Goal: Task Accomplishment & Management: Use online tool/utility

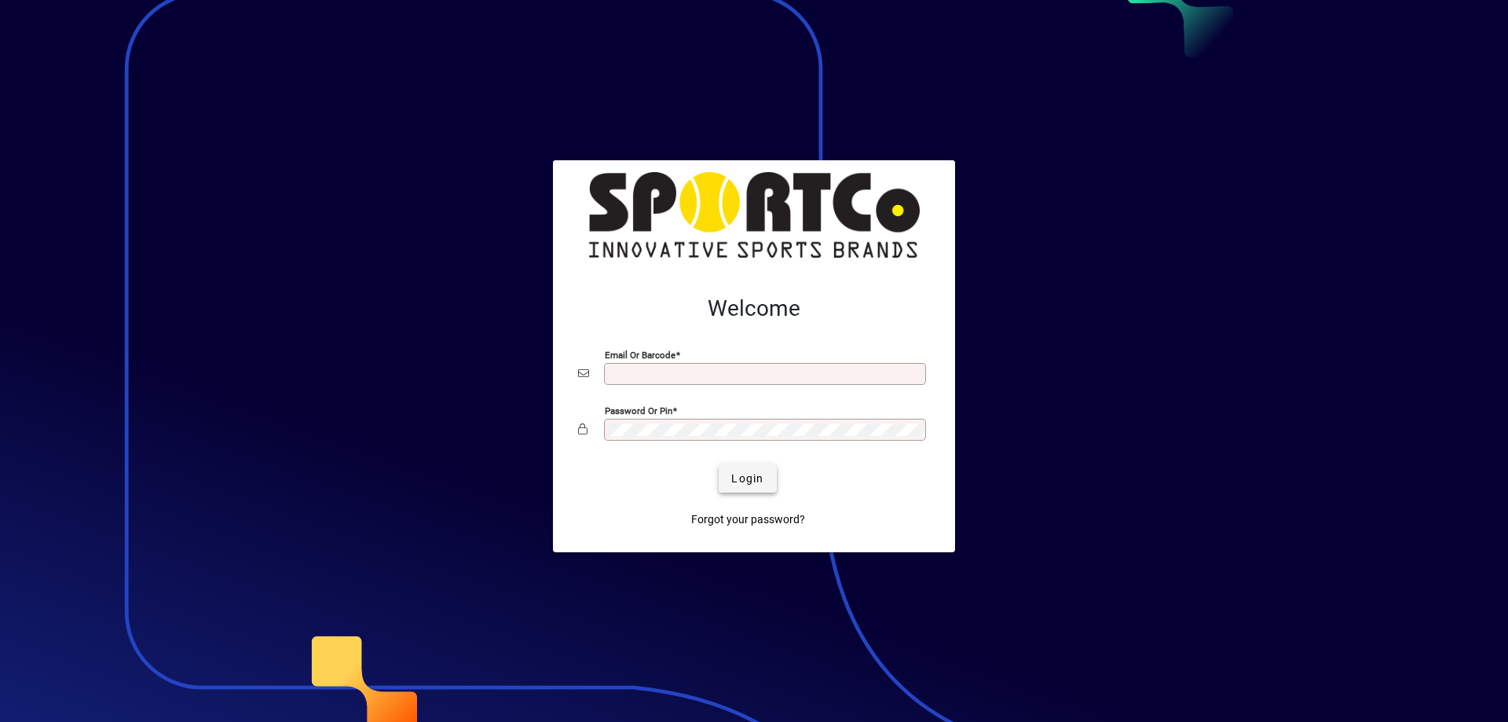
type input "**********"
click at [767, 479] on span "submit" at bounding box center [746, 478] width 57 height 38
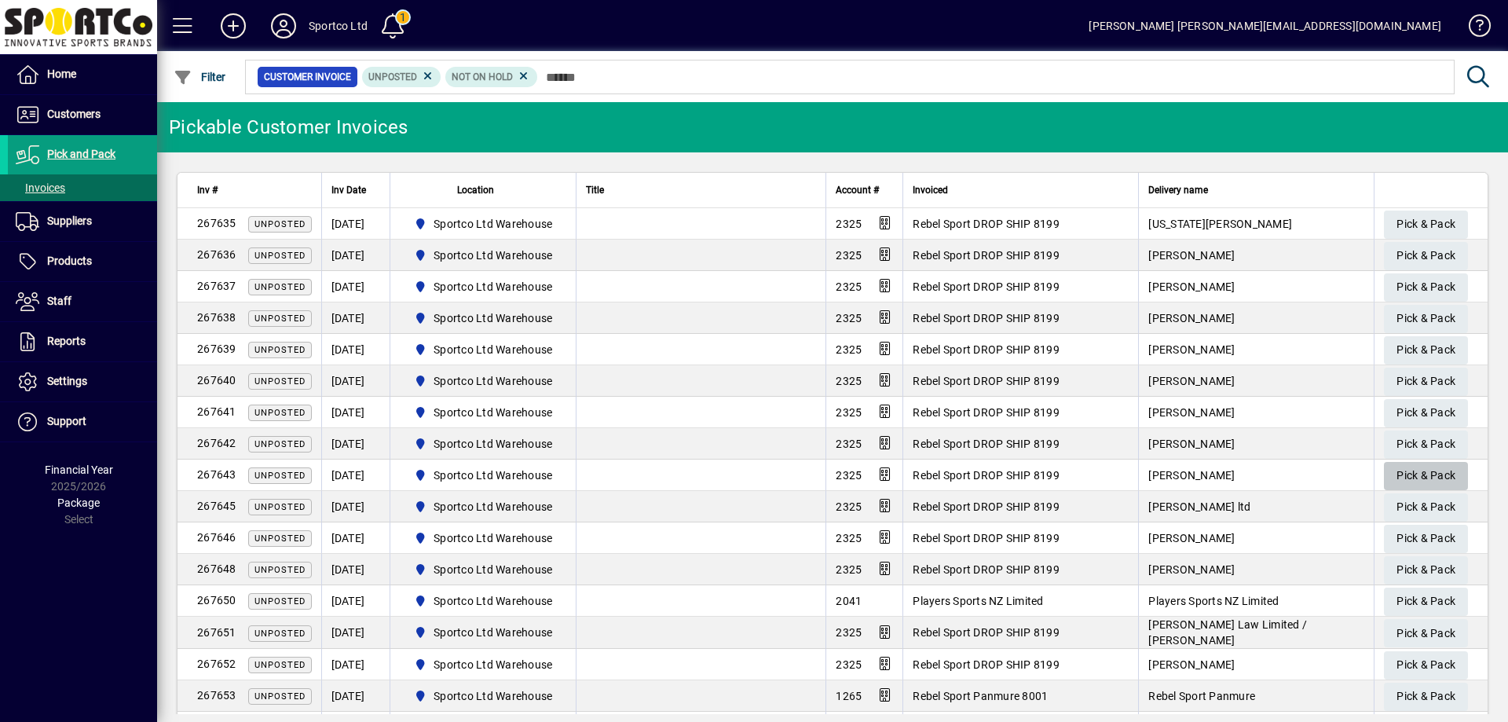
click at [1416, 470] on span "Pick & Pack" at bounding box center [1425, 475] width 59 height 26
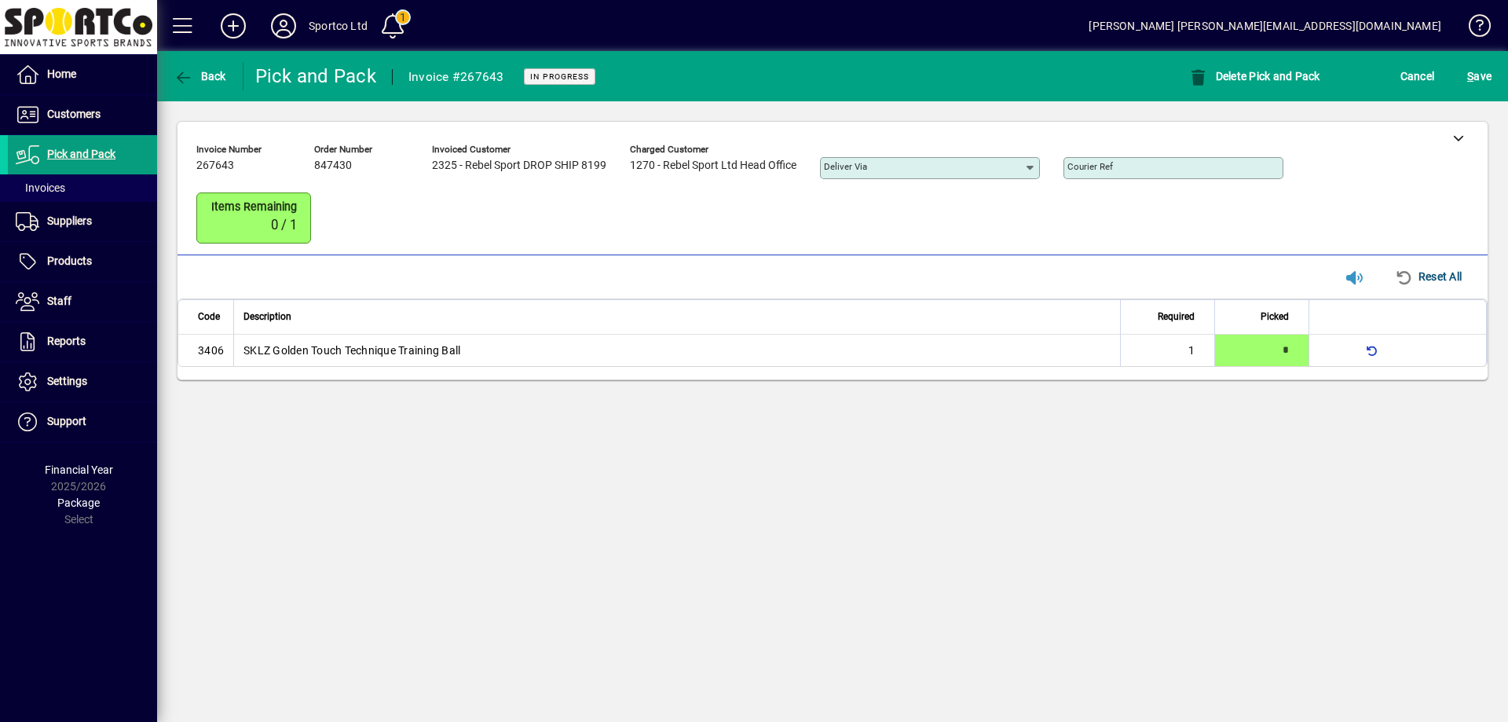
type input "*"
drag, startPoint x: 1461, startPoint y: 132, endPoint x: 1454, endPoint y: 237, distance: 105.5
click at [1461, 133] on icon at bounding box center [1458, 137] width 11 height 11
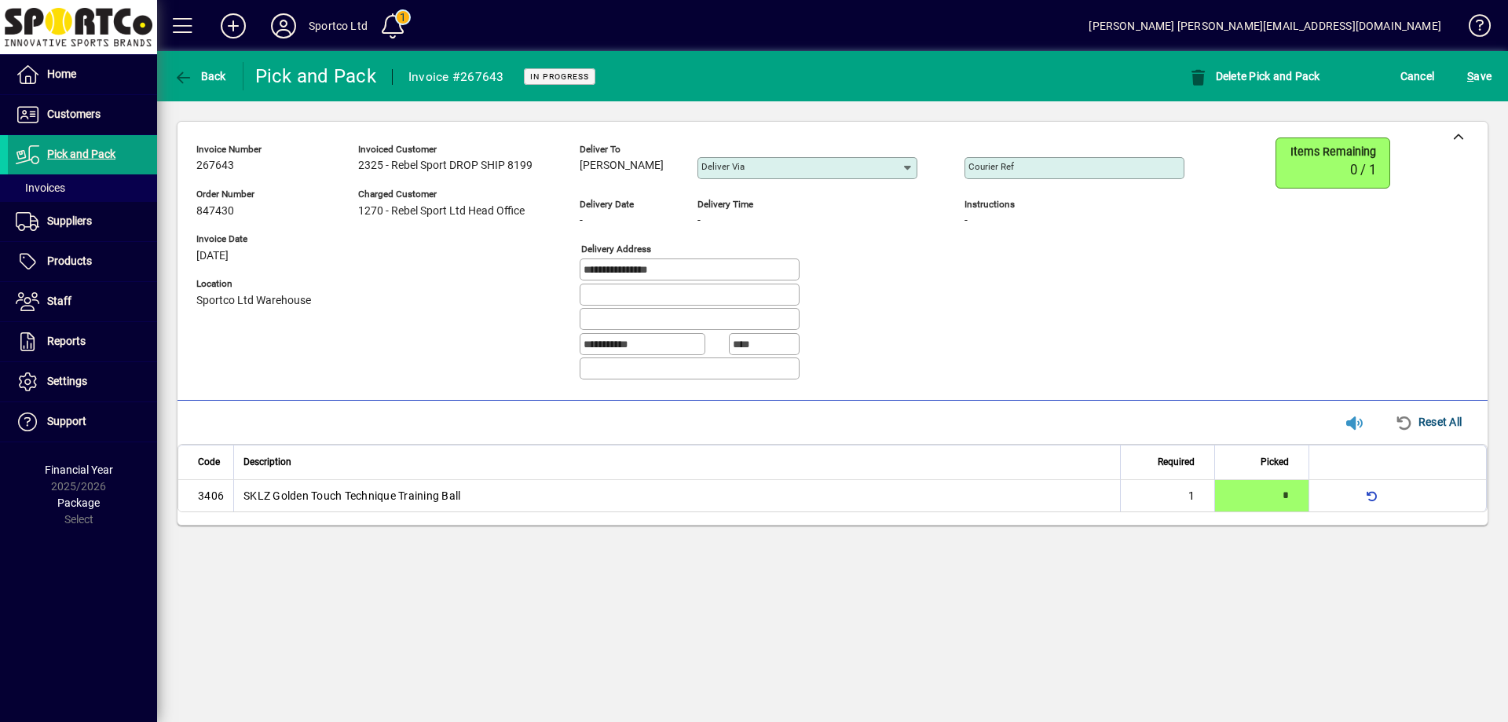
drag, startPoint x: 654, startPoint y: 160, endPoint x: 581, endPoint y: 177, distance: 75.0
click at [581, 177] on div "Deliver to [PERSON_NAME]" at bounding box center [626, 162] width 94 height 43
copy span "[PERSON_NAME]"
drag, startPoint x: 685, startPoint y: 264, endPoint x: 564, endPoint y: 274, distance: 122.1
click at [564, 274] on div "**********" at bounding box center [701, 264] width 1011 height 255
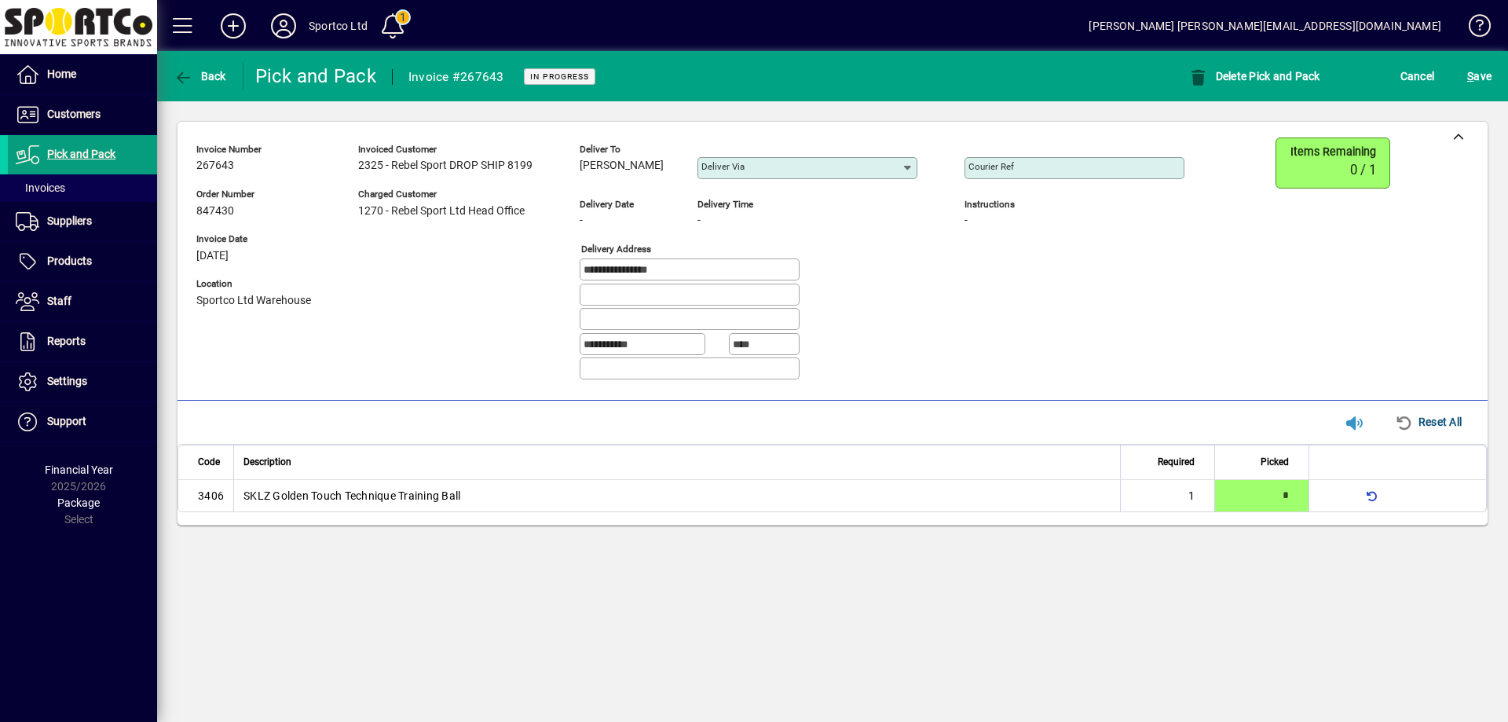
click at [1014, 167] on mat-label "Courier Ref" at bounding box center [991, 166] width 46 height 11
click at [1014, 167] on input "Courier Ref" at bounding box center [1075, 168] width 215 height 13
paste input "**********"
type input "**********"
click at [1474, 70] on span "S ave" at bounding box center [1479, 76] width 24 height 25
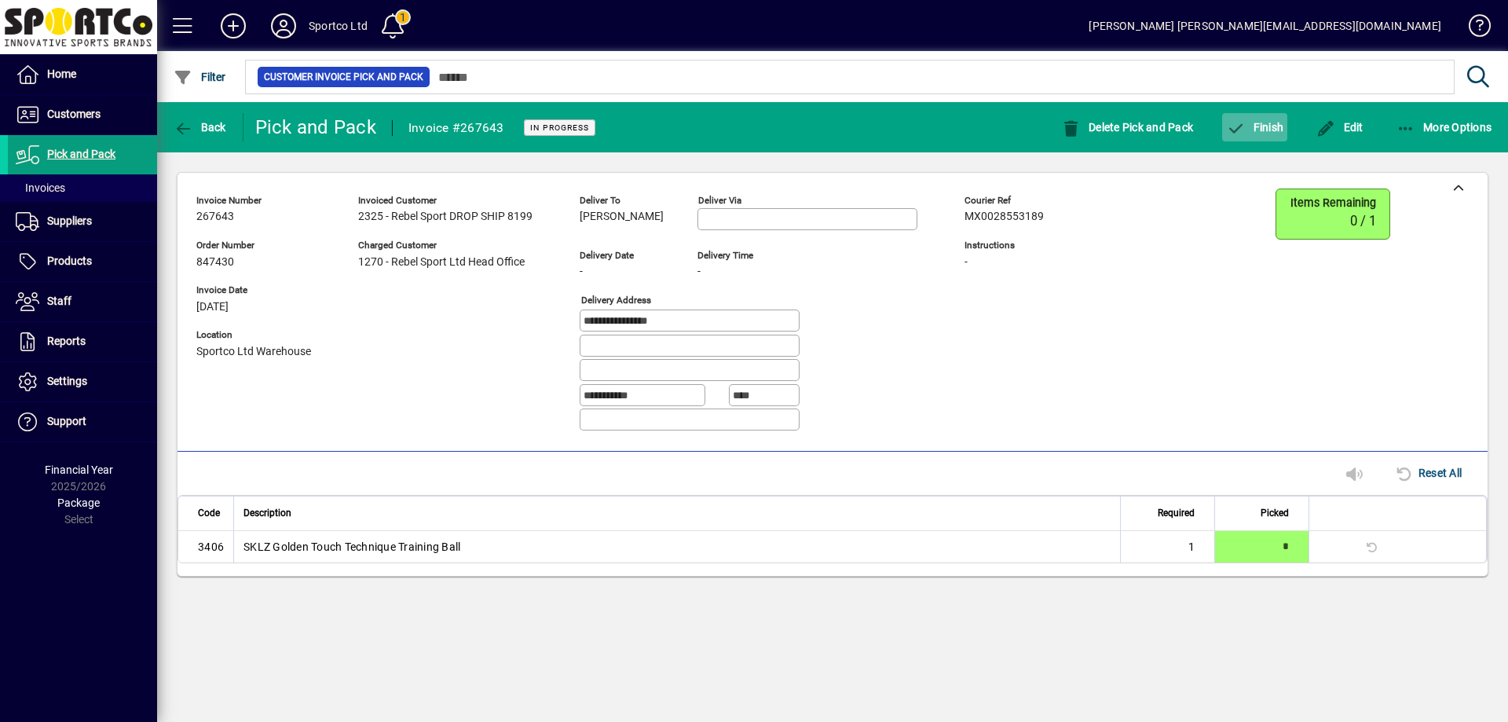
click at [1241, 122] on icon "button" at bounding box center [1236, 129] width 20 height 16
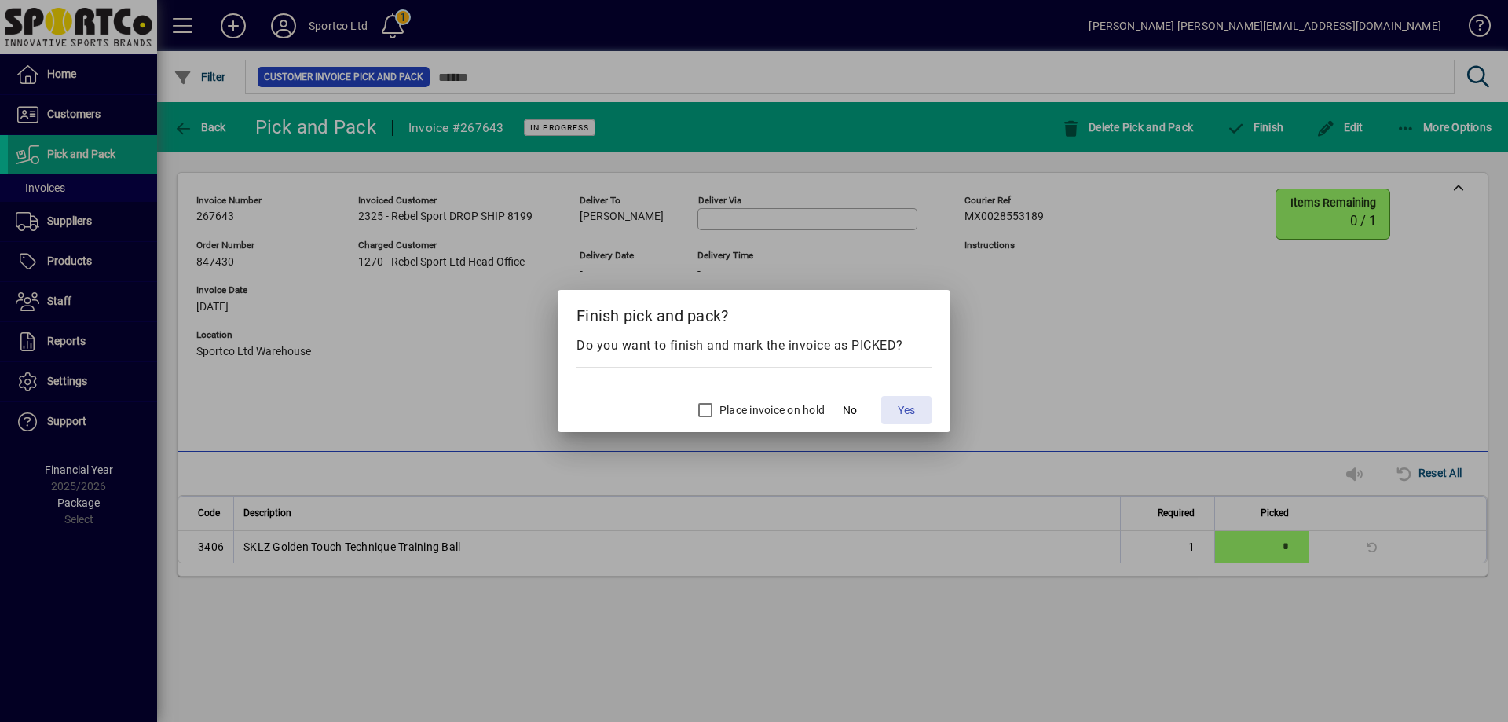
click at [907, 407] on span "Yes" at bounding box center [905, 410] width 17 height 16
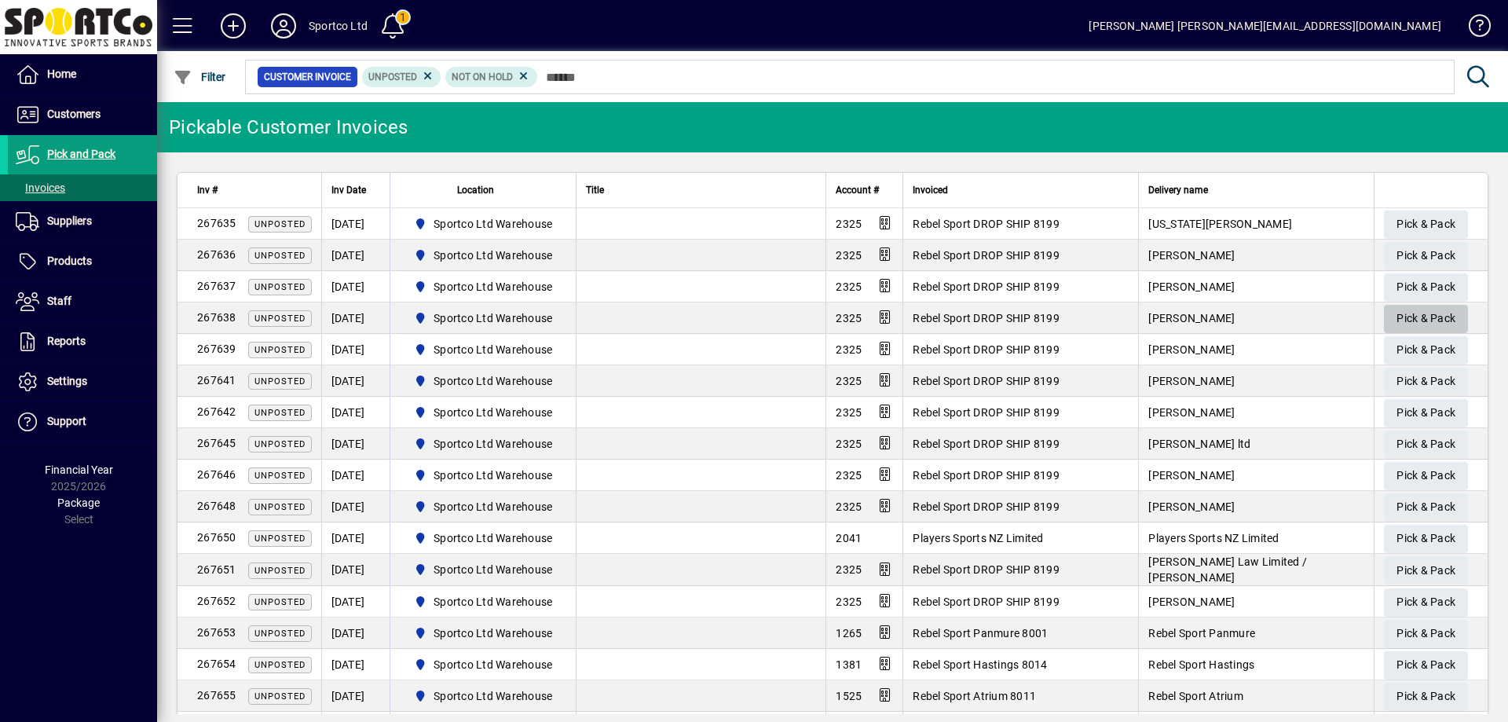
click at [1398, 314] on span "Pick & Pack" at bounding box center [1425, 318] width 59 height 26
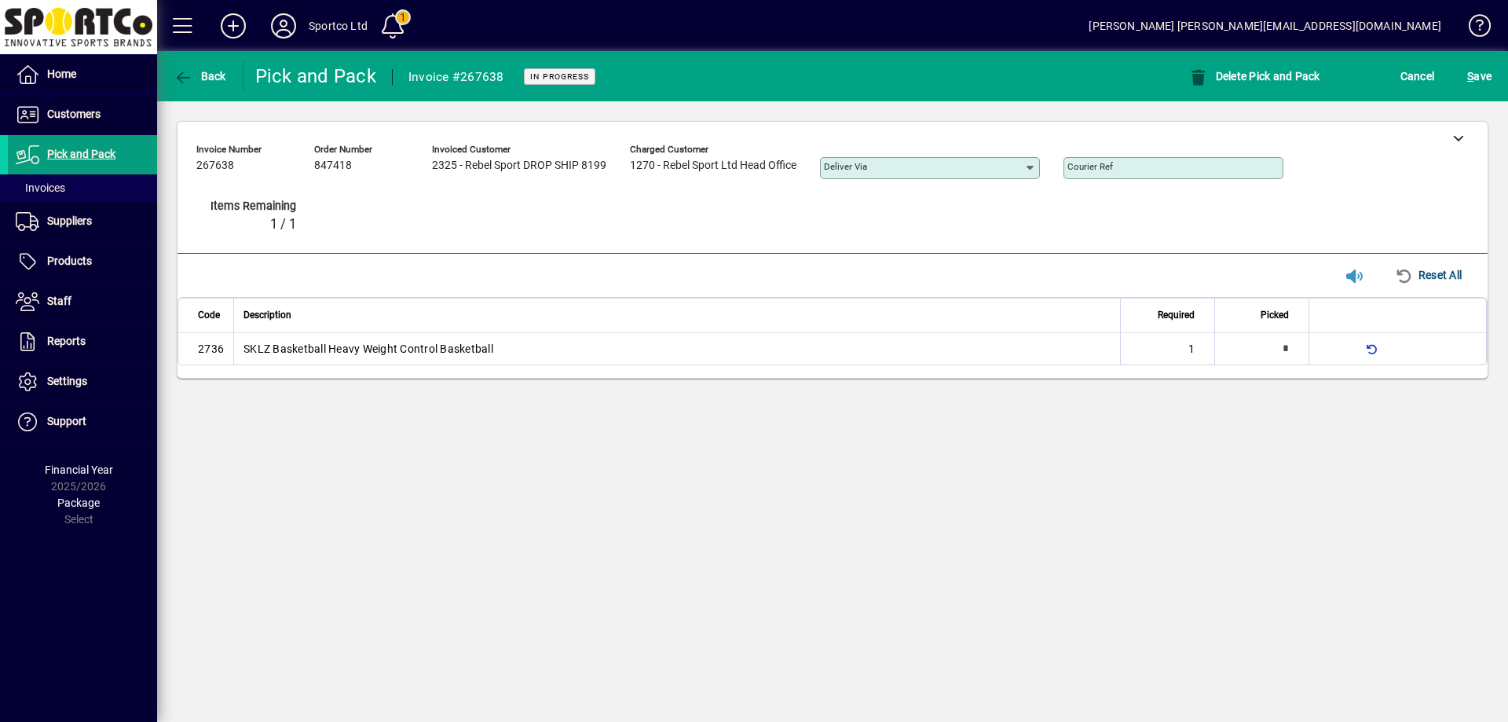
type input "*"
click at [1463, 138] on icon at bounding box center [1458, 137] width 11 height 11
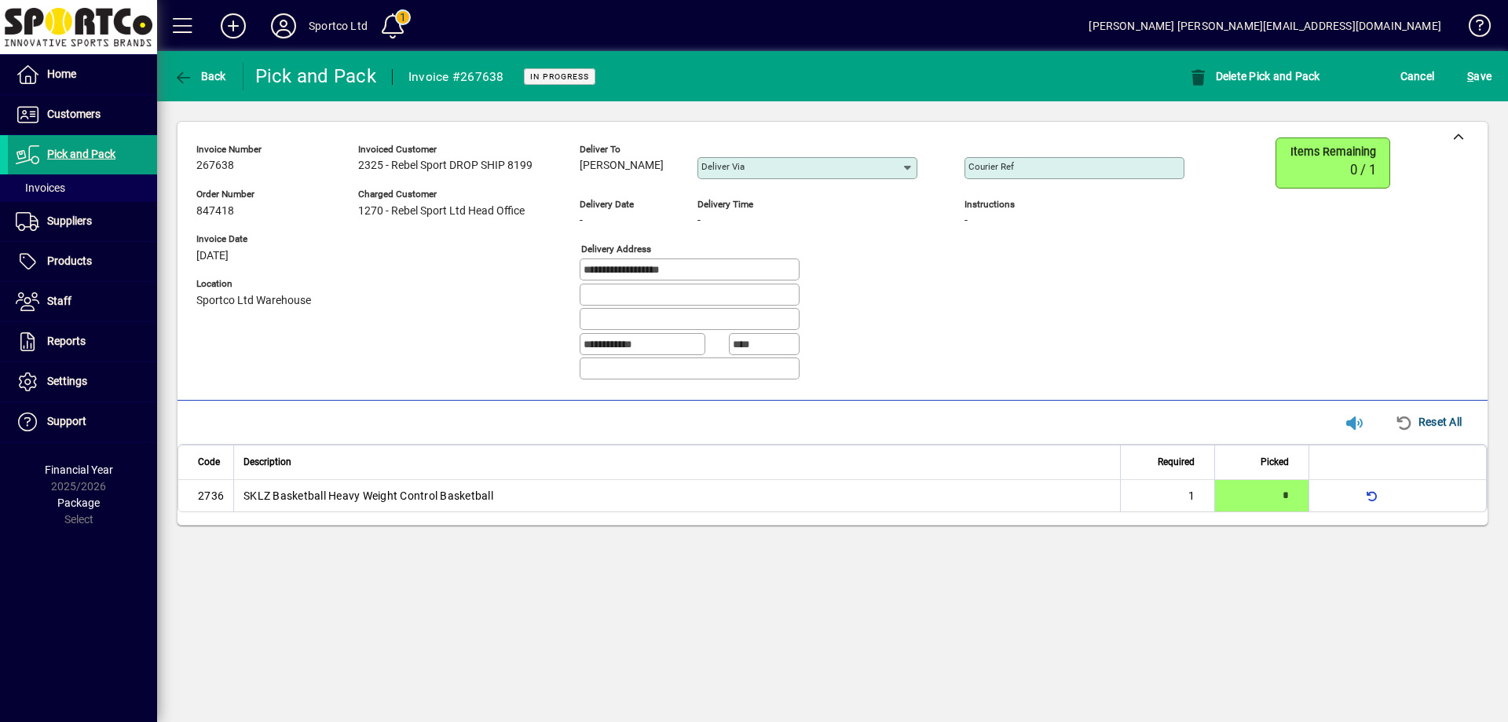
copy span "[PERSON_NAME]"
drag, startPoint x: 676, startPoint y: 163, endPoint x: 578, endPoint y: 183, distance: 100.1
click at [578, 182] on div "**********" at bounding box center [701, 264] width 1011 height 255
drag, startPoint x: 706, startPoint y: 270, endPoint x: 568, endPoint y: 295, distance: 139.7
click at [568, 295] on div "**********" at bounding box center [701, 264] width 1011 height 255
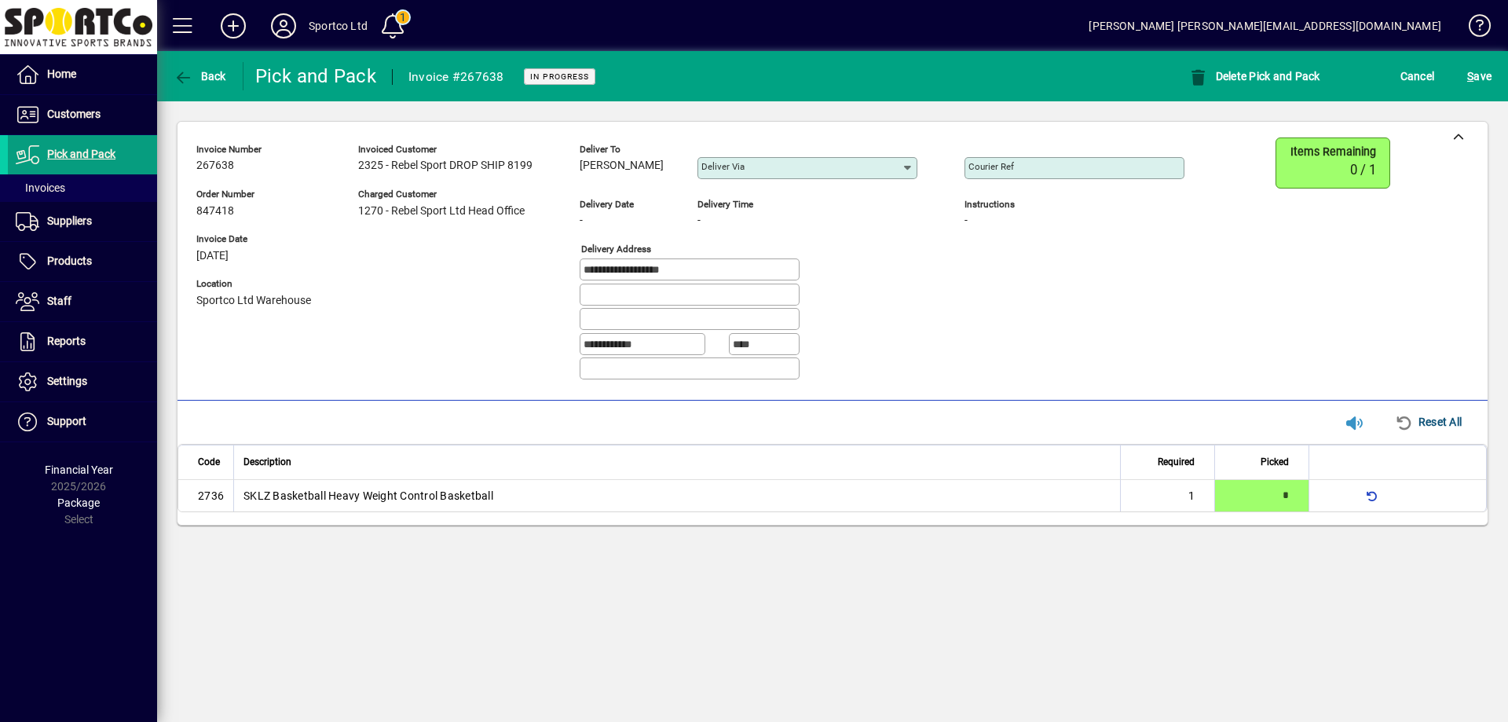
click at [1045, 154] on div "Courier Ref" at bounding box center [1074, 160] width 220 height 38
click at [1045, 161] on div "Courier Ref" at bounding box center [1074, 168] width 220 height 22
paste input "**********"
type input "**********"
click at [1486, 71] on span "S ave" at bounding box center [1479, 76] width 24 height 25
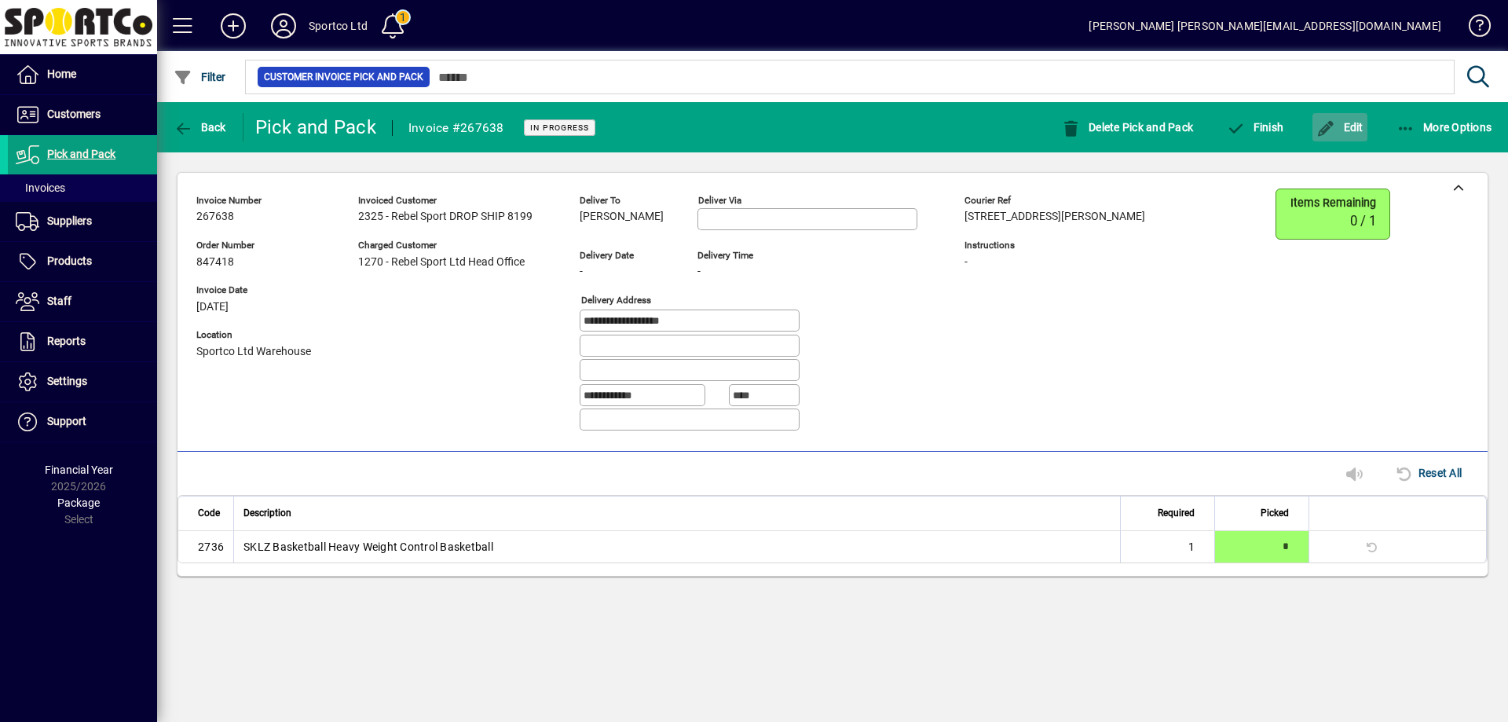
click at [1332, 126] on icon "button" at bounding box center [1326, 129] width 20 height 16
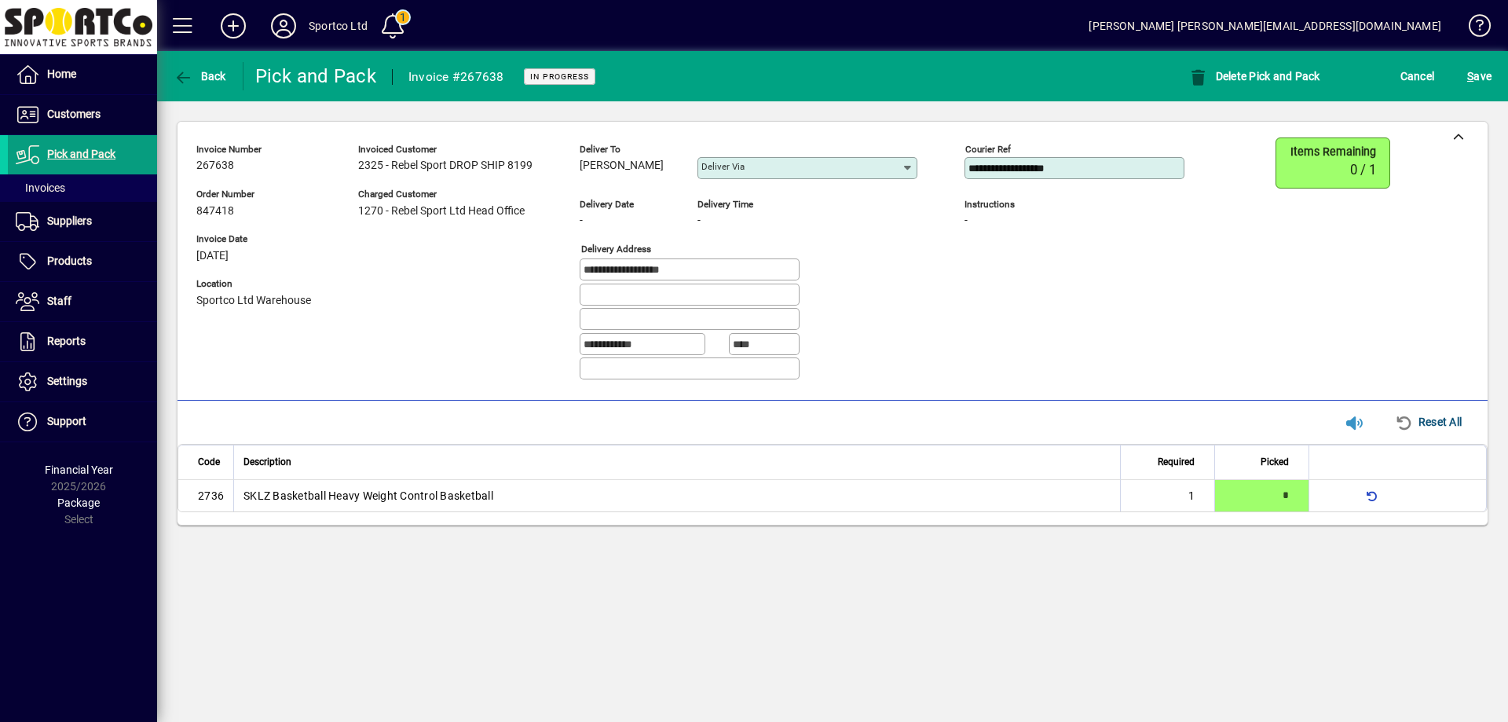
drag, startPoint x: 1083, startPoint y: 170, endPoint x: 787, endPoint y: 190, distance: 296.7
click at [787, 190] on div "**********" at bounding box center [701, 264] width 1011 height 255
paste input
type input "**********"
click at [1488, 67] on span "S ave" at bounding box center [1479, 76] width 24 height 25
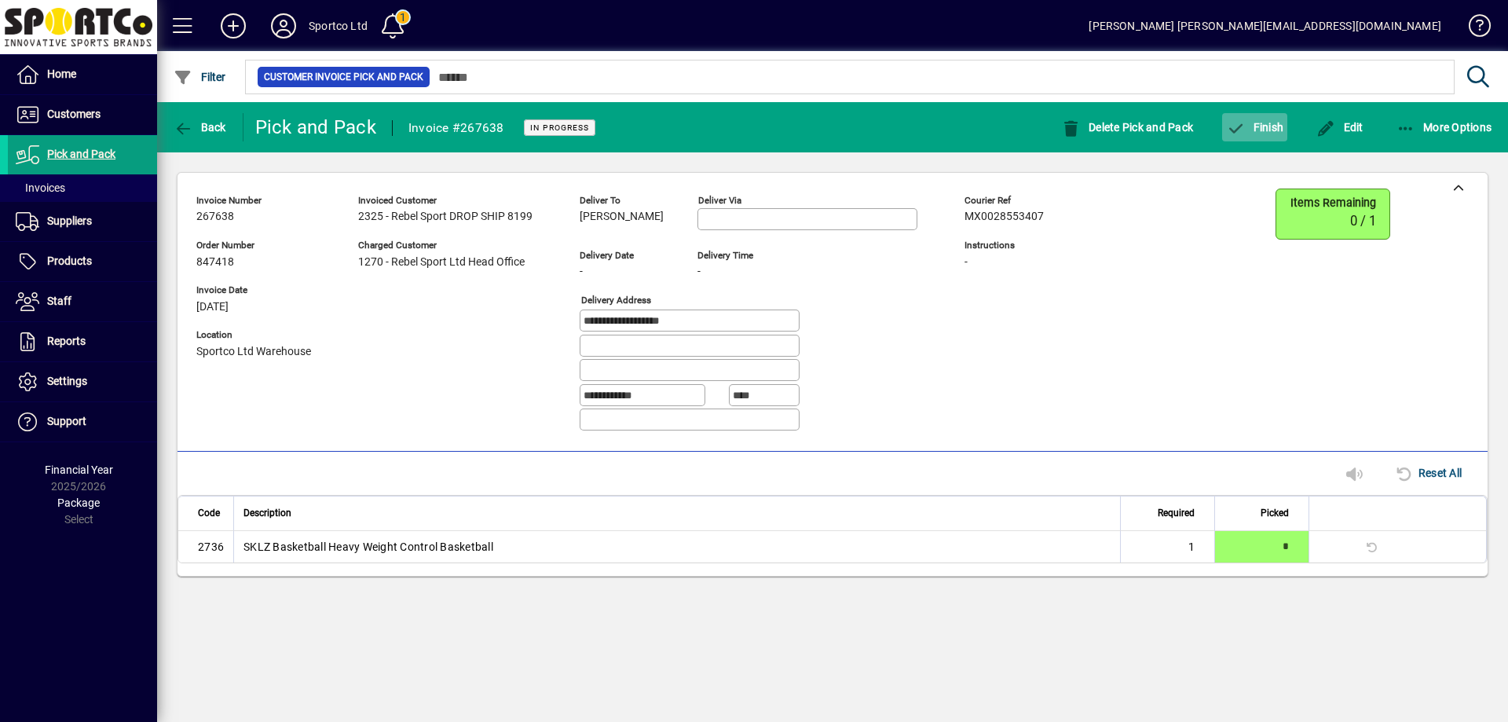
click at [1259, 114] on span "button" at bounding box center [1254, 127] width 65 height 38
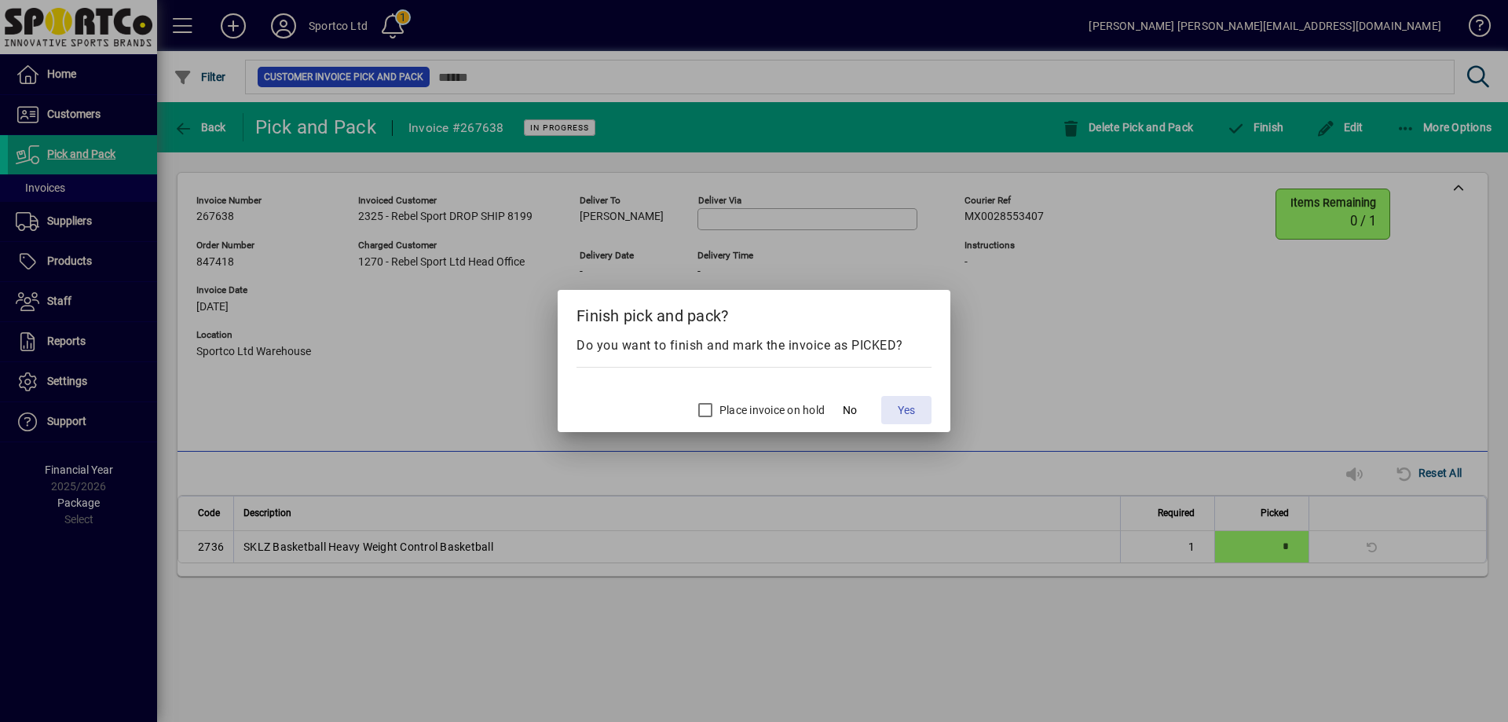
click at [903, 408] on span "Yes" at bounding box center [905, 410] width 17 height 16
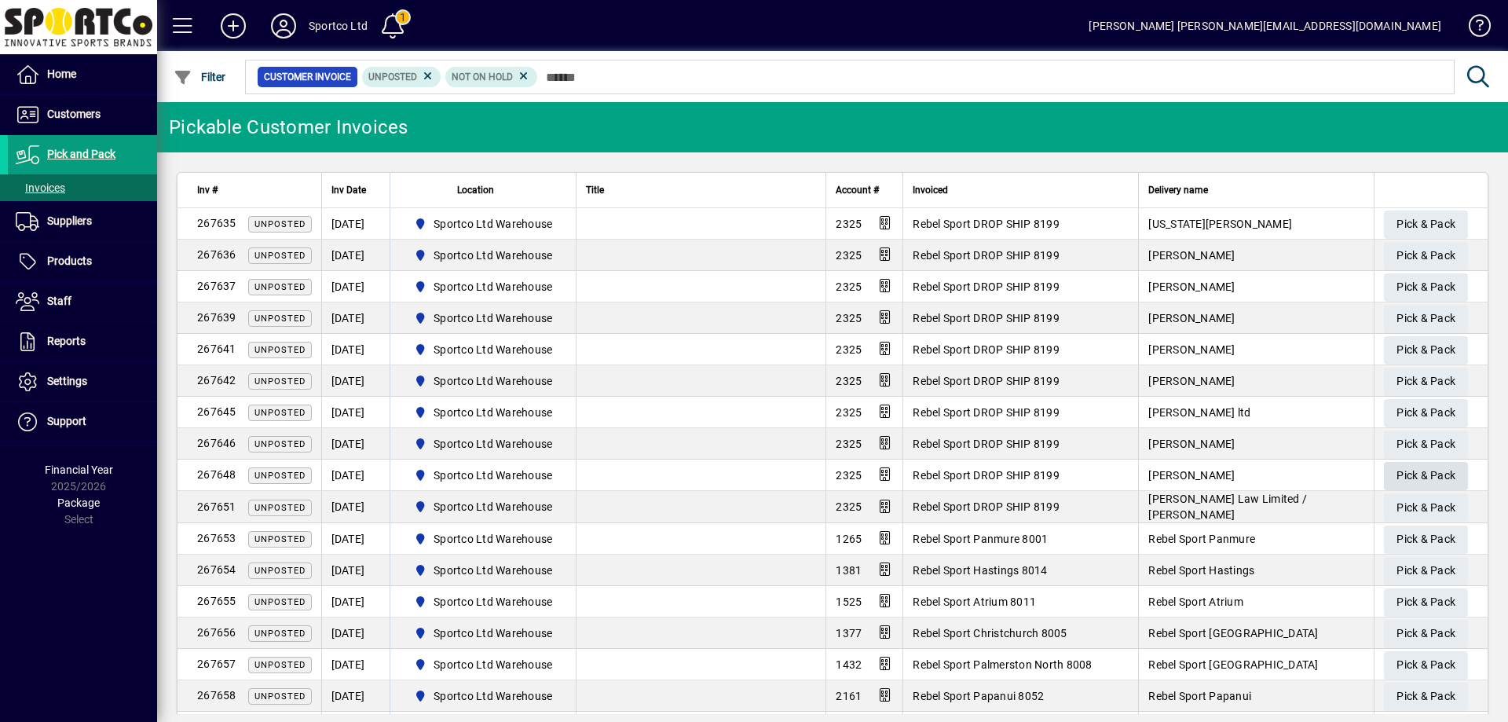
click at [1398, 475] on span "Pick & Pack" at bounding box center [1425, 475] width 59 height 26
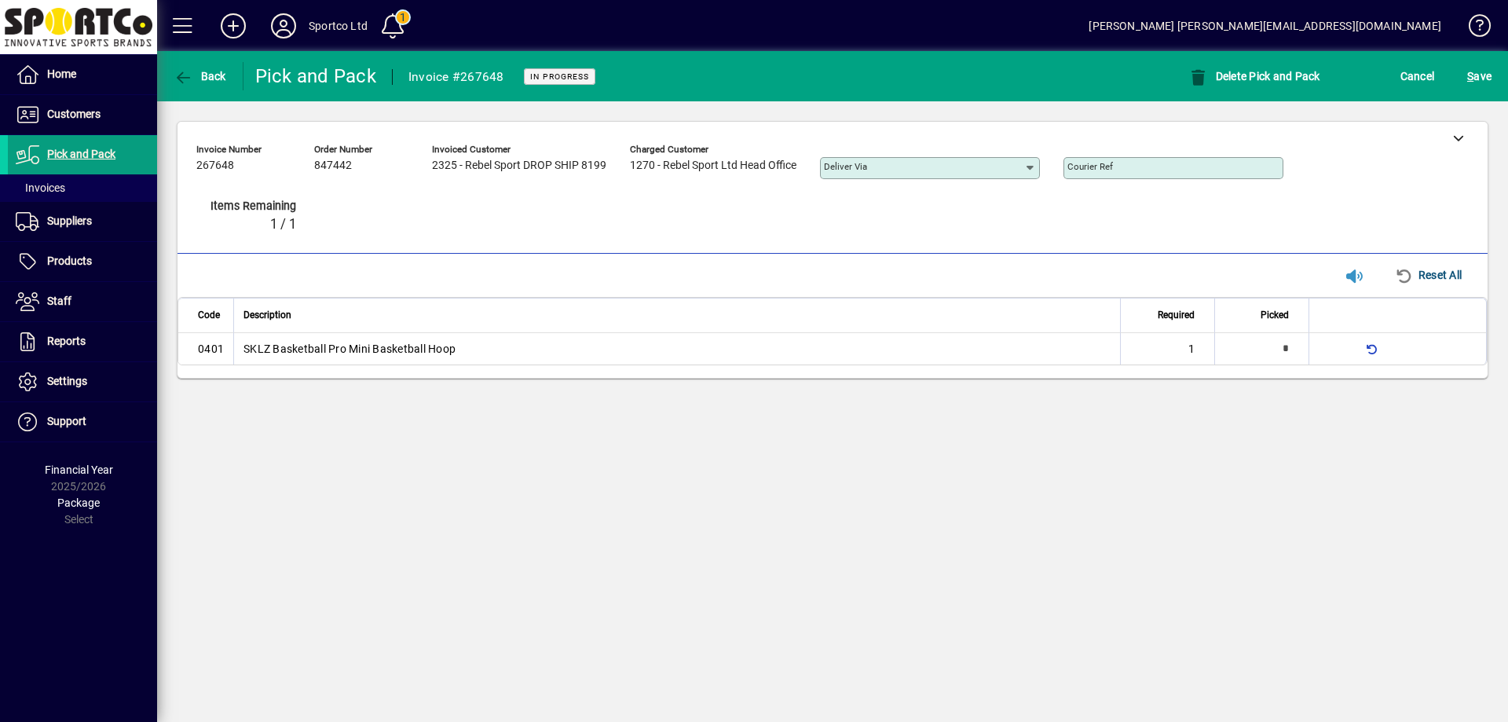
type input "*"
click at [1457, 139] on icon at bounding box center [1458, 137] width 11 height 11
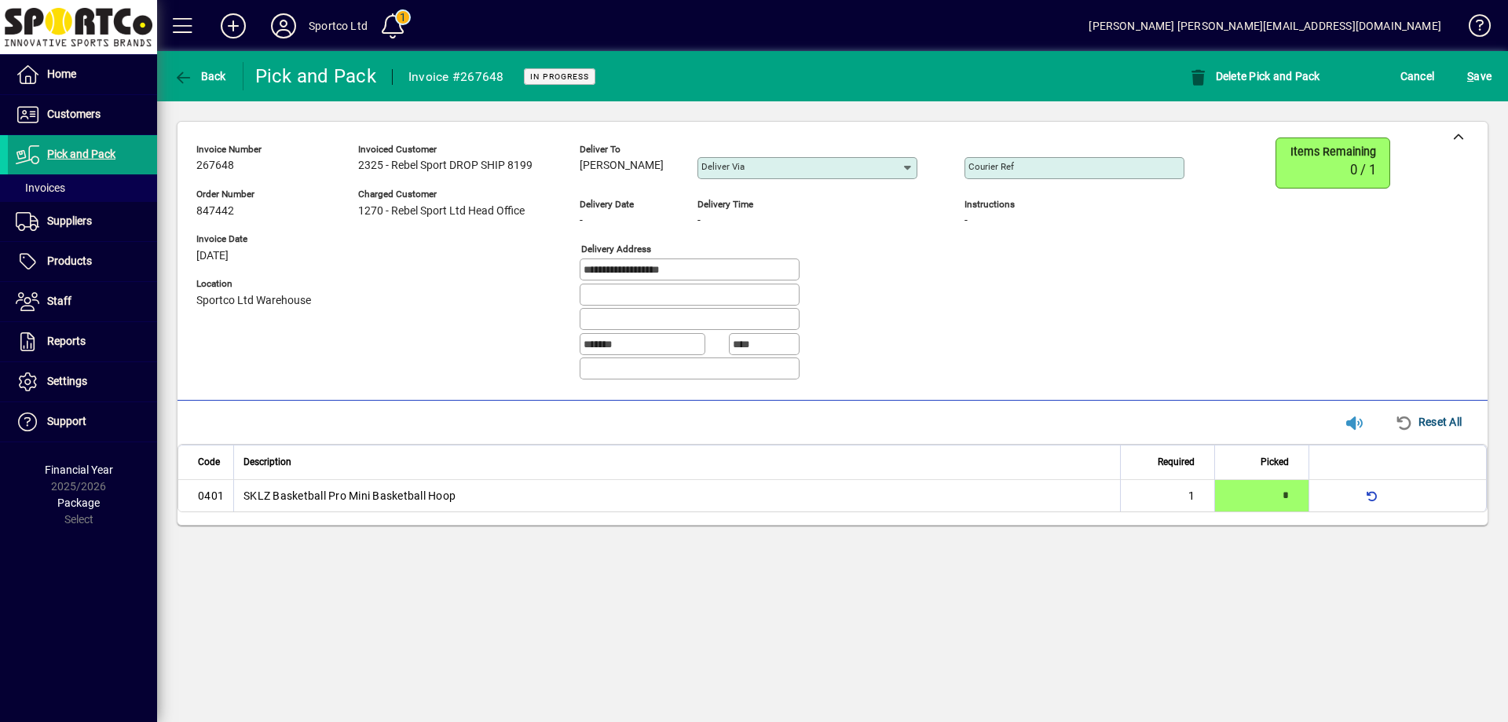
drag, startPoint x: 670, startPoint y: 160, endPoint x: 576, endPoint y: 182, distance: 96.0
click at [576, 182] on div "**********" at bounding box center [701, 264] width 1011 height 255
copy span "Michaela Meates"
drag, startPoint x: 695, startPoint y: 275, endPoint x: 539, endPoint y: 265, distance: 155.8
click at [539, 265] on div "**********" at bounding box center [701, 264] width 1011 height 255
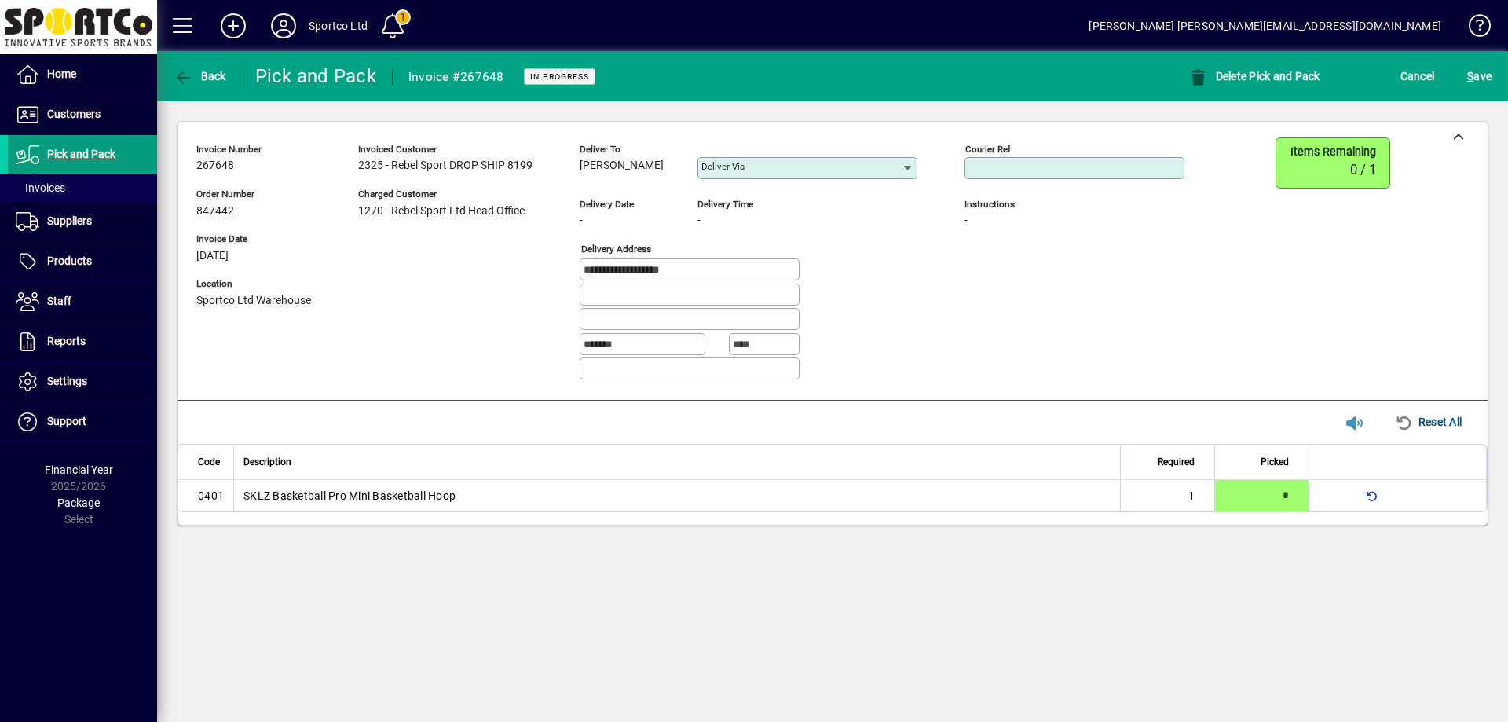
click at [1042, 164] on input "Courier Ref" at bounding box center [1075, 168] width 215 height 13
paste input "**********"
type input "**********"
click at [1475, 68] on span "S ave" at bounding box center [1479, 76] width 24 height 25
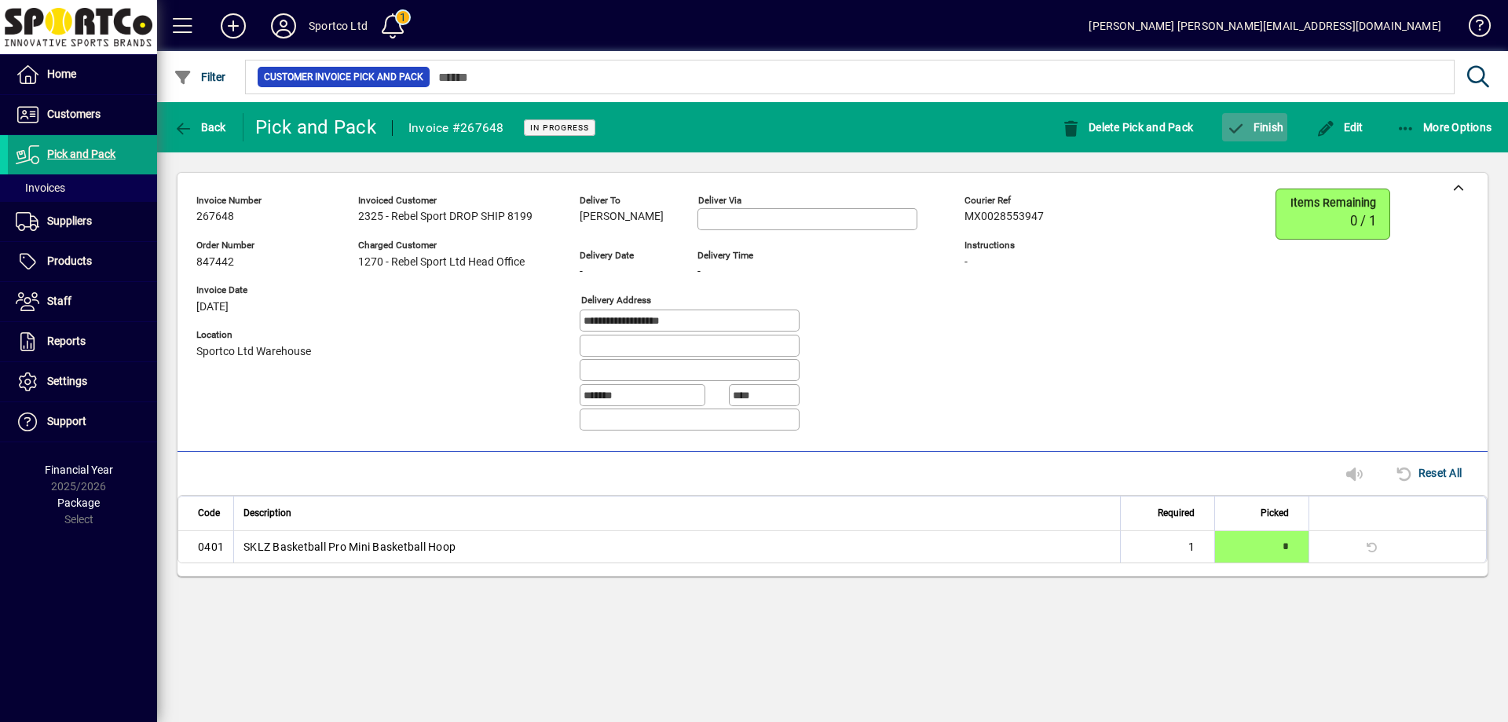
click at [1255, 128] on span "Finish" at bounding box center [1254, 127] width 57 height 13
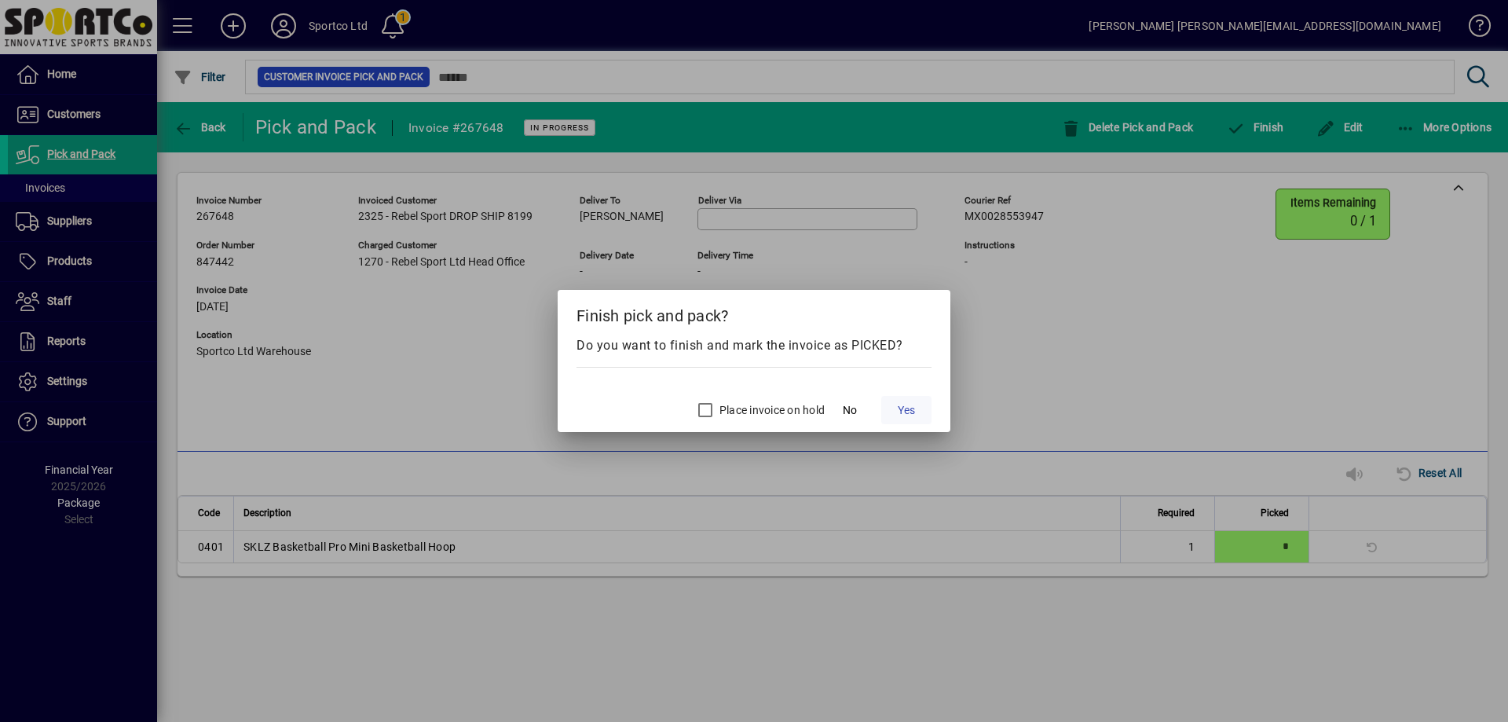
click at [911, 411] on span "Yes" at bounding box center [905, 410] width 17 height 16
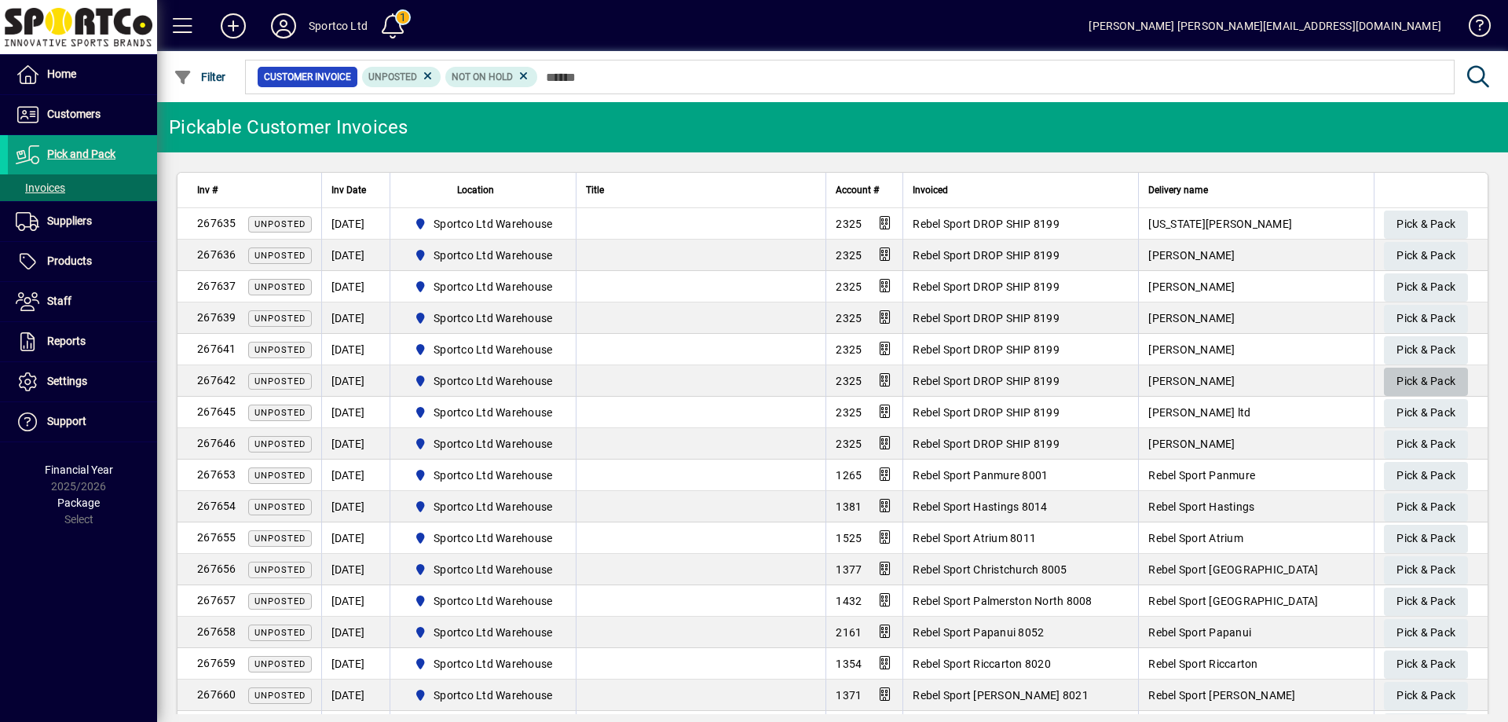
click at [1413, 375] on span "Pick & Pack" at bounding box center [1425, 381] width 59 height 26
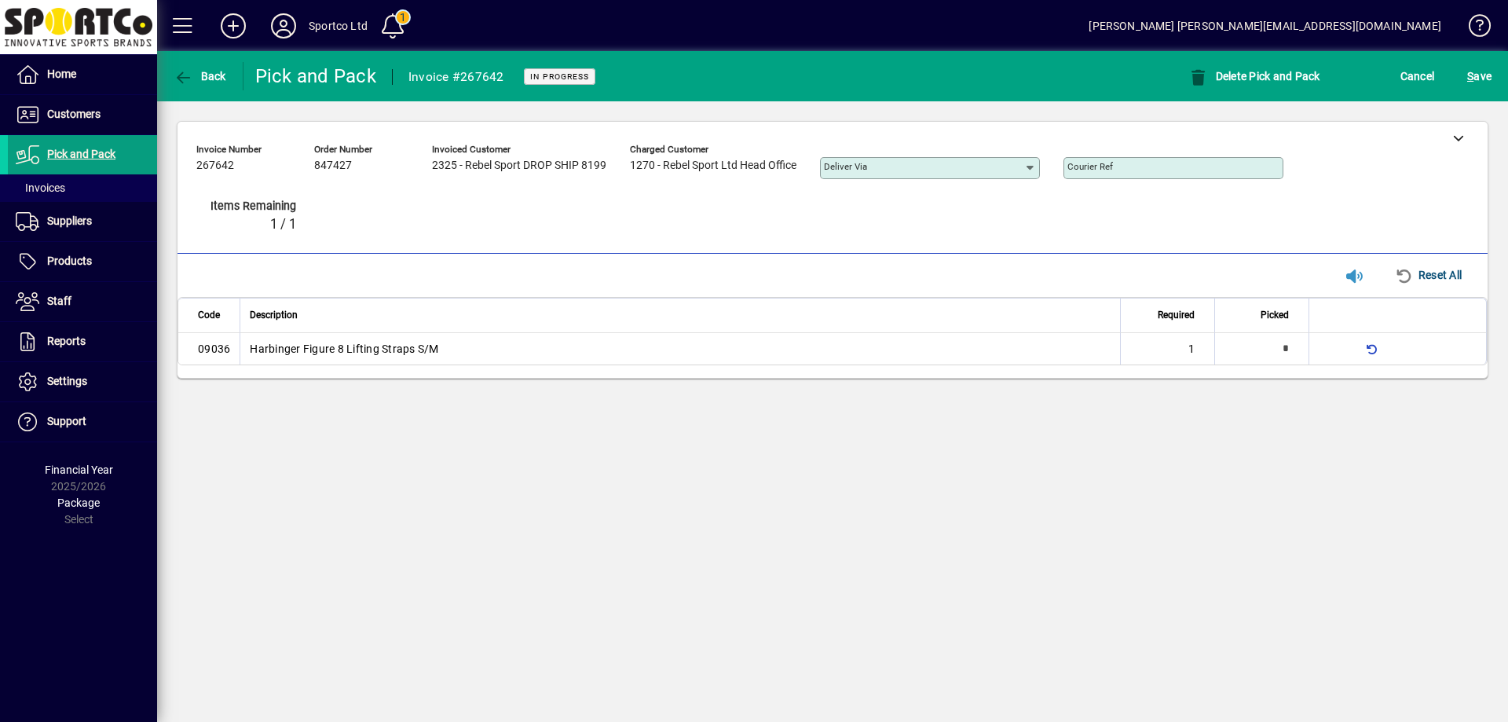
type input "*"
click at [1464, 135] on div at bounding box center [1457, 137] width 59 height 31
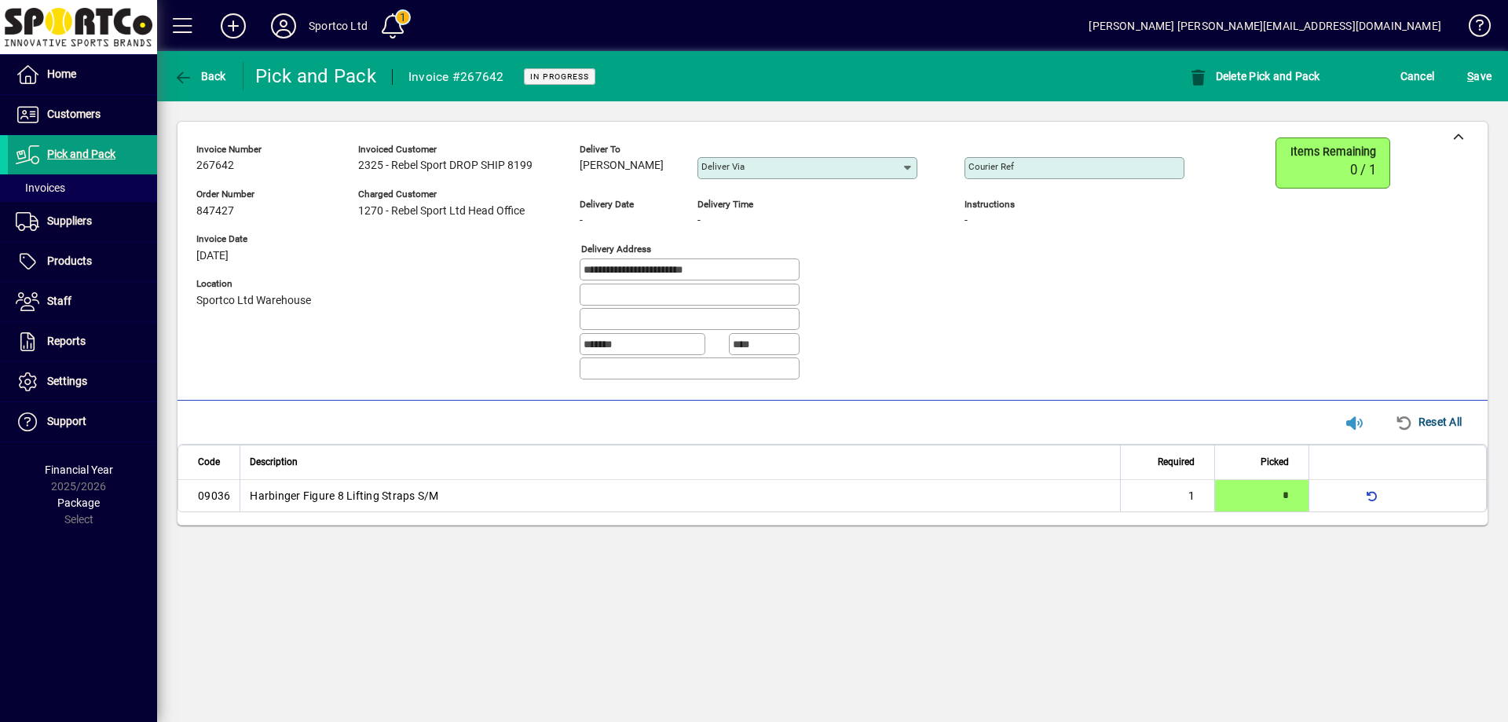
drag, startPoint x: 655, startPoint y: 160, endPoint x: 582, endPoint y: 176, distance: 74.7
click at [582, 176] on div "Deliver to [PERSON_NAME]" at bounding box center [626, 162] width 94 height 43
copy span "[PERSON_NAME]"
drag, startPoint x: 690, startPoint y: 266, endPoint x: 579, endPoint y: 280, distance: 112.4
click at [579, 280] on div "**********" at bounding box center [701, 264] width 1011 height 255
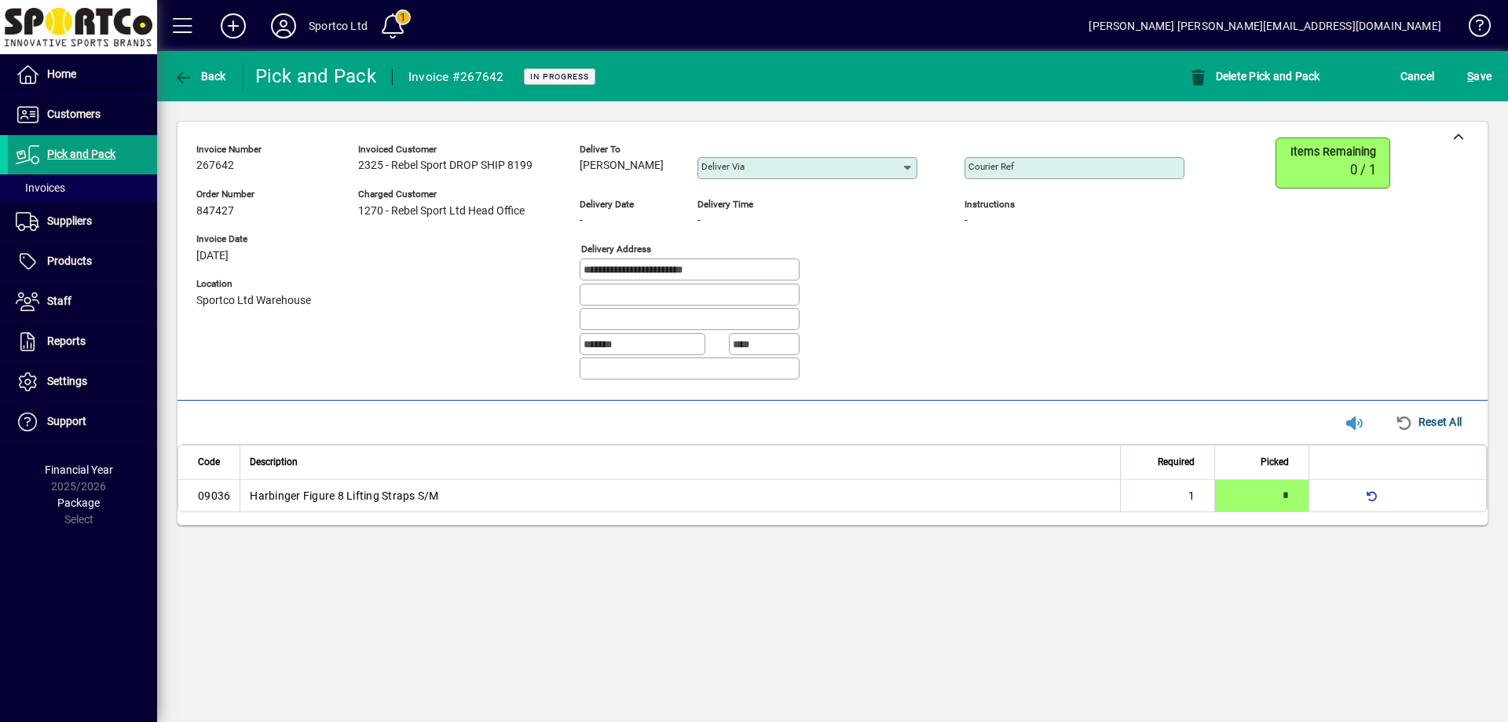
click at [1040, 173] on div "Courier Ref" at bounding box center [1074, 168] width 220 height 22
paste input "**********"
type input "**********"
click at [1475, 72] on span "S ave" at bounding box center [1479, 76] width 24 height 25
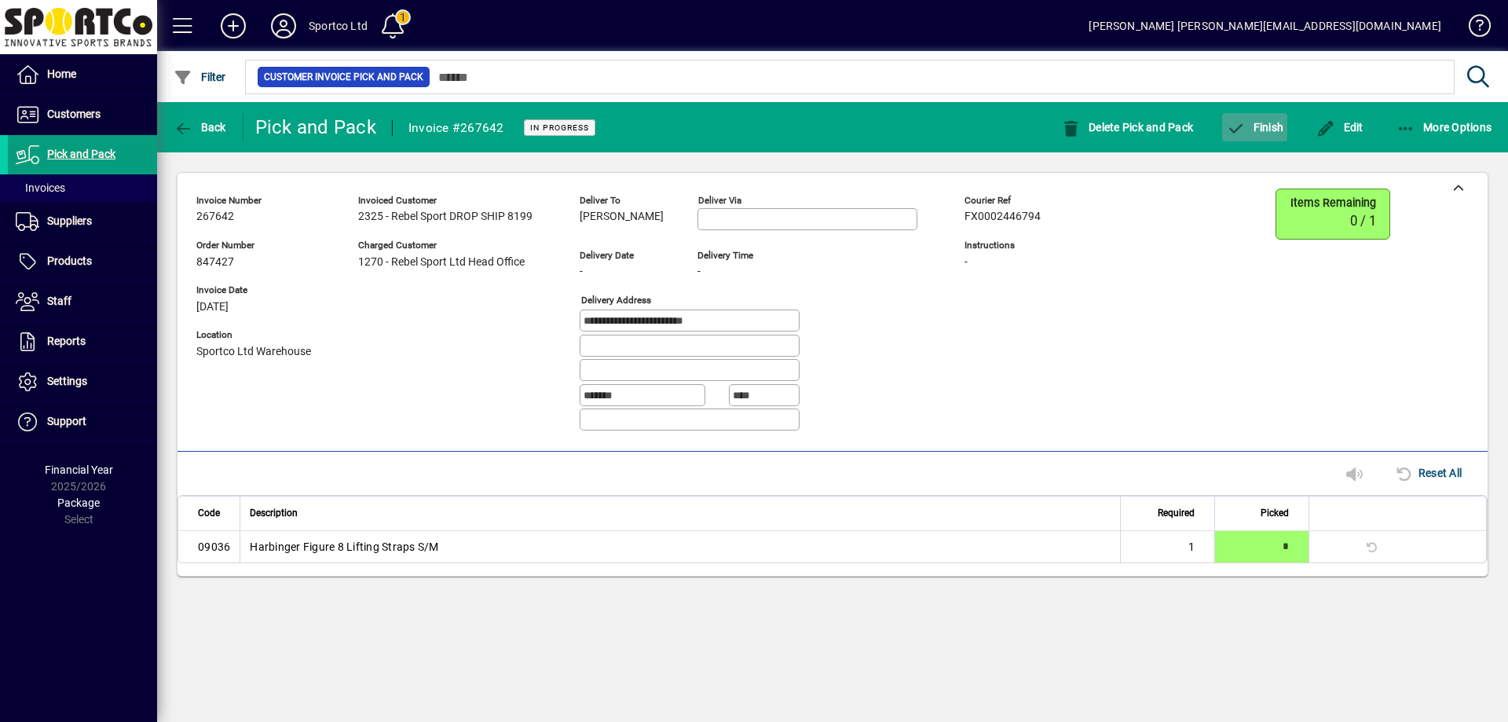
click at [1261, 126] on span "Finish" at bounding box center [1254, 127] width 57 height 13
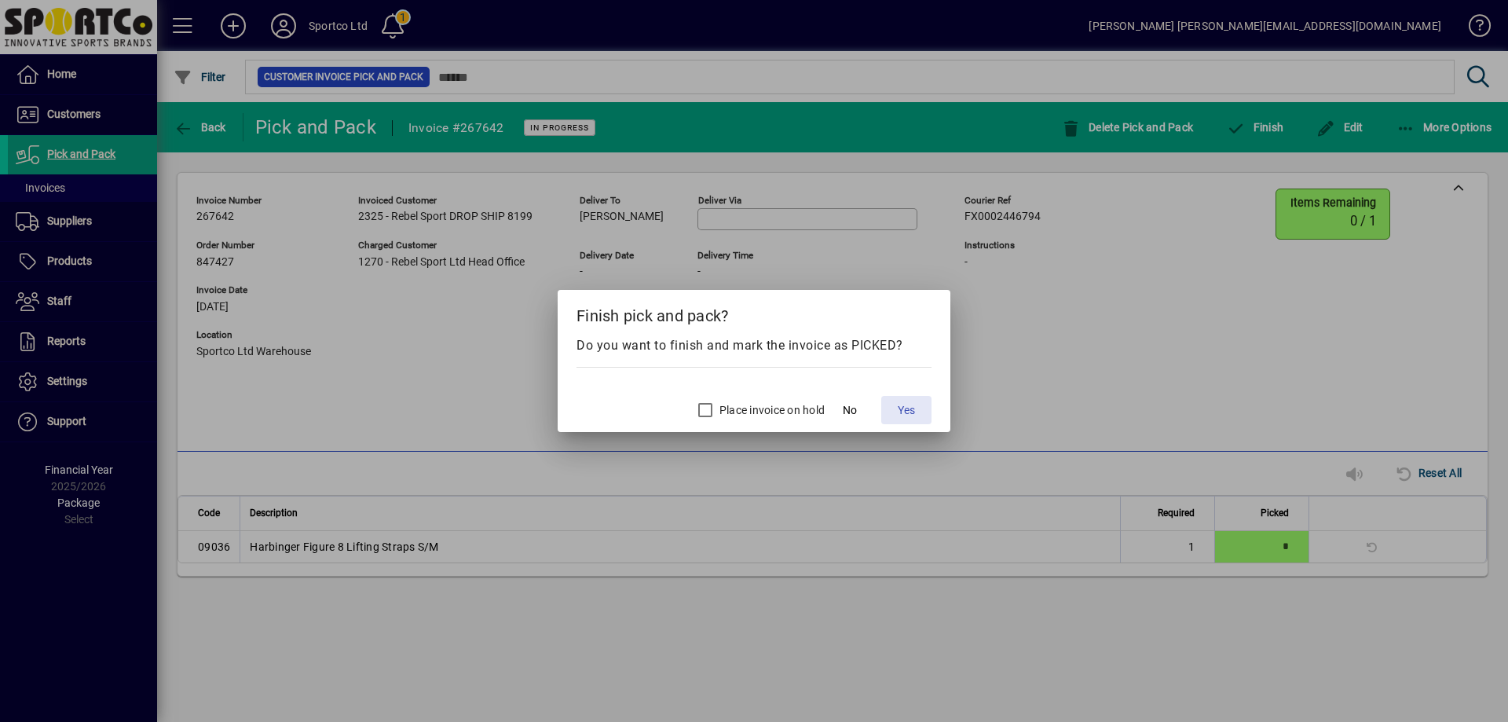
click at [915, 405] on span "Yes" at bounding box center [905, 410] width 17 height 16
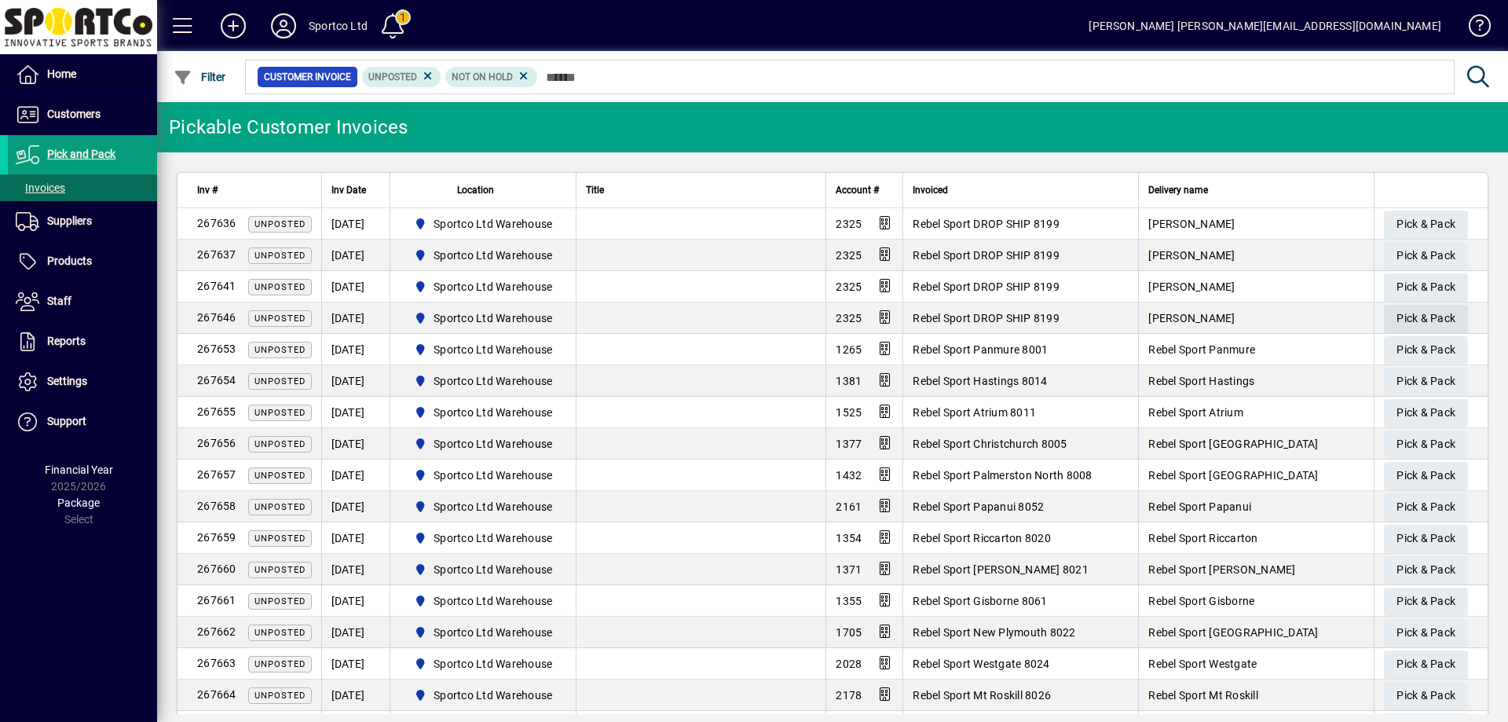
click at [1420, 319] on span "Pick & Pack" at bounding box center [1425, 318] width 59 height 26
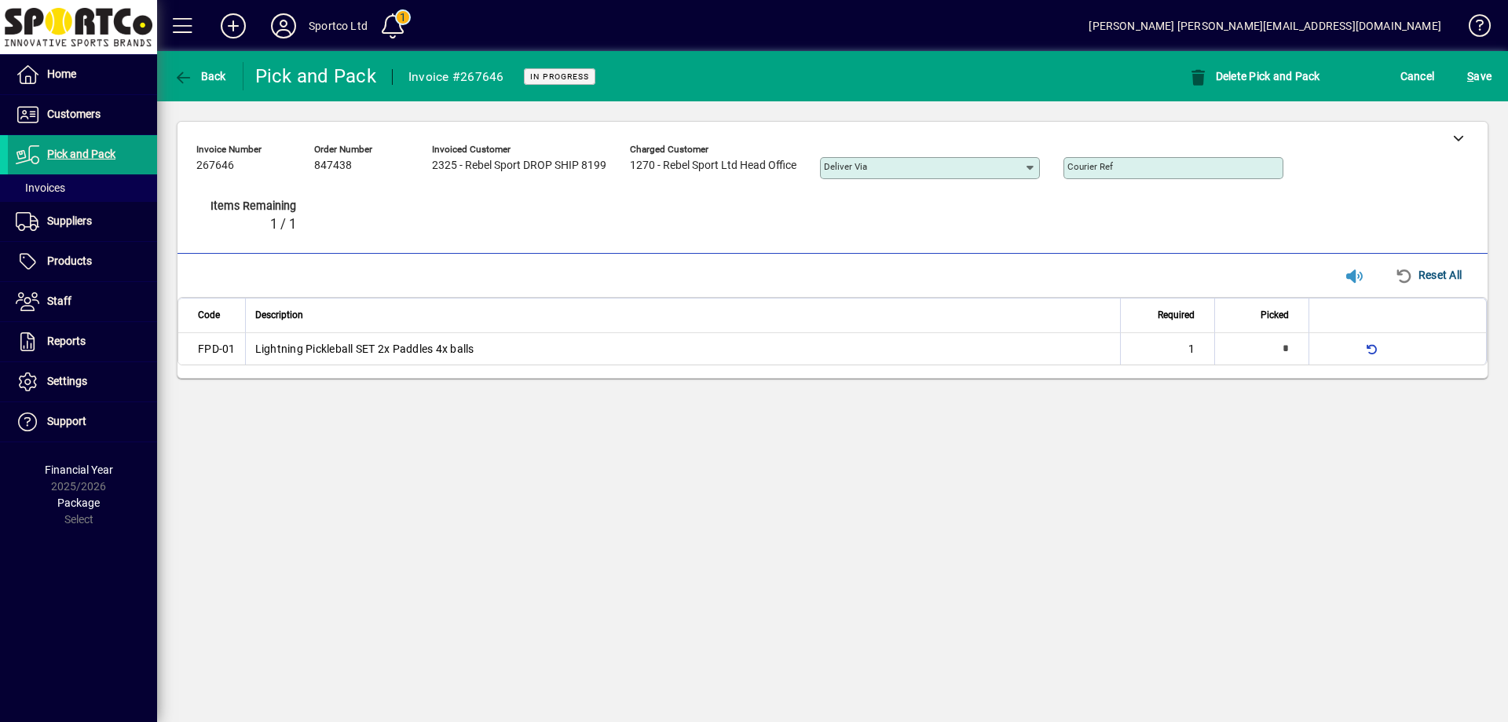
type input "*"
click at [1448, 143] on div at bounding box center [1457, 137] width 59 height 31
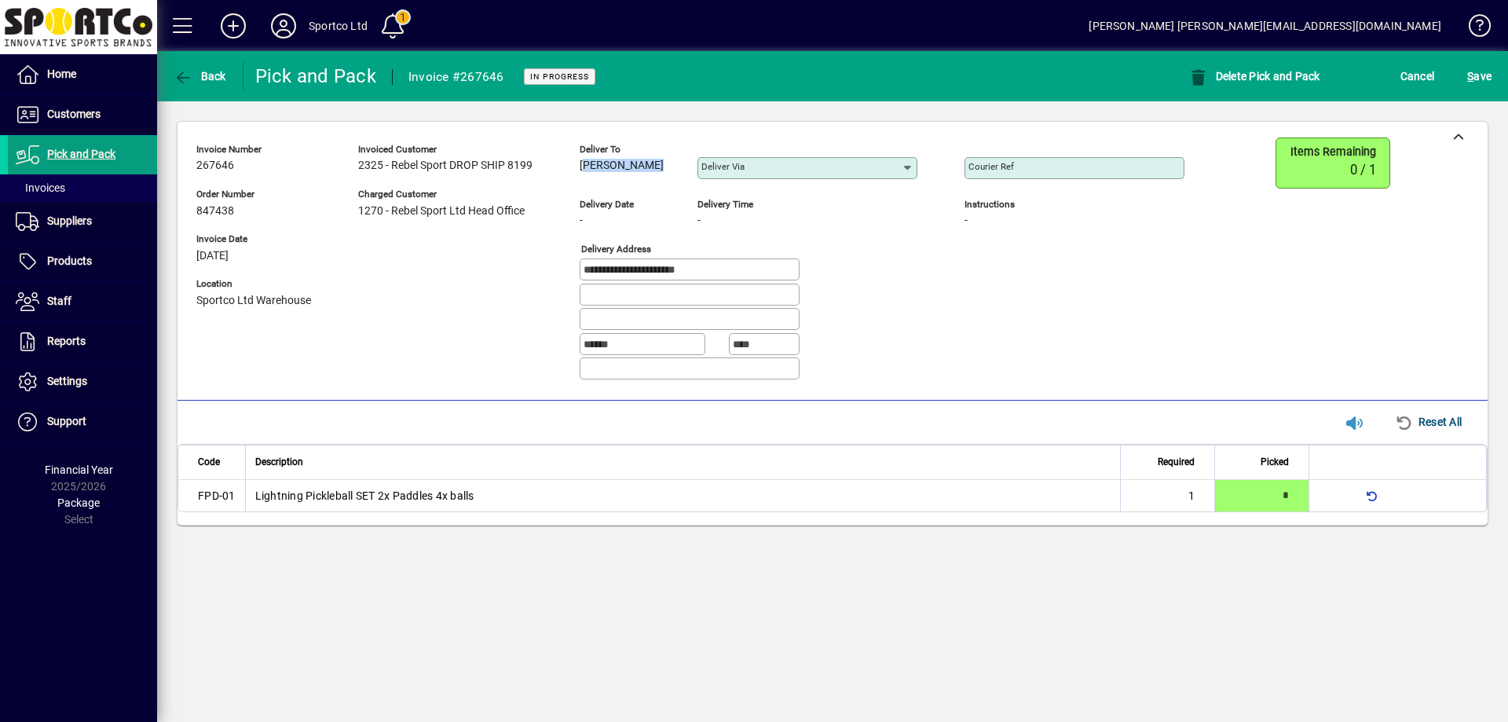
drag, startPoint x: 653, startPoint y: 163, endPoint x: 576, endPoint y: 185, distance: 80.0
click at [576, 185] on div "**********" at bounding box center [701, 264] width 1011 height 255
copy span "[PERSON_NAME]"
drag, startPoint x: 733, startPoint y: 269, endPoint x: 549, endPoint y: 278, distance: 184.0
click at [549, 278] on div "**********" at bounding box center [701, 264] width 1011 height 255
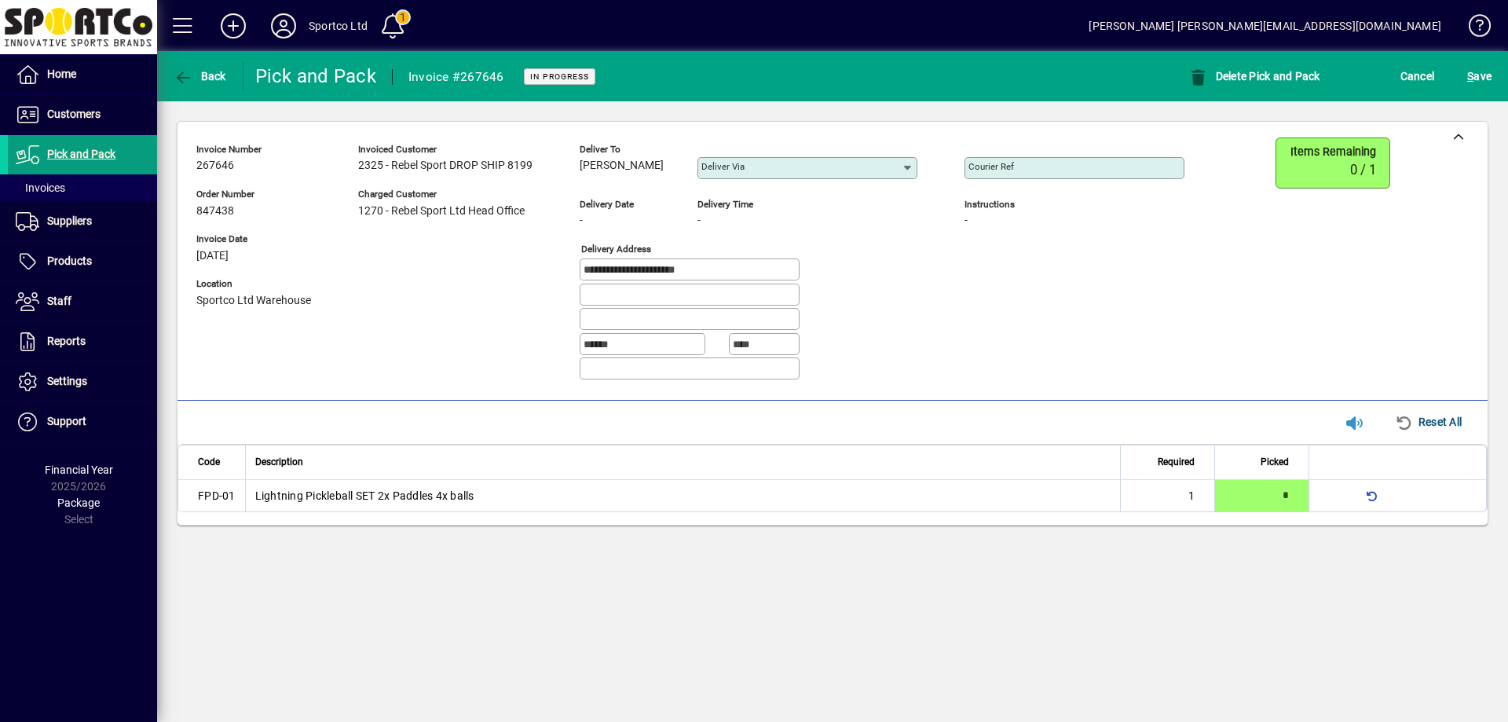
click at [988, 162] on mat-label "Courier Ref" at bounding box center [991, 166] width 46 height 11
click at [988, 162] on input "Courier Ref" at bounding box center [1075, 168] width 215 height 13
paste input "**********"
type input "**********"
click at [1477, 77] on span "S ave" at bounding box center [1479, 76] width 24 height 25
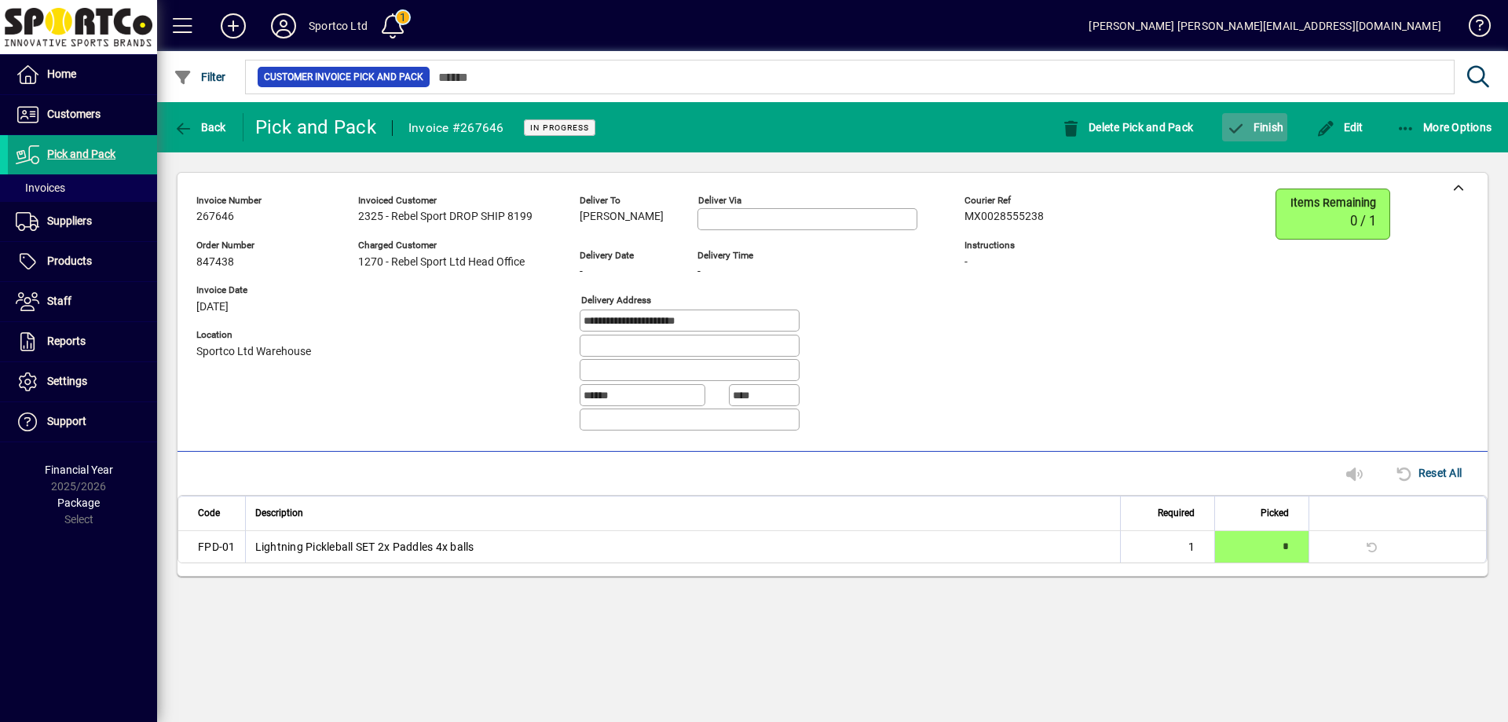
click at [1270, 127] on span "Finish" at bounding box center [1254, 127] width 57 height 13
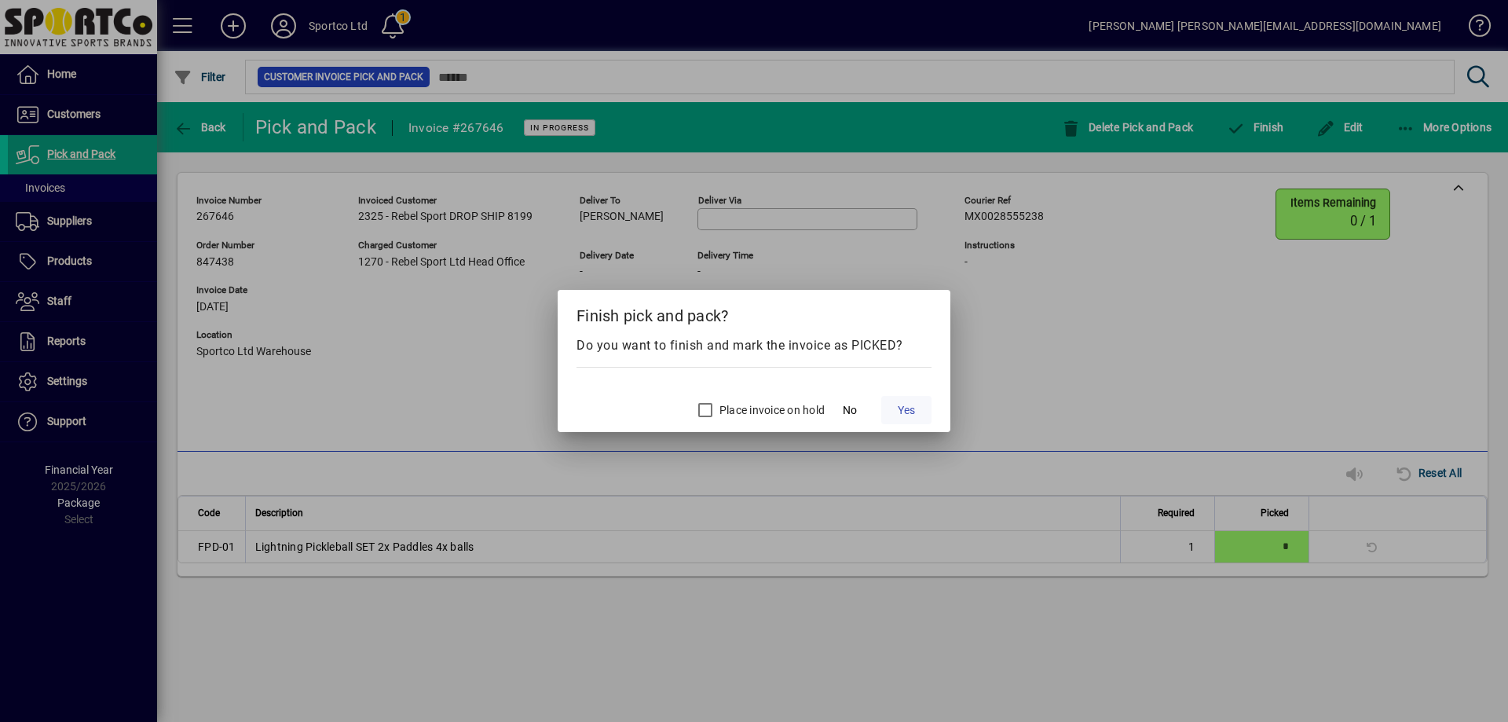
click at [910, 410] on span "Yes" at bounding box center [905, 410] width 17 height 16
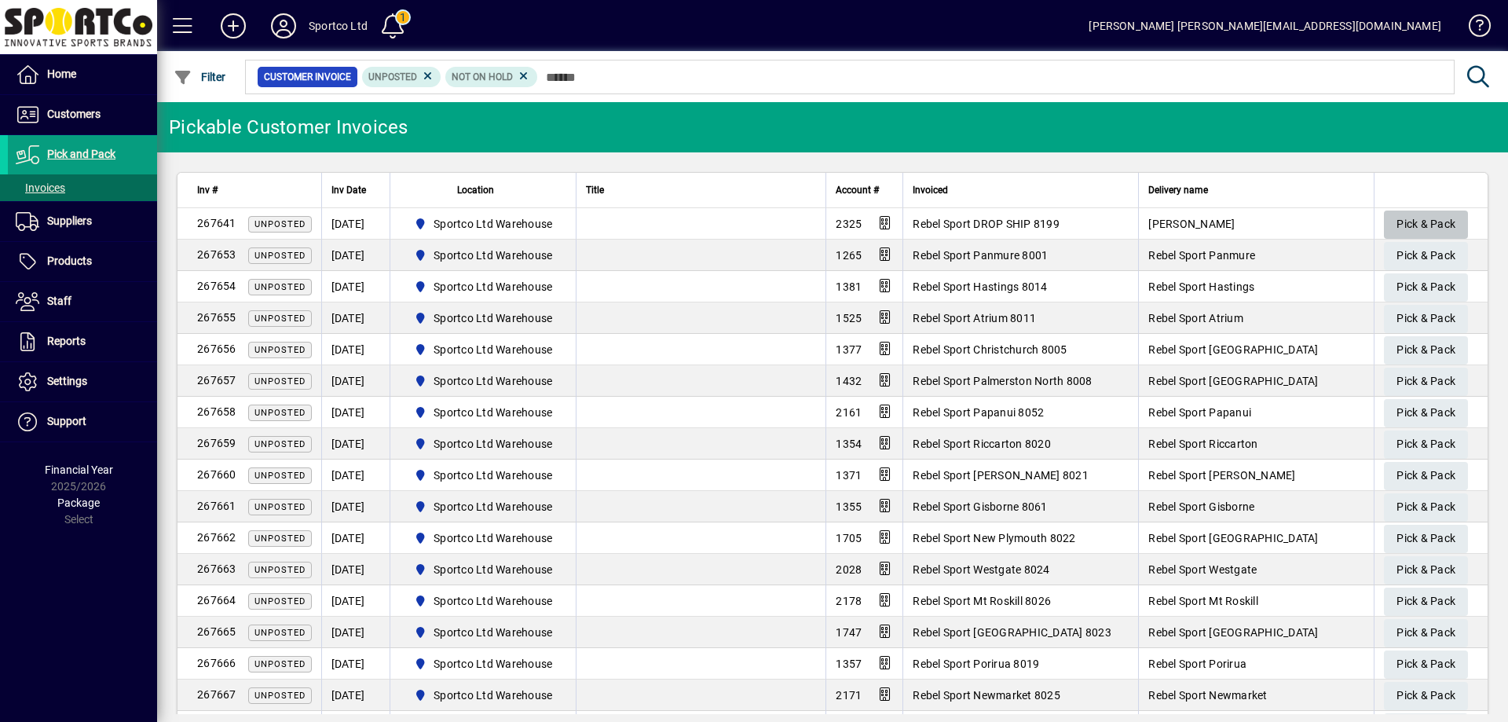
click at [1438, 217] on span "Pick & Pack" at bounding box center [1425, 224] width 59 height 26
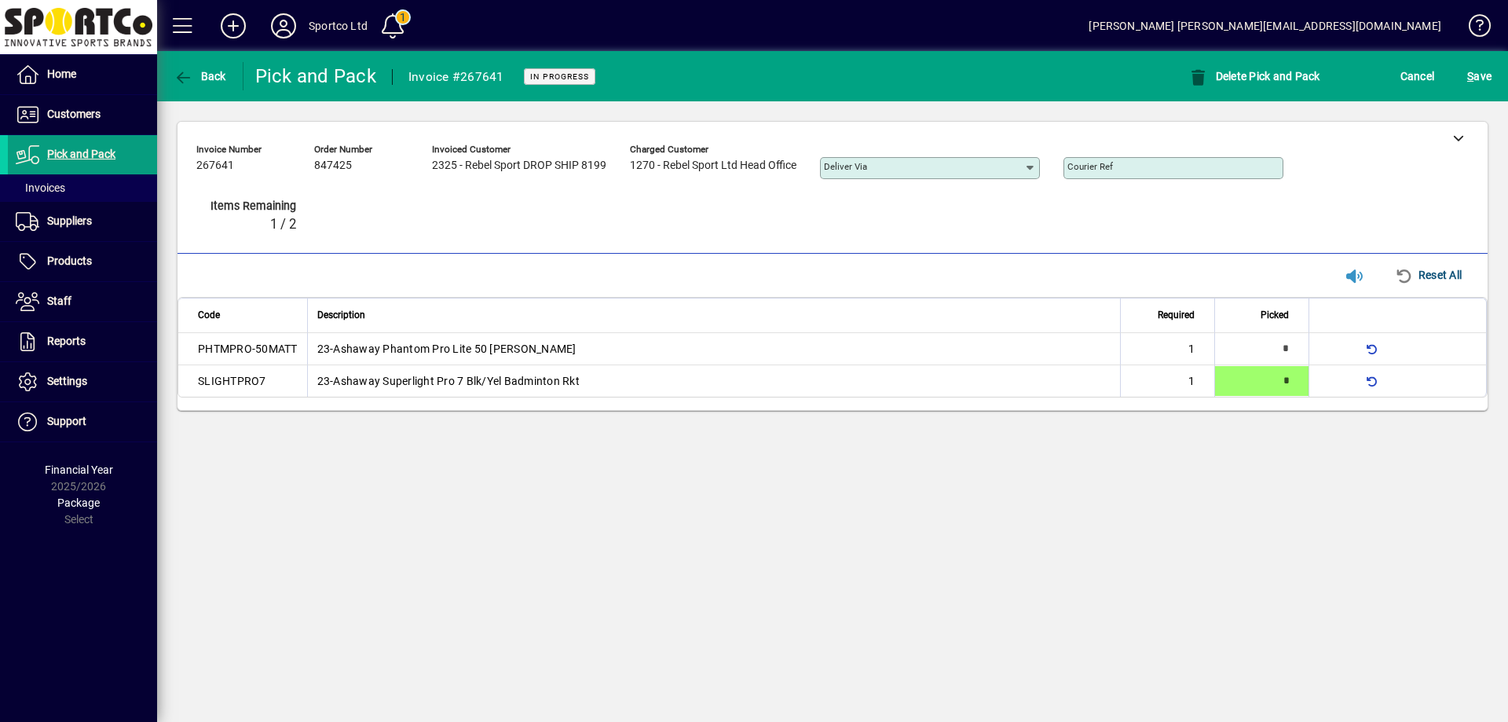
type input "*"
click at [1464, 140] on div at bounding box center [1457, 137] width 59 height 31
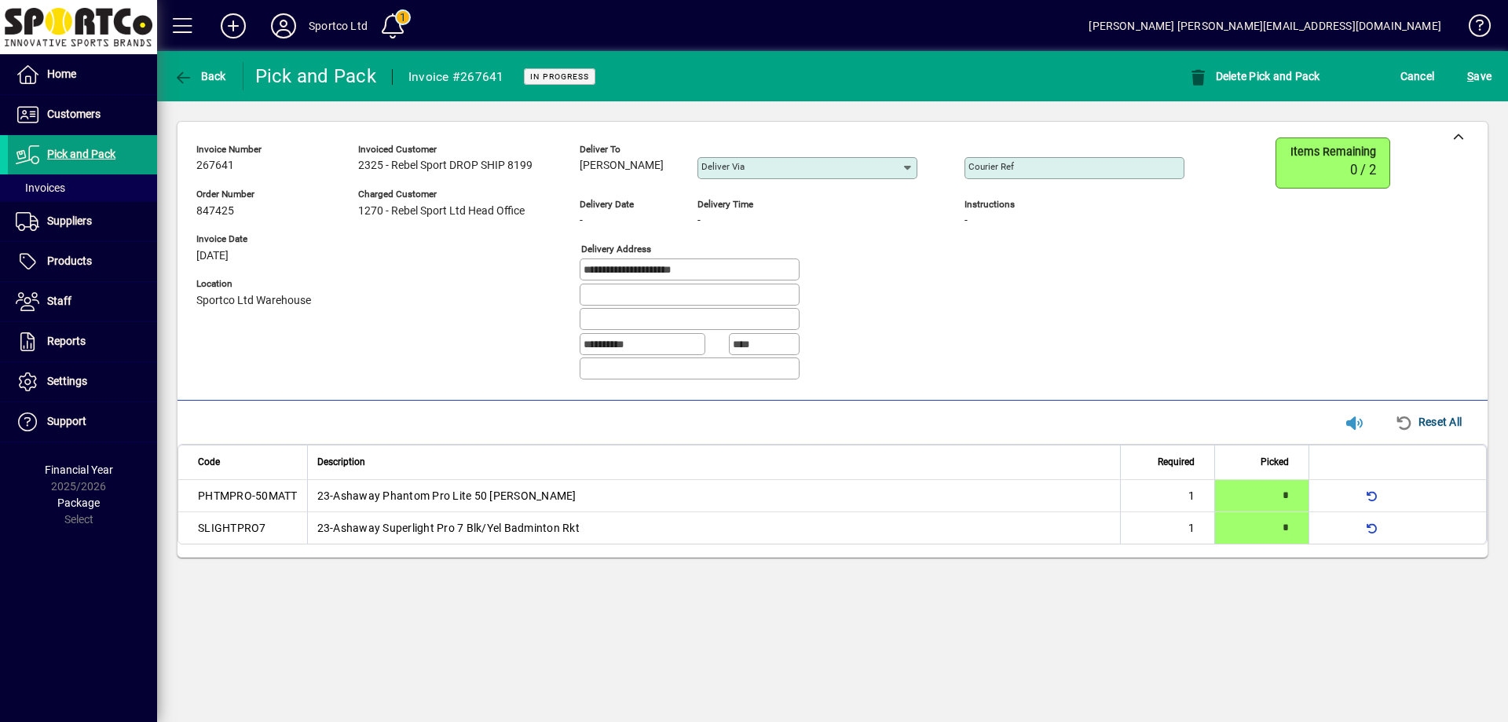
drag, startPoint x: 674, startPoint y: 165, endPoint x: 579, endPoint y: 177, distance: 95.7
click at [579, 177] on div "**********" at bounding box center [701, 264] width 1011 height 255
copy span "Joseph Varghese"
drag, startPoint x: 699, startPoint y: 269, endPoint x: 523, endPoint y: 266, distance: 175.9
click at [522, 267] on div "**********" at bounding box center [701, 264] width 1011 height 255
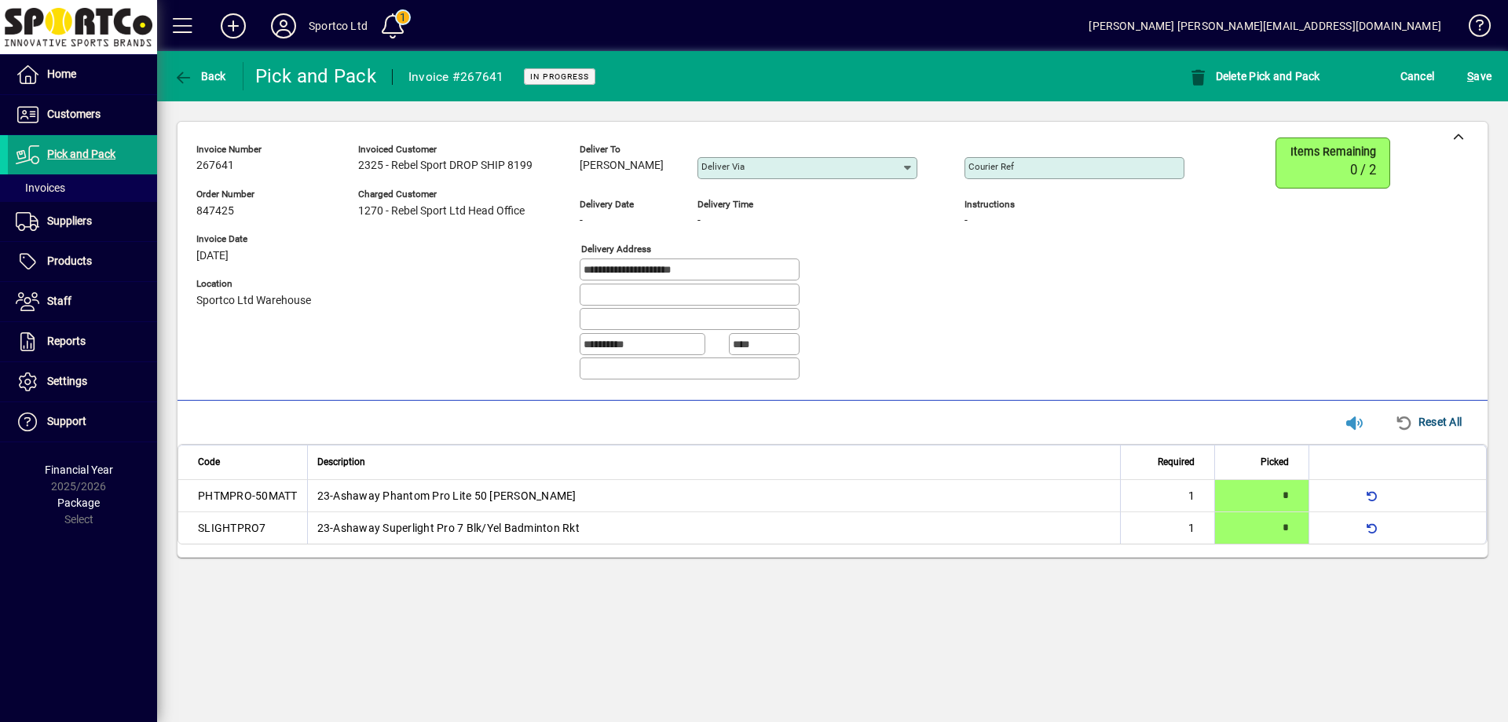
click at [996, 166] on mat-label "Courier Ref" at bounding box center [991, 166] width 46 height 11
click at [996, 166] on input "Courier Ref" at bounding box center [1075, 168] width 215 height 13
paste input "**********"
type input "**********"
click at [1478, 77] on span "S ave" at bounding box center [1479, 76] width 24 height 25
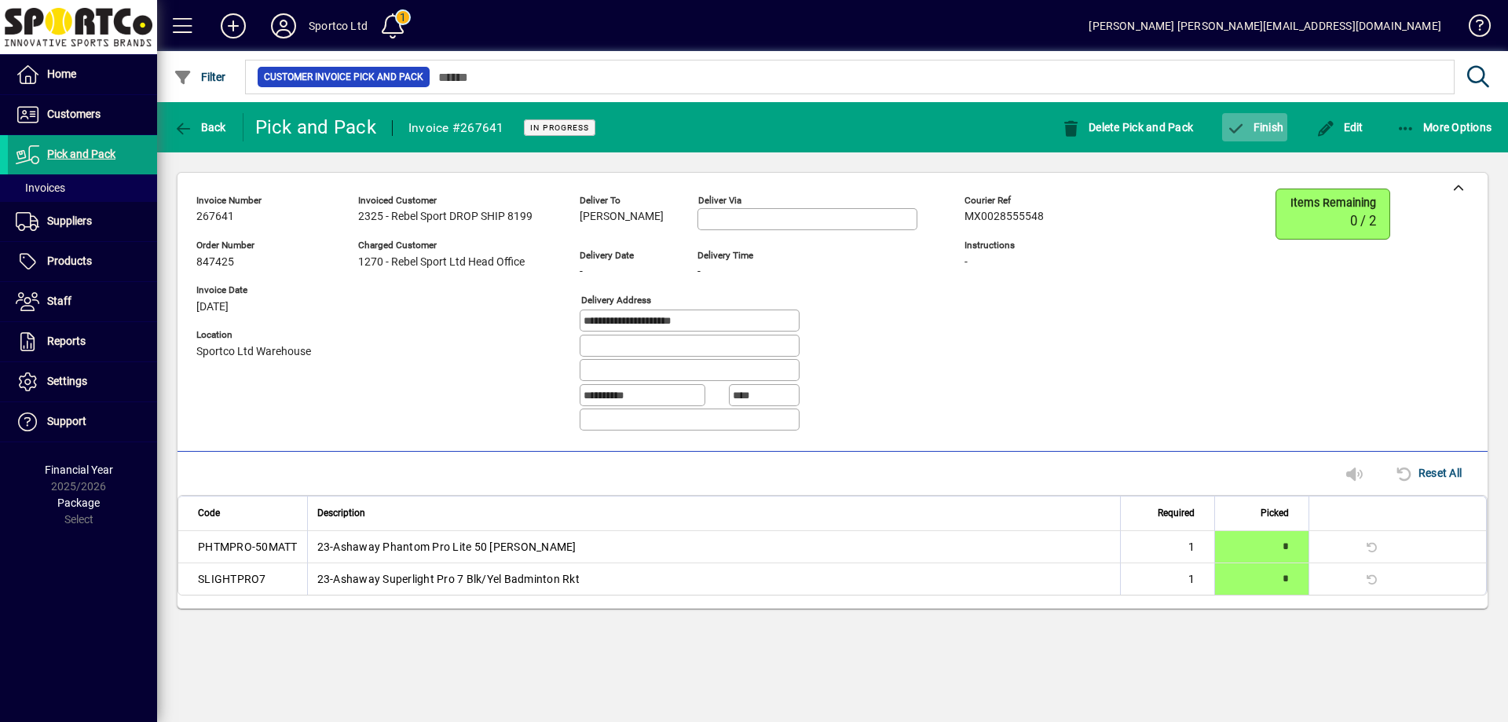
click at [1255, 122] on span "Finish" at bounding box center [1254, 127] width 57 height 13
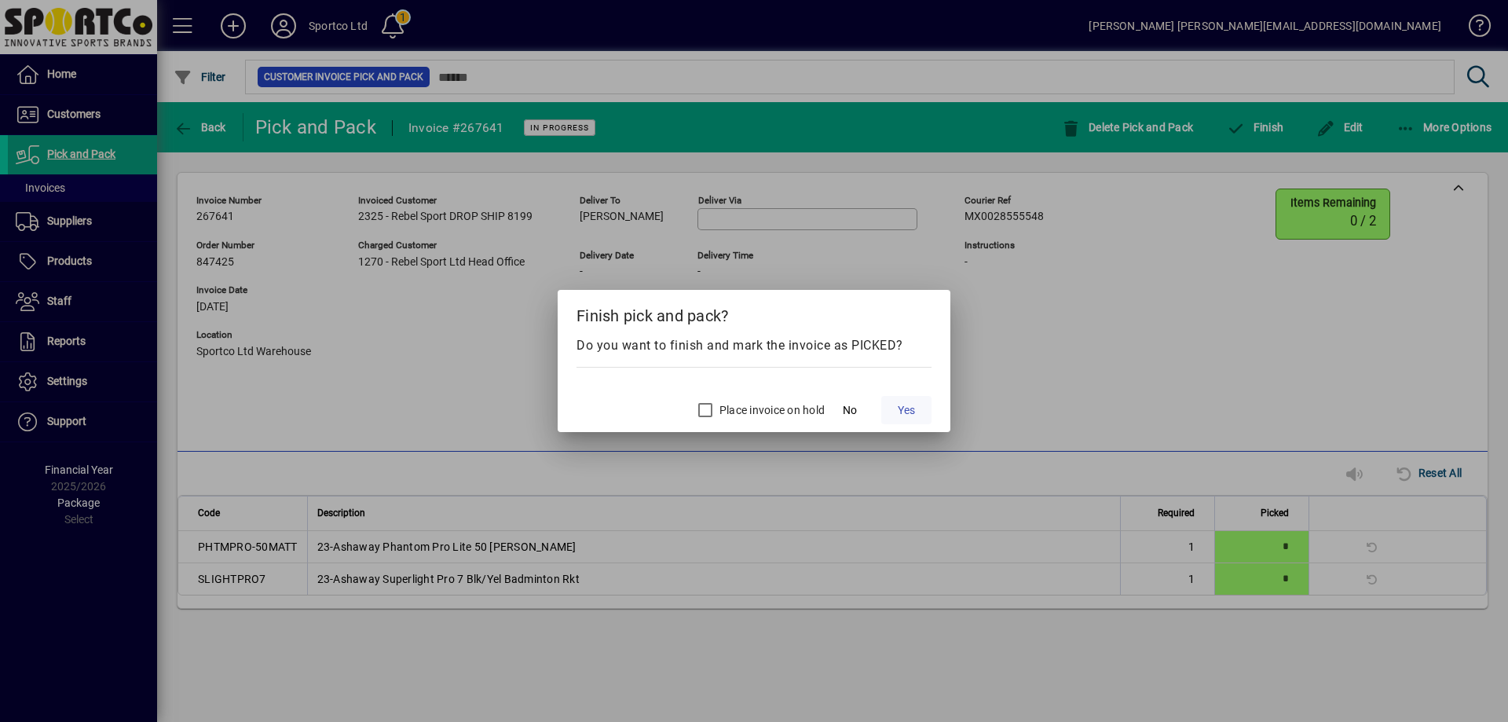
click at [905, 408] on span "Yes" at bounding box center [905, 410] width 17 height 16
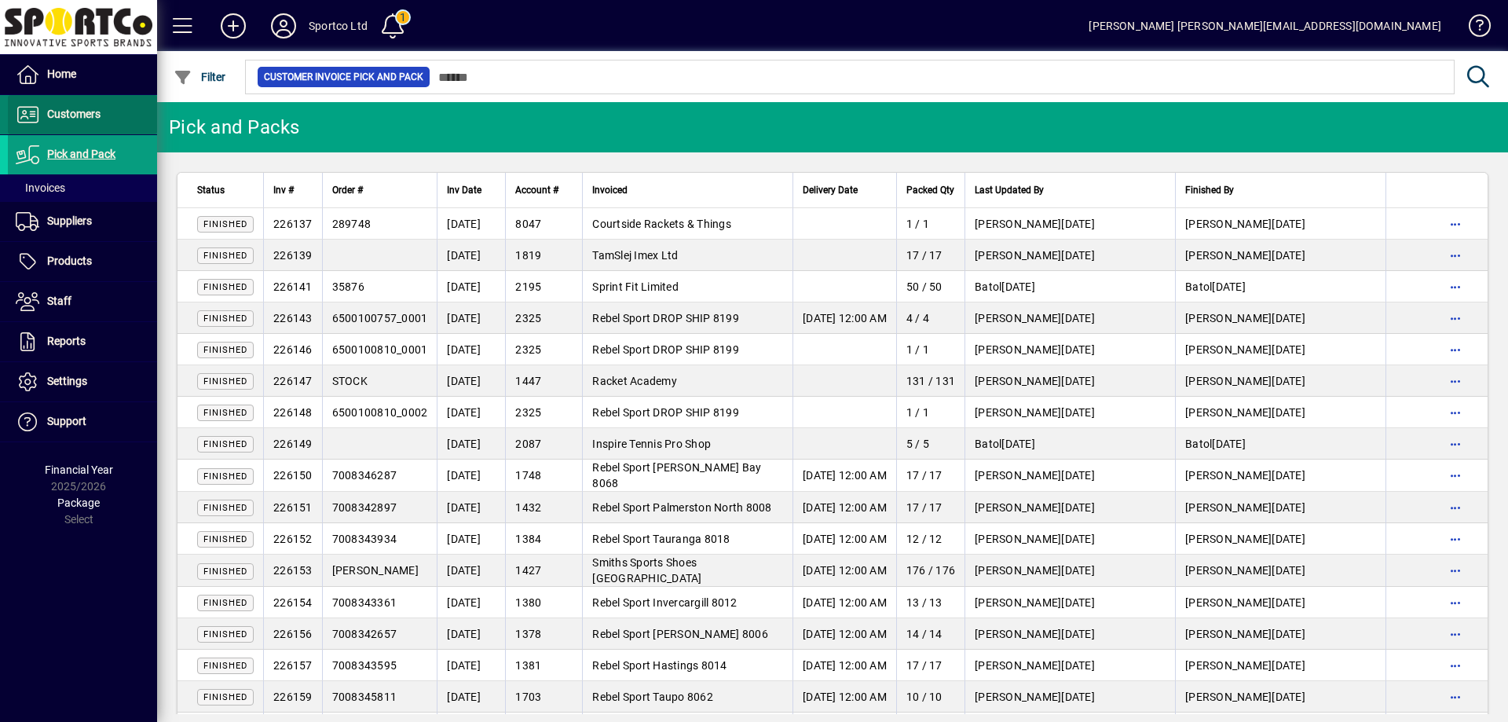
click at [71, 112] on span "Customers" at bounding box center [73, 114] width 53 height 13
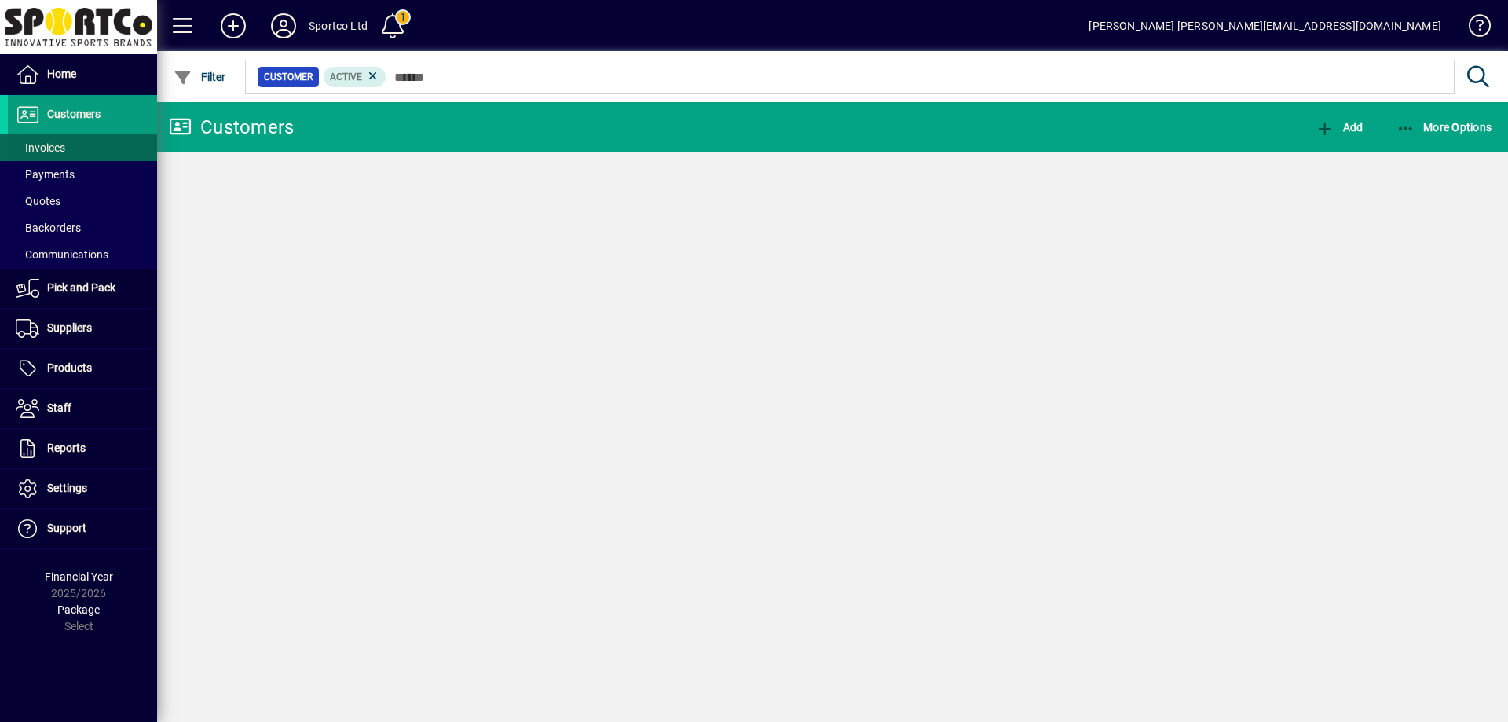
click at [37, 152] on span "Invoices" at bounding box center [40, 147] width 49 height 13
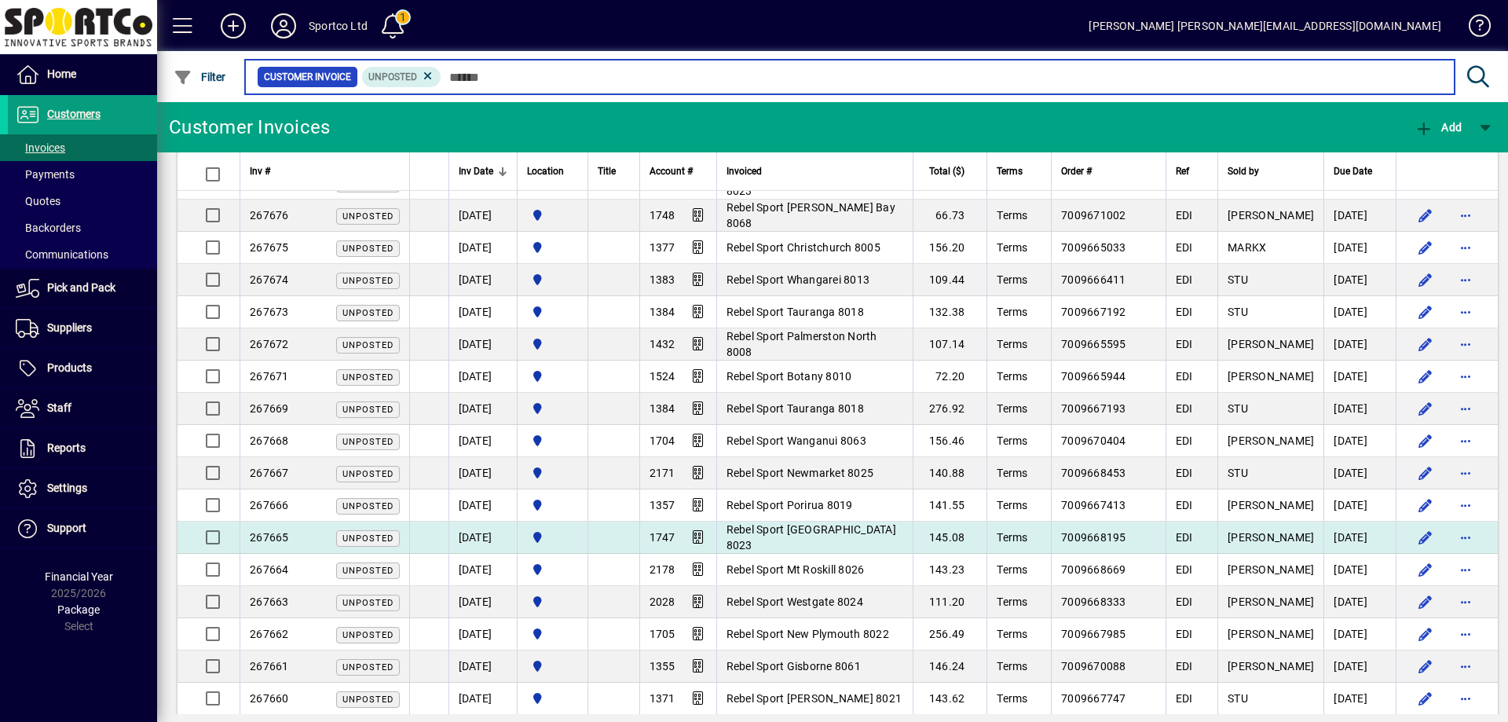
scroll to position [1335, 0]
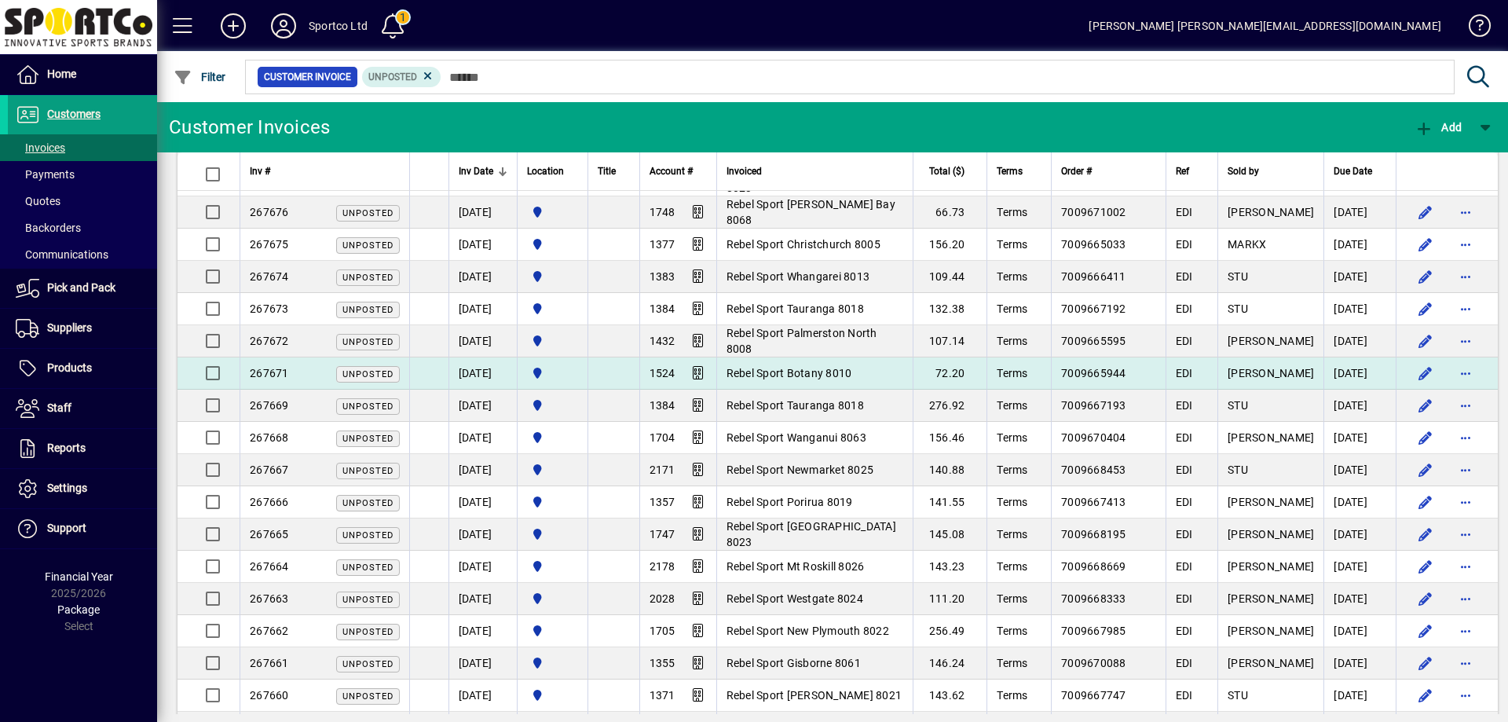
click at [464, 368] on td "[DATE]" at bounding box center [482, 373] width 68 height 32
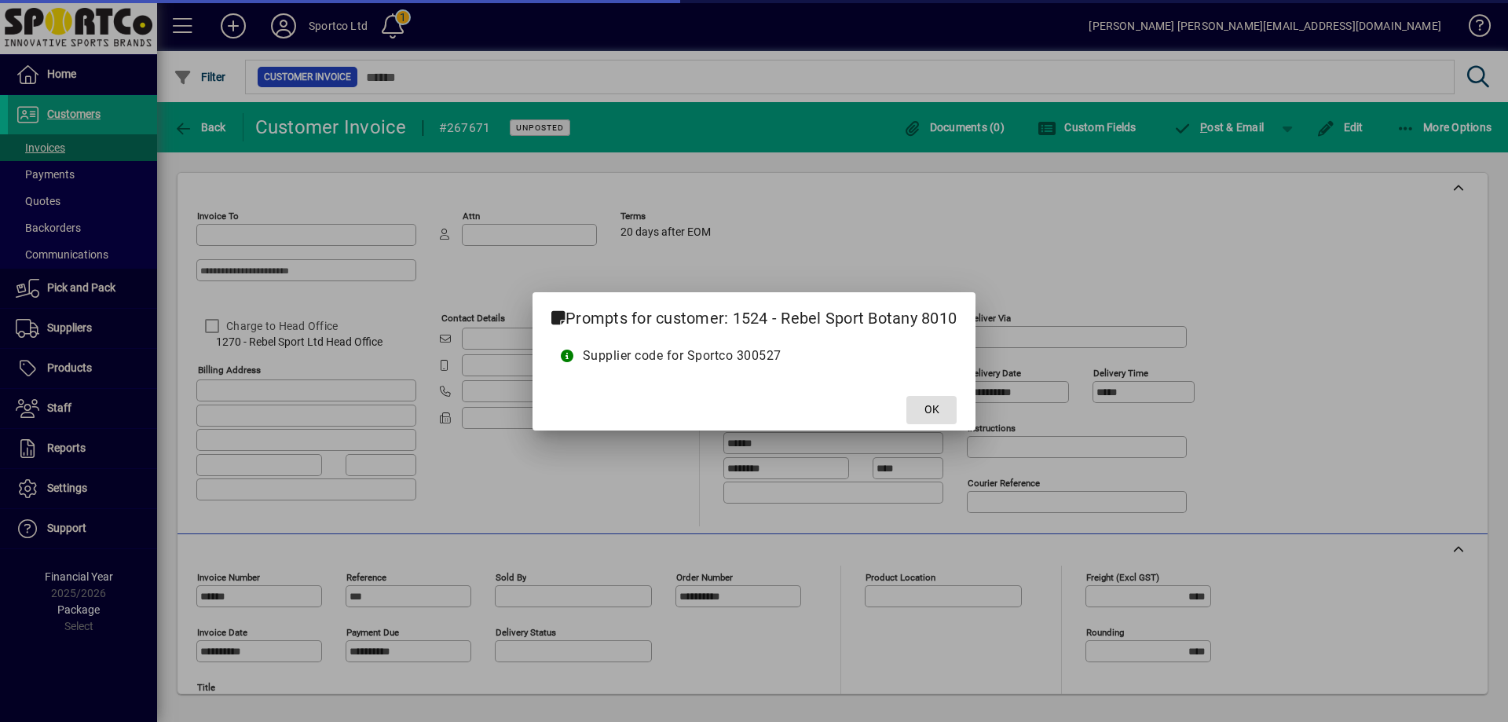
type input "**********"
click at [935, 400] on span at bounding box center [931, 410] width 50 height 38
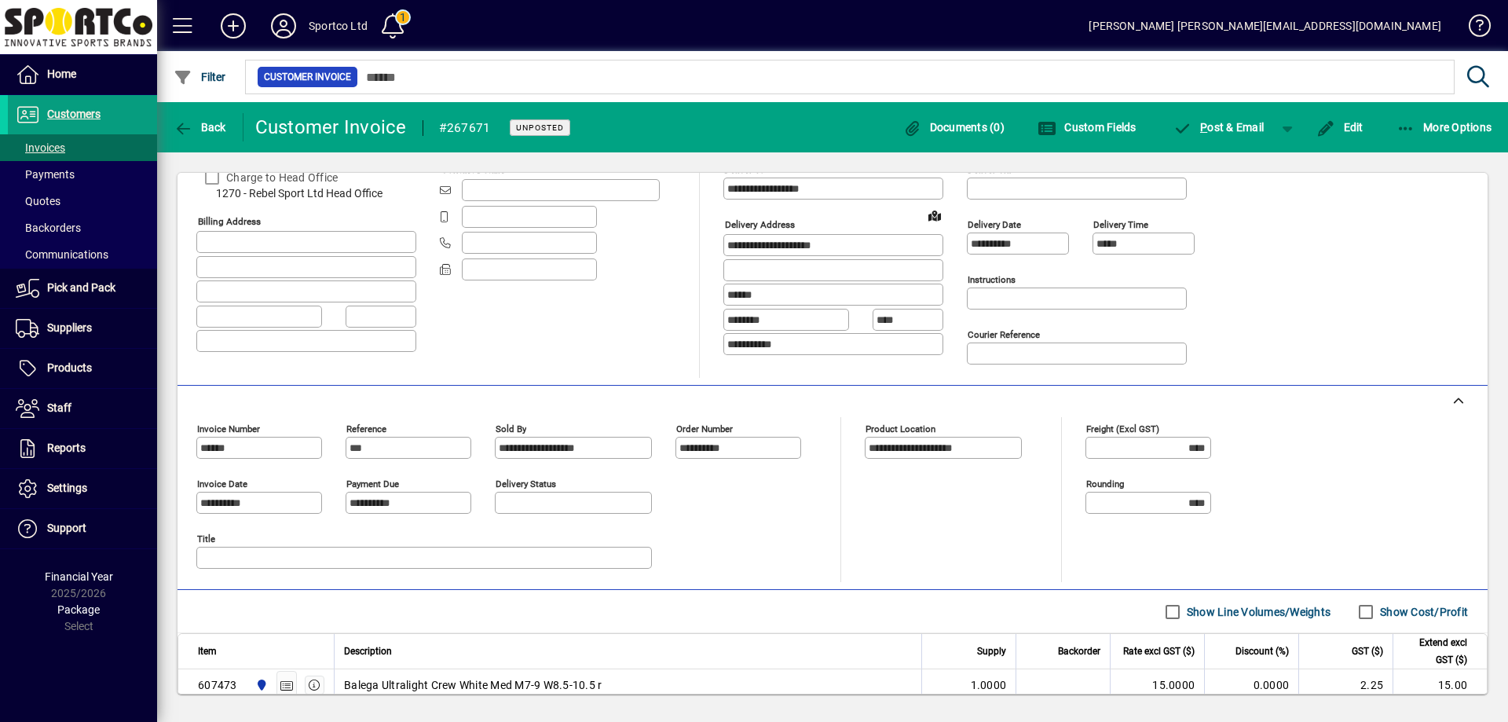
scroll to position [79, 0]
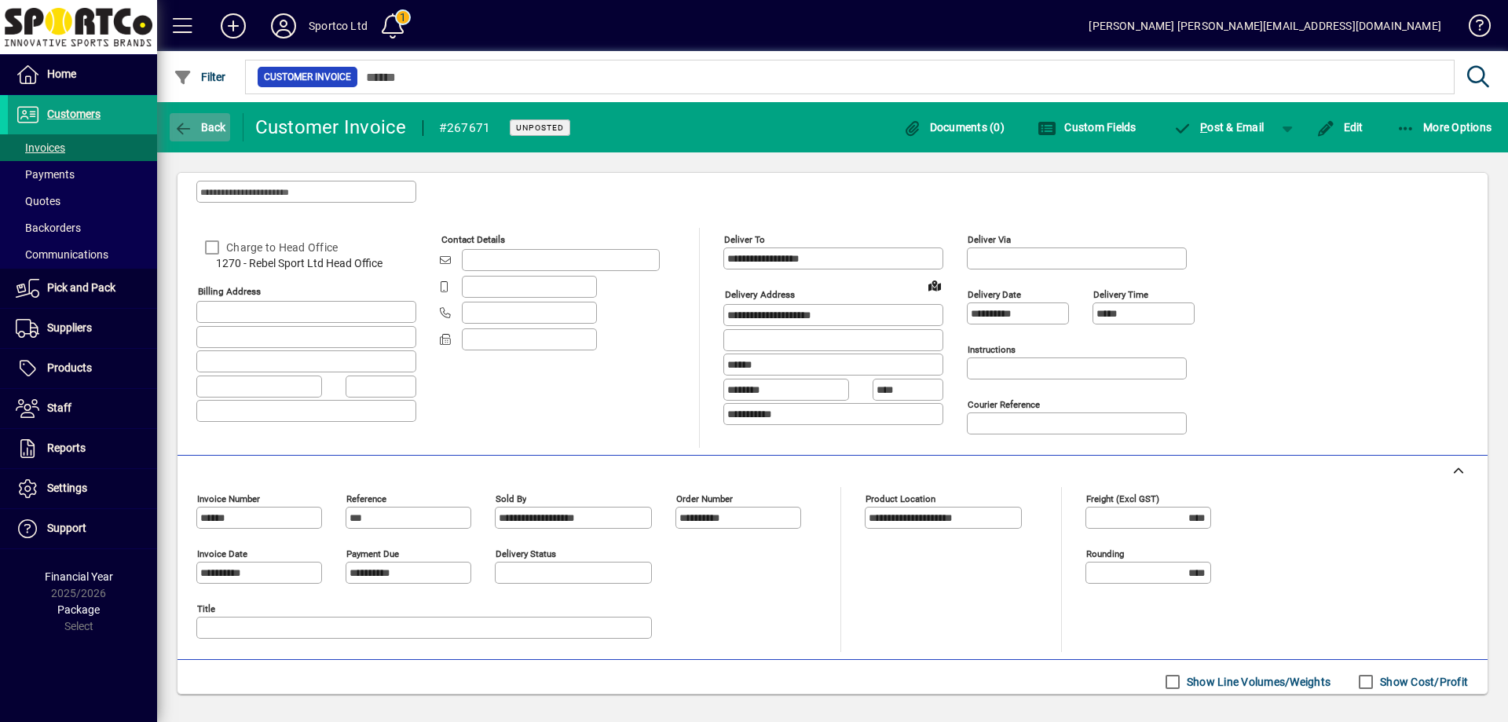
click at [198, 126] on span "Back" at bounding box center [200, 127] width 53 height 13
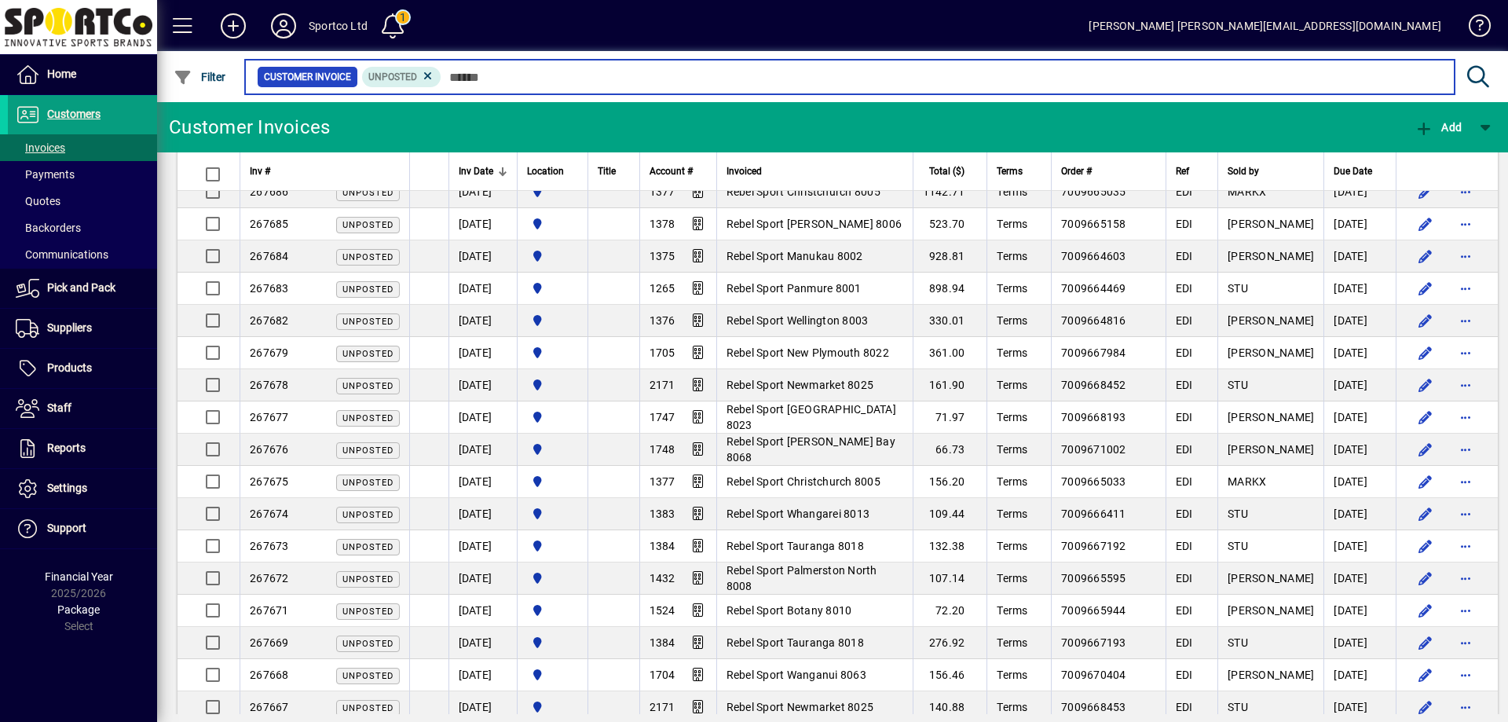
scroll to position [1099, 0]
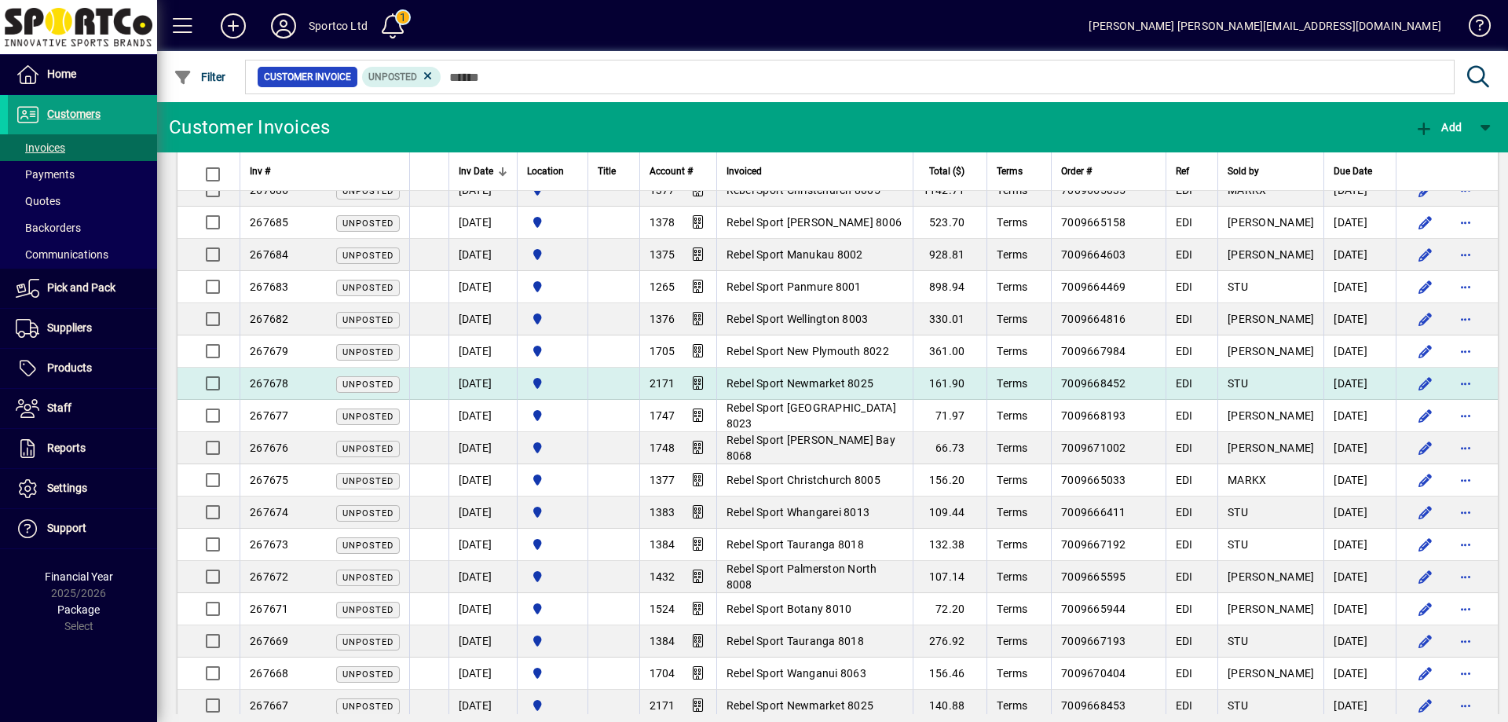
click at [821, 379] on span "Rebel Sport Newmarket 8025" at bounding box center [800, 383] width 148 height 13
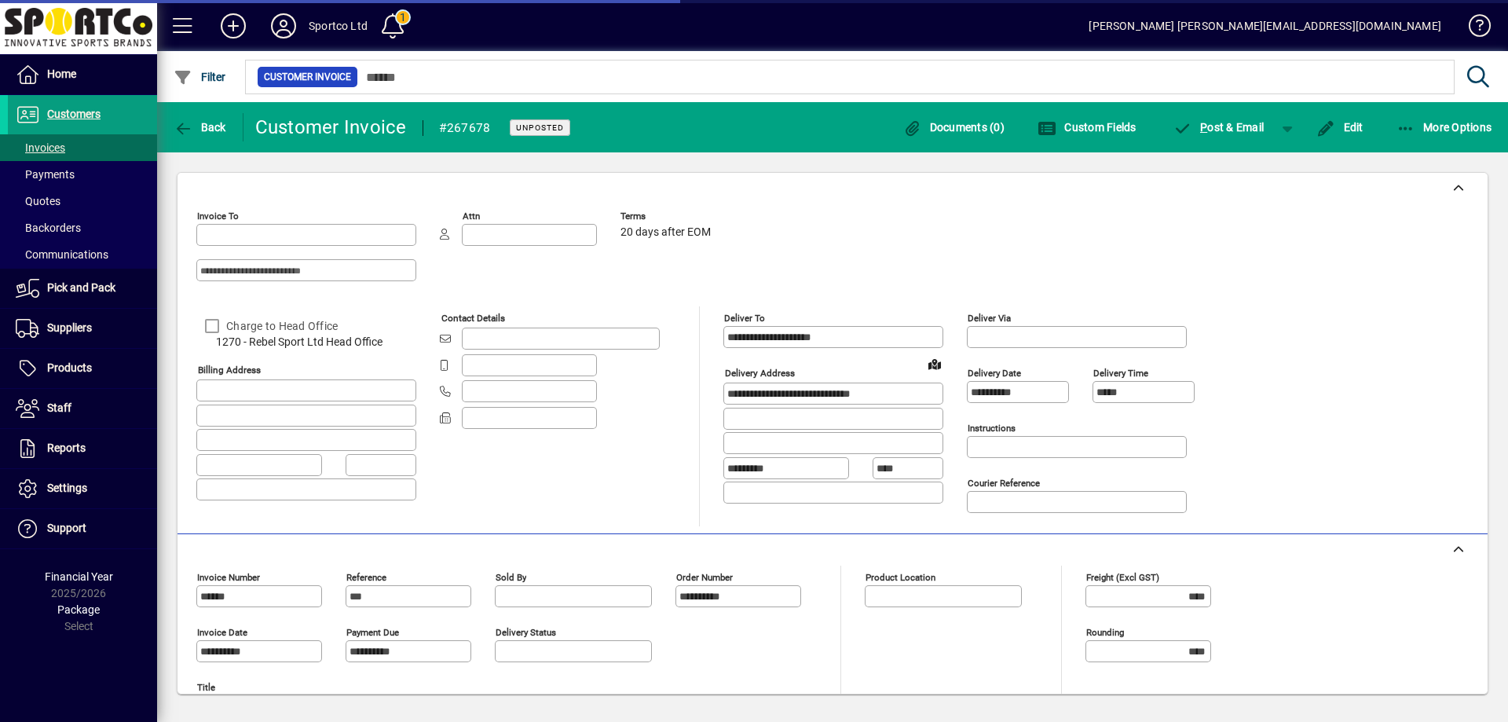
type input "**********"
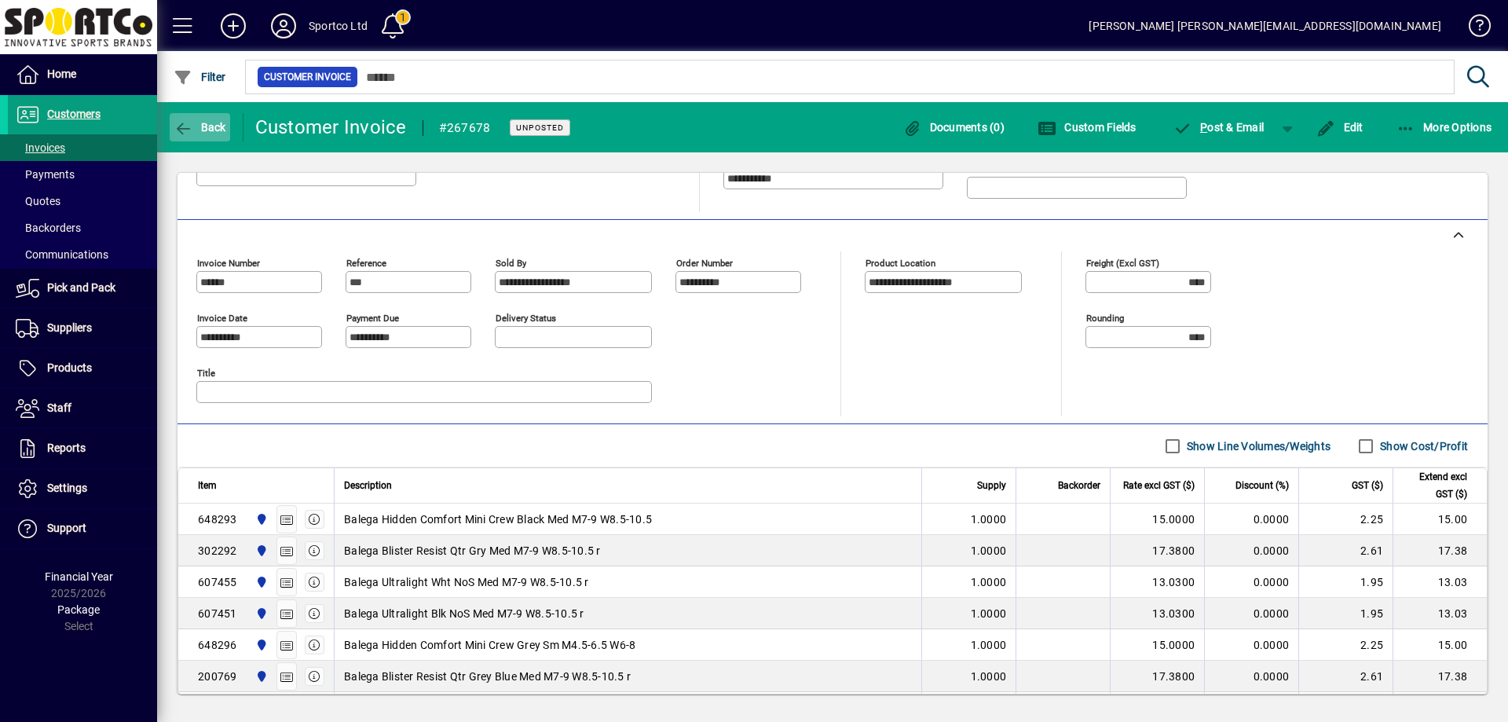
click at [181, 130] on icon "button" at bounding box center [184, 129] width 20 height 16
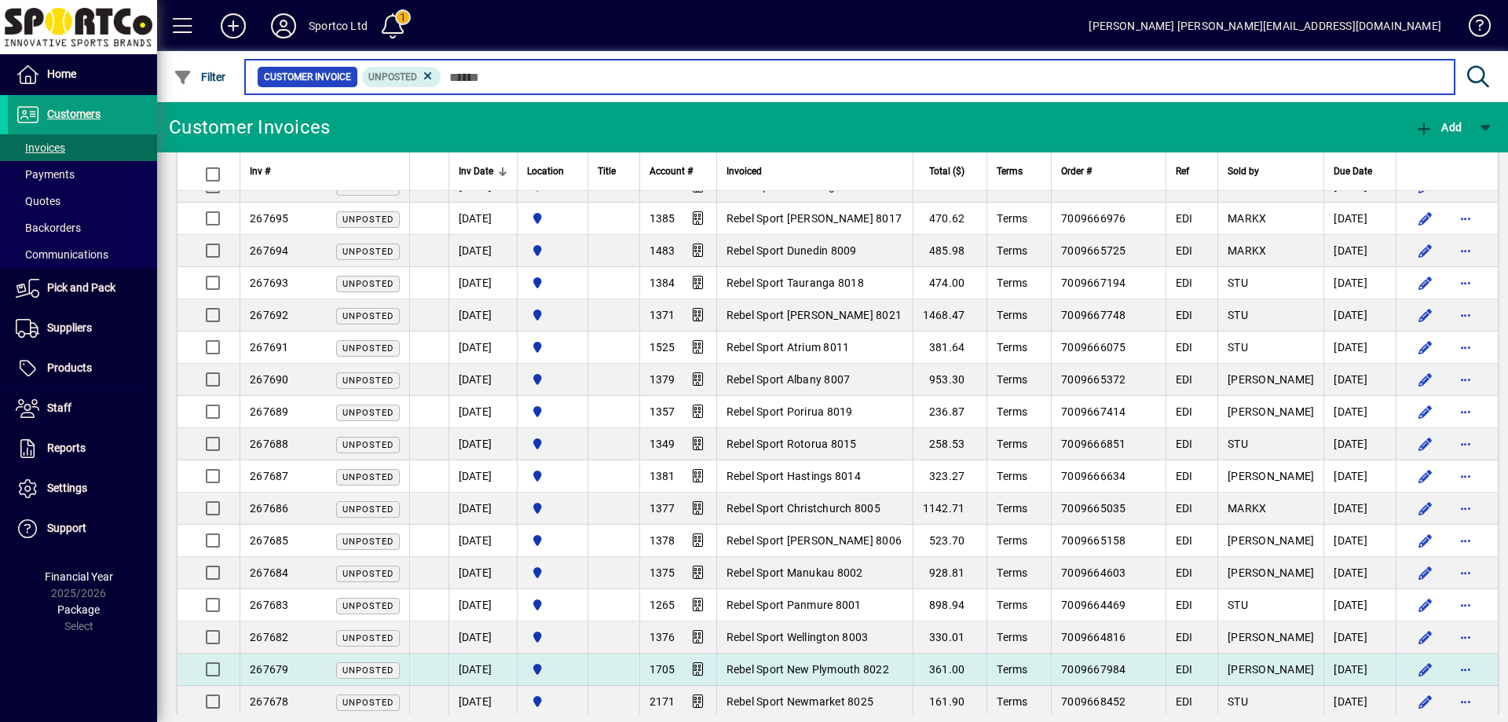
scroll to position [785, 0]
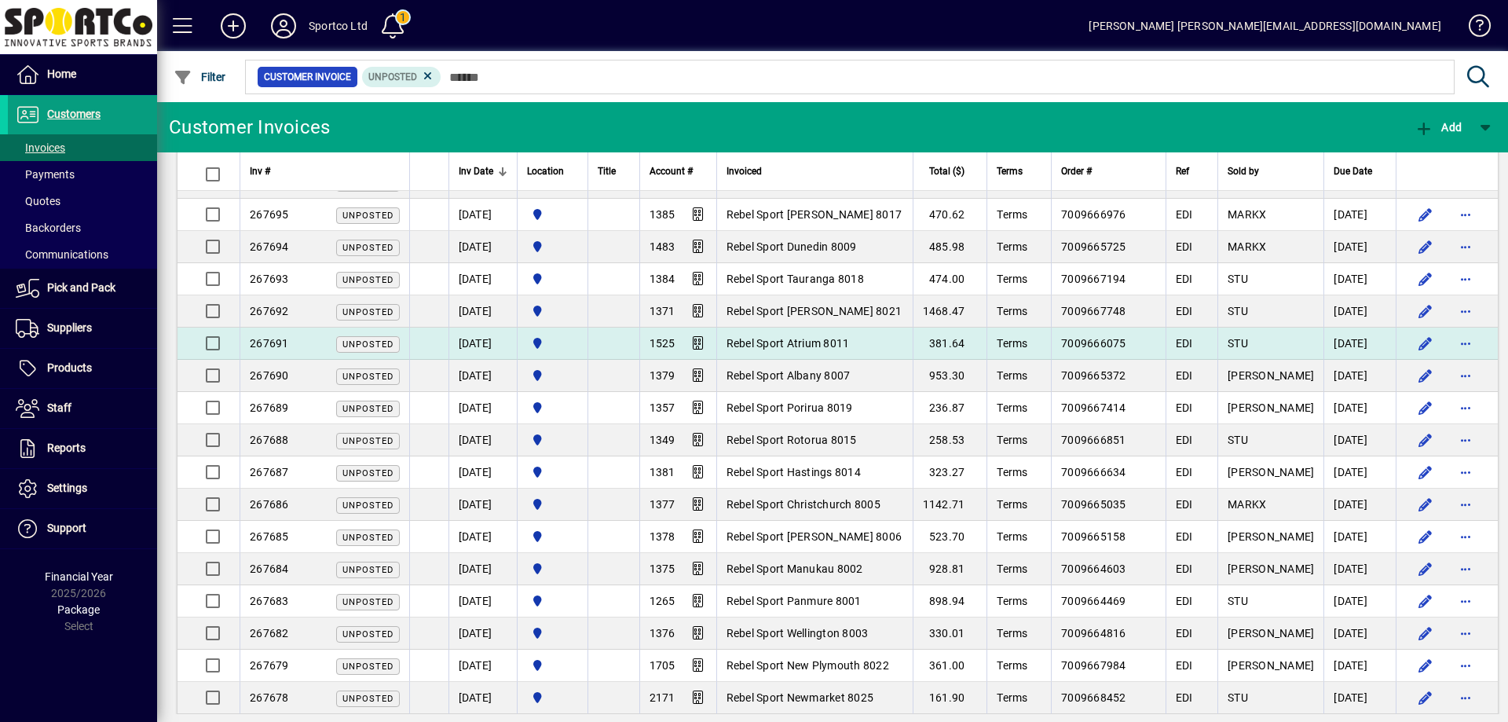
click at [850, 341] on span "Rebel Sport Atrium 8011" at bounding box center [787, 343] width 123 height 13
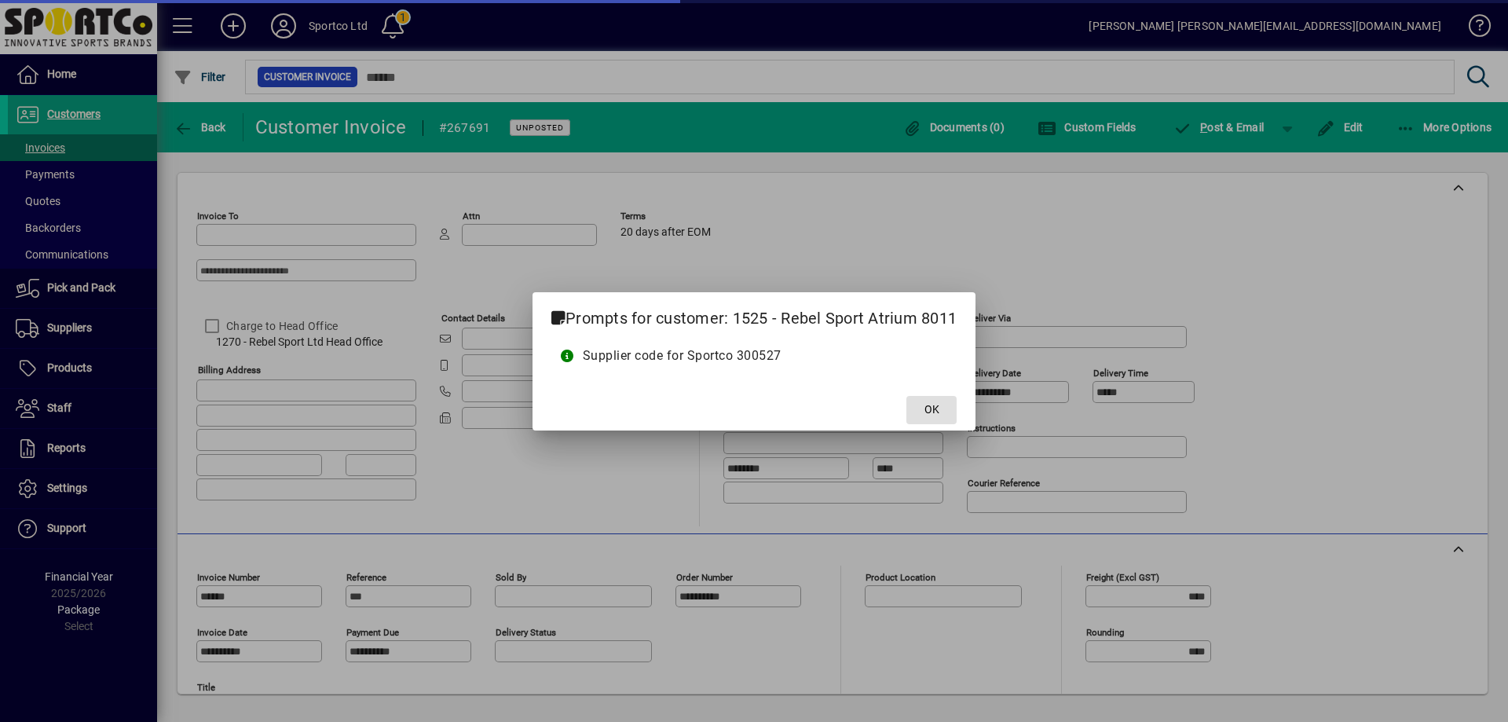
type input "**********"
click at [930, 408] on span "OK" at bounding box center [931, 409] width 15 height 16
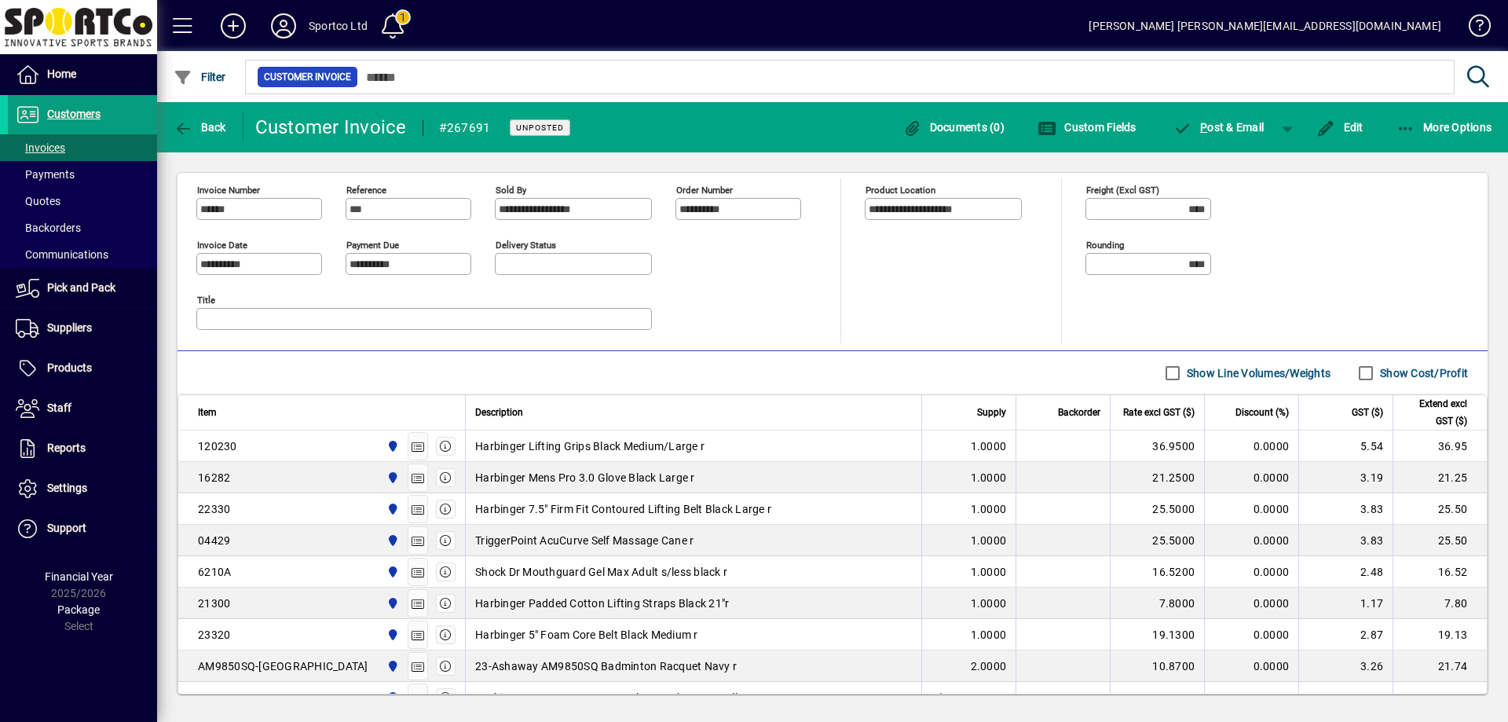
scroll to position [393, 0]
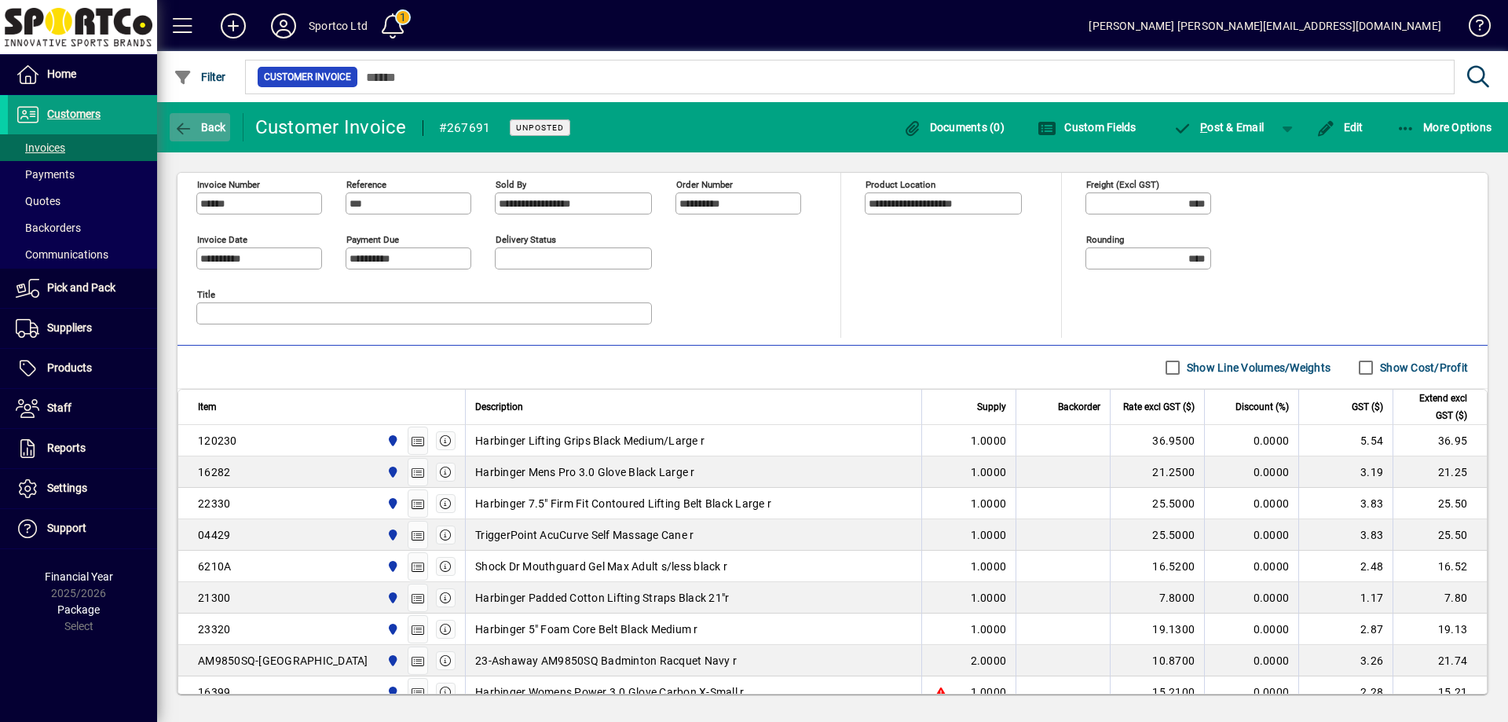
click at [200, 127] on span "Back" at bounding box center [200, 127] width 53 height 13
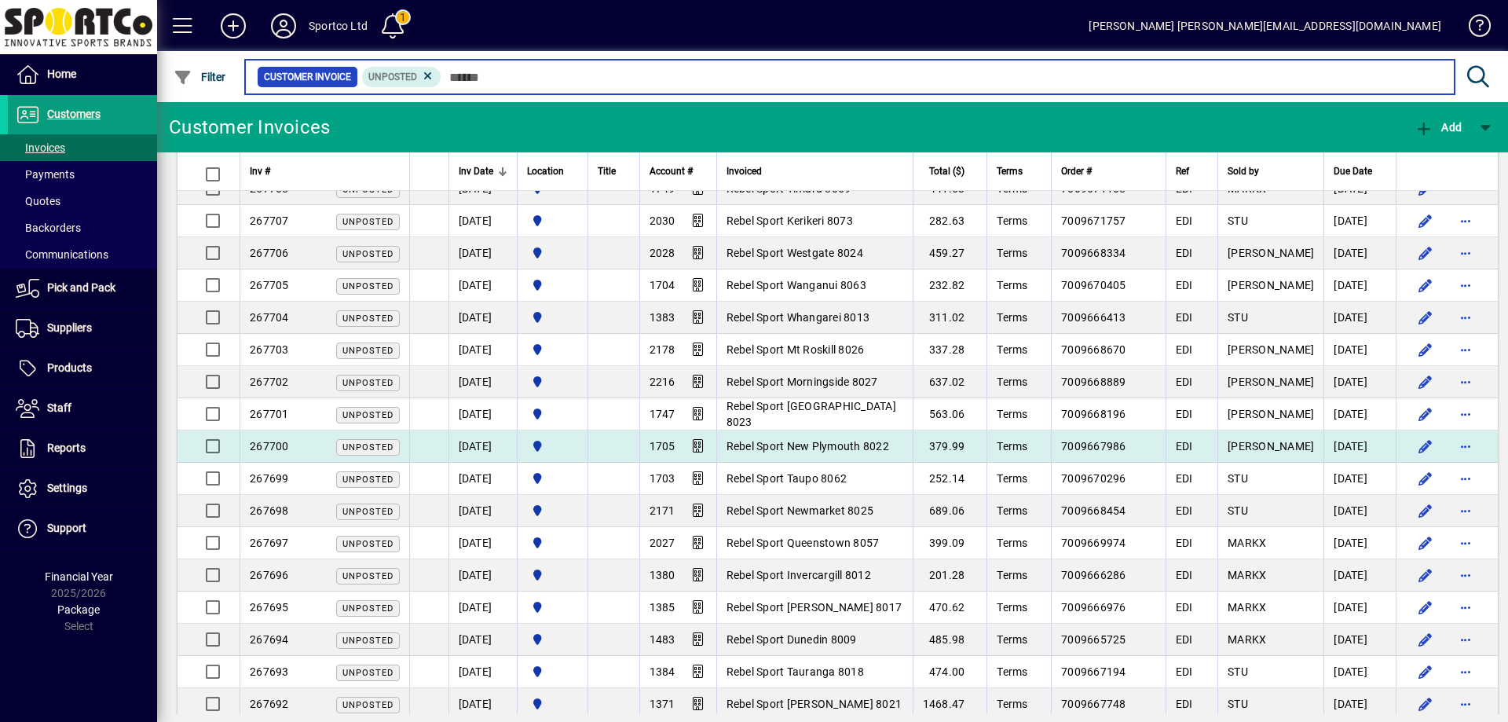
scroll to position [707, 0]
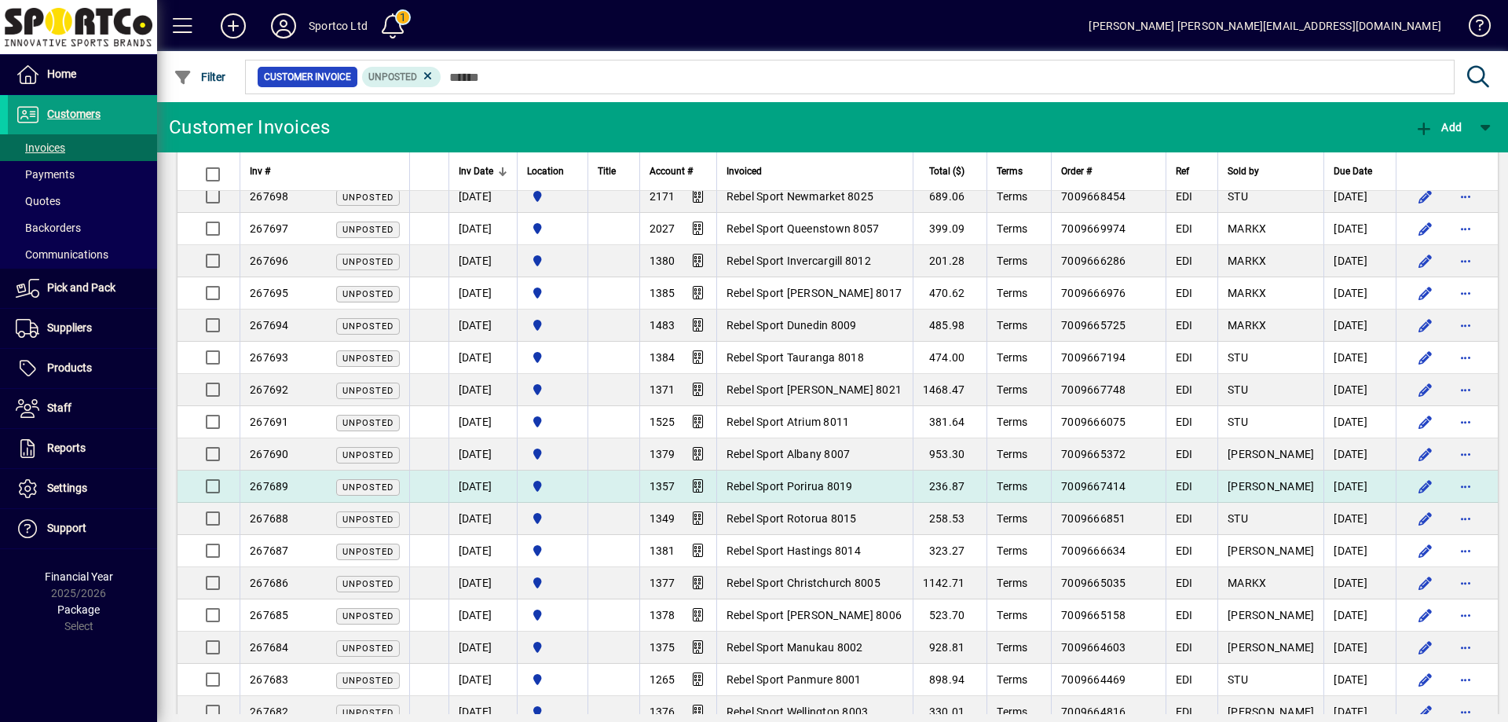
click at [293, 486] on div "267689 Unposted" at bounding box center [325, 486] width 150 height 16
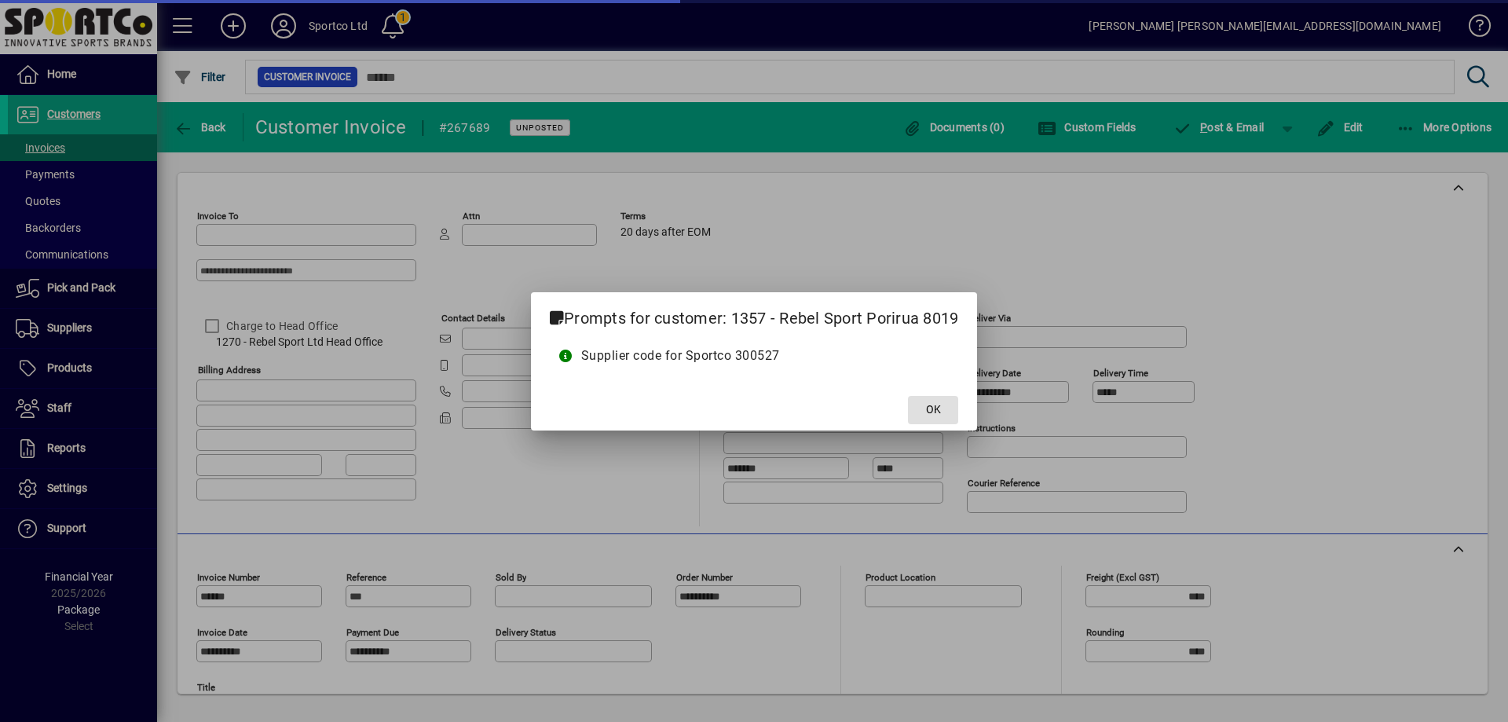
type input "**********"
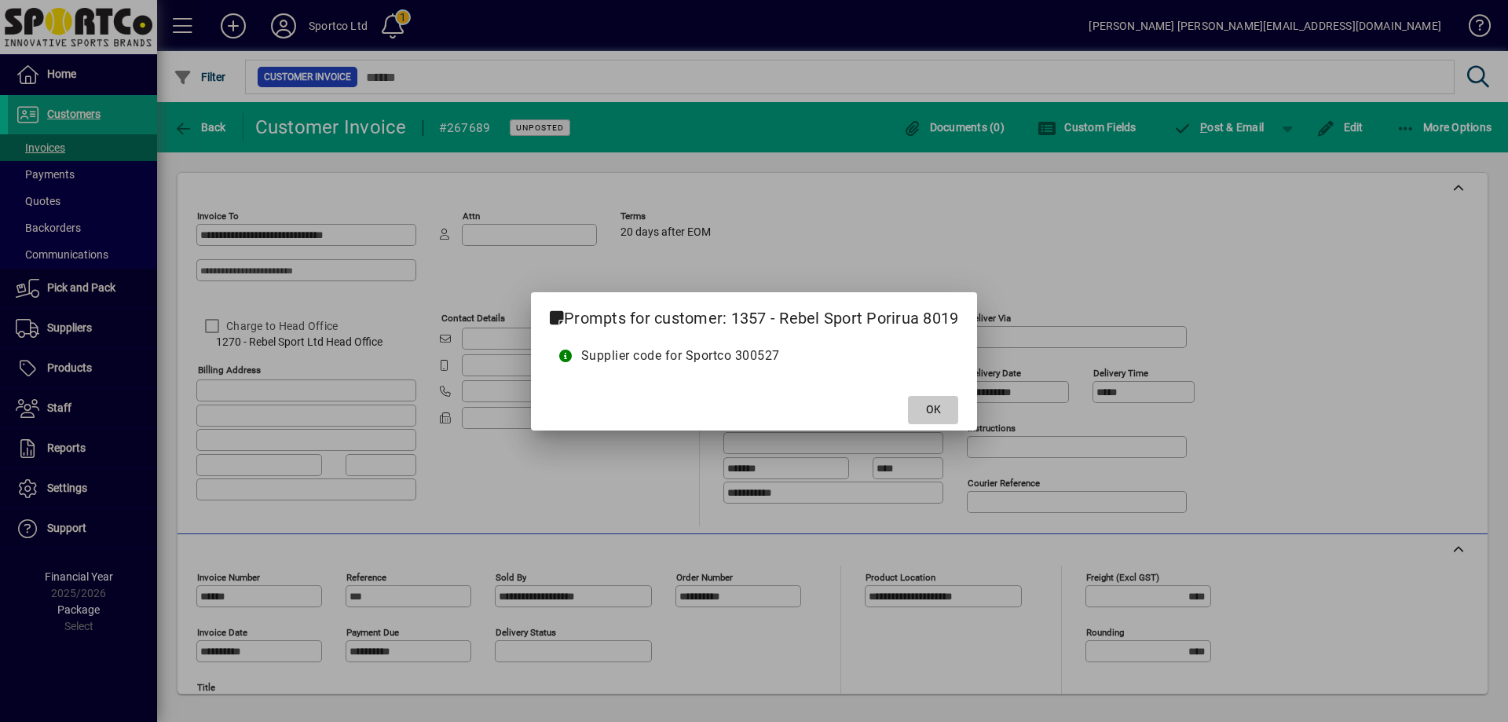
click at [915, 419] on span at bounding box center [933, 410] width 50 height 38
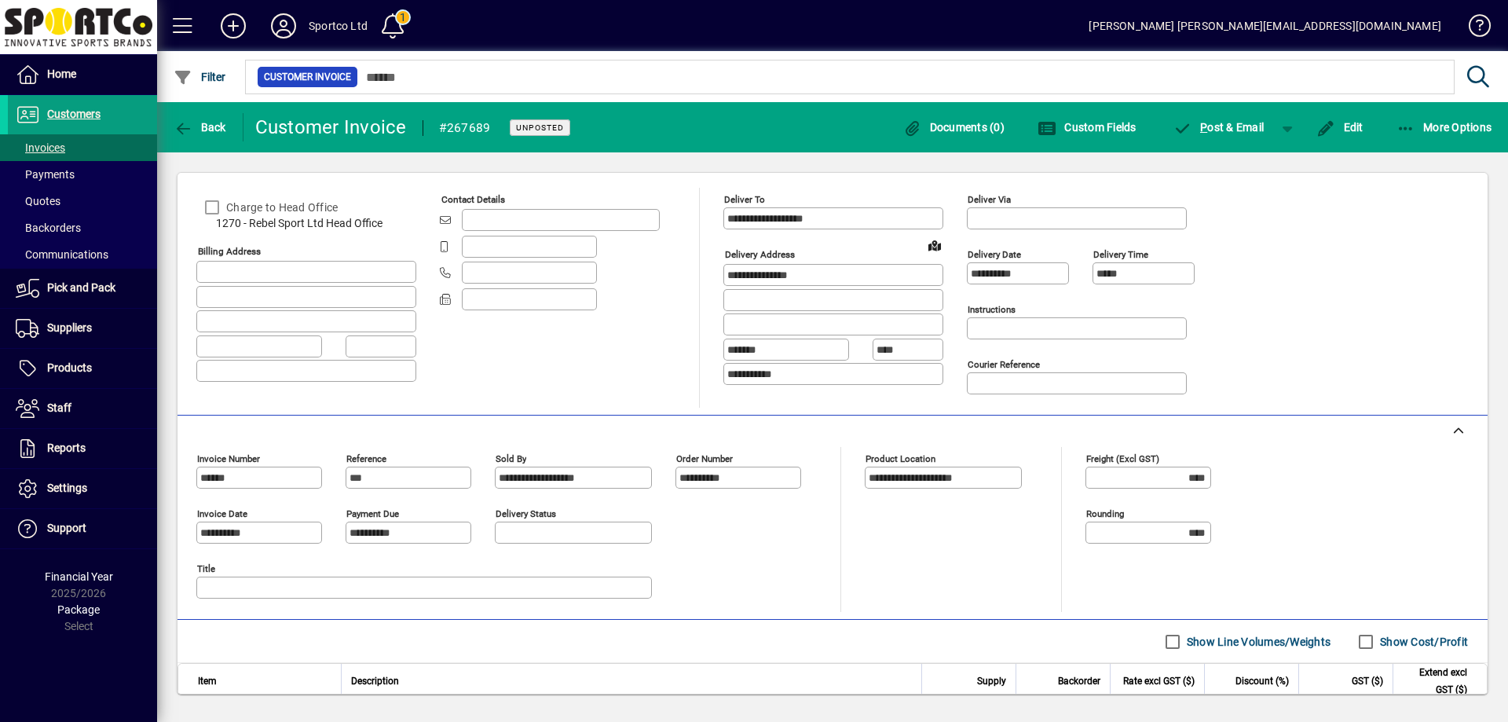
scroll to position [236, 0]
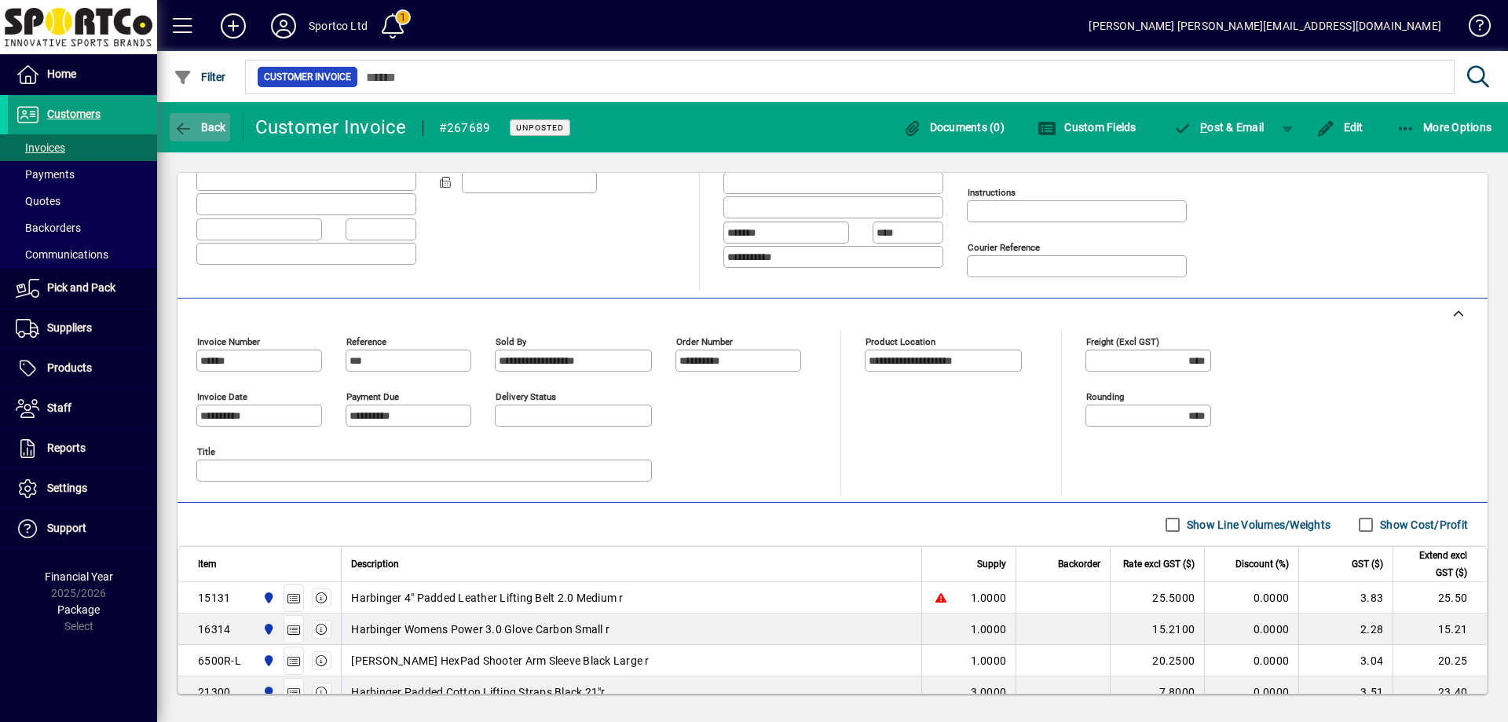
click at [189, 122] on icon "button" at bounding box center [184, 129] width 20 height 16
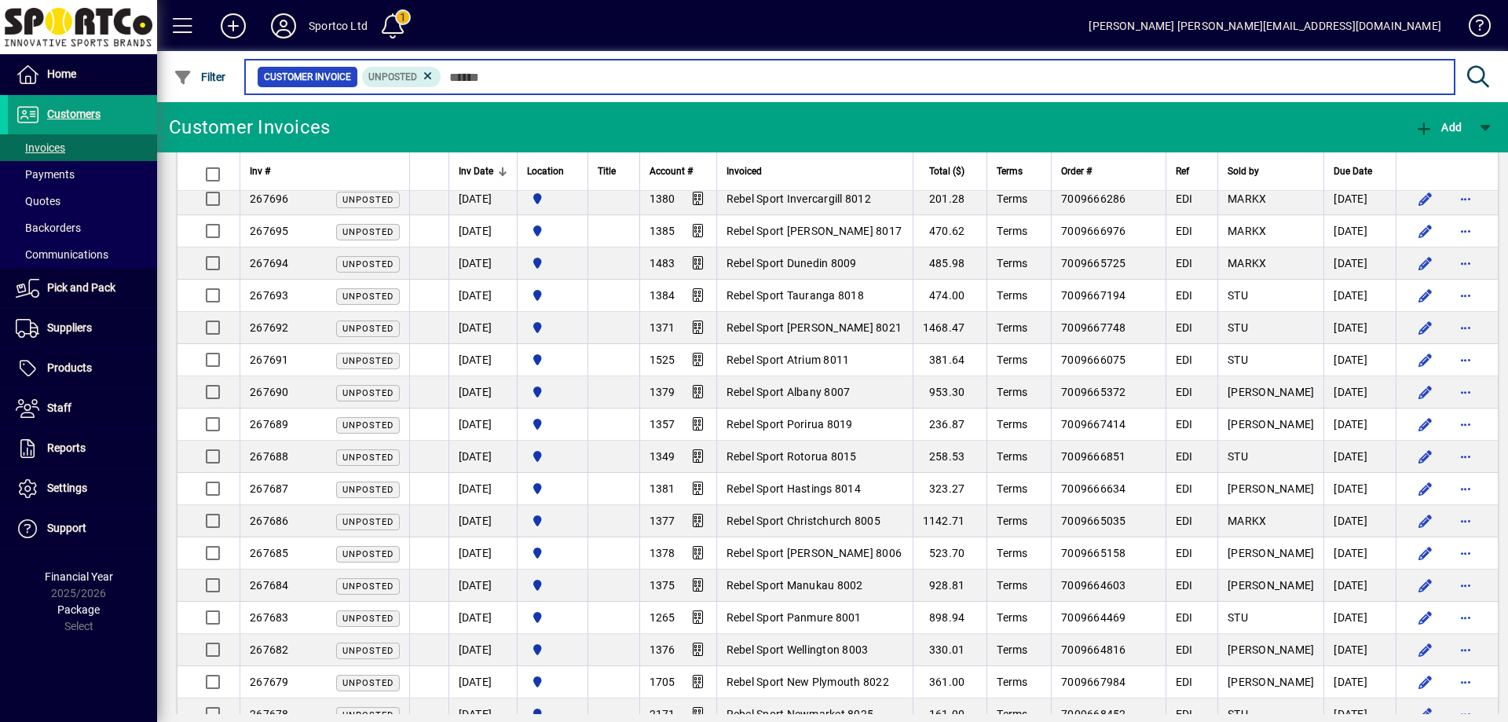
scroll to position [785, 0]
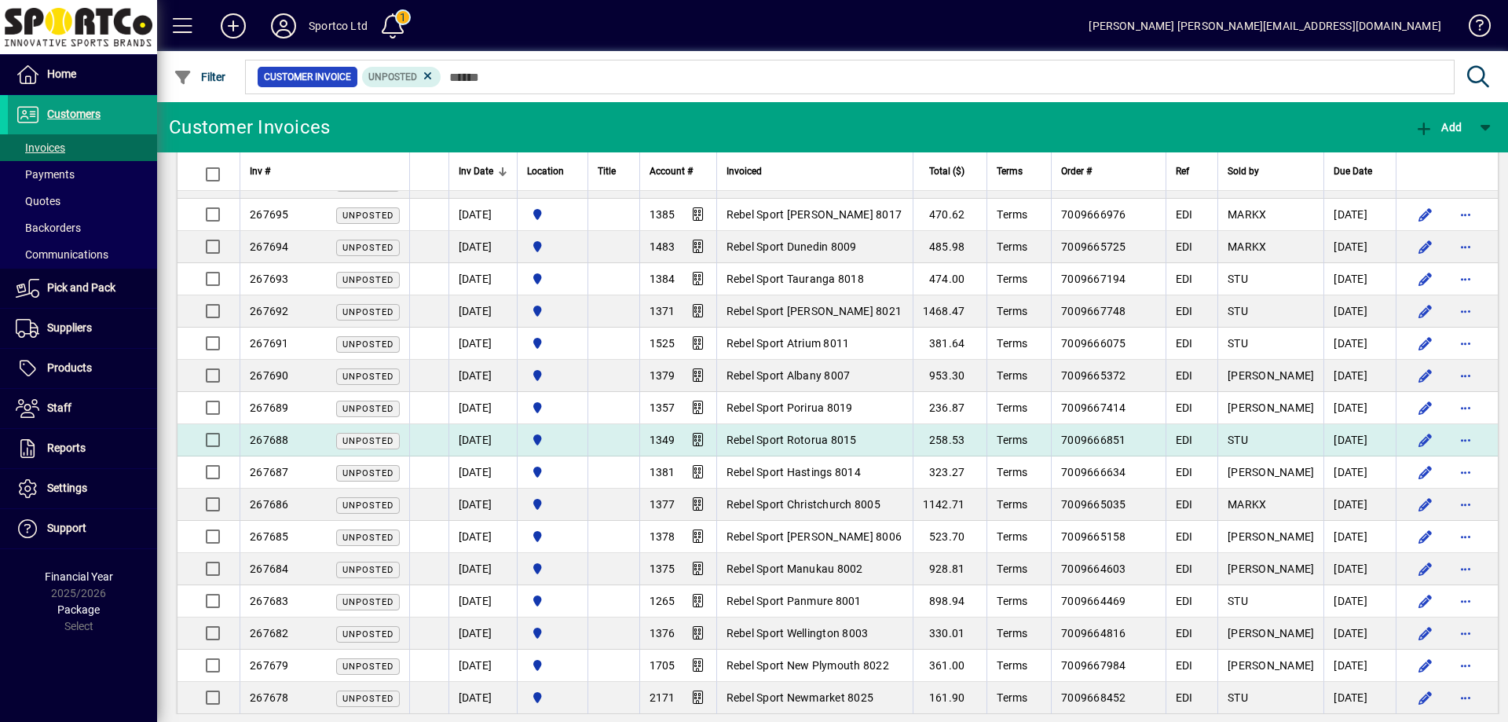
click at [812, 433] on span "Rebel Sport Rotorua 8015" at bounding box center [791, 439] width 130 height 13
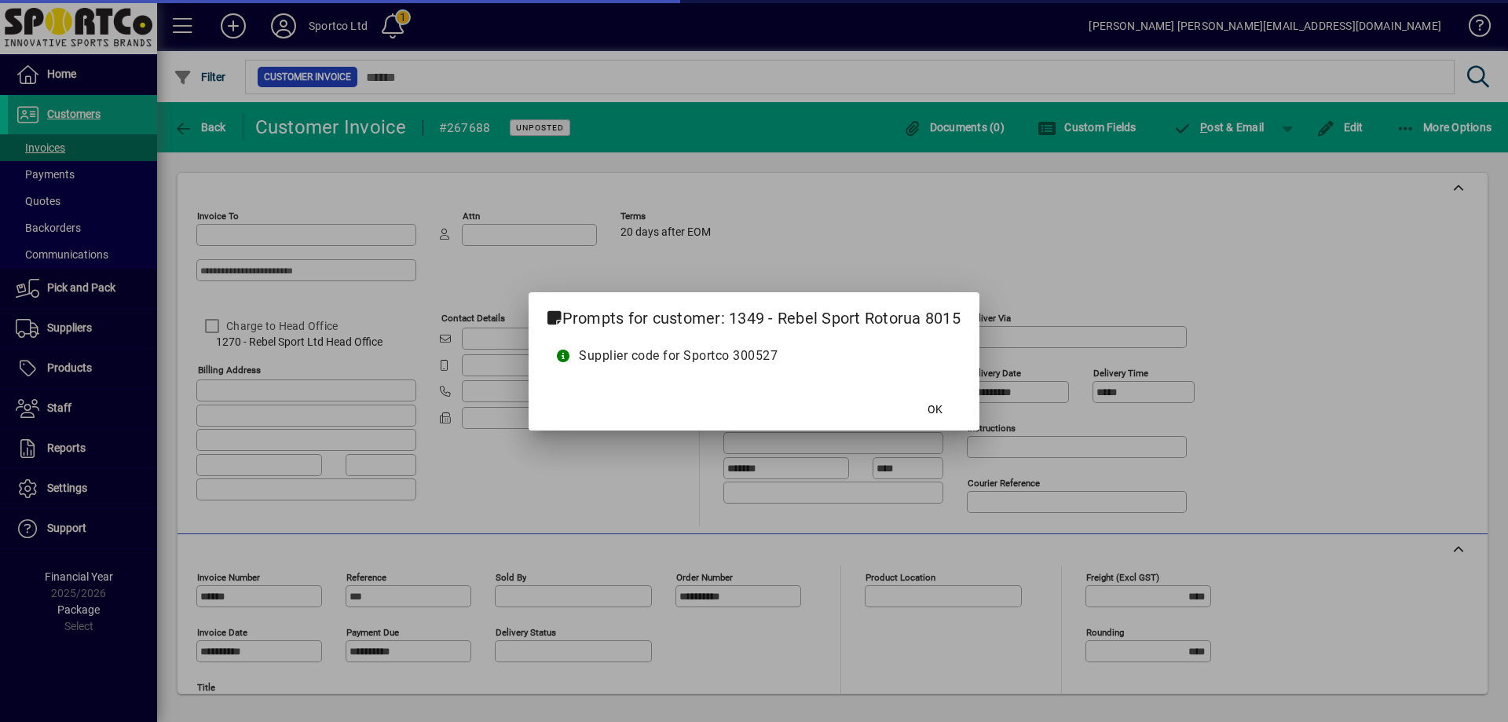
type input "**********"
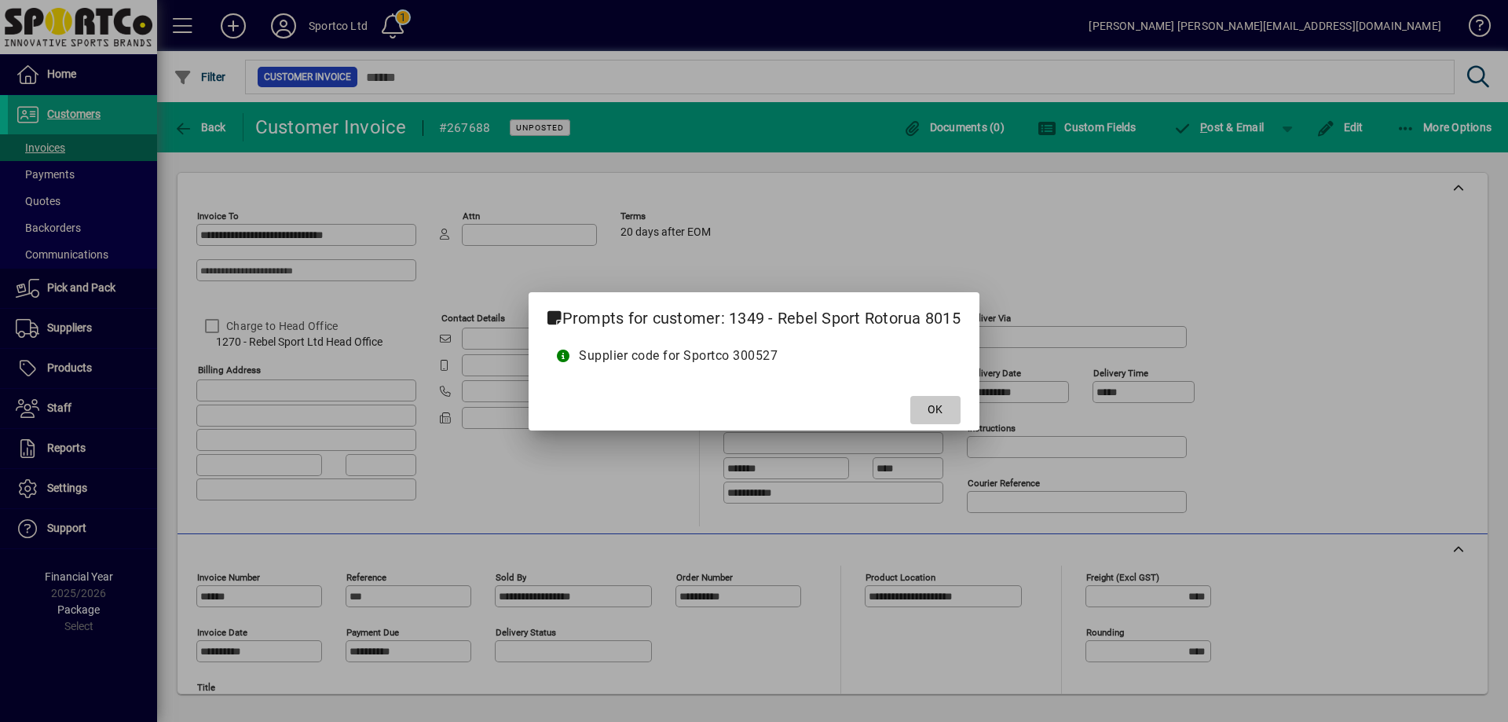
drag, startPoint x: 941, startPoint y: 415, endPoint x: 705, endPoint y: 385, distance: 237.5
click at [938, 417] on span "OK" at bounding box center [934, 409] width 15 height 16
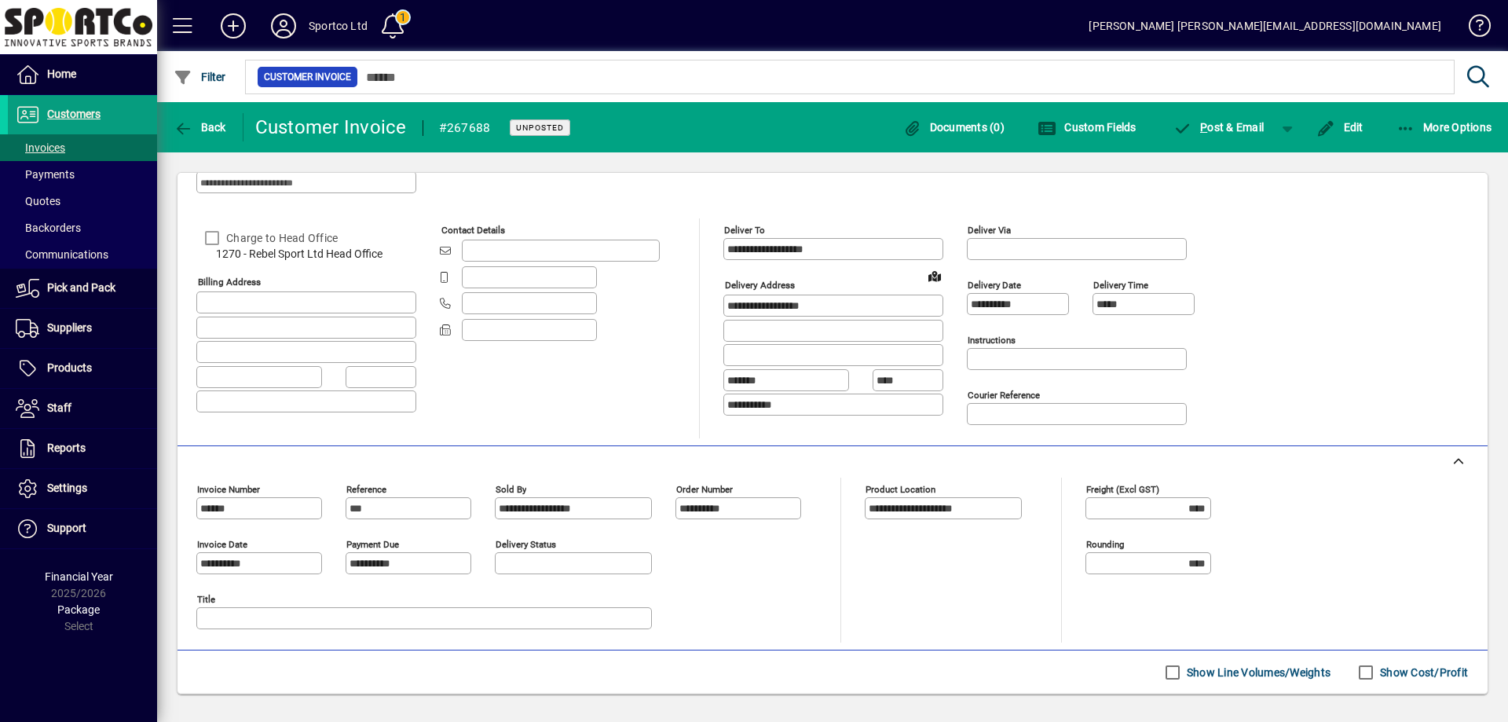
scroll to position [236, 0]
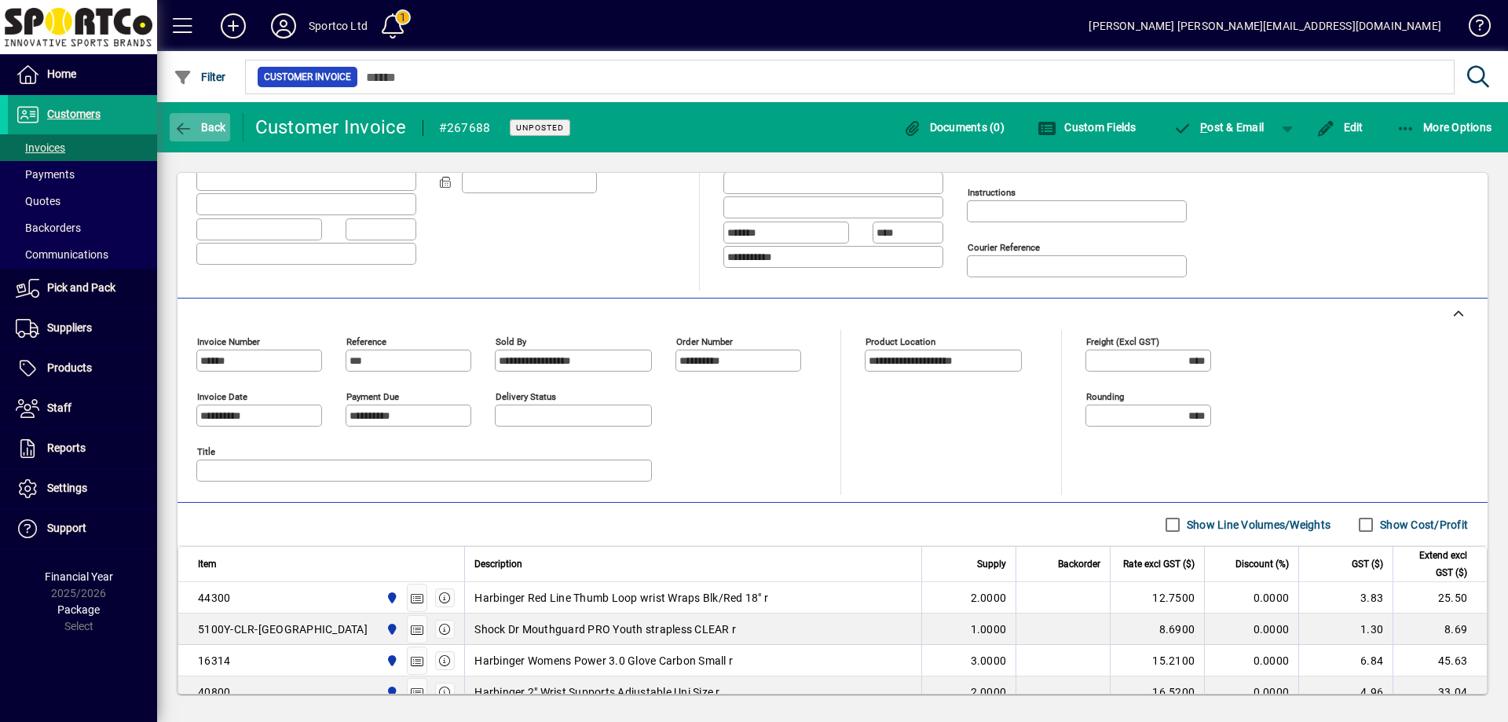
click at [185, 122] on icon "button" at bounding box center [184, 129] width 20 height 16
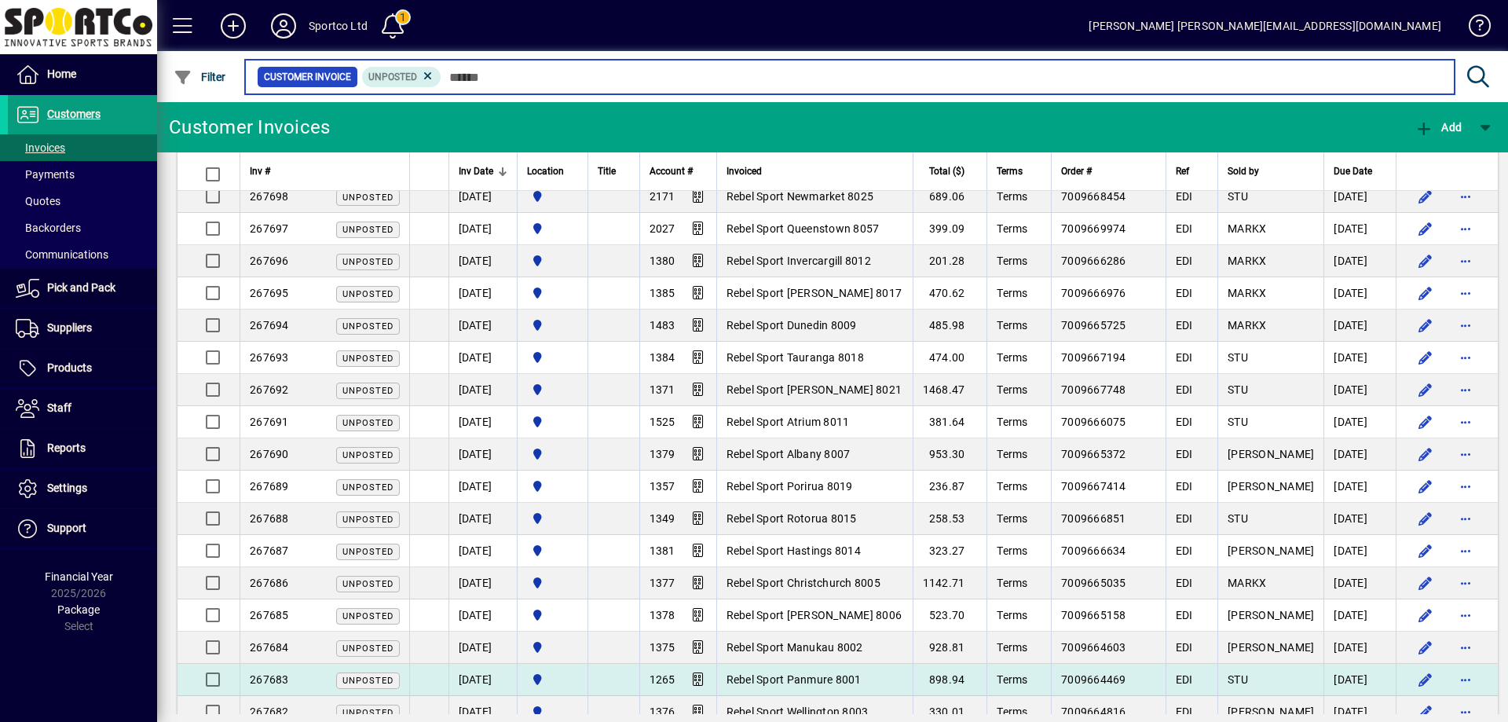
scroll to position [785, 0]
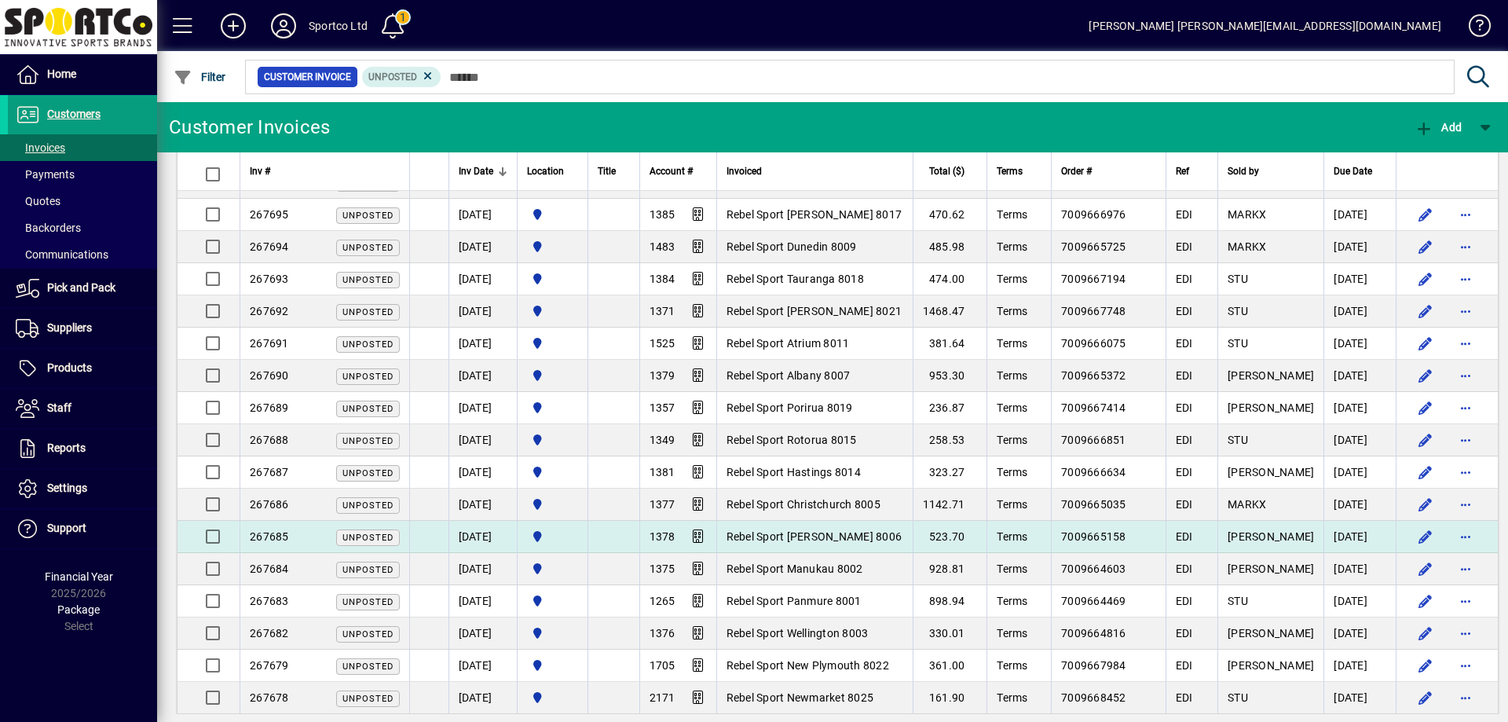
click at [820, 533] on span "Rebel Sport [PERSON_NAME] 8006" at bounding box center [814, 536] width 176 height 13
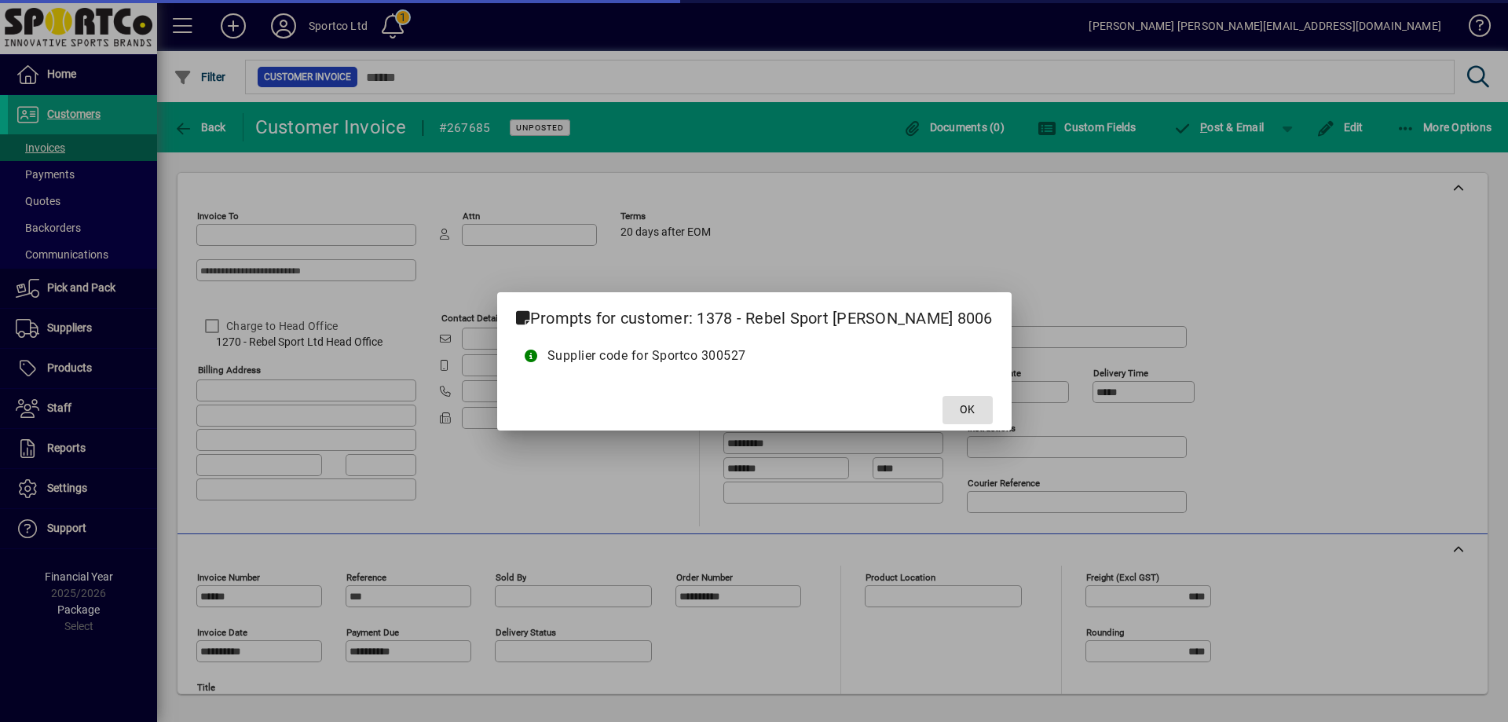
type input "**********"
click at [963, 411] on span at bounding box center [967, 410] width 50 height 38
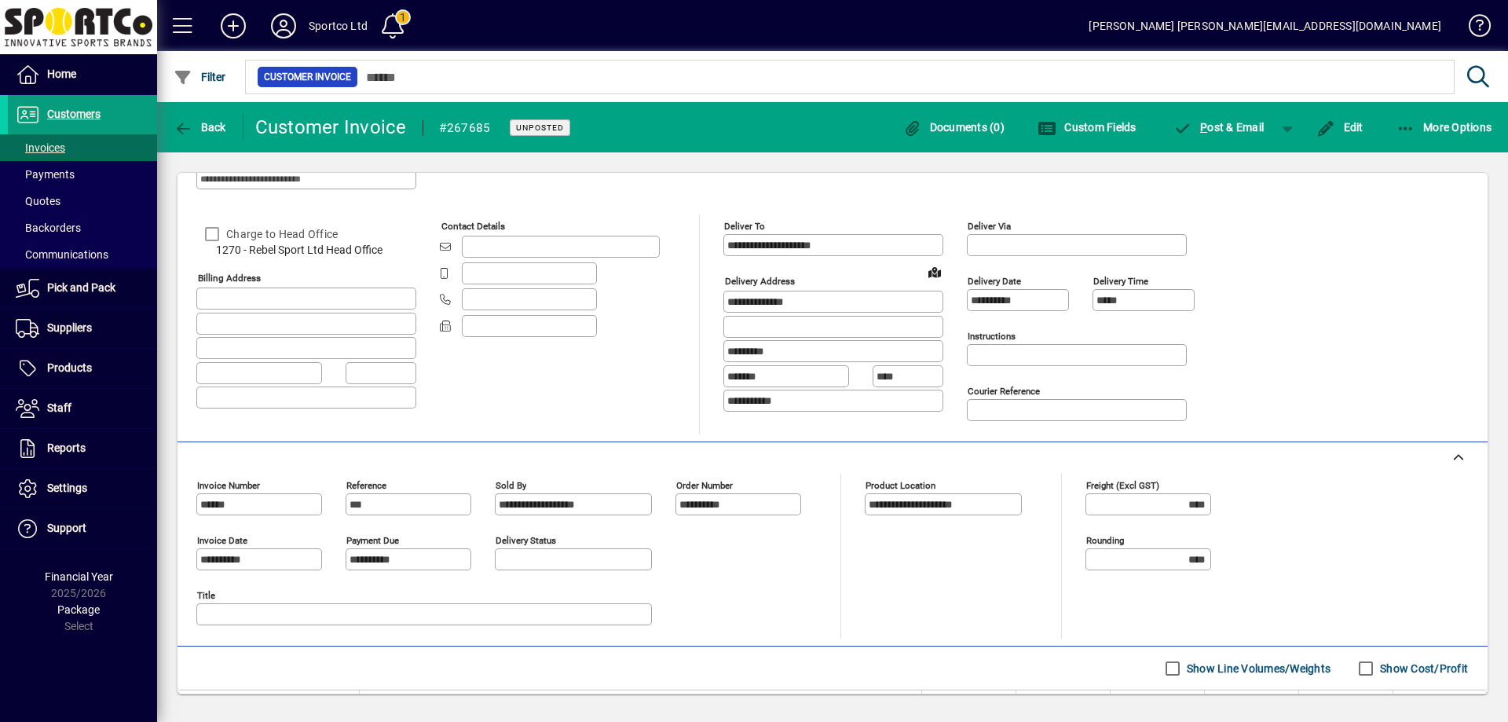
scroll to position [236, 0]
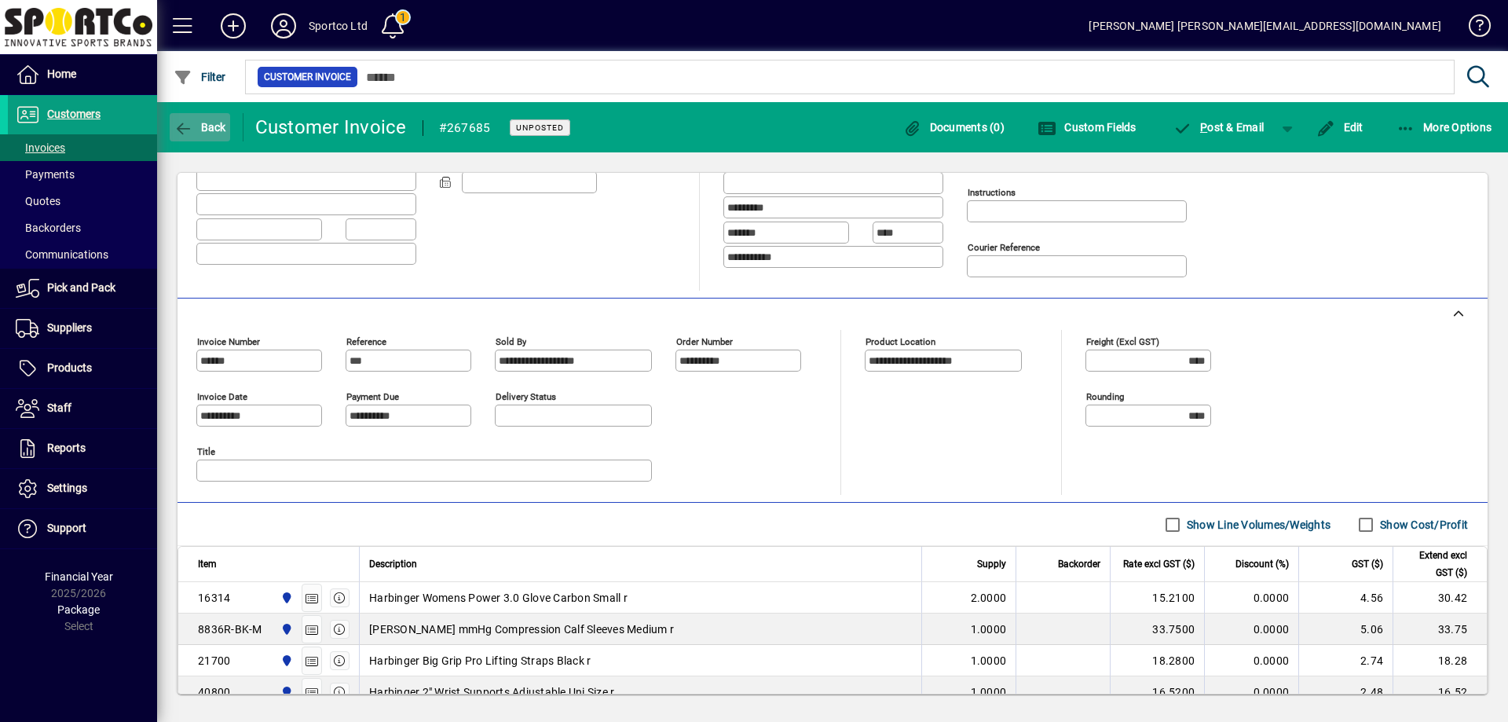
click at [198, 123] on span "Back" at bounding box center [200, 127] width 53 height 13
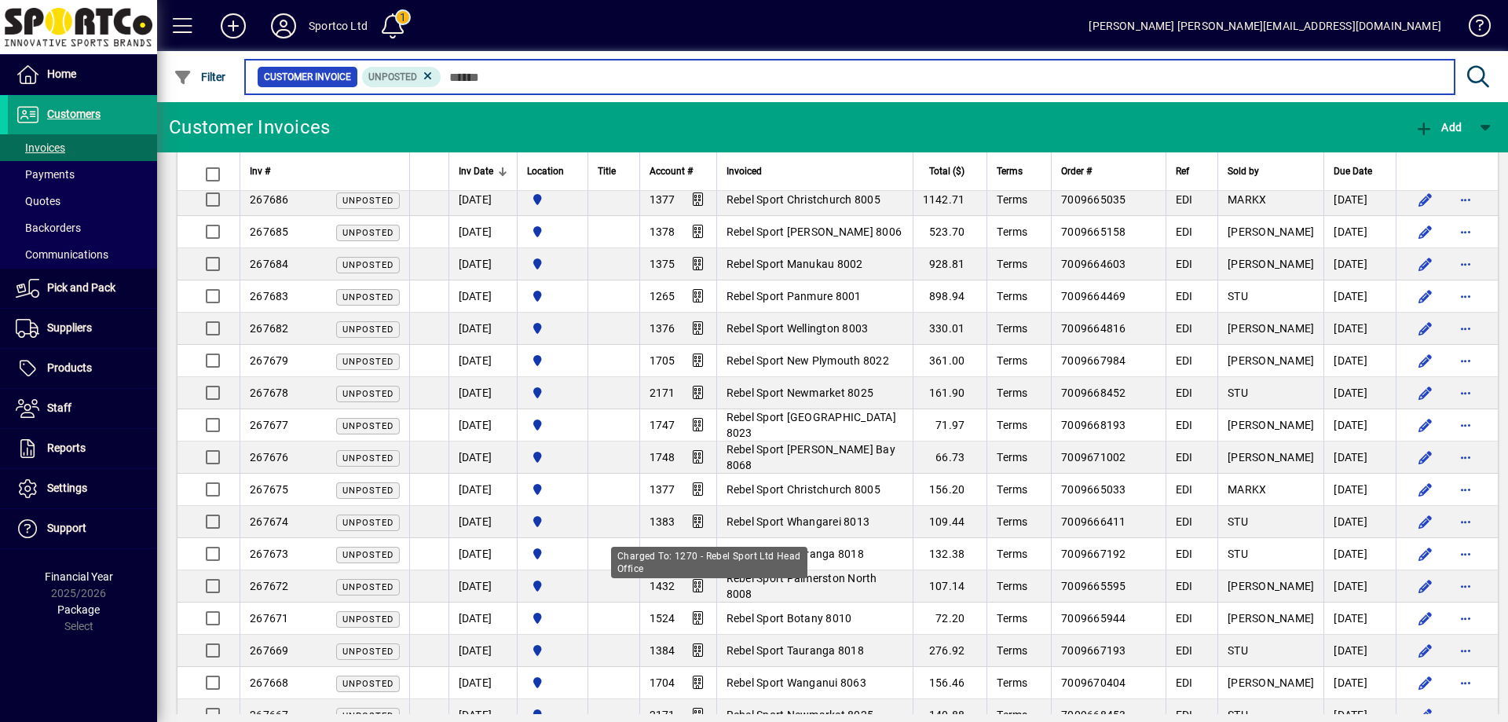
scroll to position [1099, 0]
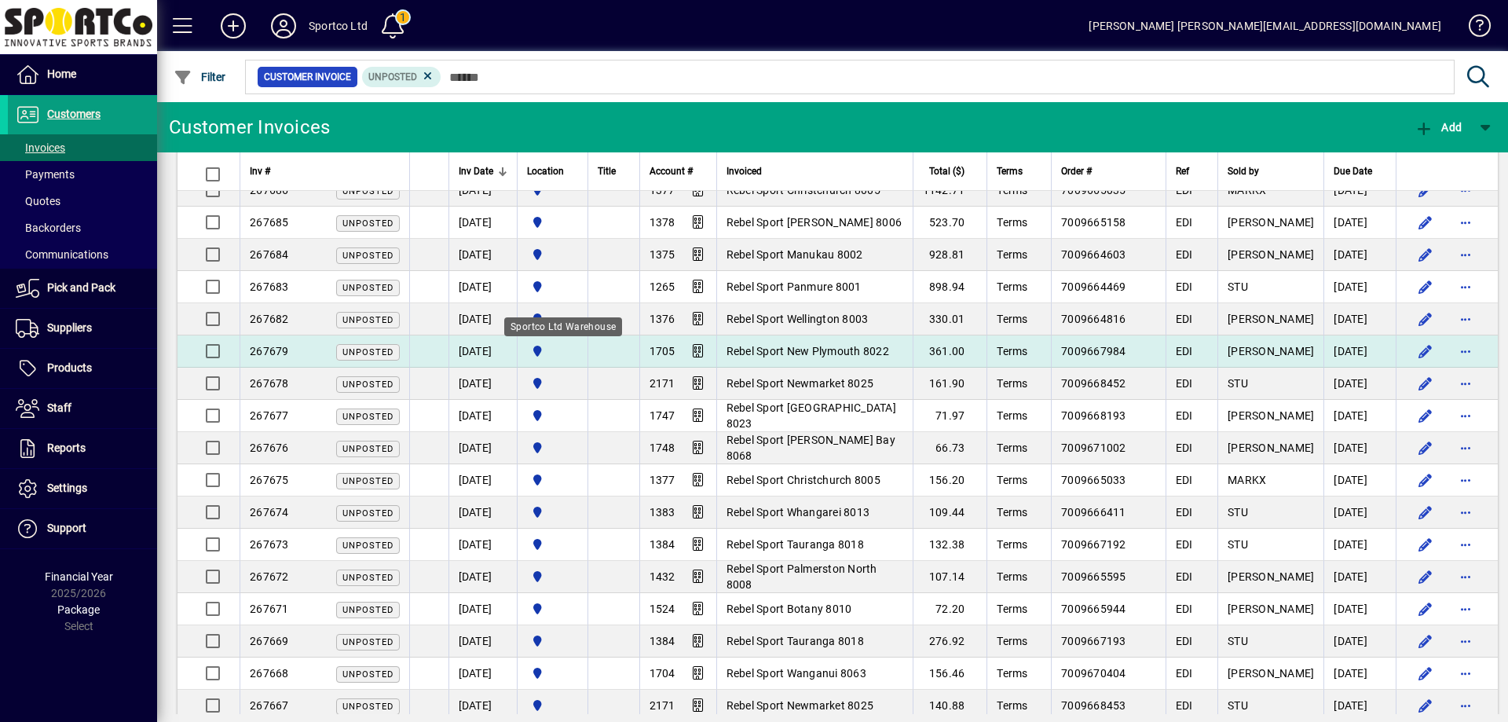
click at [575, 349] on span "Sportco Ltd Warehouse" at bounding box center [552, 350] width 51 height 17
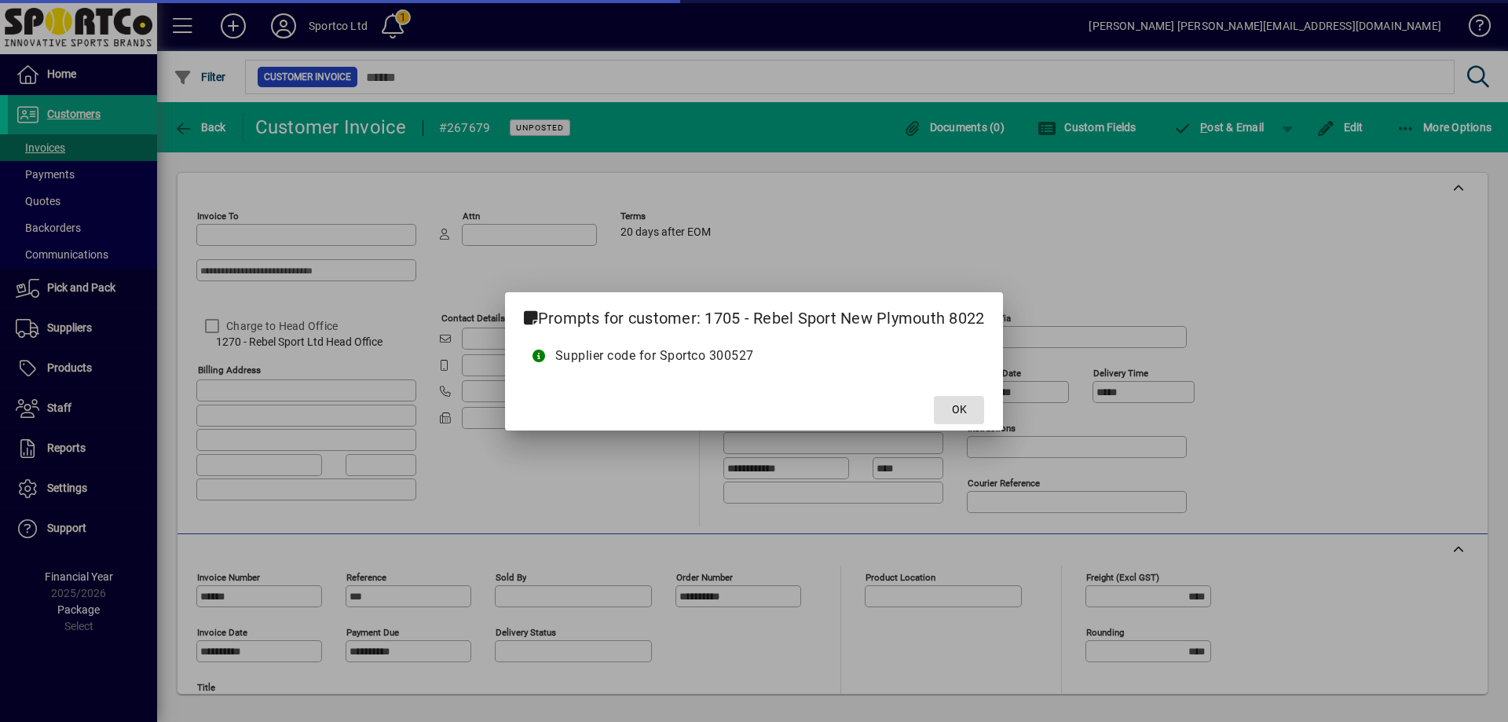
type input "**********"
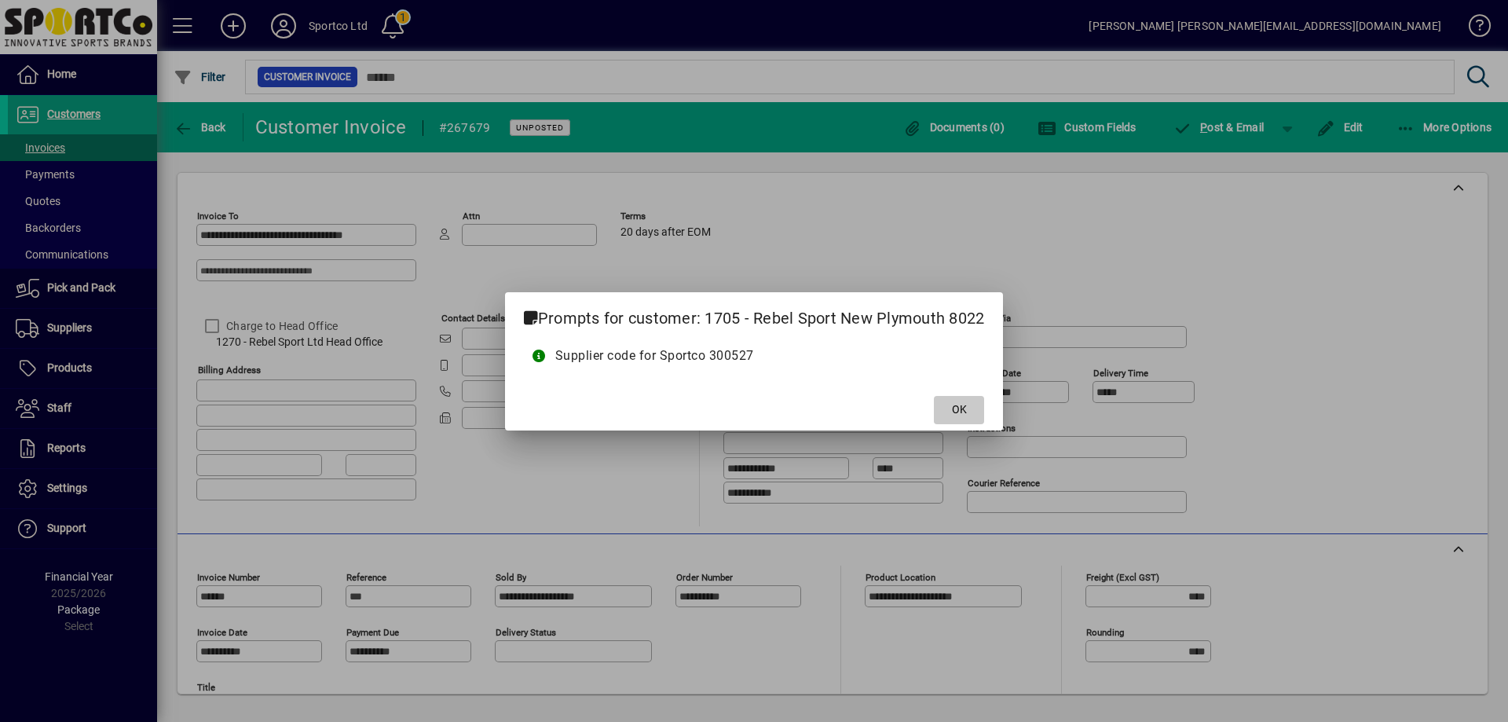
click at [955, 403] on span "OK" at bounding box center [959, 409] width 15 height 16
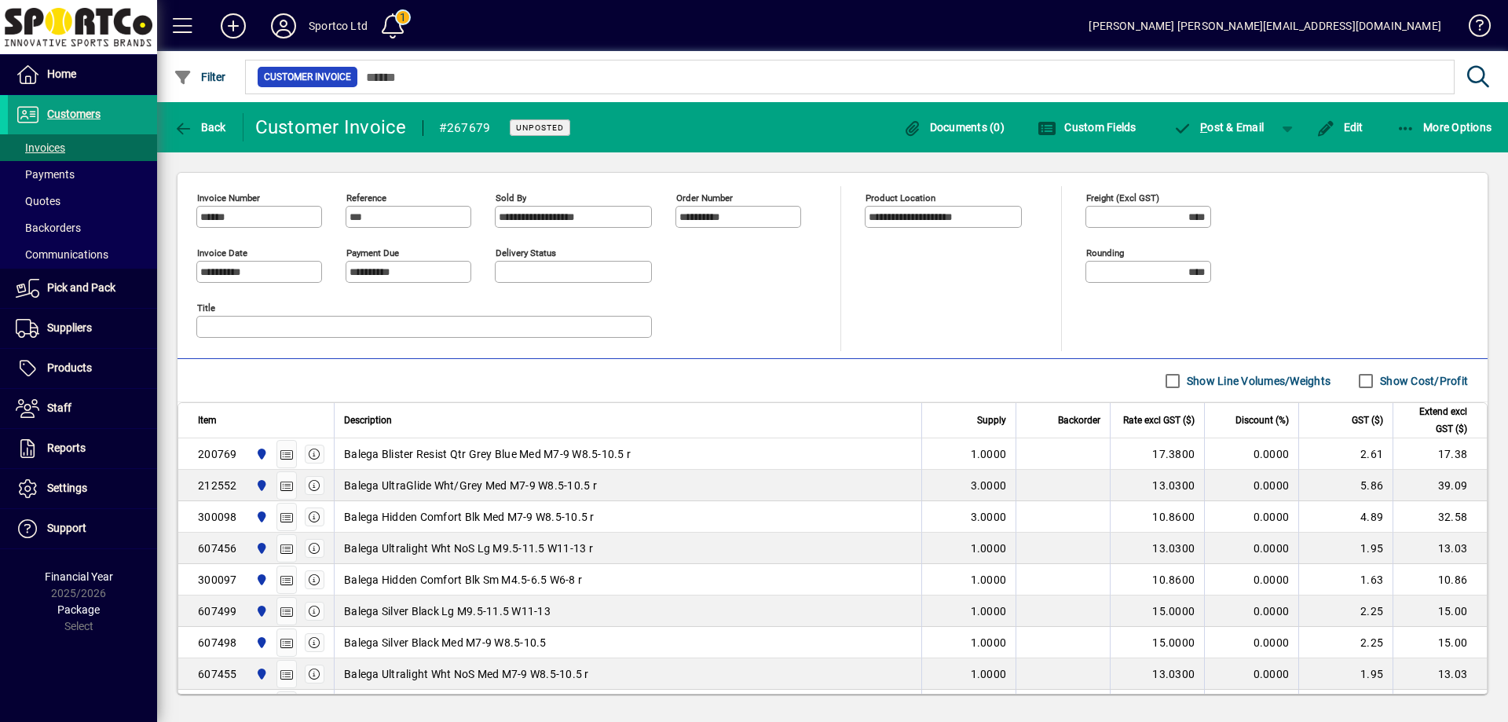
scroll to position [393, 0]
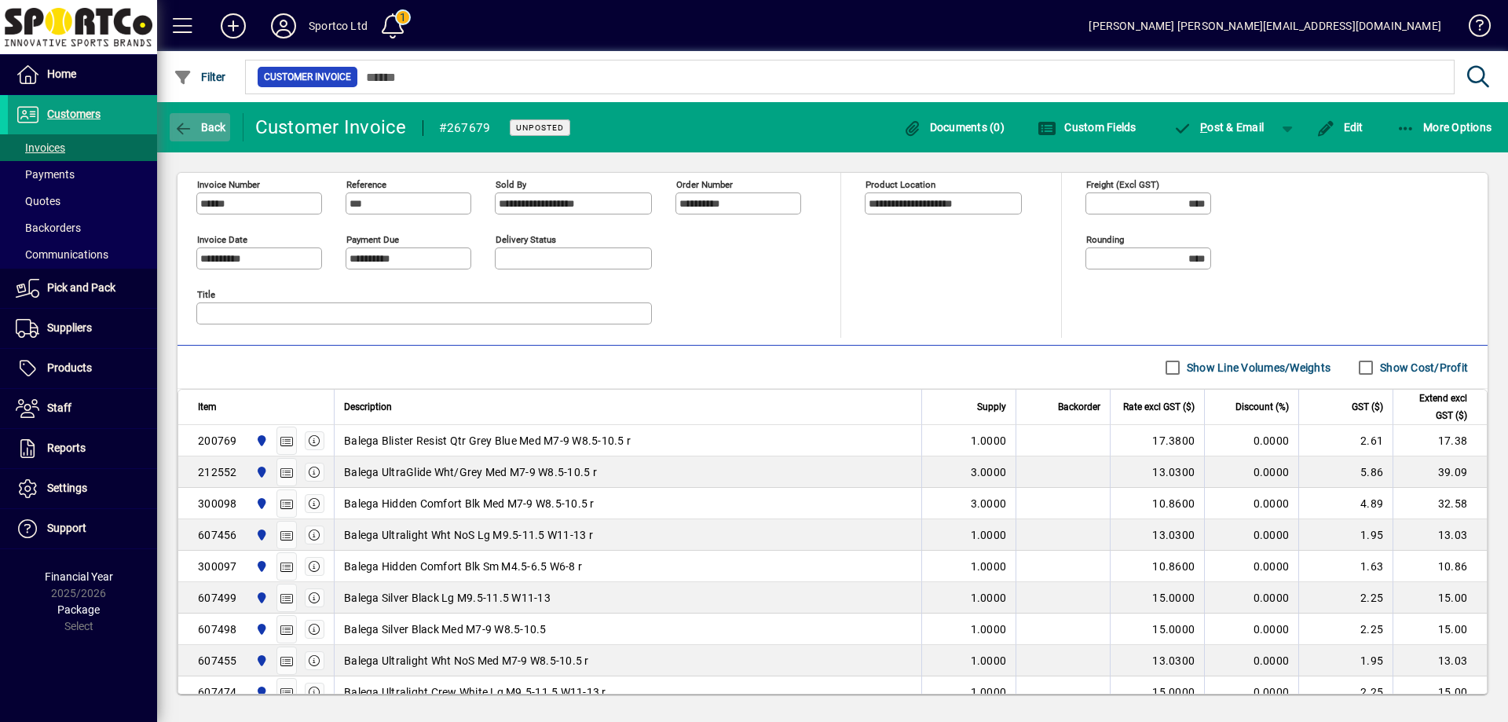
click at [200, 126] on span "Back" at bounding box center [200, 127] width 53 height 13
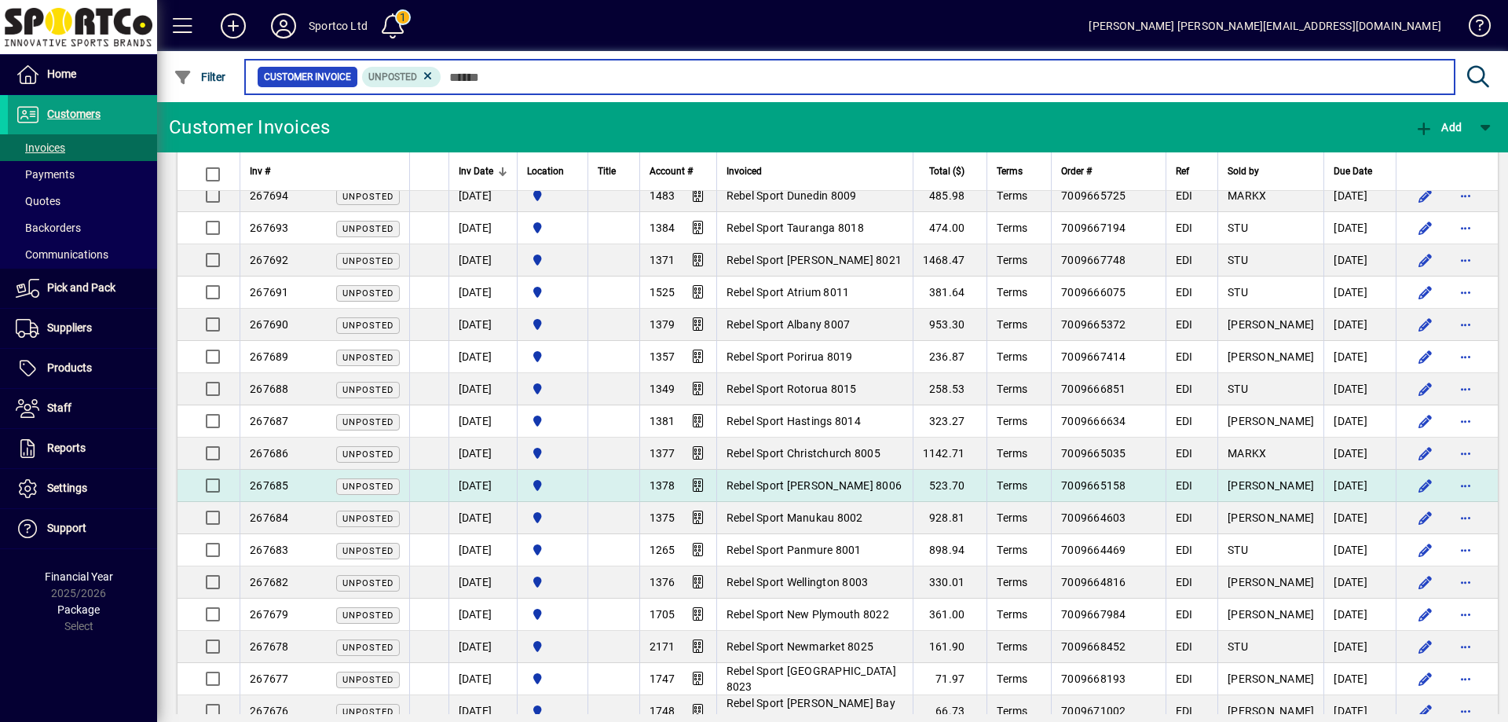
scroll to position [864, 0]
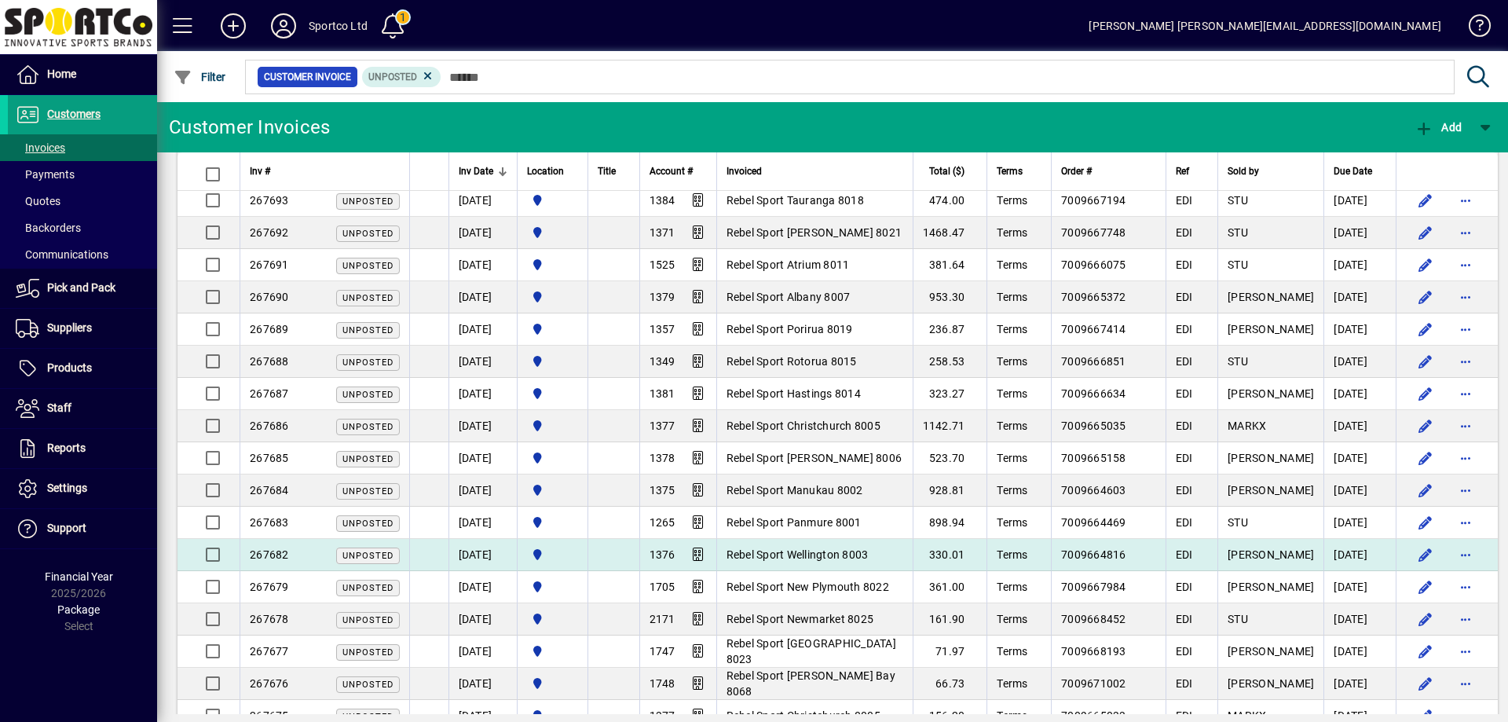
click at [616, 551] on td at bounding box center [613, 555] width 52 height 32
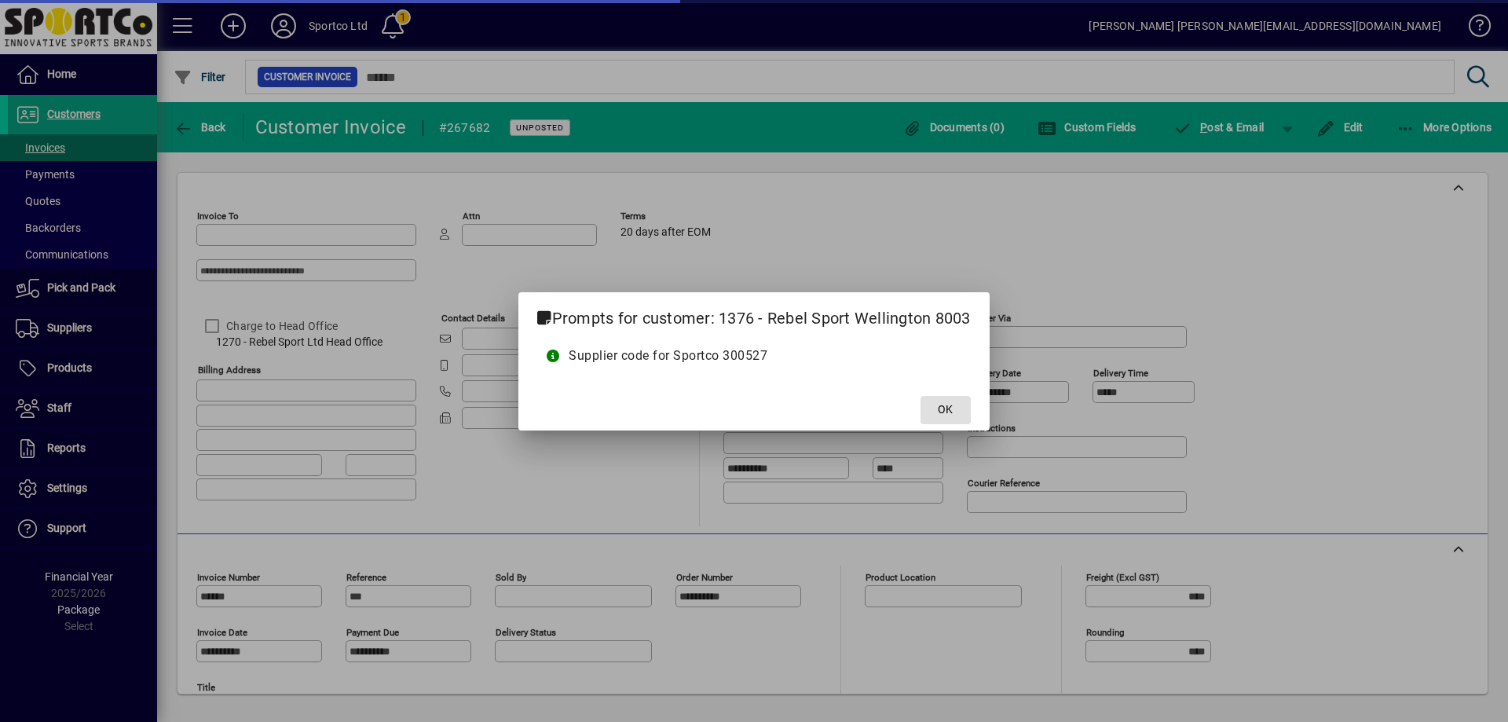
type input "**********"
click at [950, 398] on span at bounding box center [945, 410] width 50 height 38
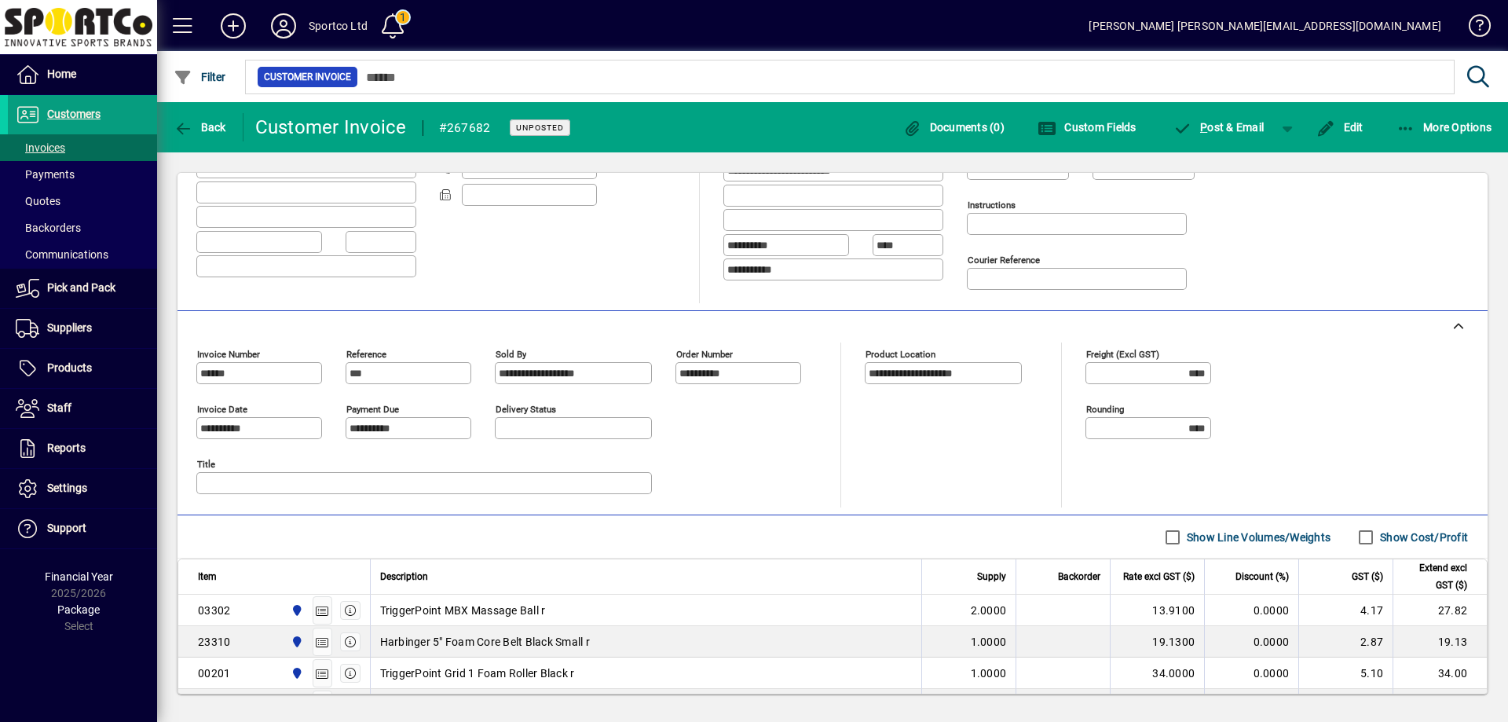
scroll to position [157, 0]
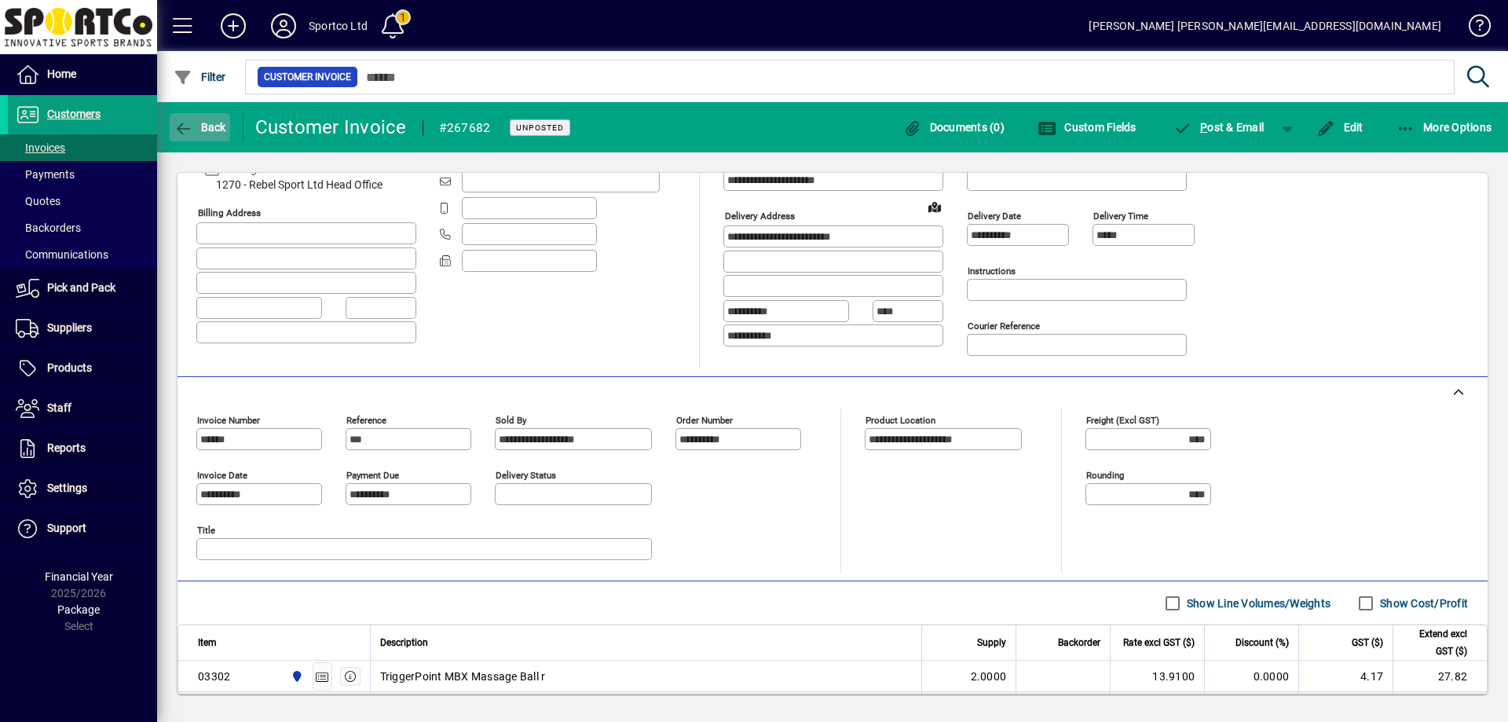
click at [177, 123] on icon "button" at bounding box center [184, 129] width 20 height 16
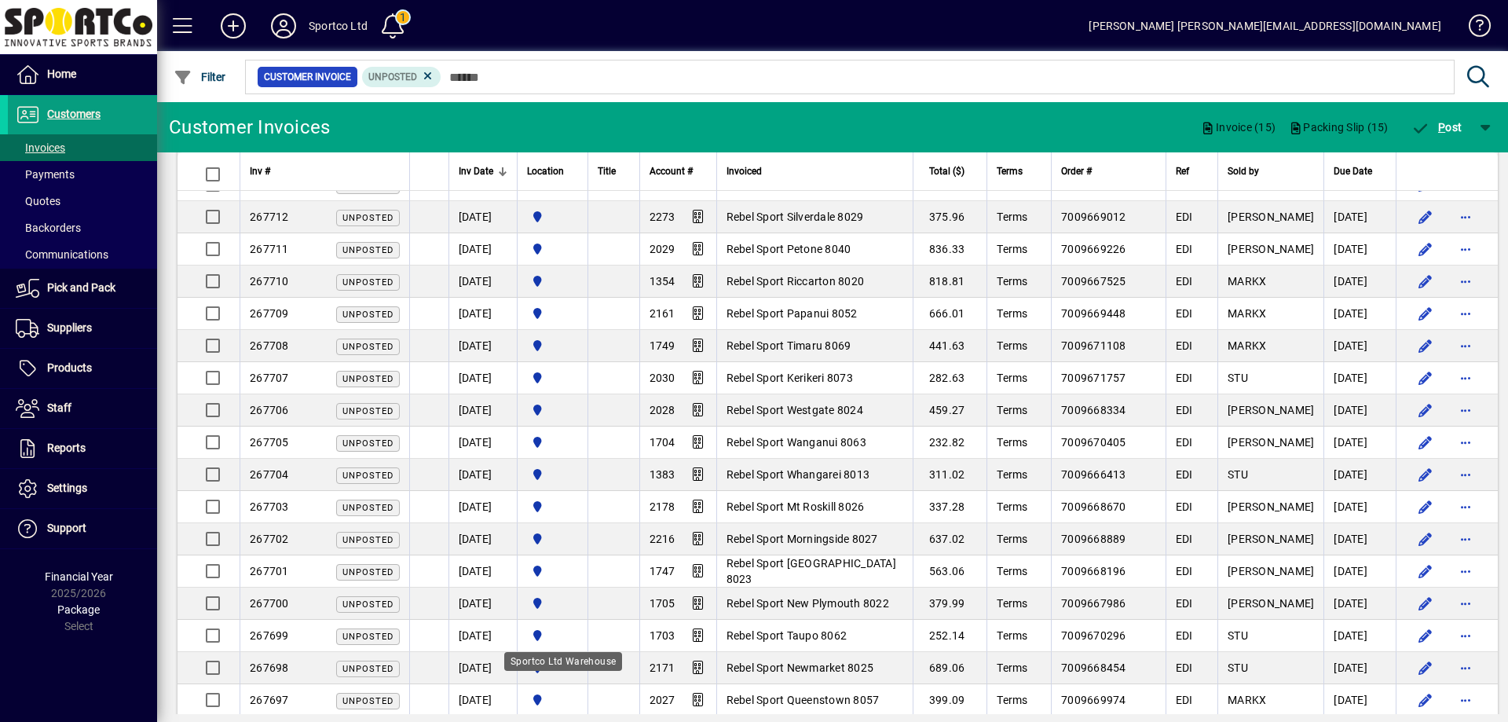
scroll to position [314, 0]
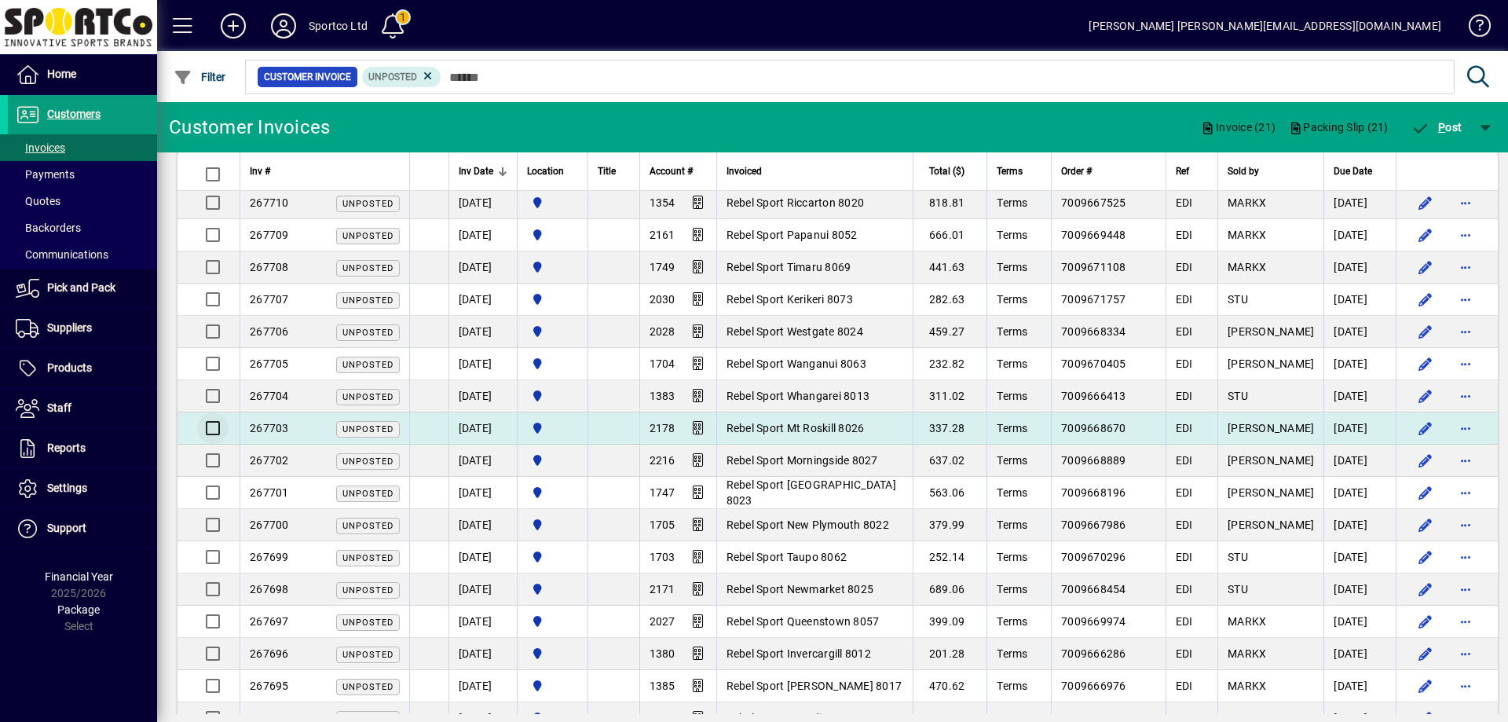
click at [203, 411] on div at bounding box center [211, 428] width 38 height 38
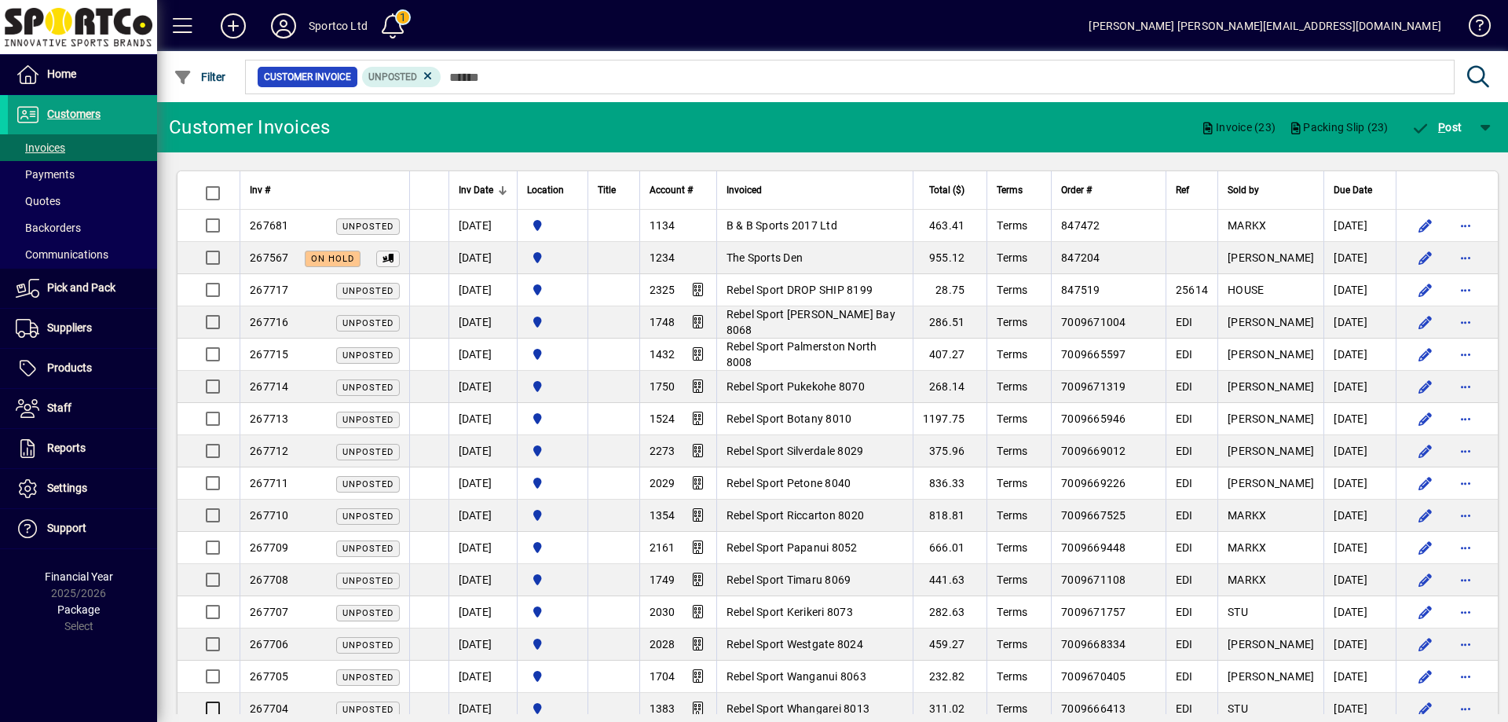
scroll to position [0, 0]
click at [70, 360] on span "Products" at bounding box center [50, 368] width 84 height 19
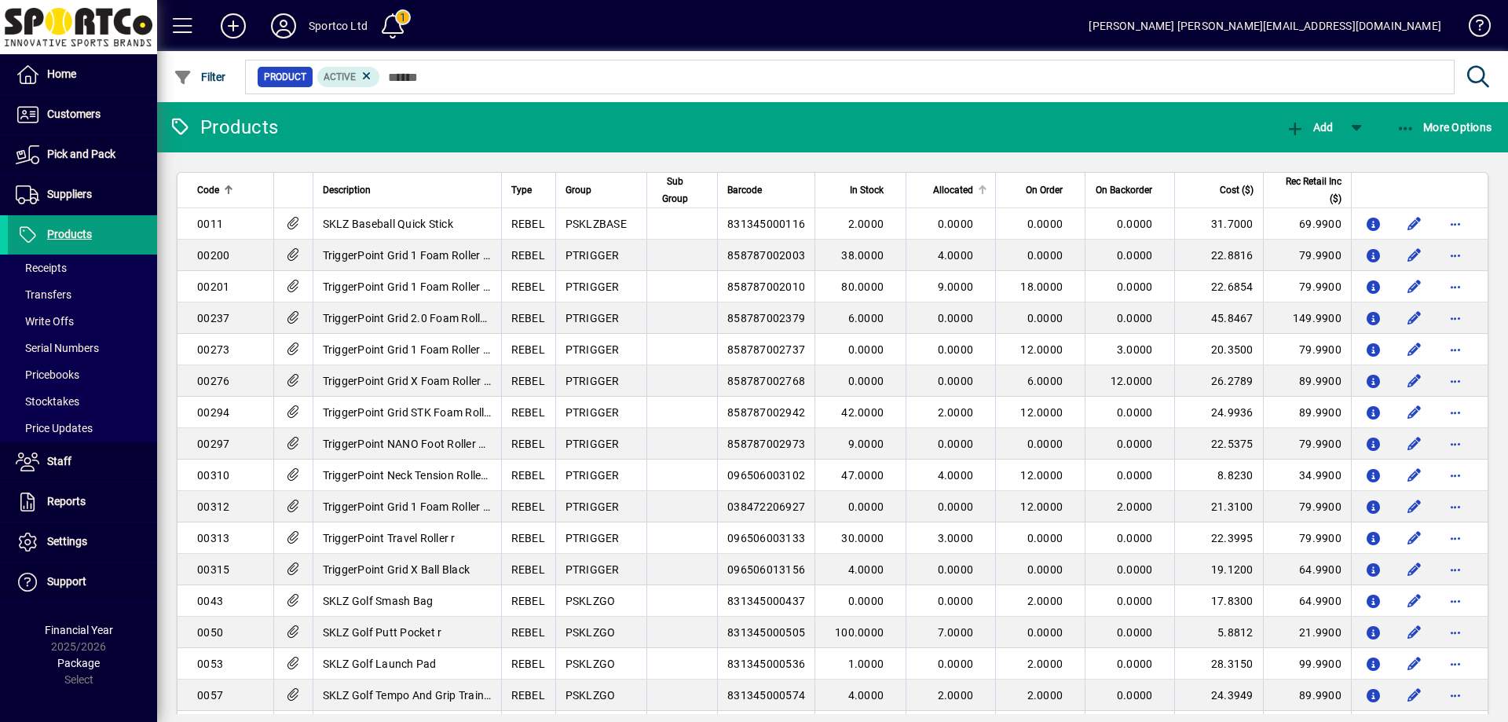
click at [952, 185] on span "Allocated" at bounding box center [953, 189] width 40 height 17
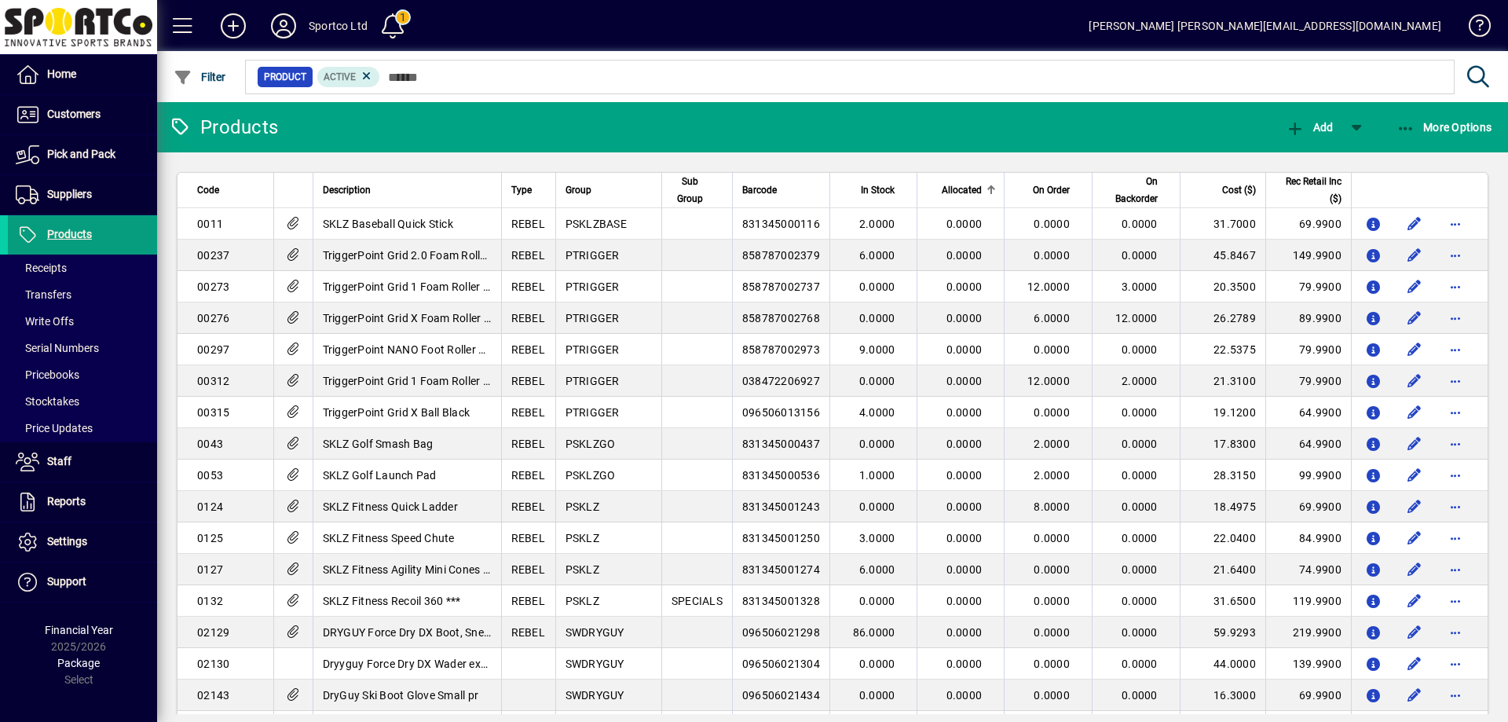
click at [952, 185] on span "Allocated" at bounding box center [961, 189] width 40 height 17
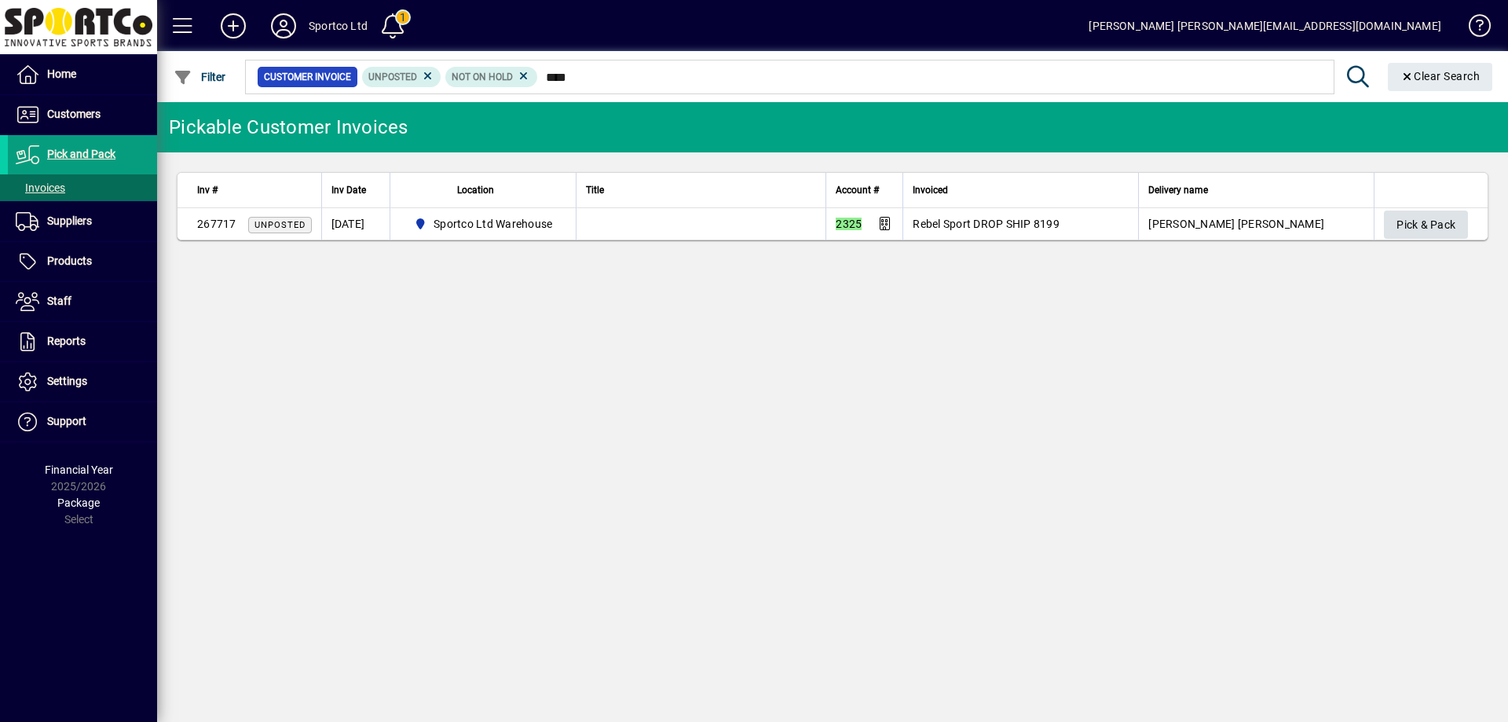
type input "****"
click at [1404, 217] on span "Pick & Pack" at bounding box center [1425, 225] width 59 height 26
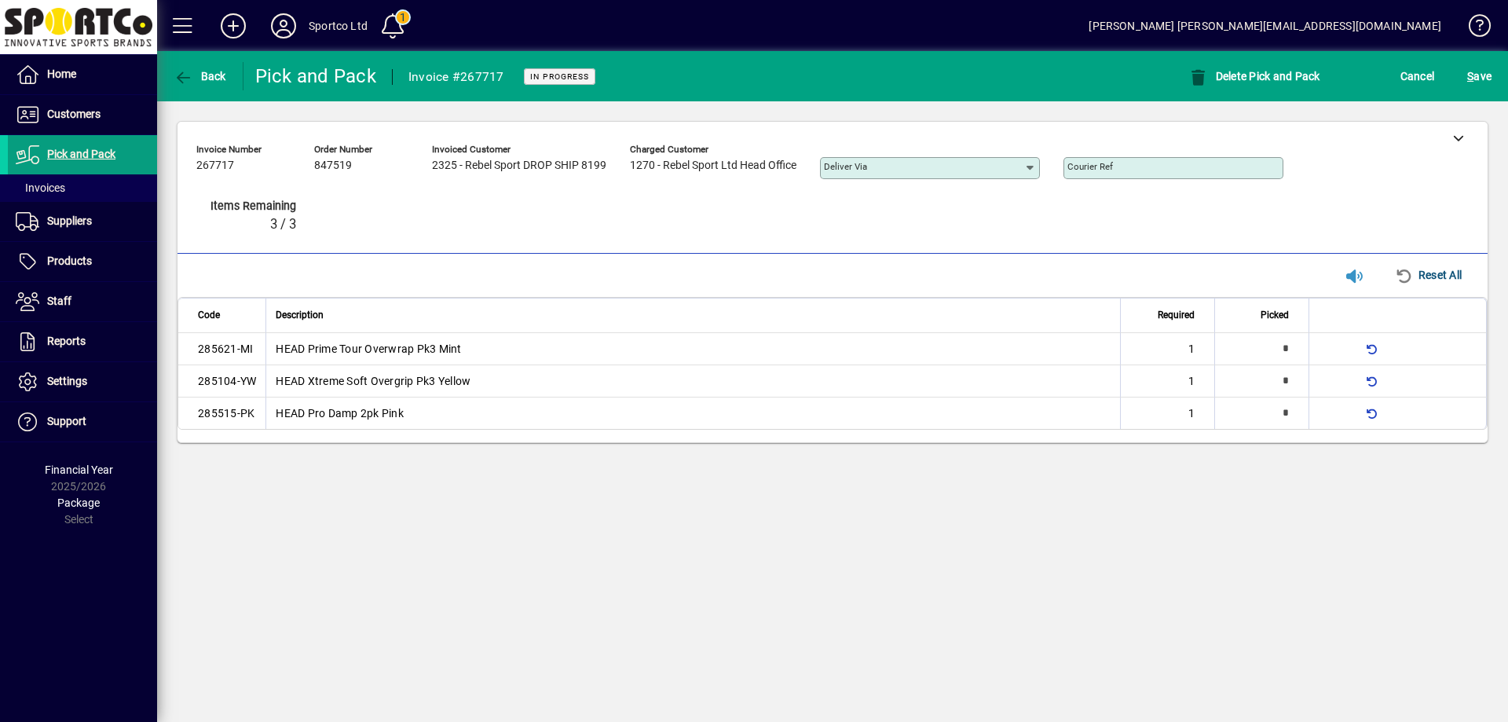
type input "*"
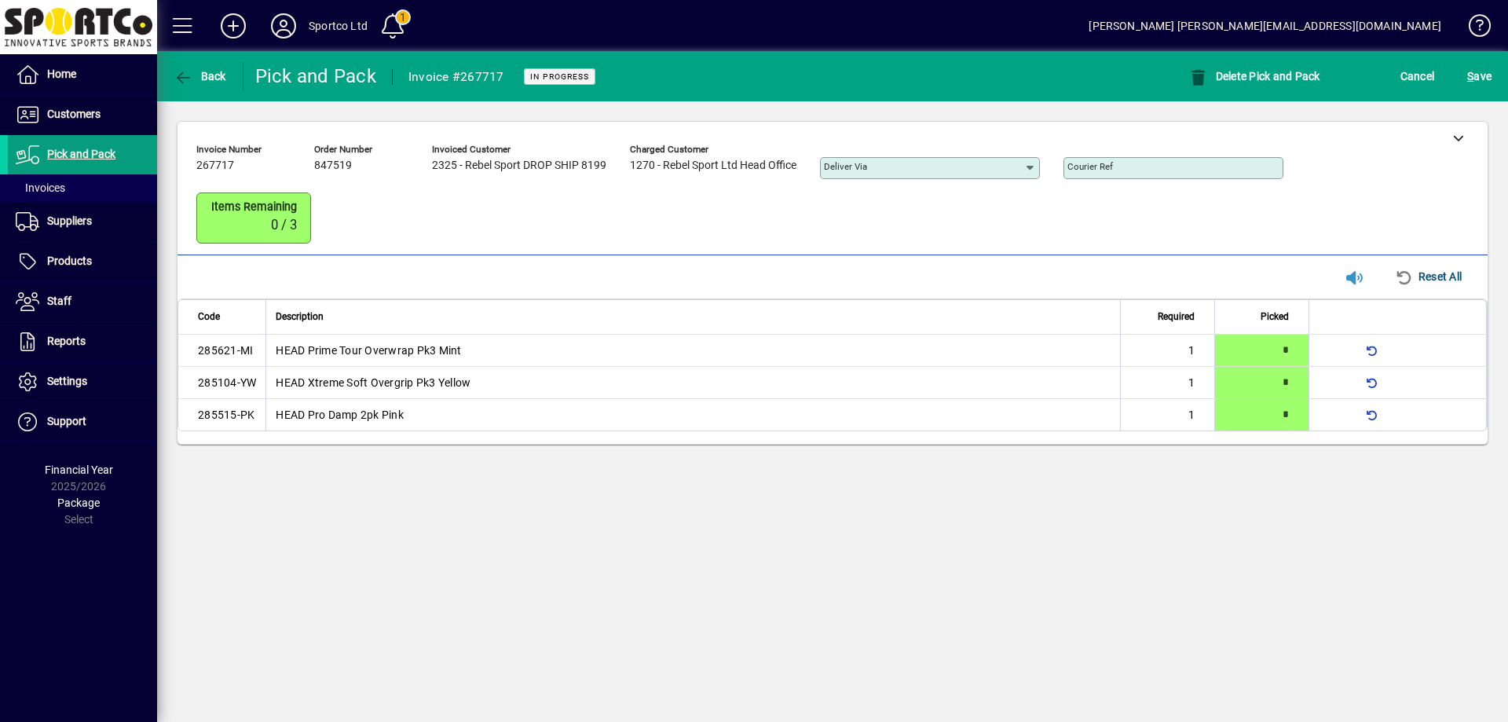
drag, startPoint x: 1461, startPoint y: 139, endPoint x: 1078, endPoint y: 261, distance: 402.3
click at [1457, 143] on icon at bounding box center [1458, 137] width 11 height 11
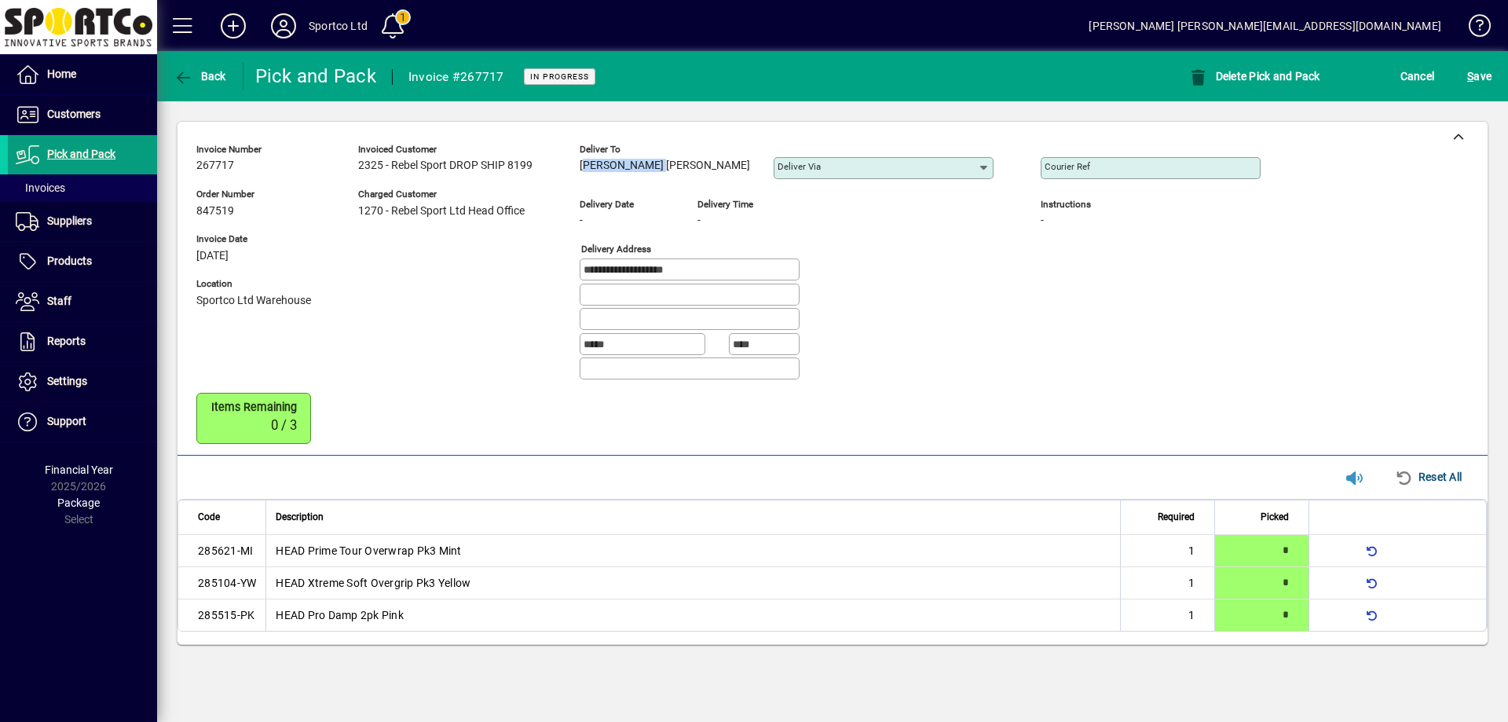
copy span "Charmaine Tia"
drag, startPoint x: 662, startPoint y: 163, endPoint x: 582, endPoint y: 176, distance: 81.2
click at [582, 175] on div "Deliver to Charmaine Tia" at bounding box center [664, 162] width 170 height 43
drag, startPoint x: 704, startPoint y: 266, endPoint x: 560, endPoint y: 277, distance: 144.9
click at [560, 277] on div "**********" at bounding box center [739, 264] width 1087 height 255
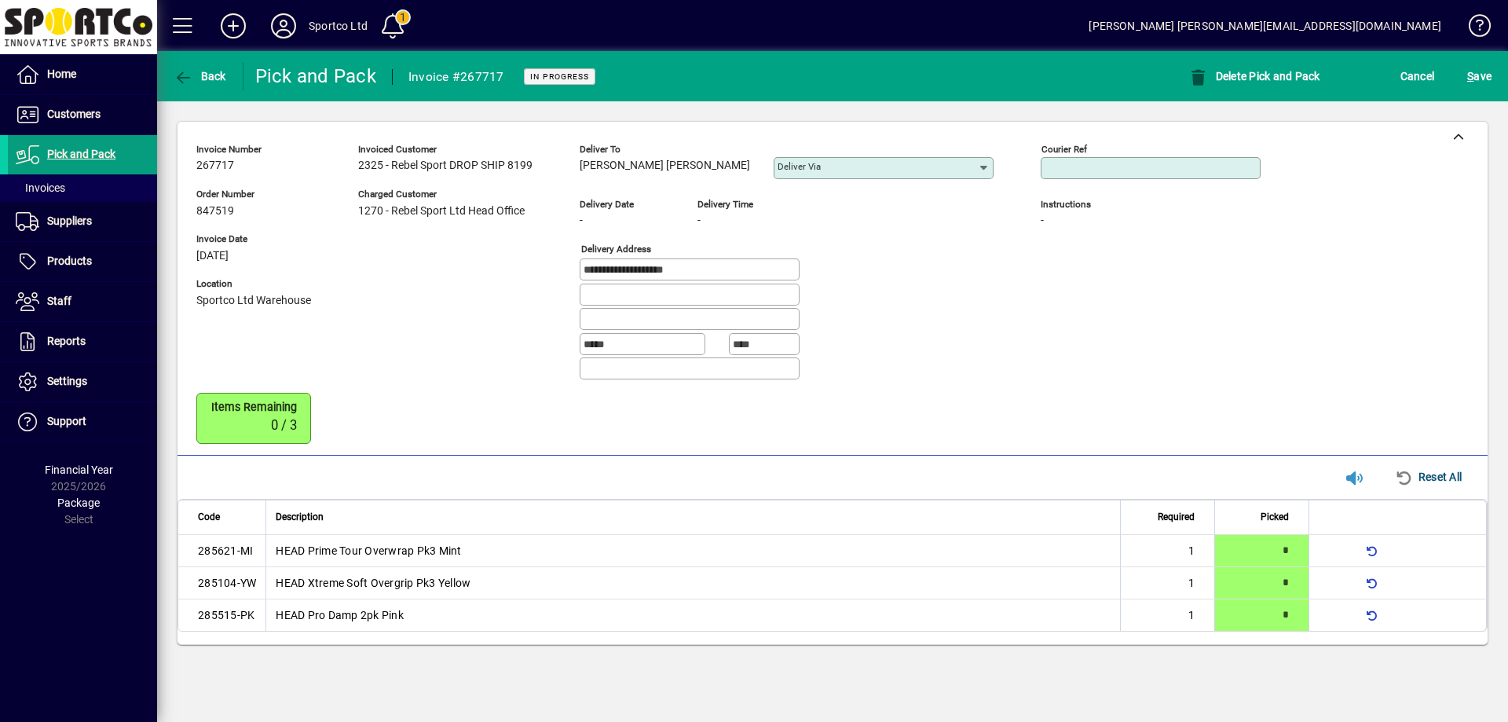
click at [1044, 164] on input "Courier Ref" at bounding box center [1151, 168] width 215 height 13
paste input "**********"
type input "**********"
click at [1482, 73] on span "S ave" at bounding box center [1479, 76] width 24 height 25
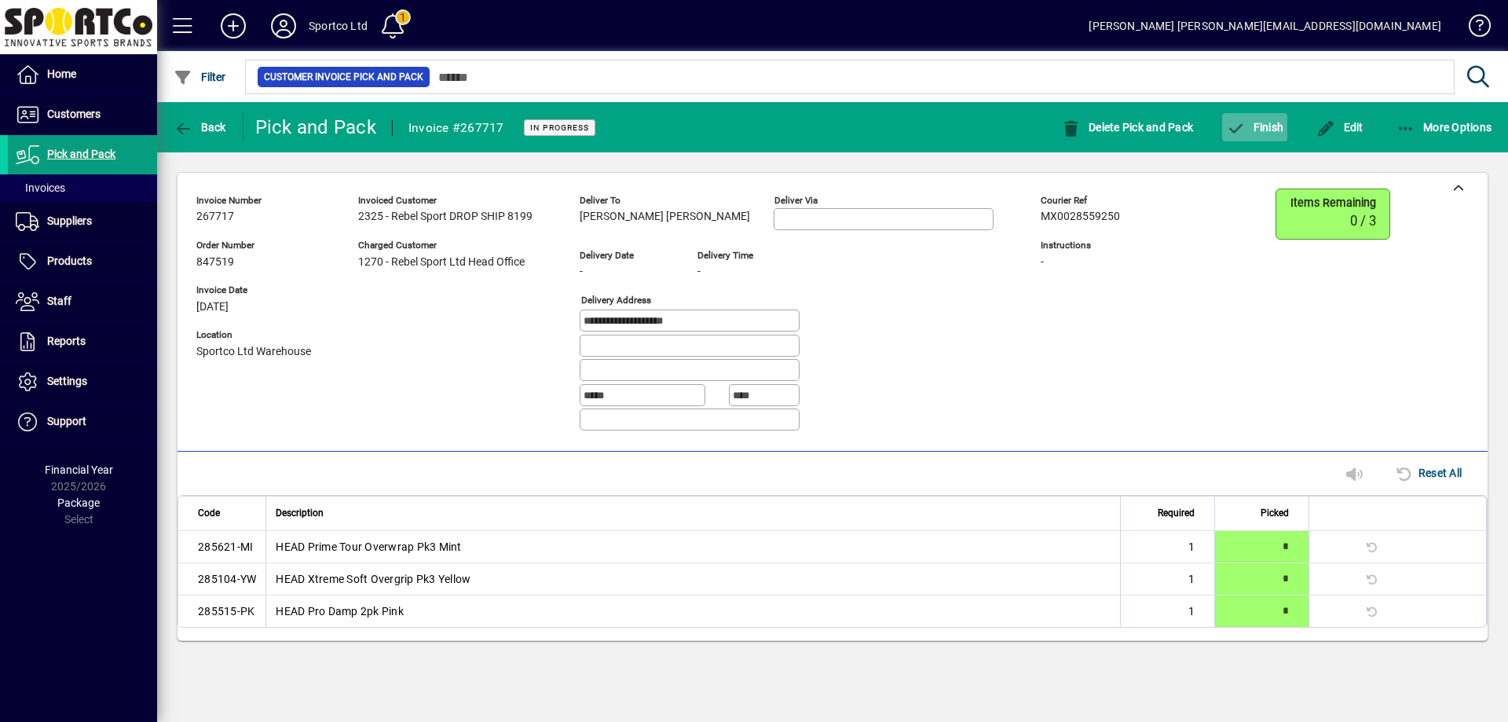
click at [1265, 134] on span "button" at bounding box center [1254, 127] width 65 height 38
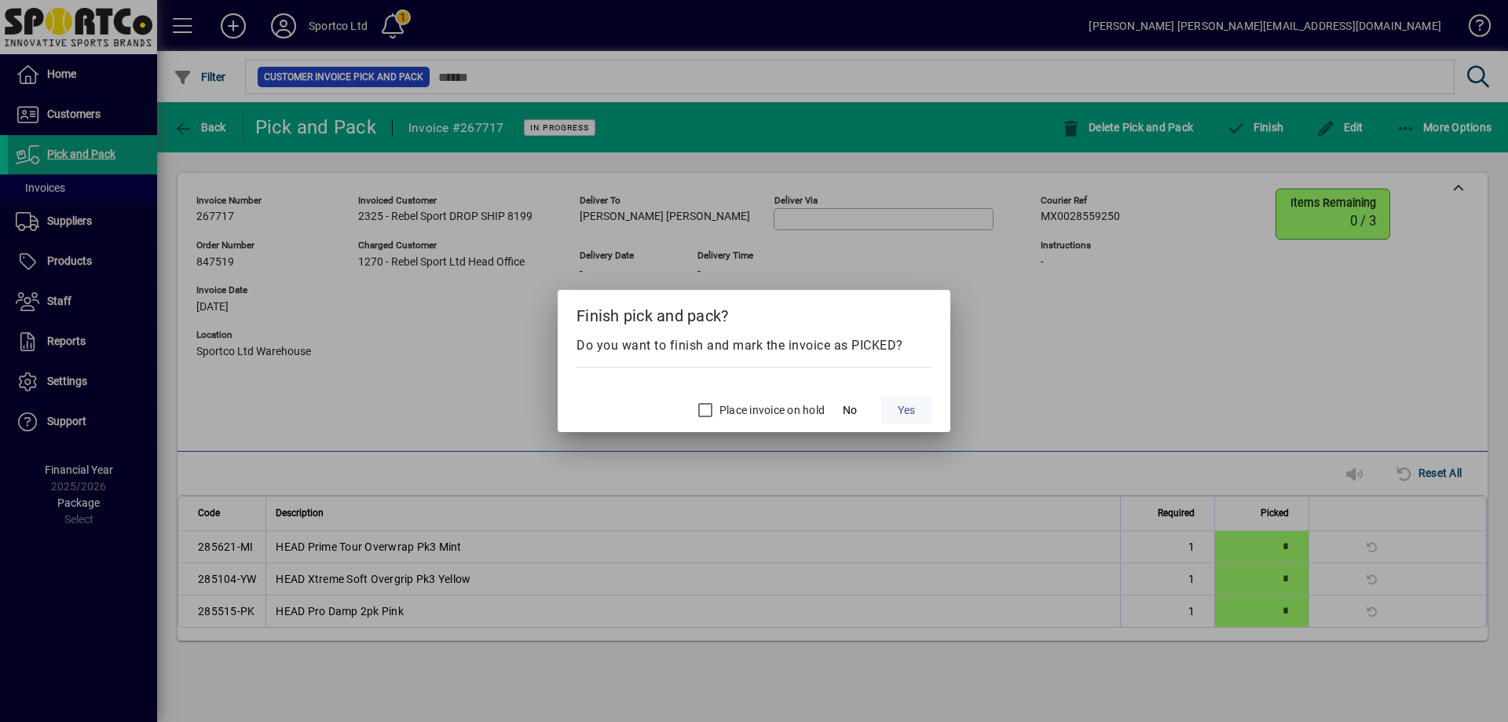
click at [904, 406] on span "Yes" at bounding box center [905, 410] width 17 height 16
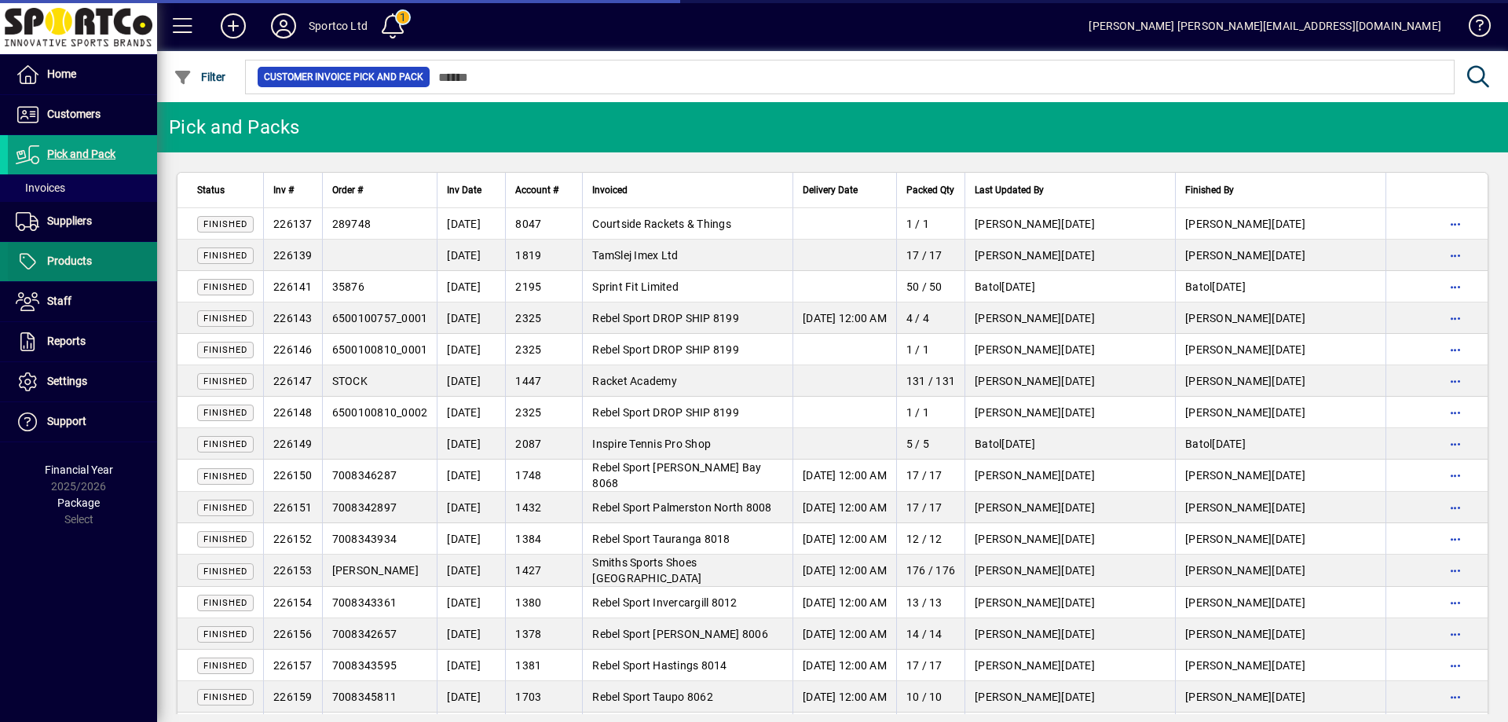
click at [60, 260] on span "Products" at bounding box center [69, 260] width 45 height 13
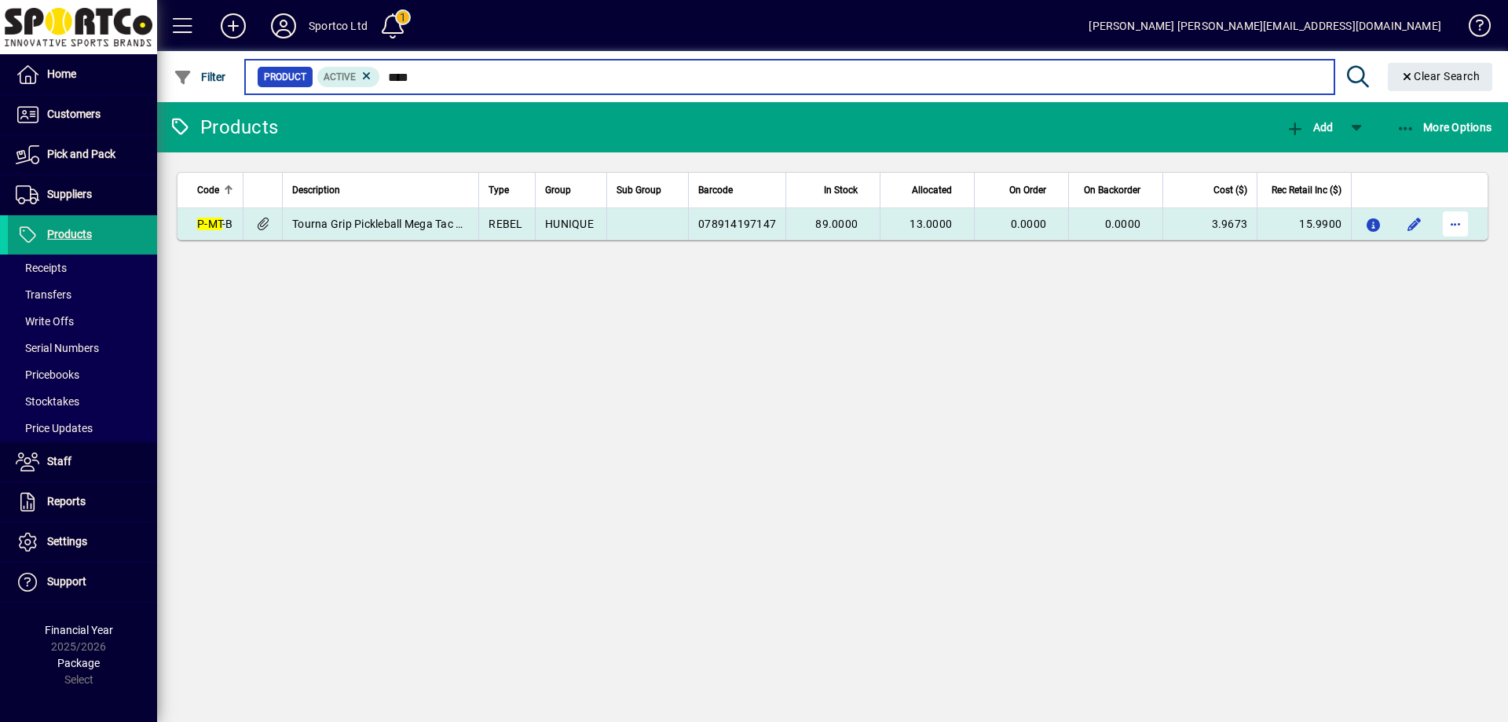
type input "****"
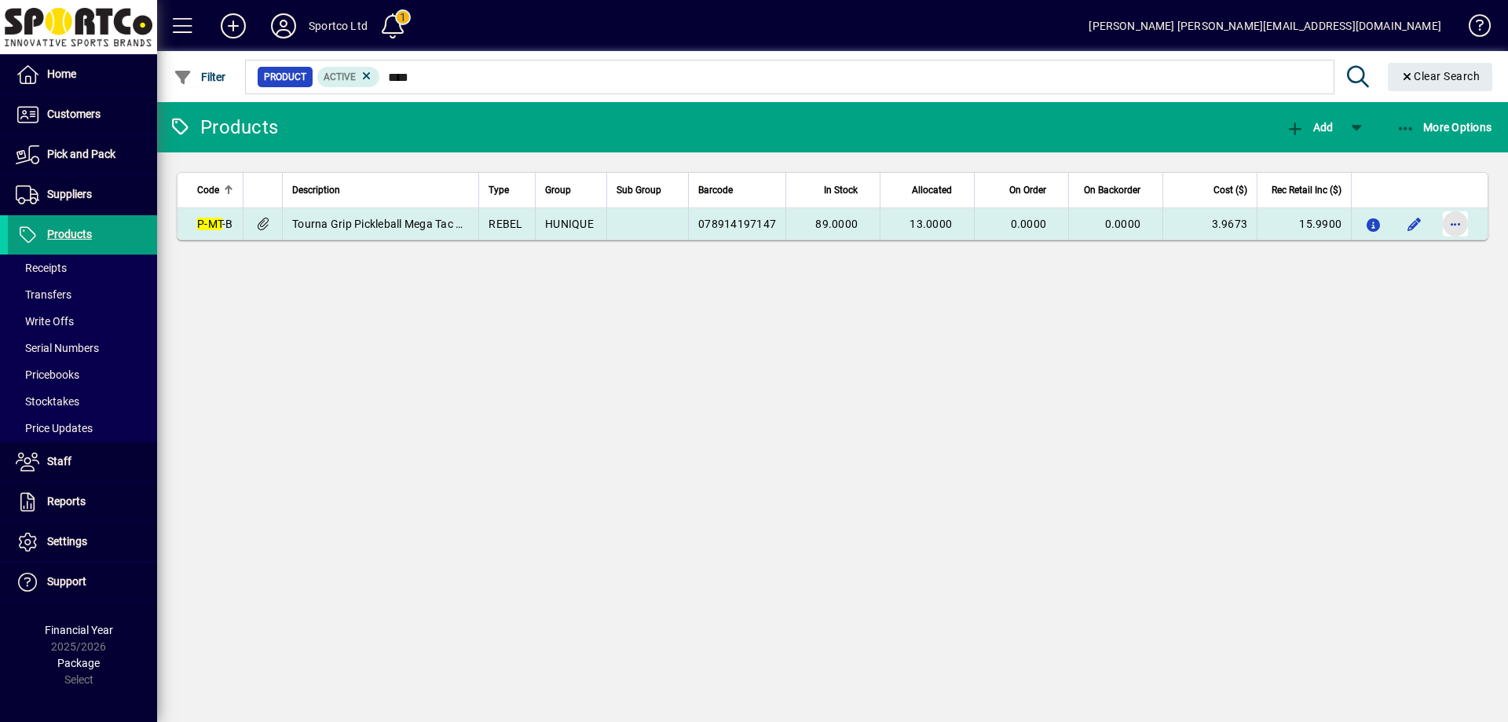
click at [1458, 224] on span "button" at bounding box center [1455, 224] width 38 height 38
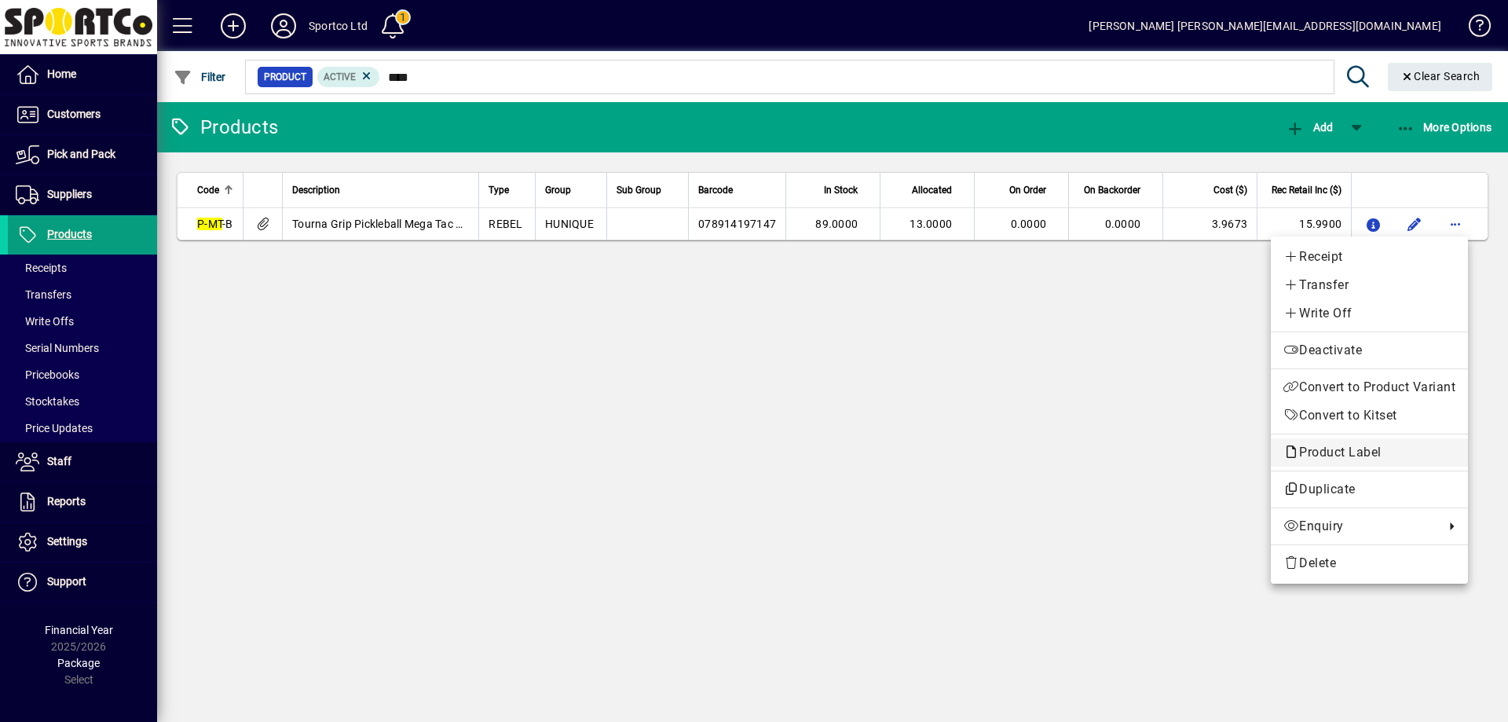
click at [1362, 453] on span "Product Label" at bounding box center [1336, 451] width 106 height 15
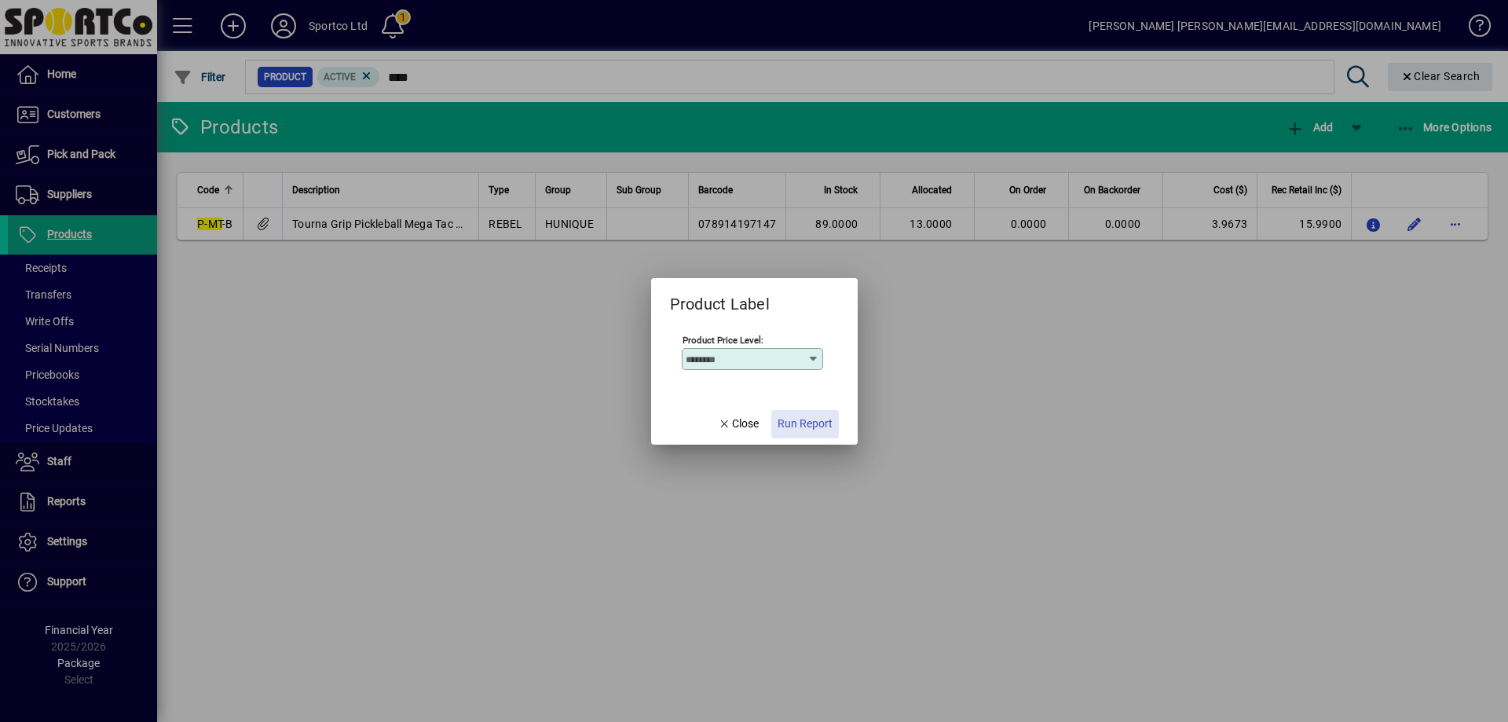
click at [817, 423] on span "Run Report" at bounding box center [804, 423] width 55 height 16
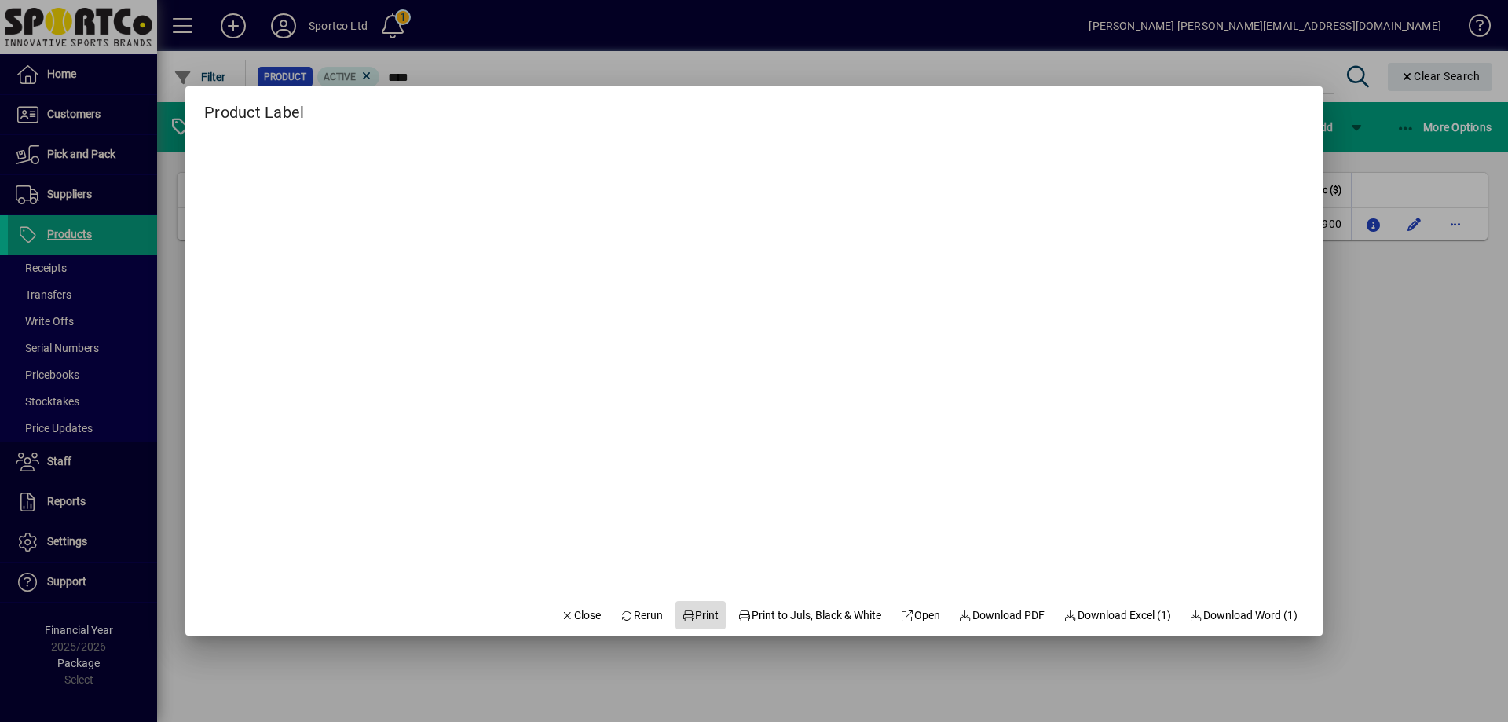
click at [689, 609] on span "Print" at bounding box center [701, 615] width 38 height 16
click at [581, 605] on span "button" at bounding box center [580, 615] width 53 height 38
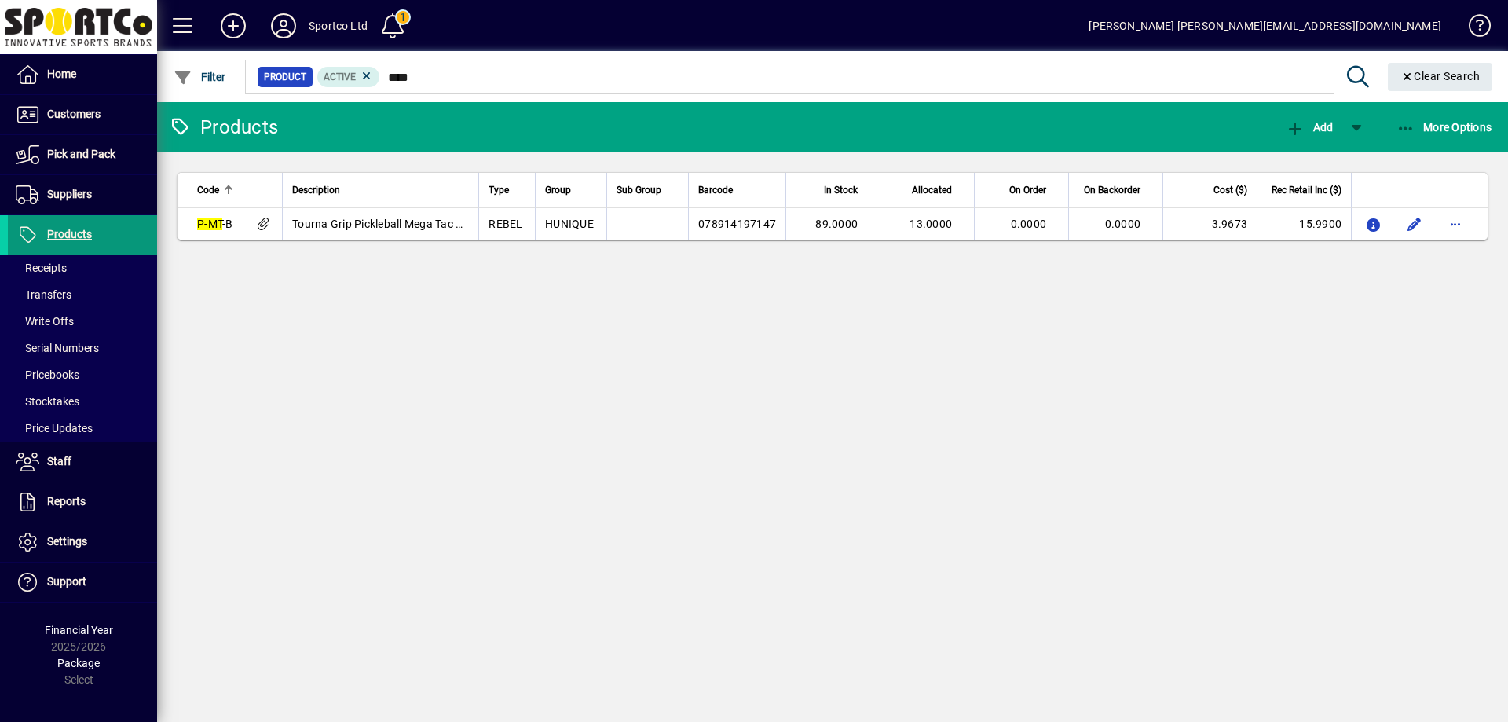
click at [65, 236] on span "Products" at bounding box center [69, 234] width 45 height 13
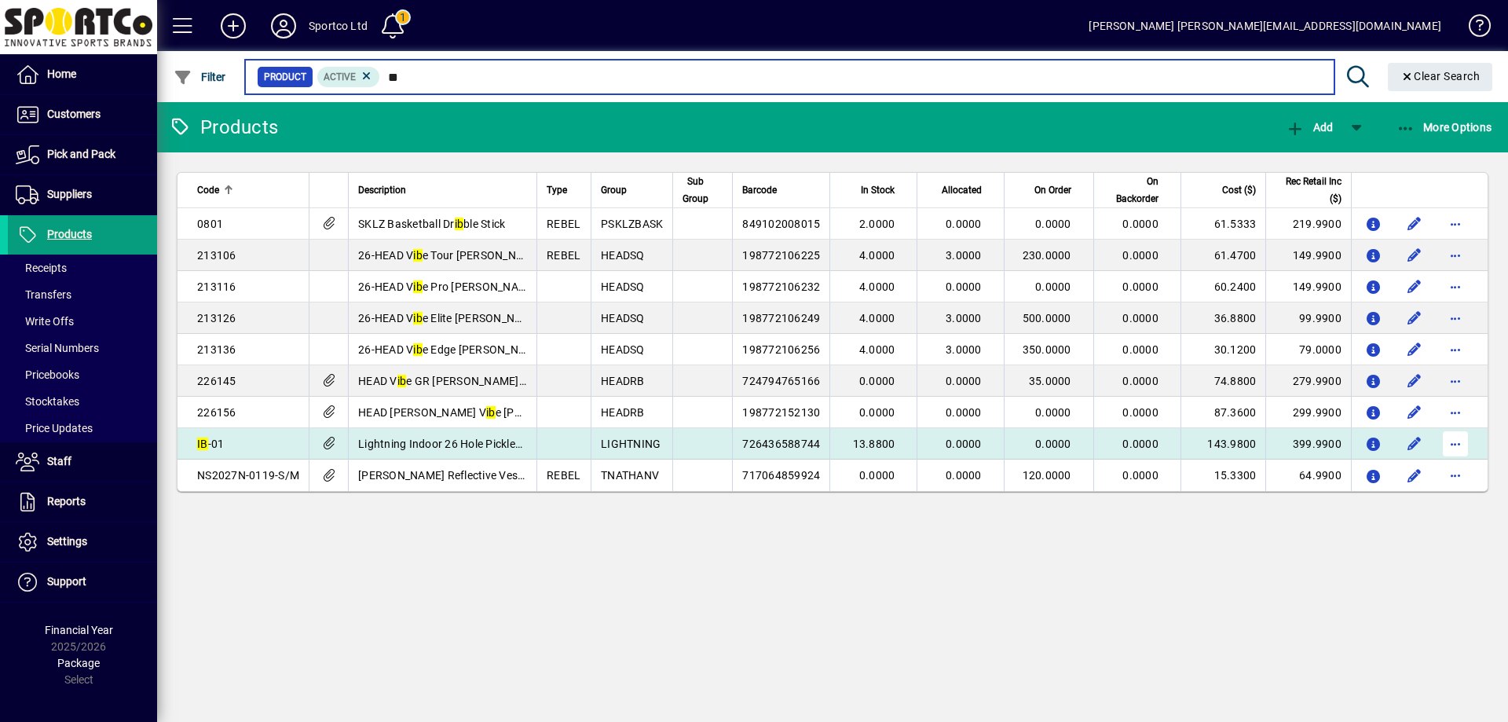
type input "**"
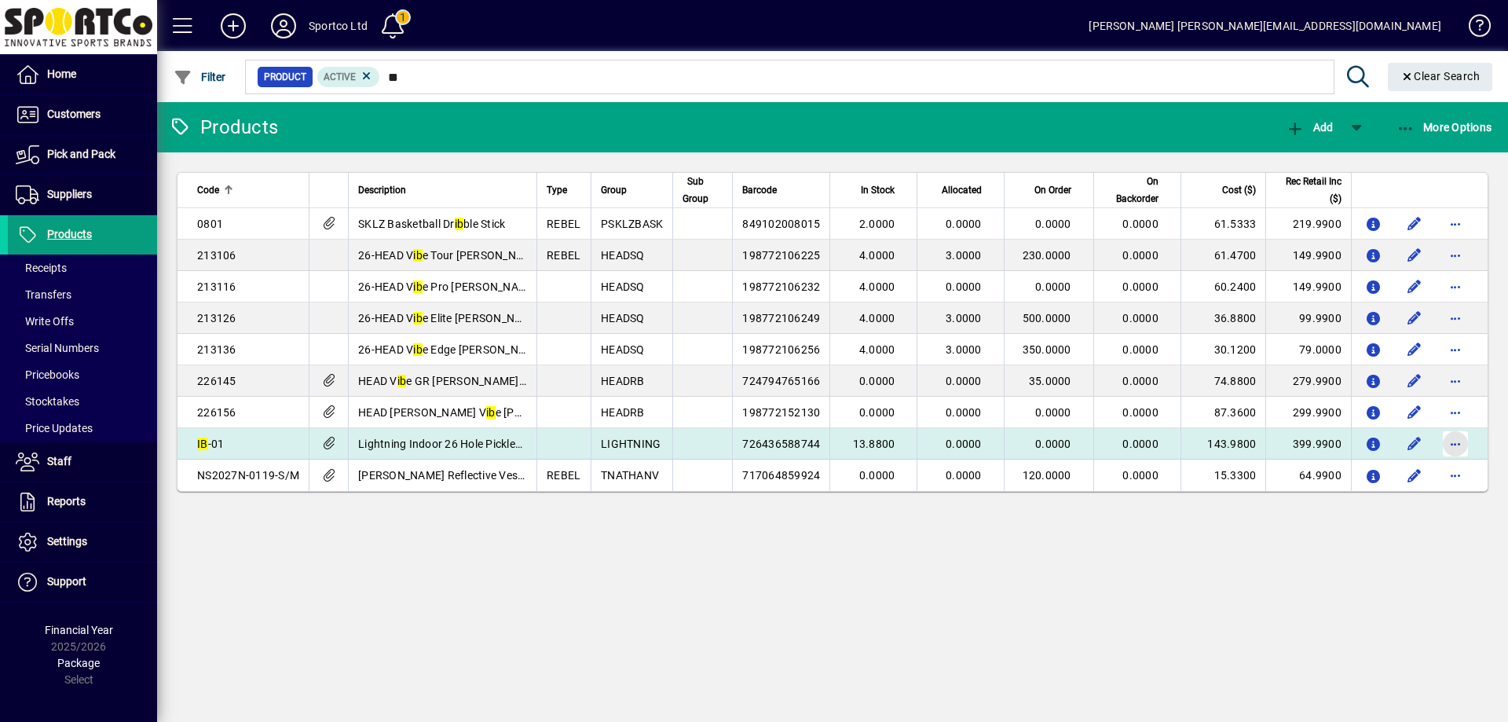
click at [1457, 441] on span "button" at bounding box center [1455, 444] width 38 height 38
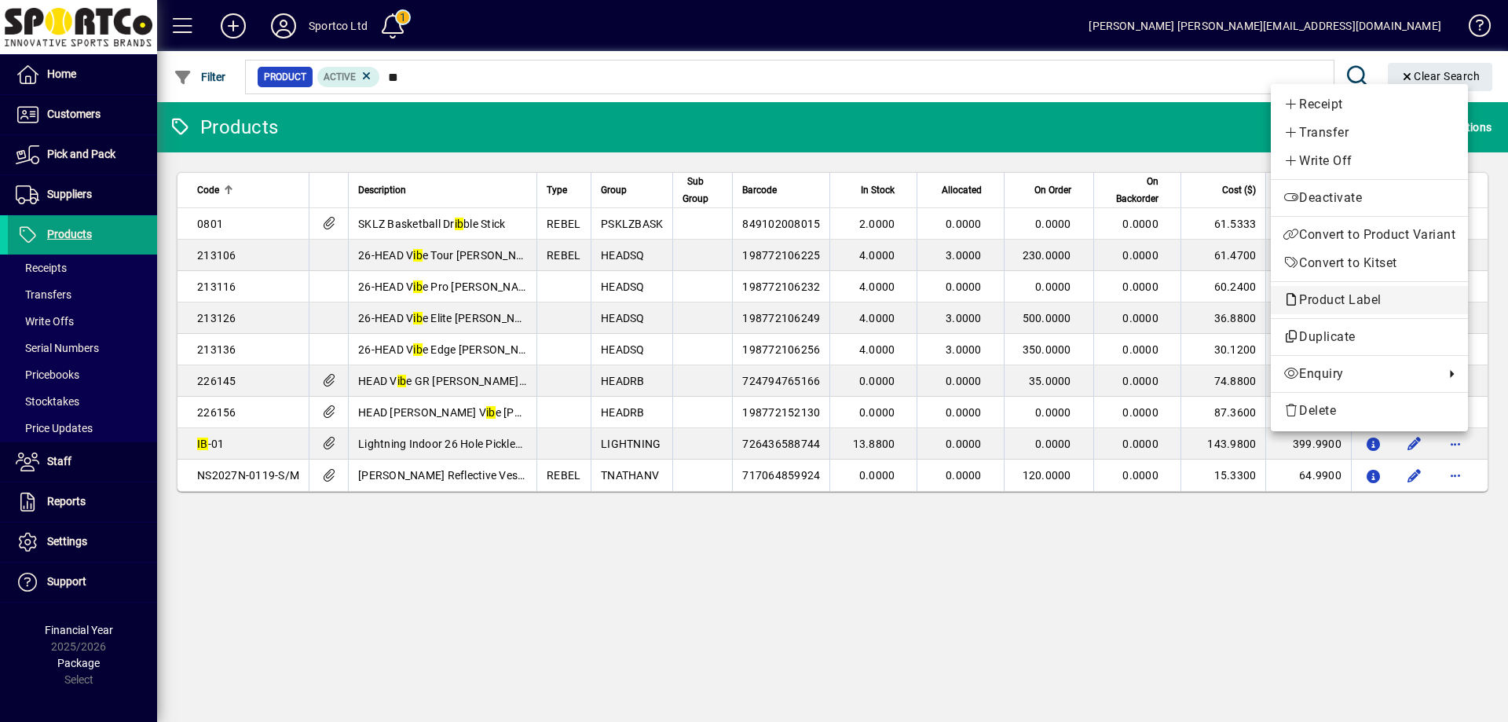
click at [1389, 298] on span "Product Label" at bounding box center [1369, 300] width 172 height 19
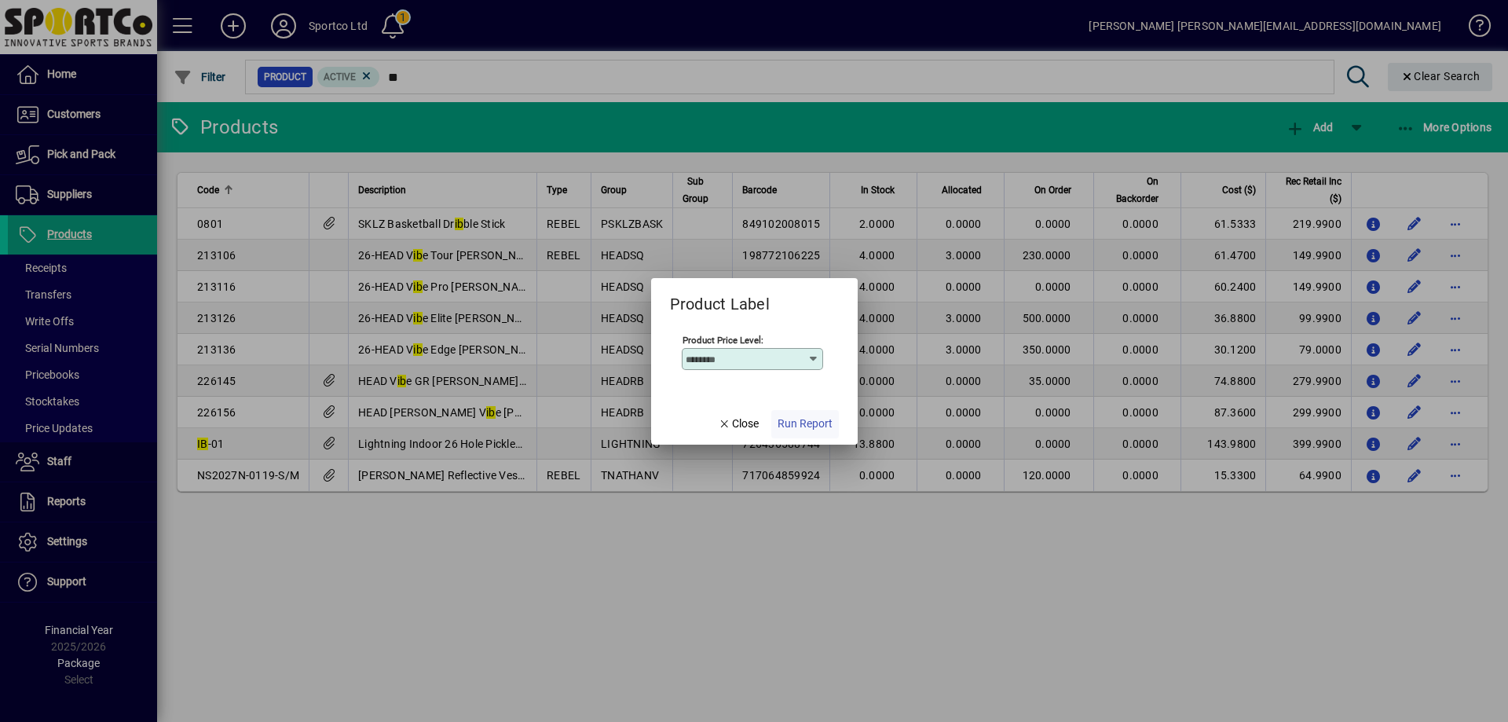
click at [802, 424] on span "Run Report" at bounding box center [804, 423] width 55 height 16
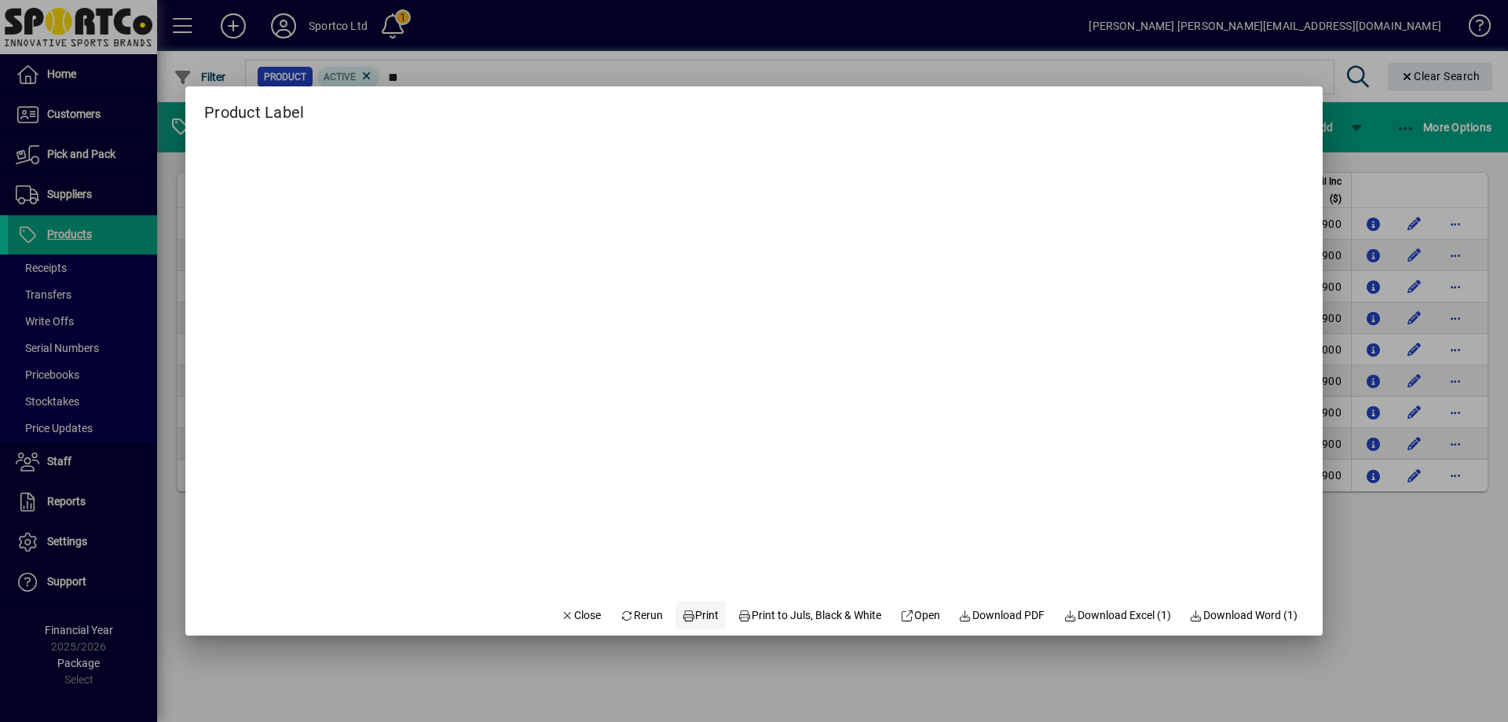
click at [686, 614] on span "Print" at bounding box center [701, 615] width 38 height 16
click at [691, 615] on span "Print" at bounding box center [701, 615] width 38 height 16
click at [696, 616] on span "Print" at bounding box center [701, 615] width 38 height 16
click at [572, 612] on span "Close" at bounding box center [581, 615] width 41 height 16
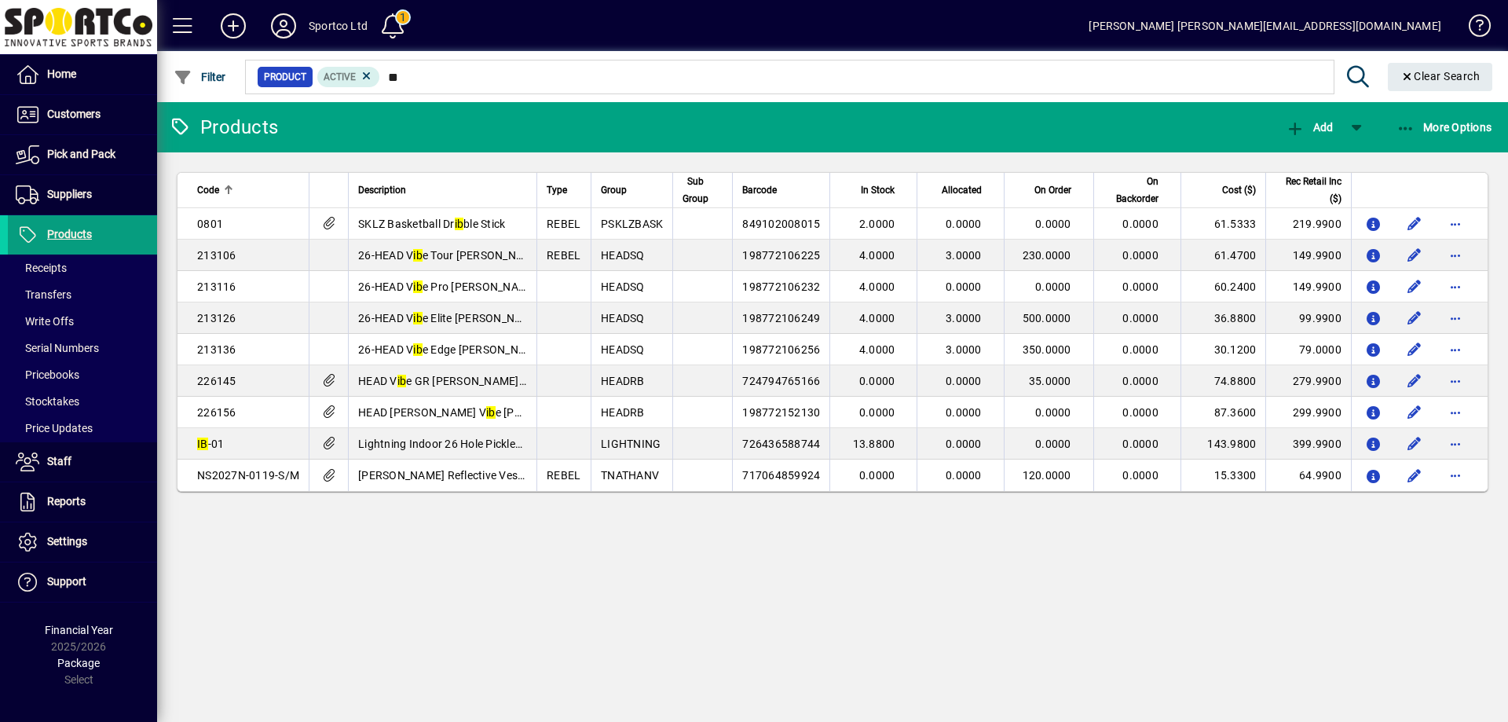
click at [533, 598] on div "Products Add More Options Code Description Type Group Sub Group Barcode In Stoc…" at bounding box center [832, 412] width 1351 height 620
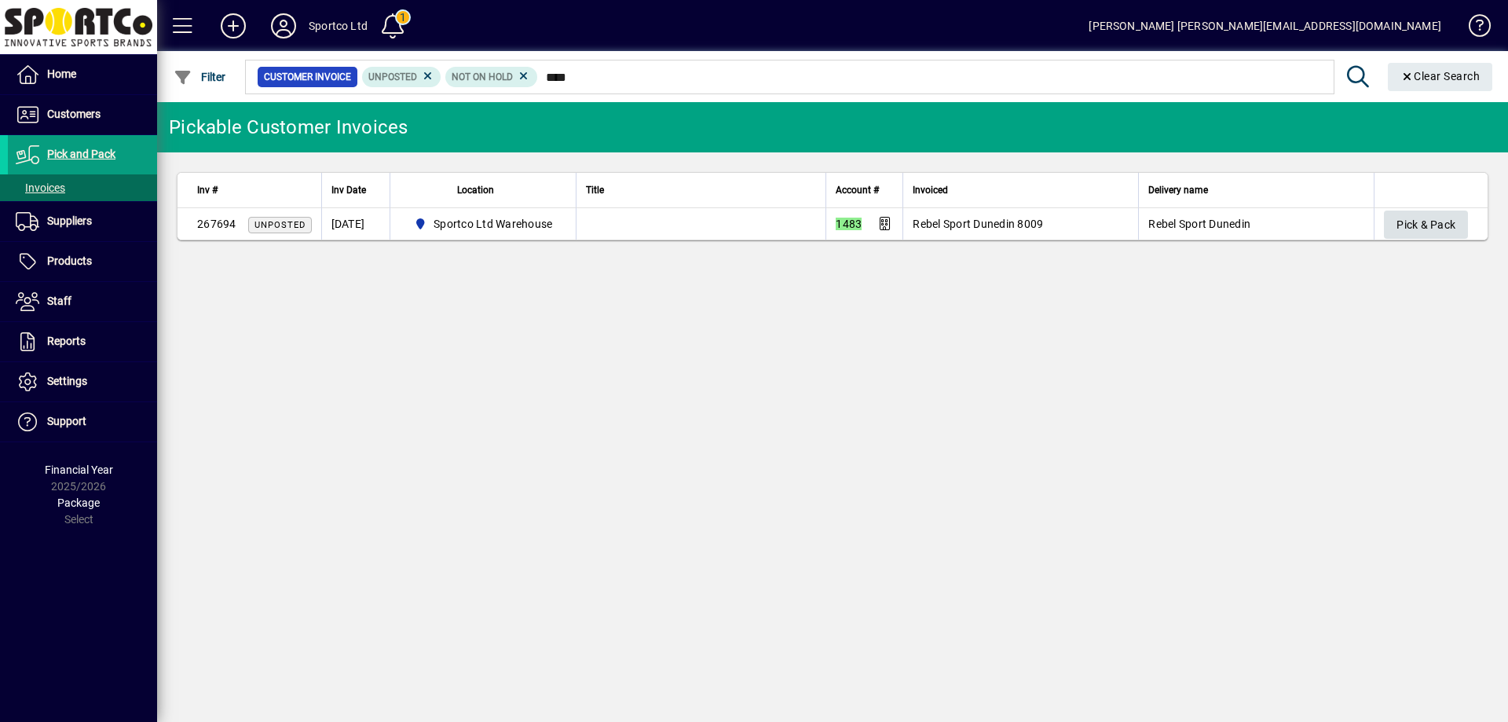
type input "****"
click at [1454, 213] on span "Pick & Pack" at bounding box center [1425, 225] width 59 height 26
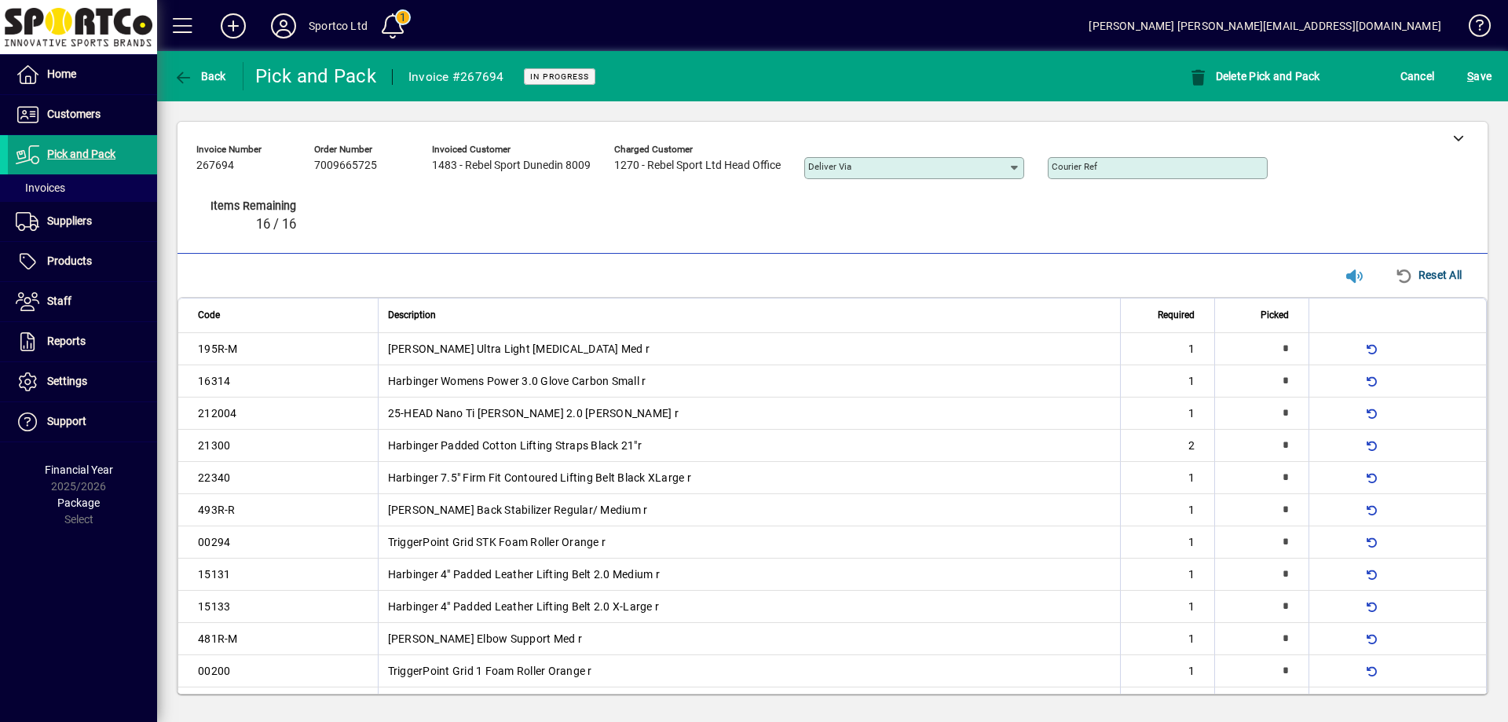
type input "*"
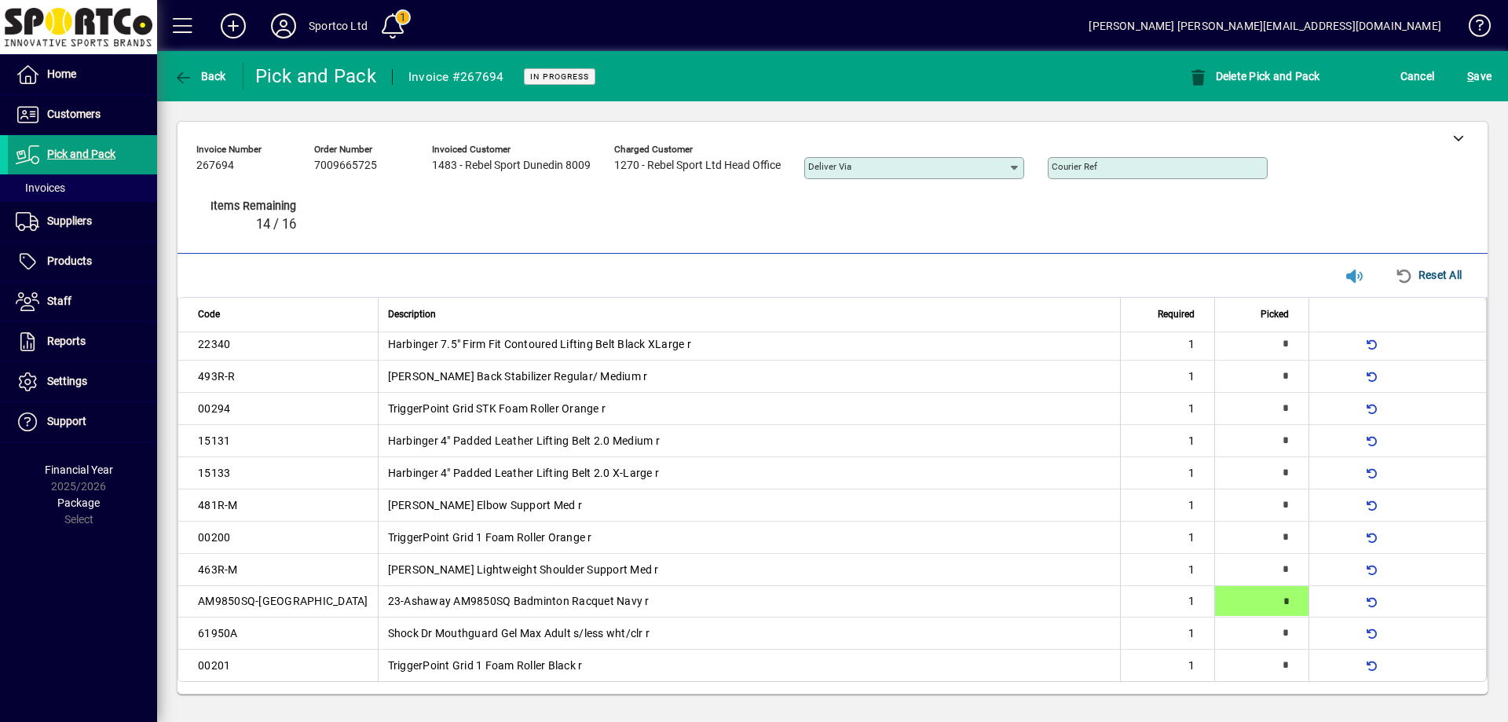
type input "*"
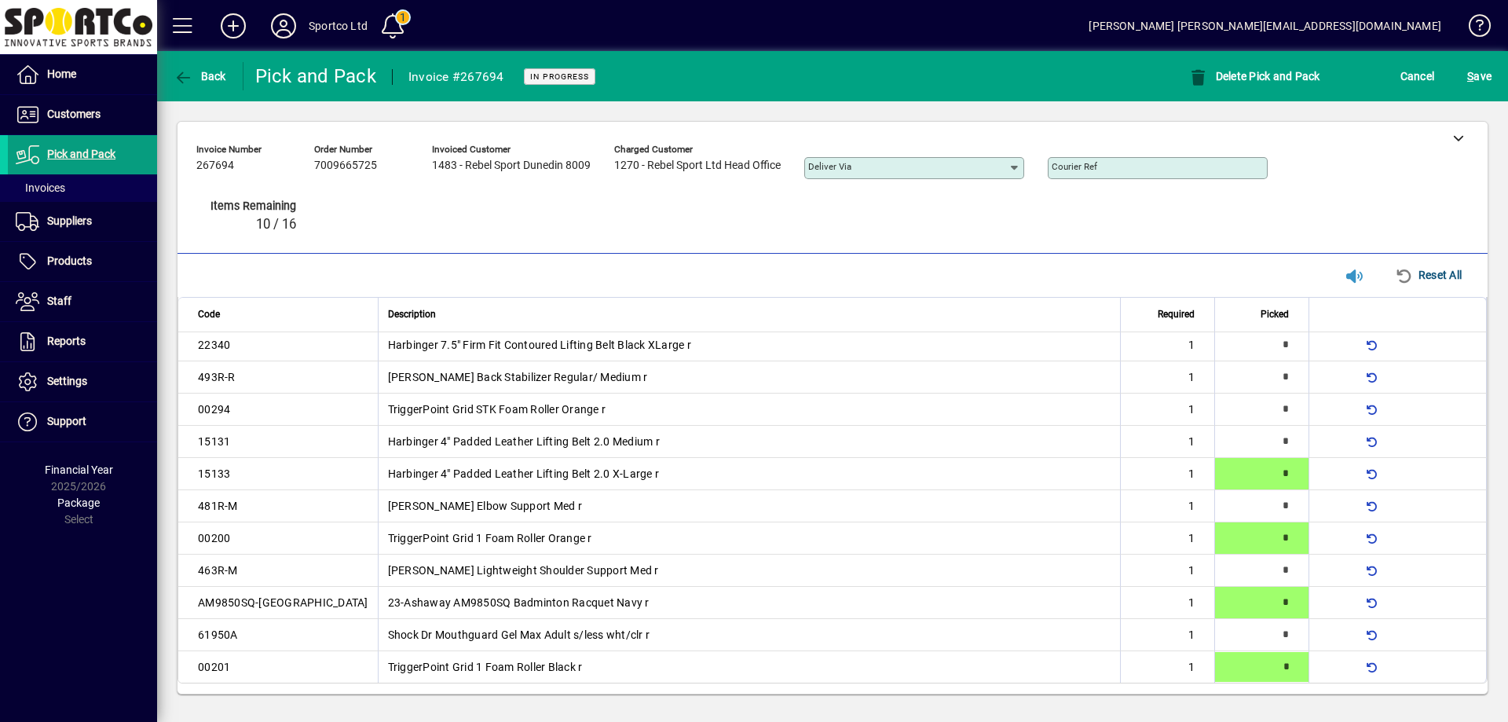
type input "*"
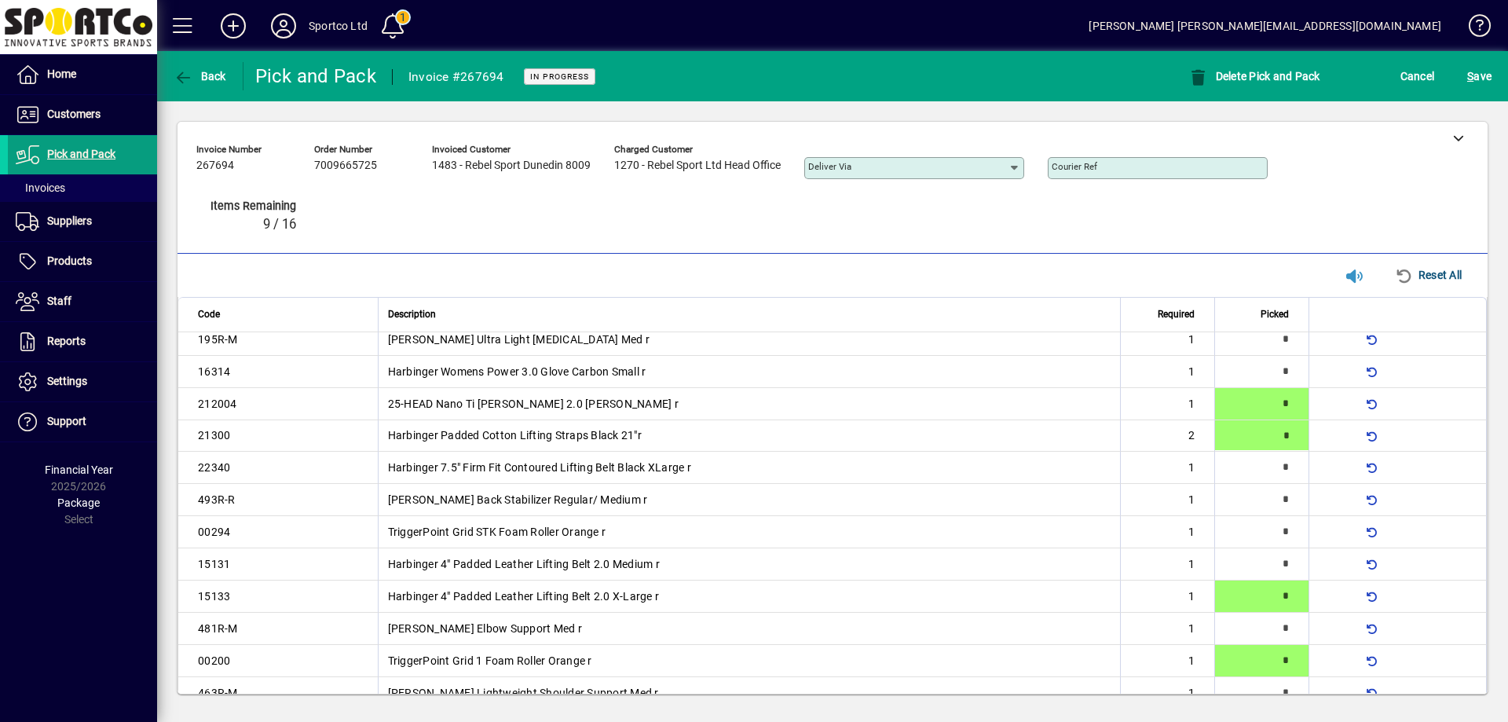
scroll to position [0, 0]
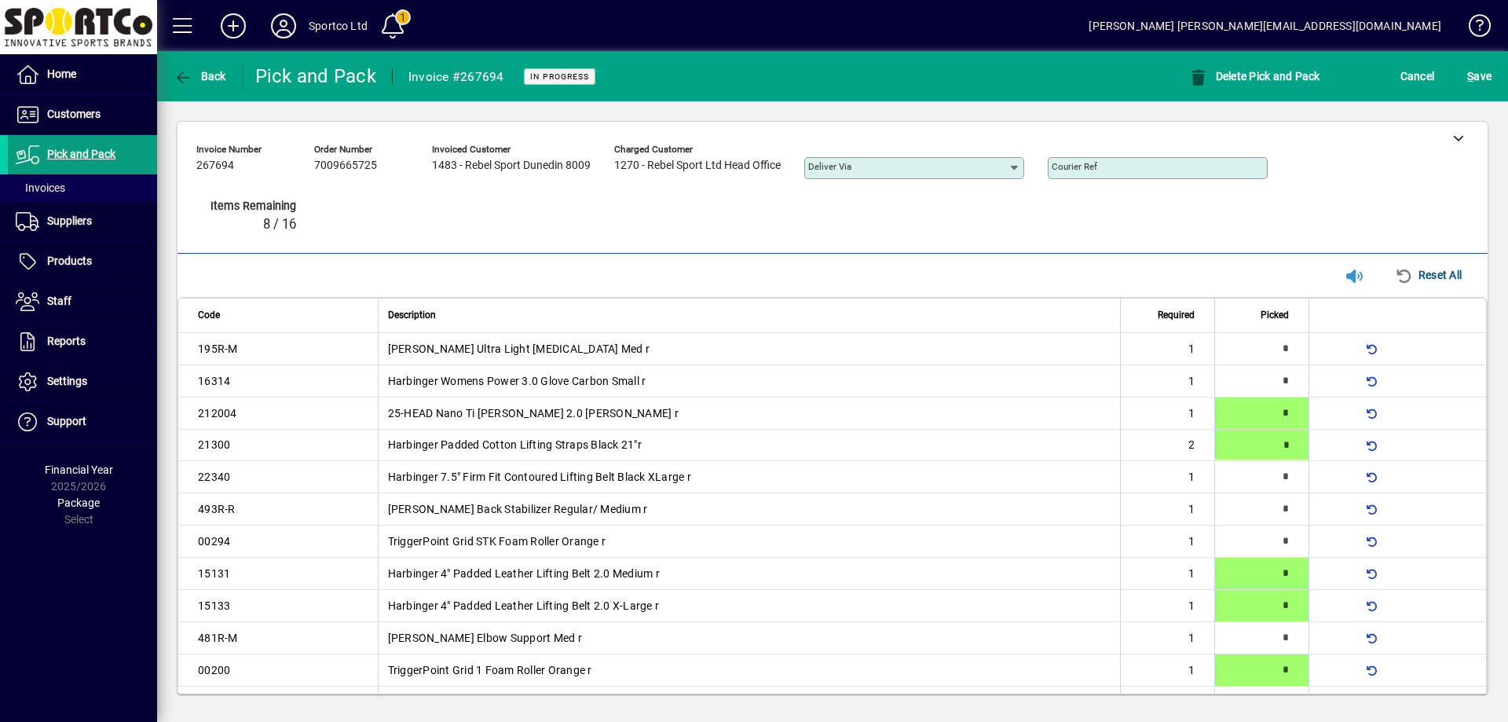
type input "*"
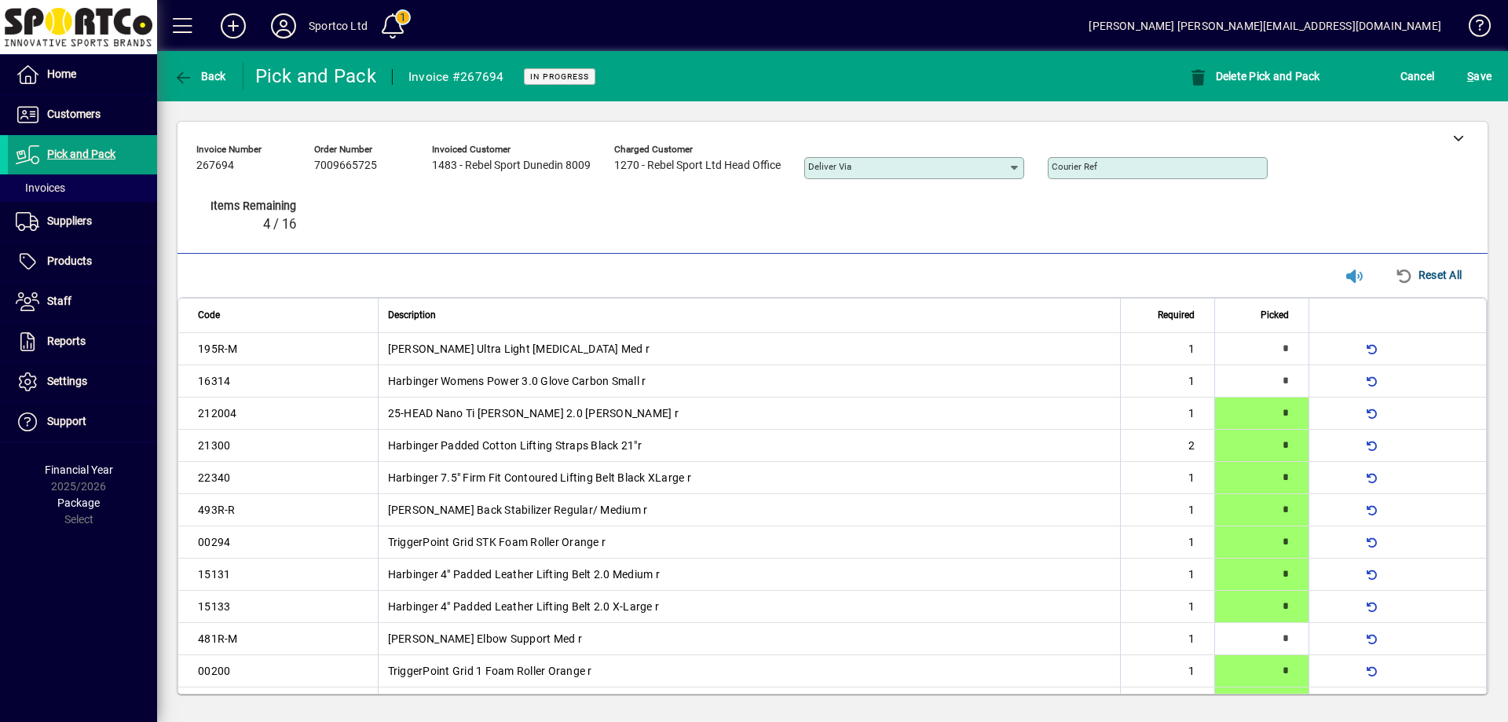
scroll to position [24, 0]
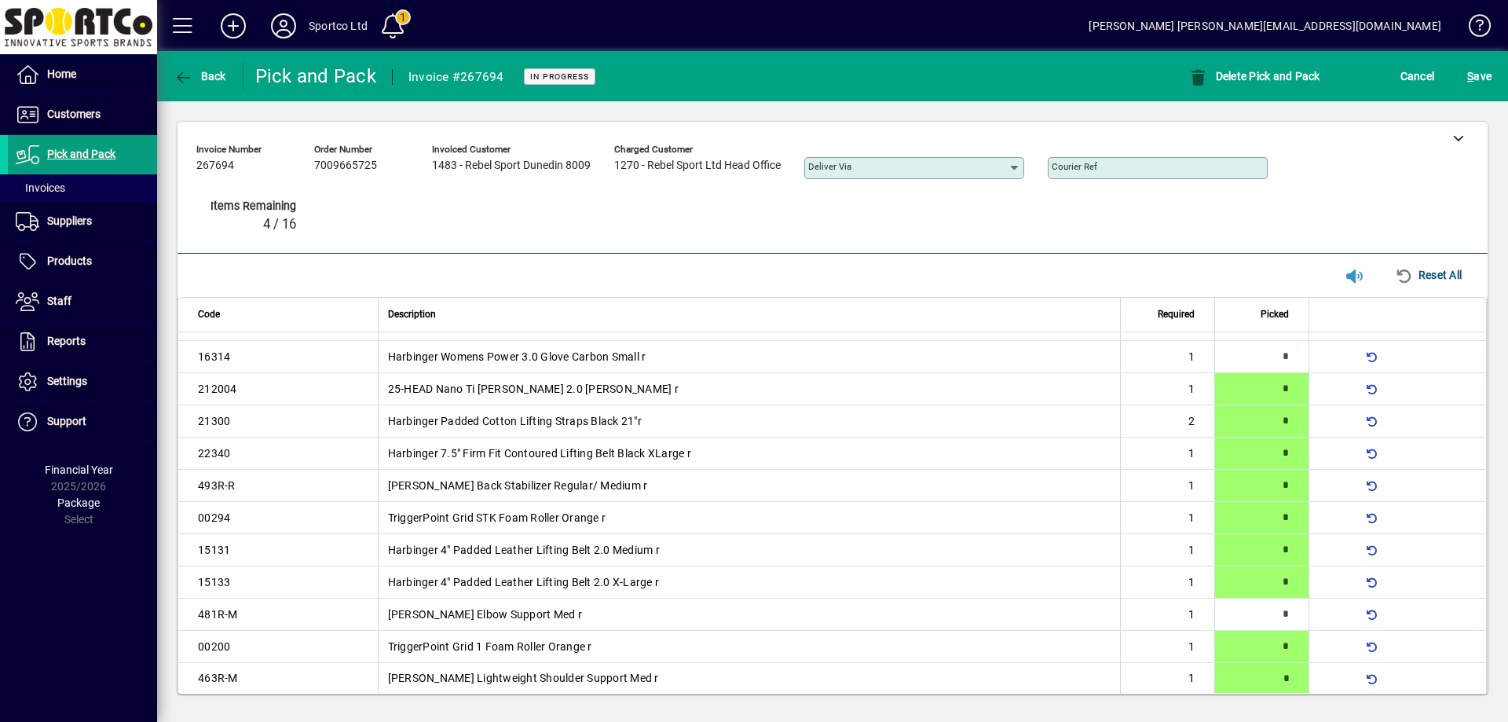
type input "*"
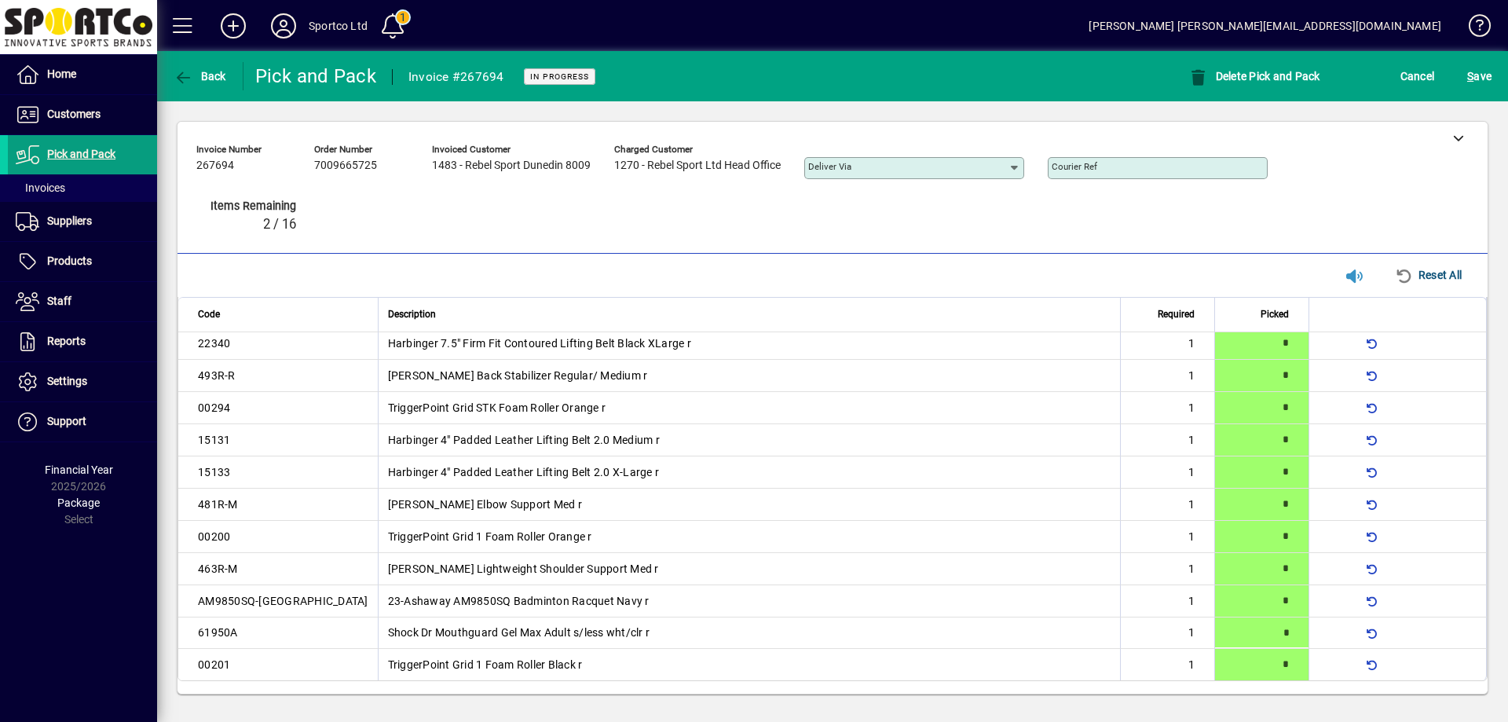
type input "*"
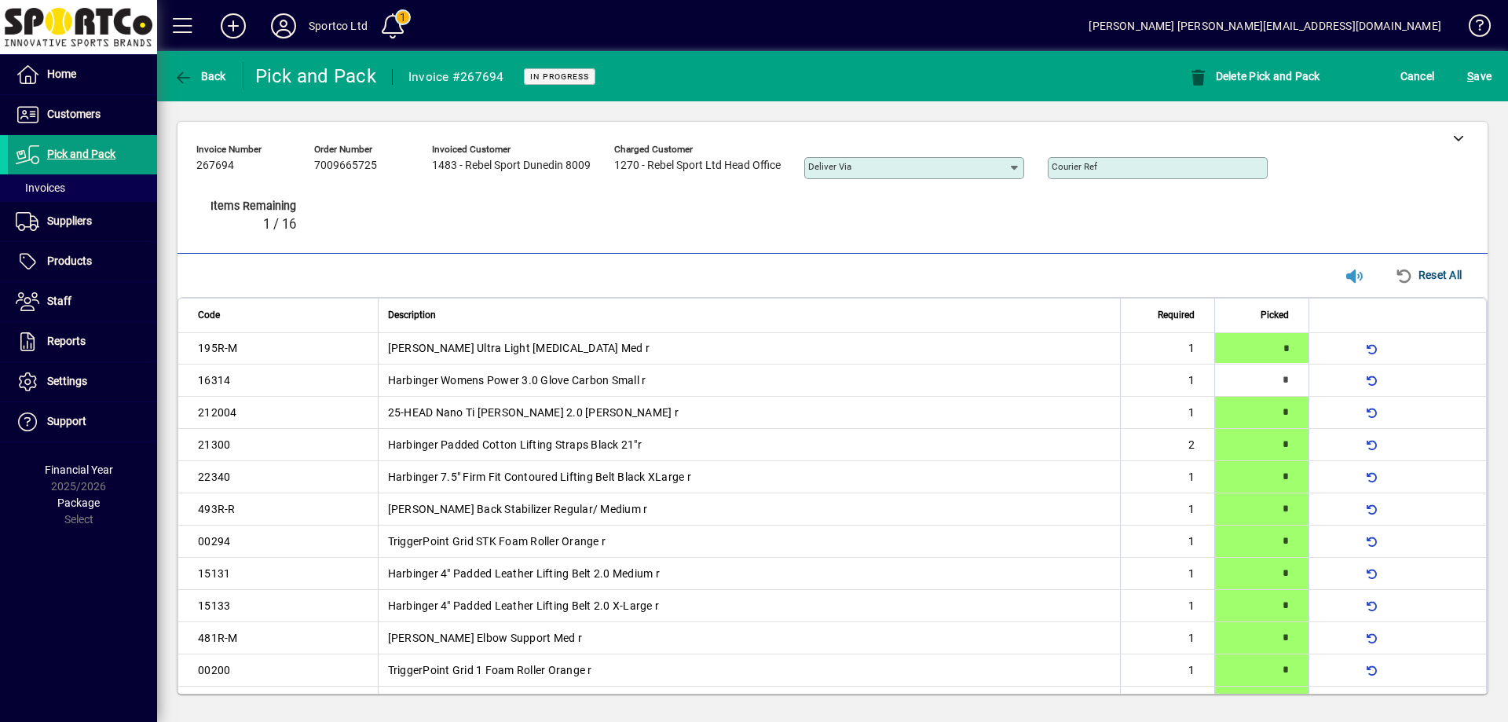
type input "*"
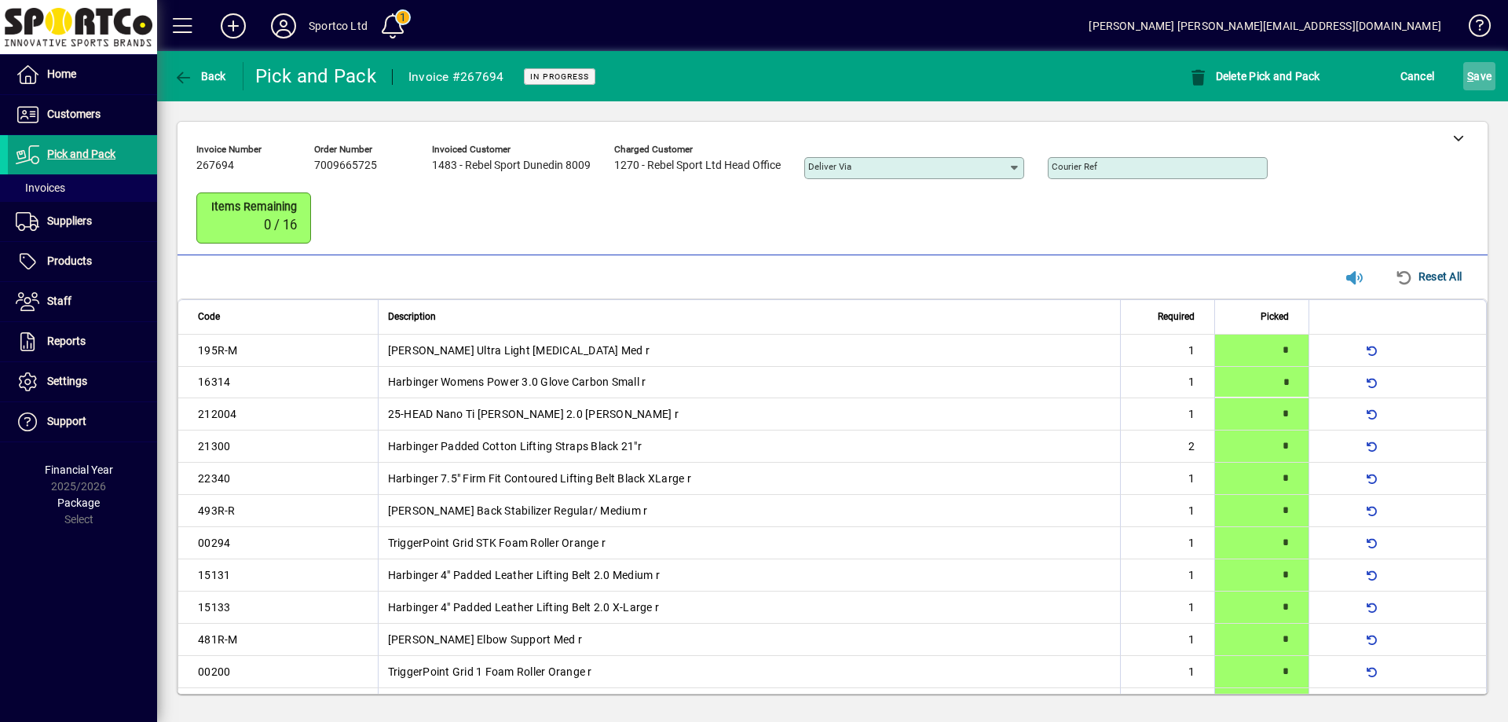
click at [1479, 77] on span "S ave" at bounding box center [1479, 76] width 24 height 25
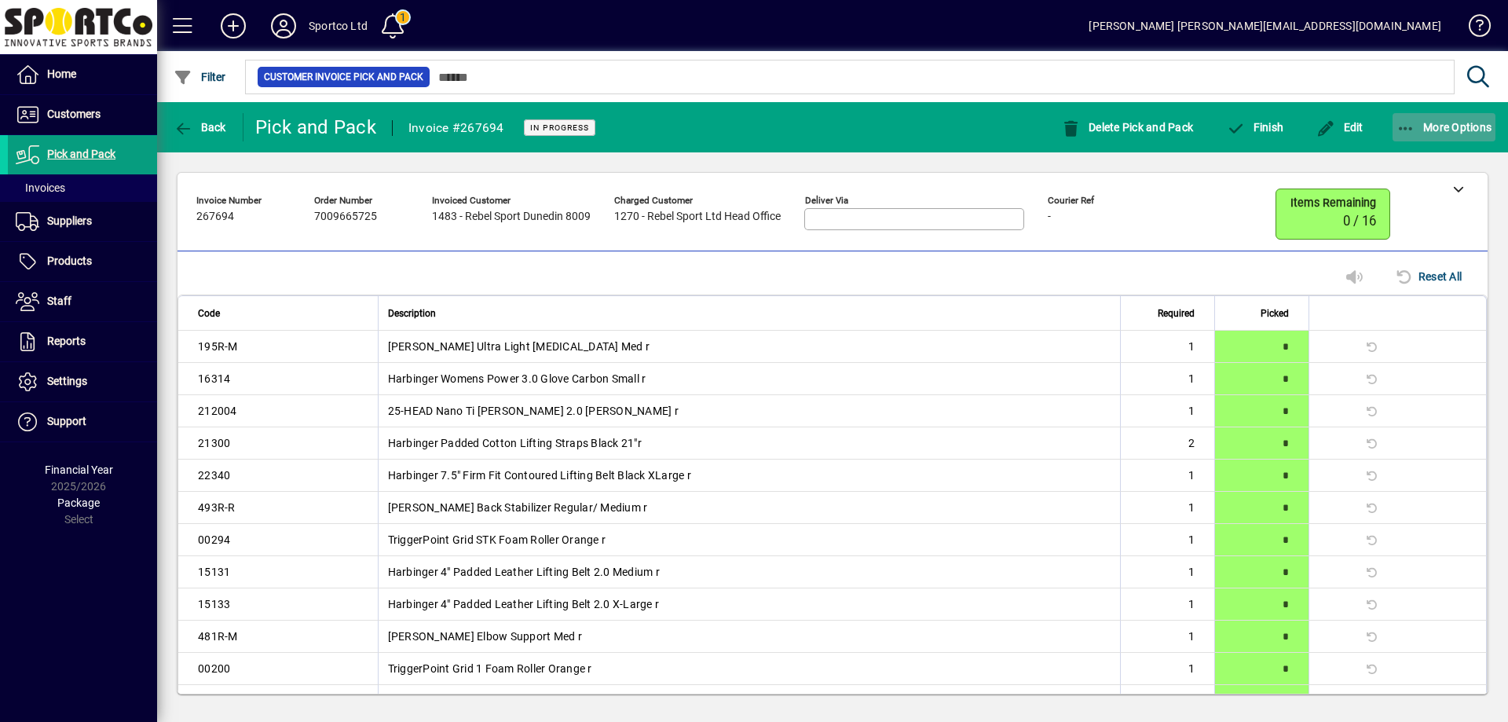
click at [1403, 115] on span "button" at bounding box center [1444, 127] width 104 height 38
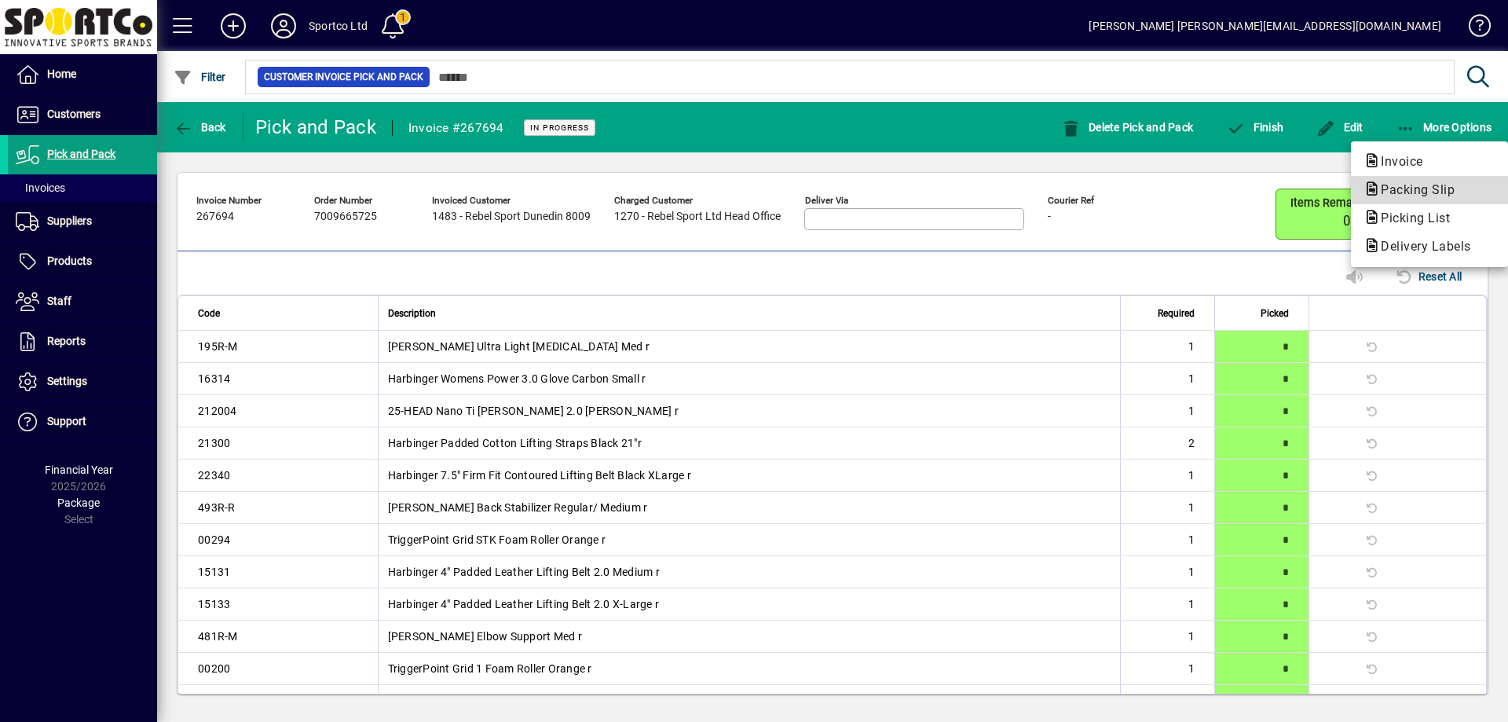
click at [1416, 185] on span "Packing Slip" at bounding box center [1412, 189] width 99 height 15
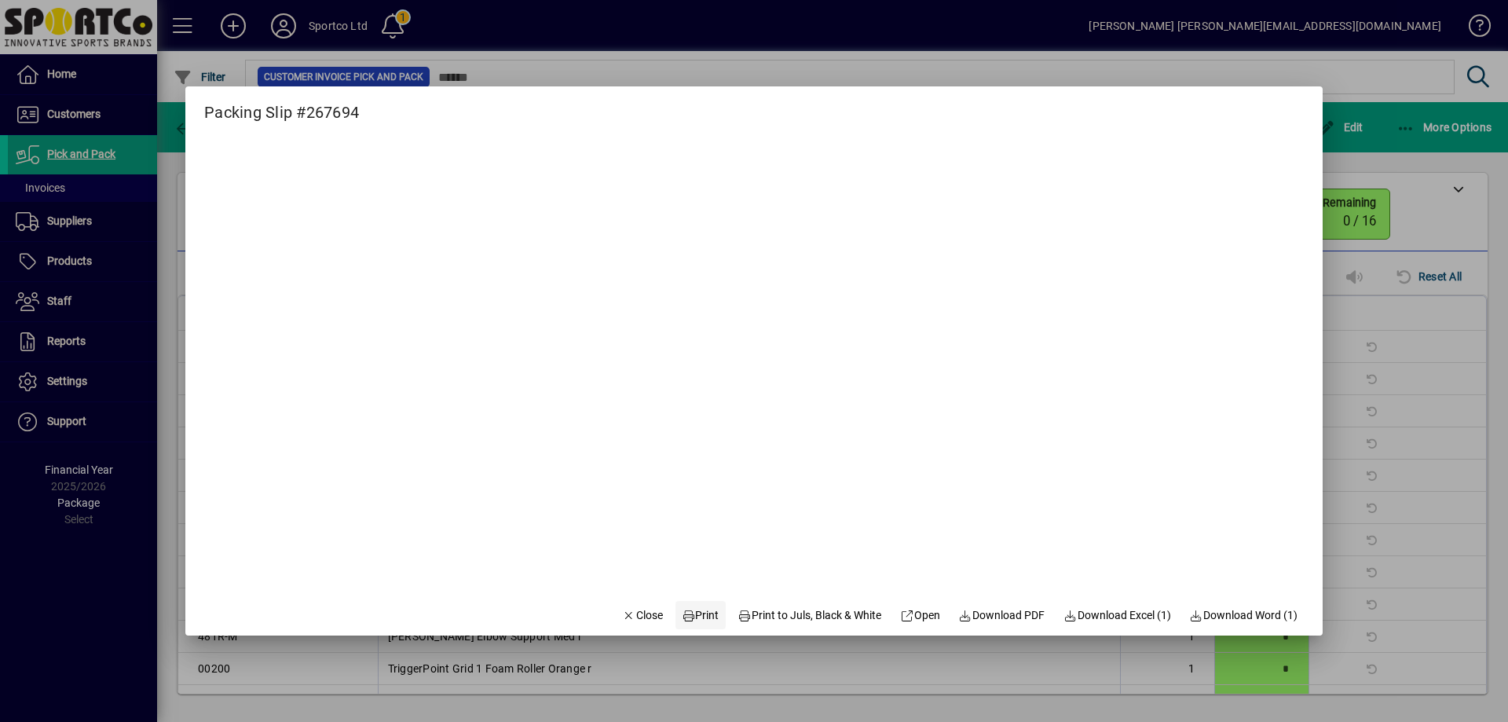
click at [686, 608] on span "Print" at bounding box center [701, 615] width 38 height 16
click at [622, 614] on span "Close" at bounding box center [642, 615] width 41 height 16
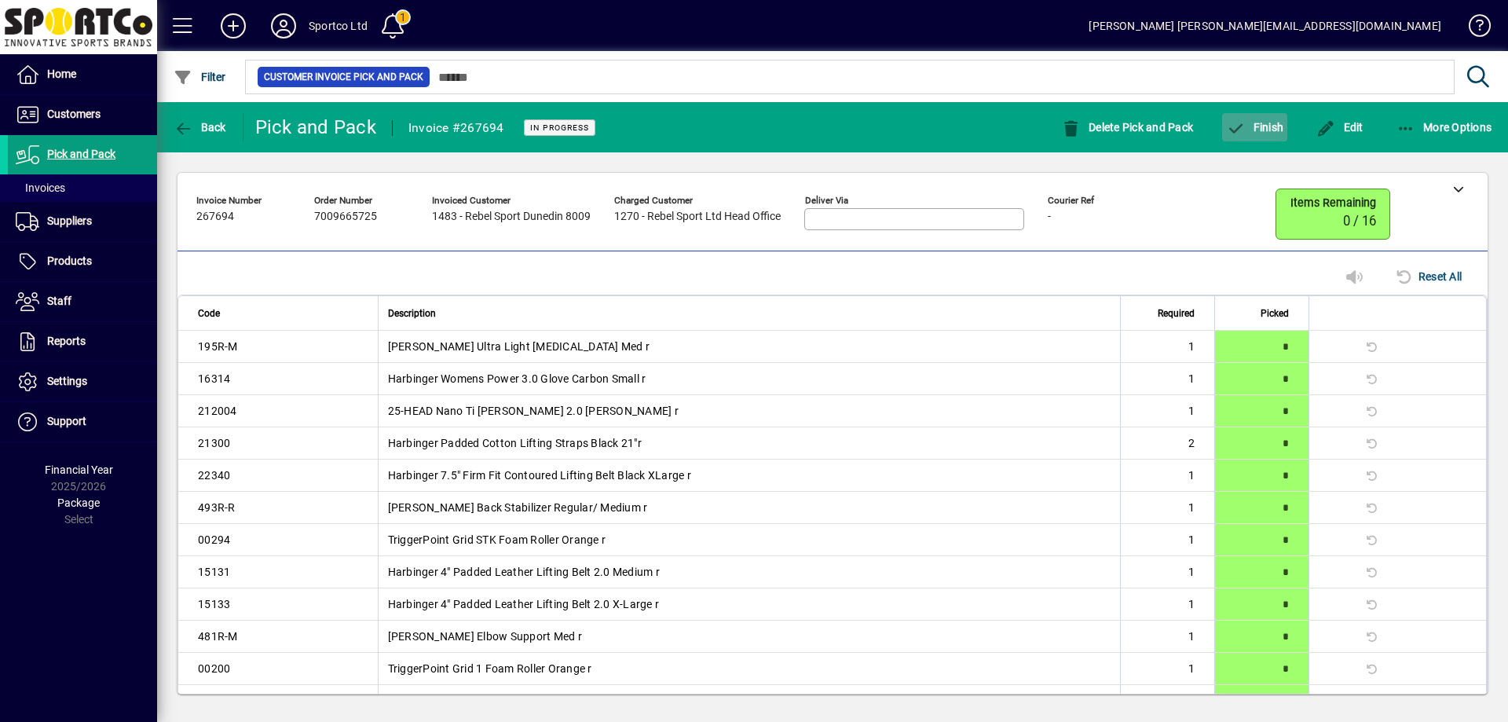
click at [1267, 124] on span "Finish" at bounding box center [1254, 127] width 57 height 13
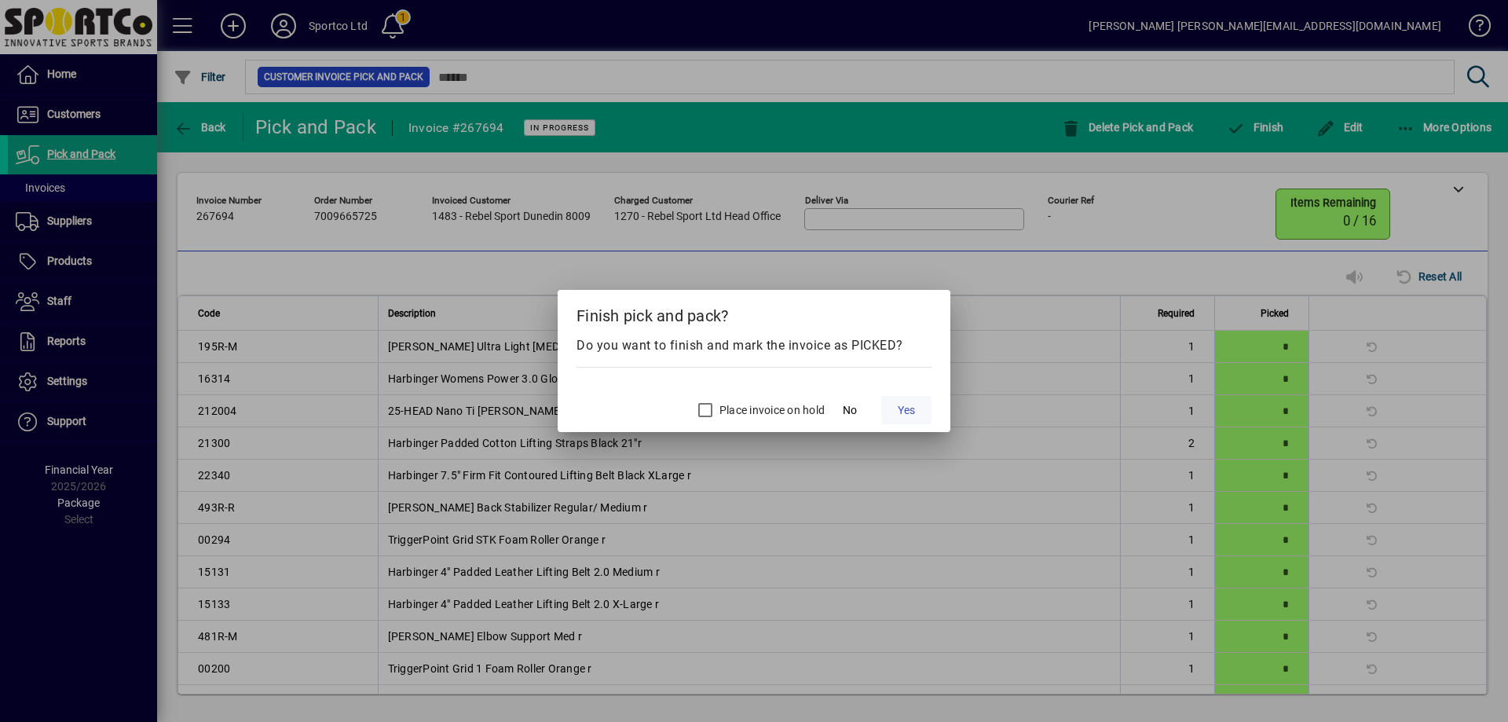
click at [913, 409] on span "Yes" at bounding box center [905, 410] width 17 height 16
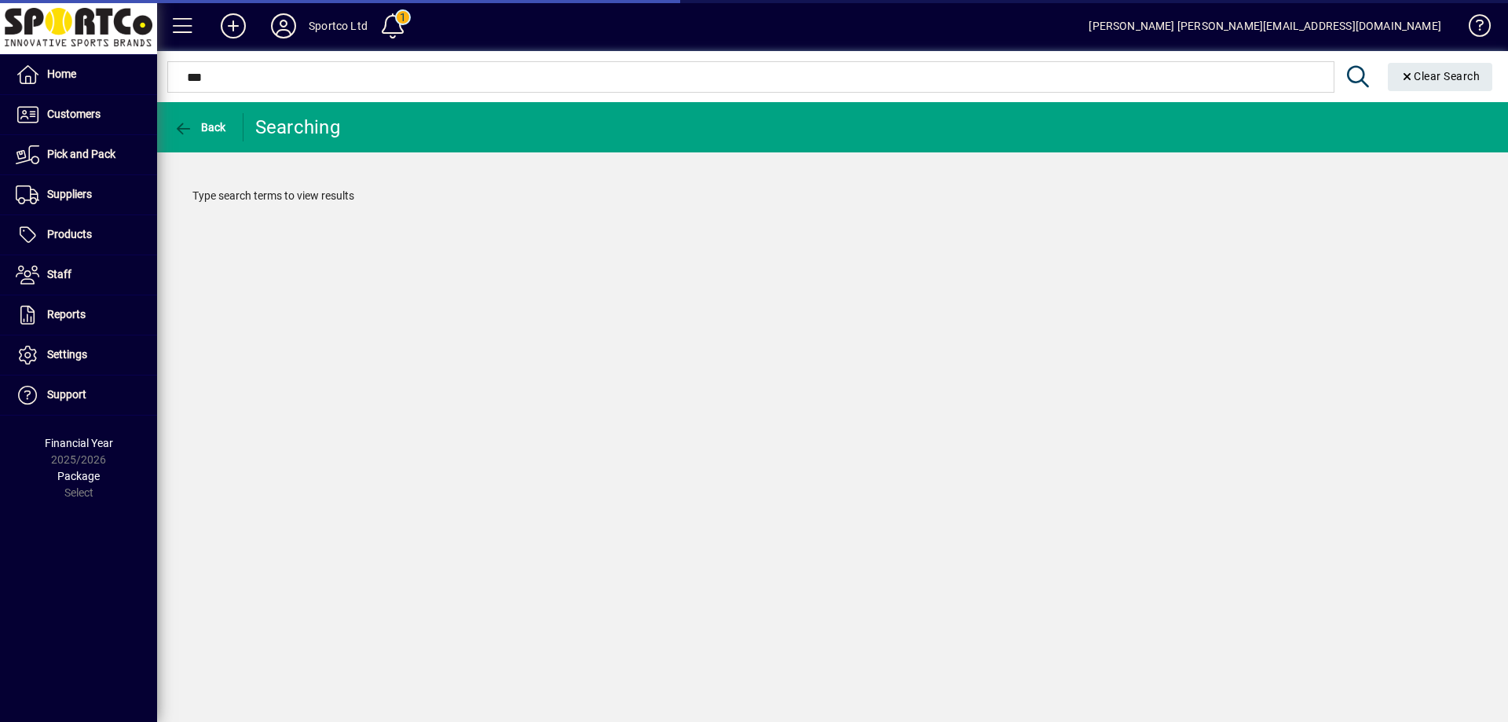
type input "****"
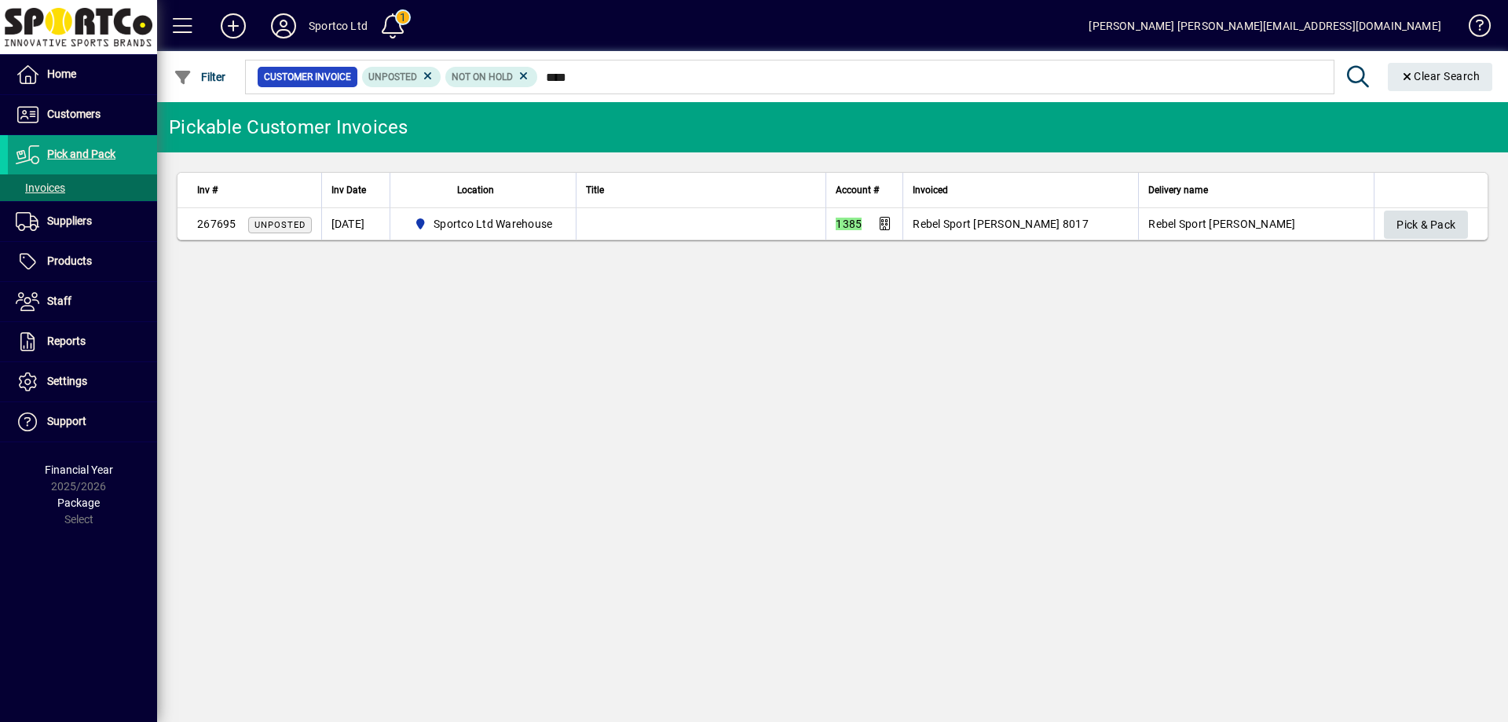
type input "****"
click at [1441, 222] on span "Pick & Pack" at bounding box center [1425, 225] width 59 height 26
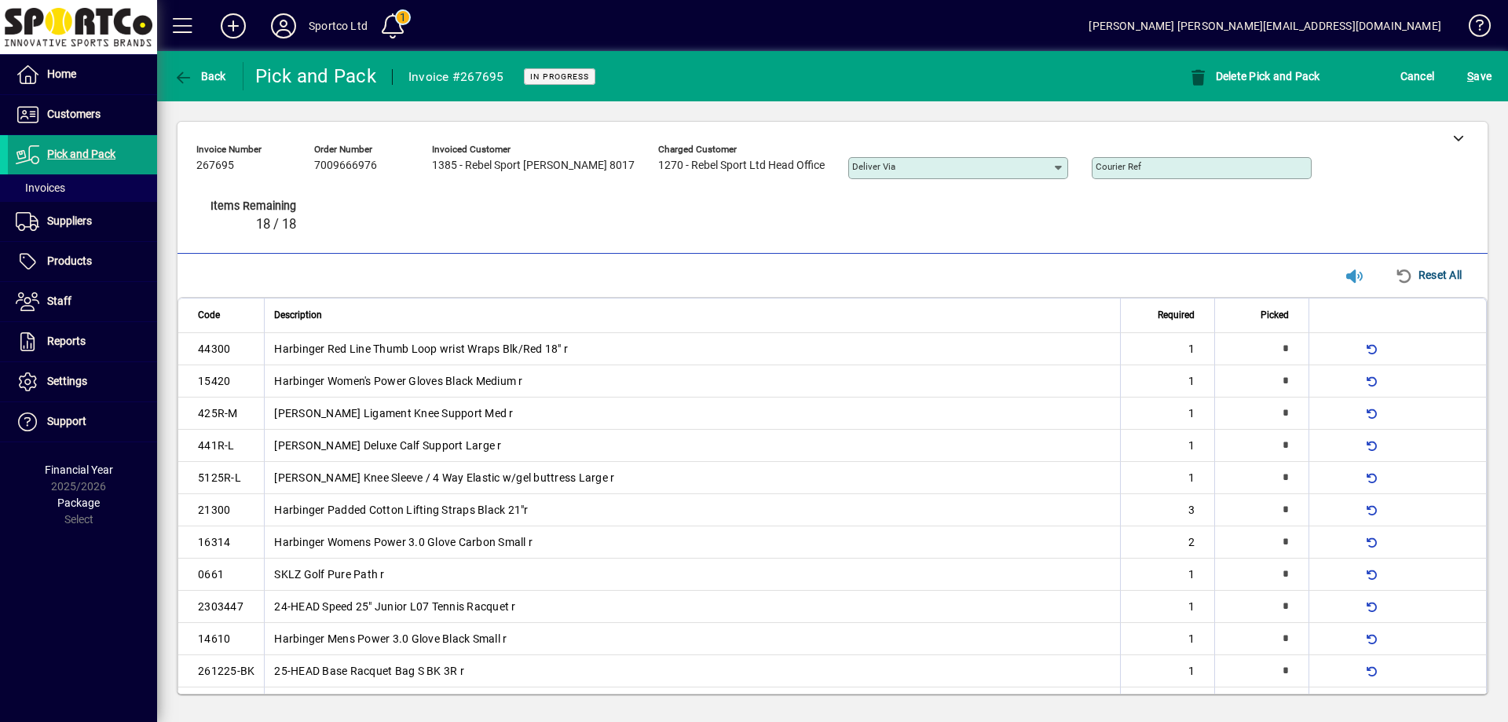
type input "*"
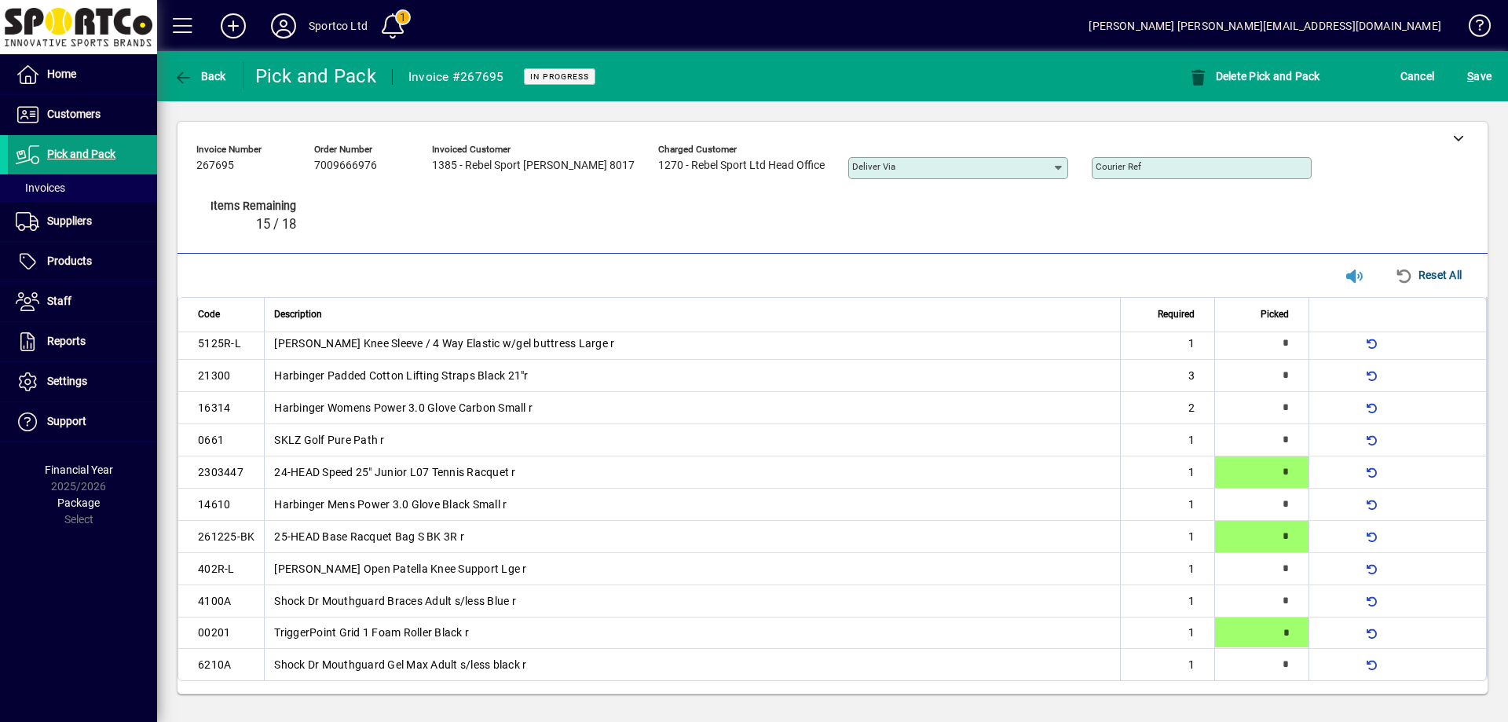
type input "*"
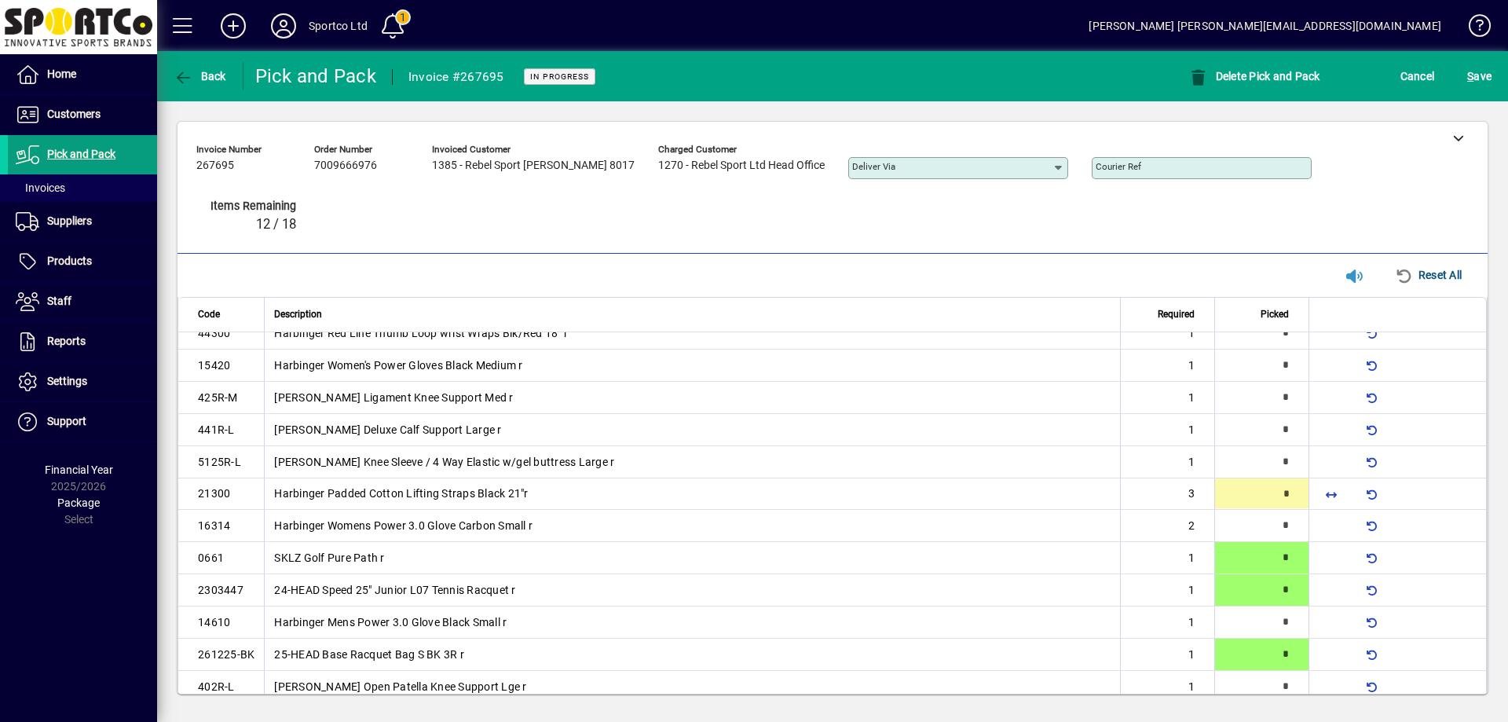
type input "*"
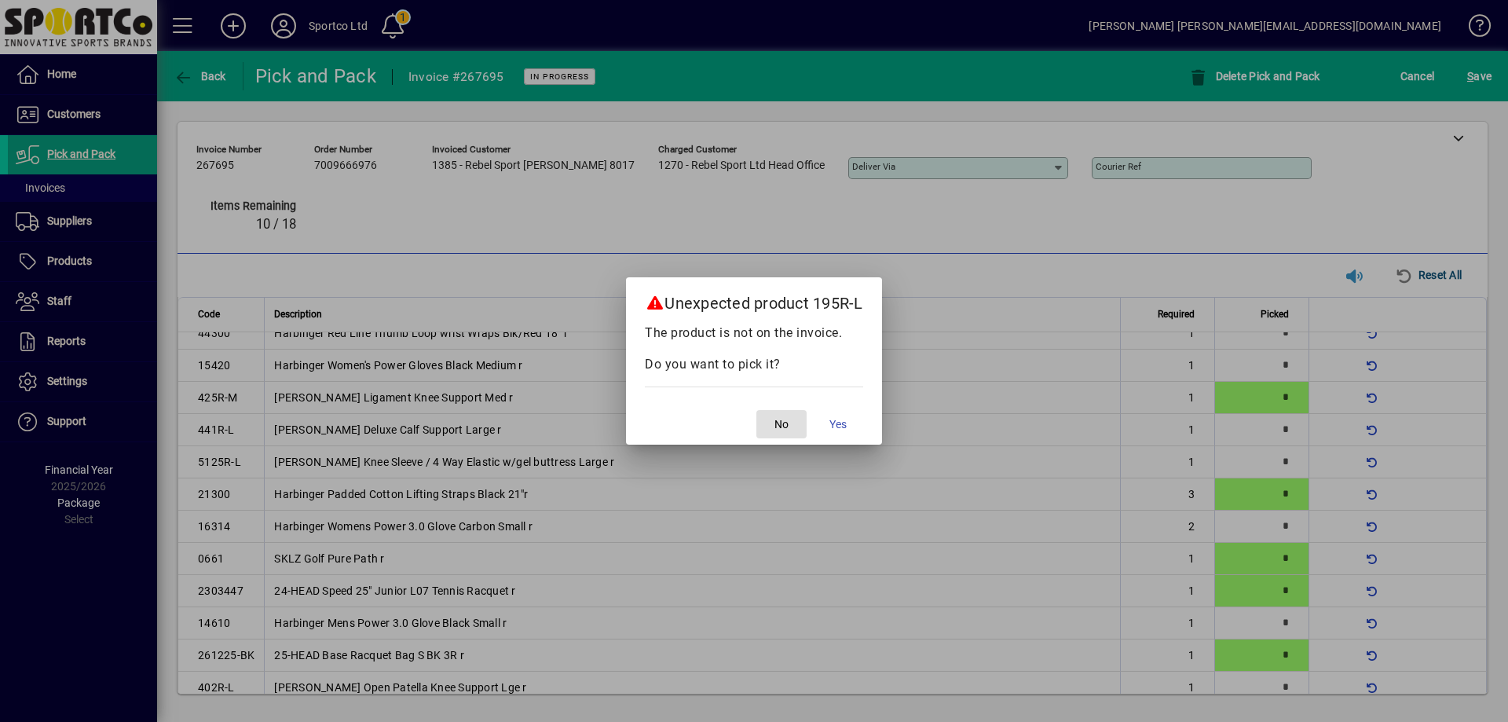
click at [783, 426] on span "No" at bounding box center [781, 424] width 14 height 16
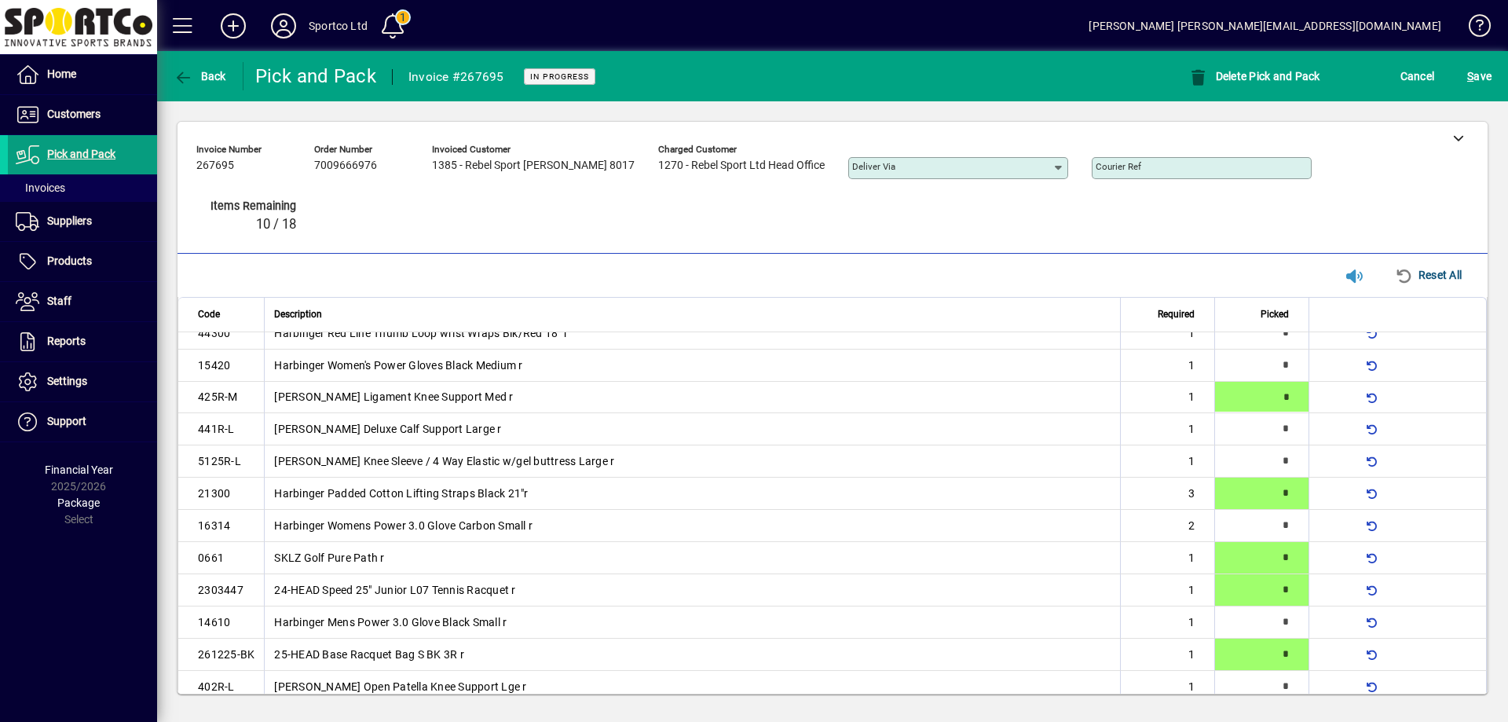
type input "*"
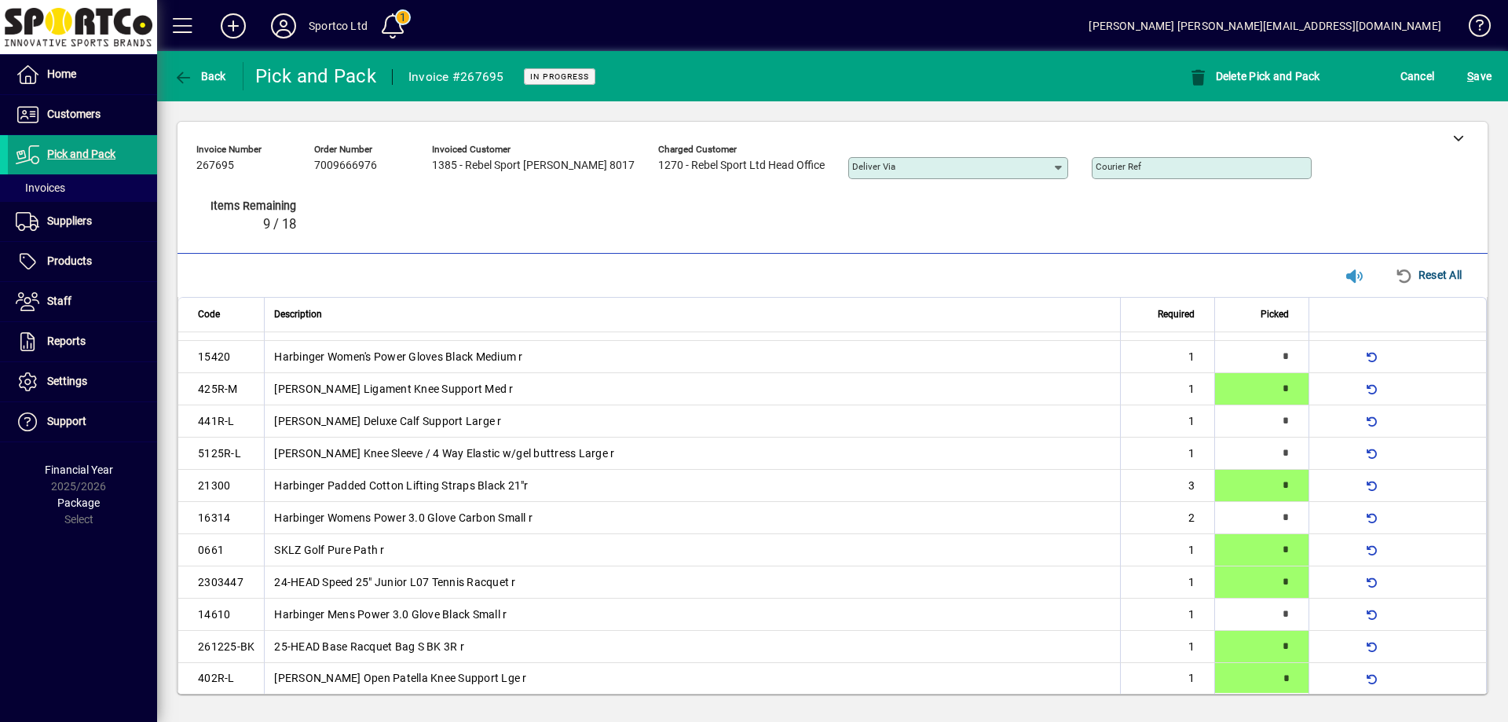
type input "*"
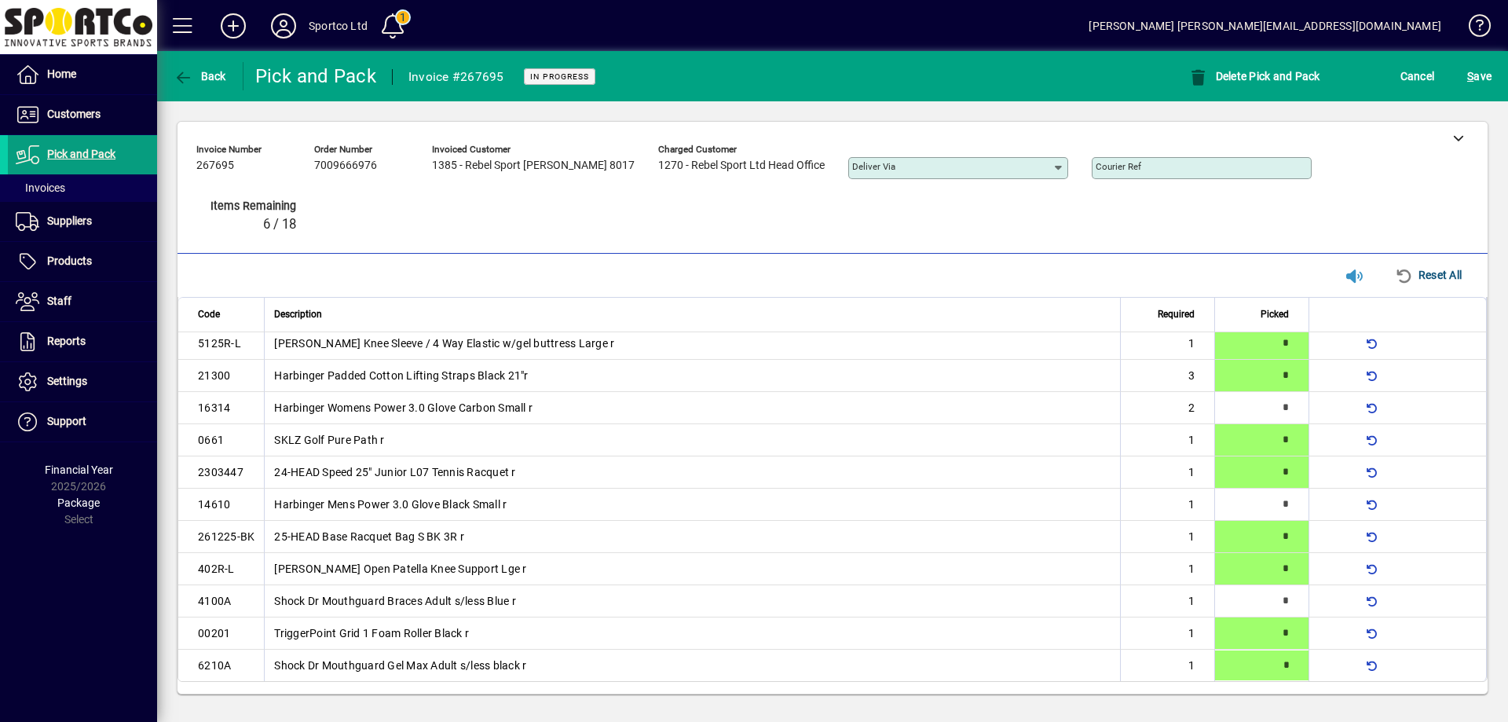
type input "*"
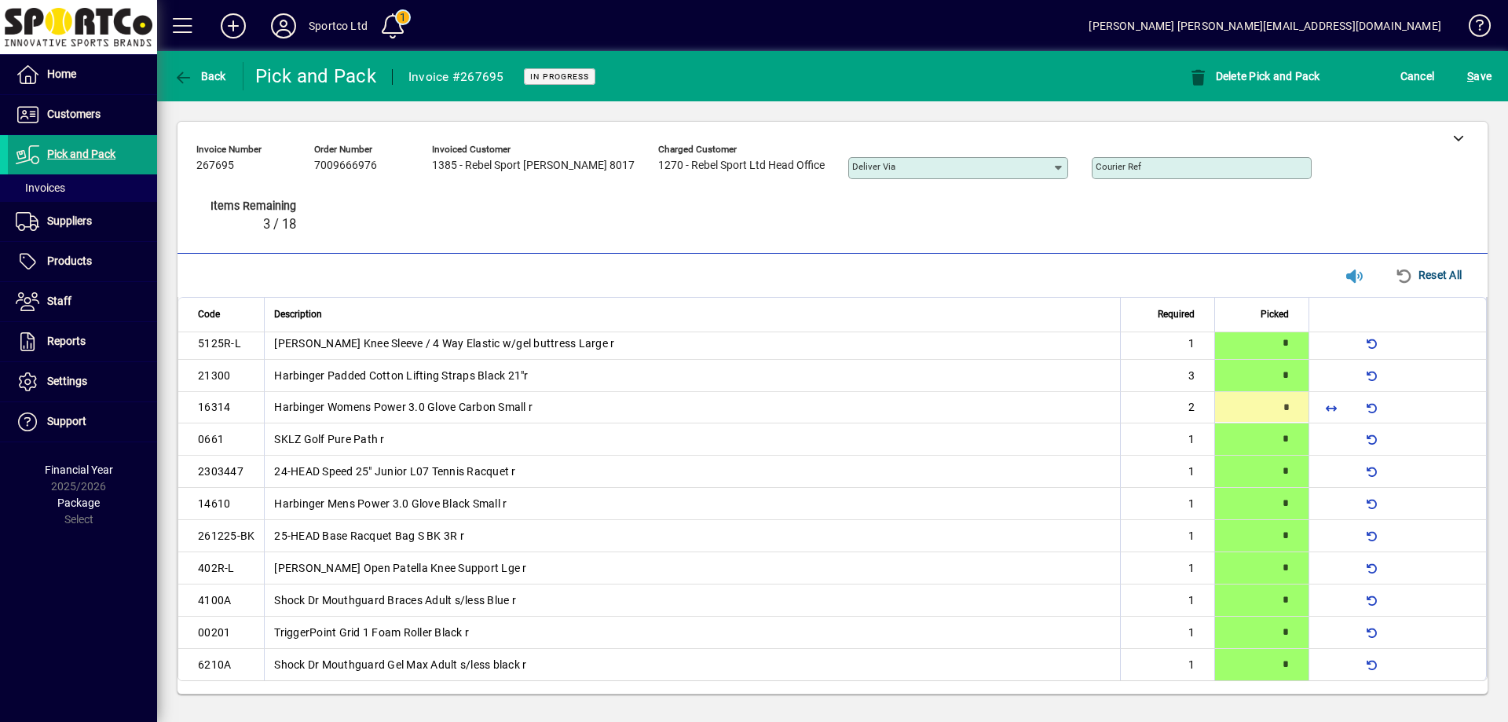
type input "*"
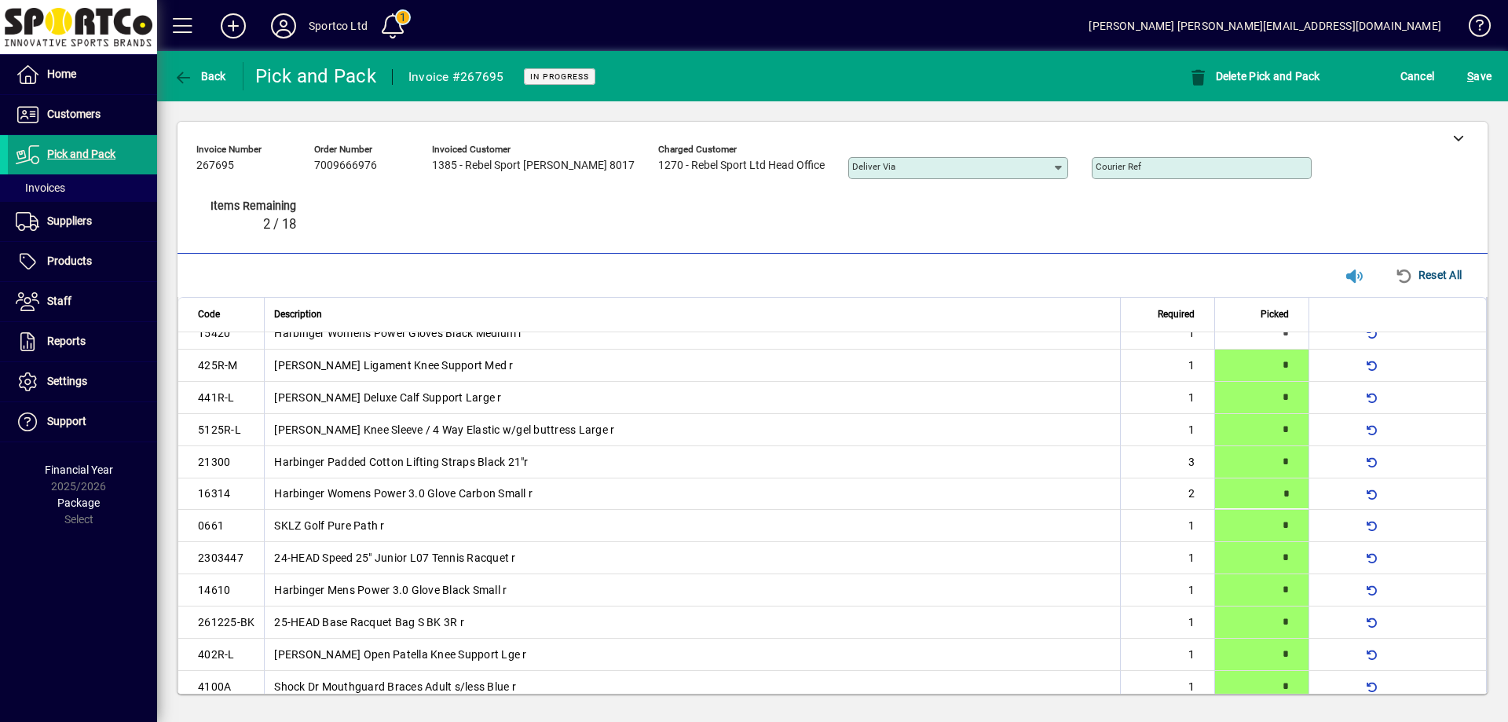
type input "*"
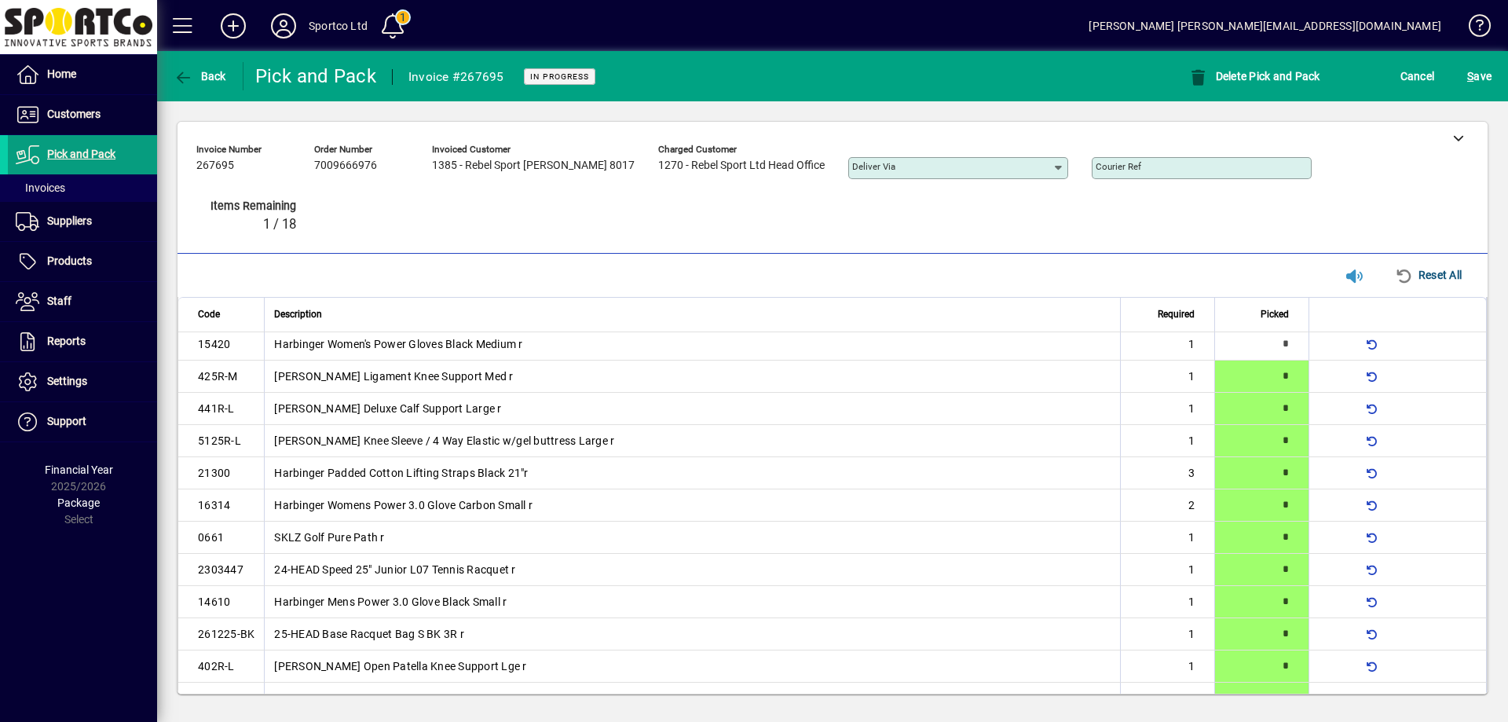
type input "*"
click at [1479, 78] on span "S ave" at bounding box center [1479, 76] width 24 height 25
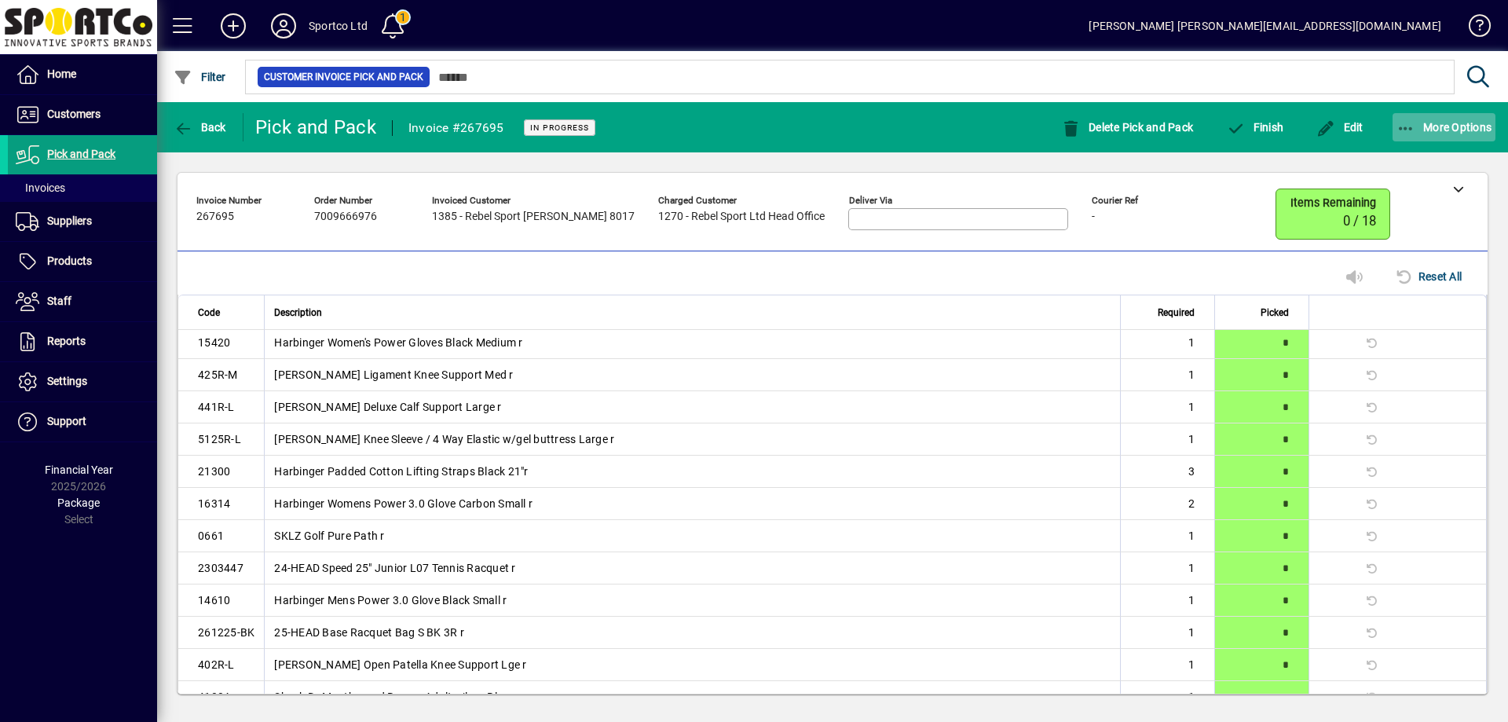
click at [1409, 121] on icon "button" at bounding box center [1406, 129] width 20 height 16
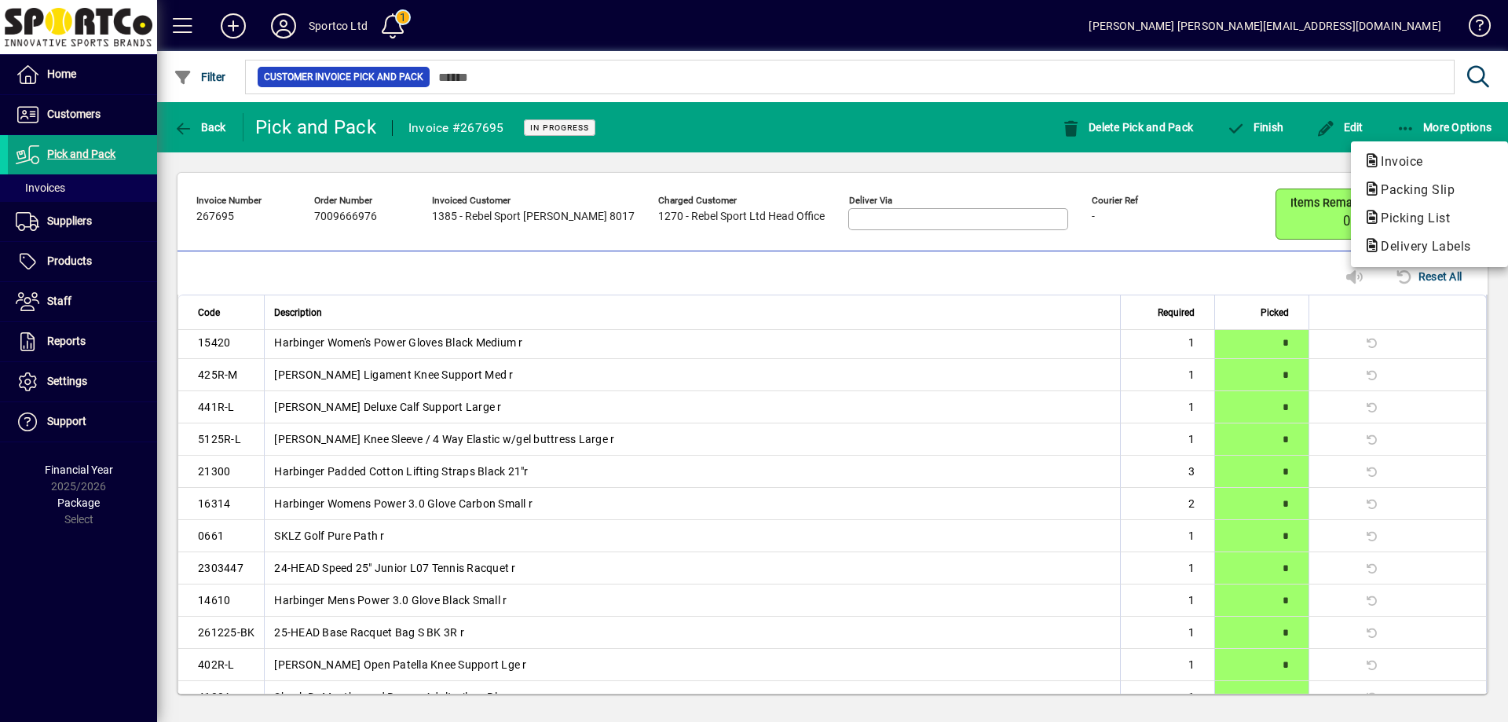
click at [1415, 184] on span "Packing Slip" at bounding box center [1412, 189] width 99 height 15
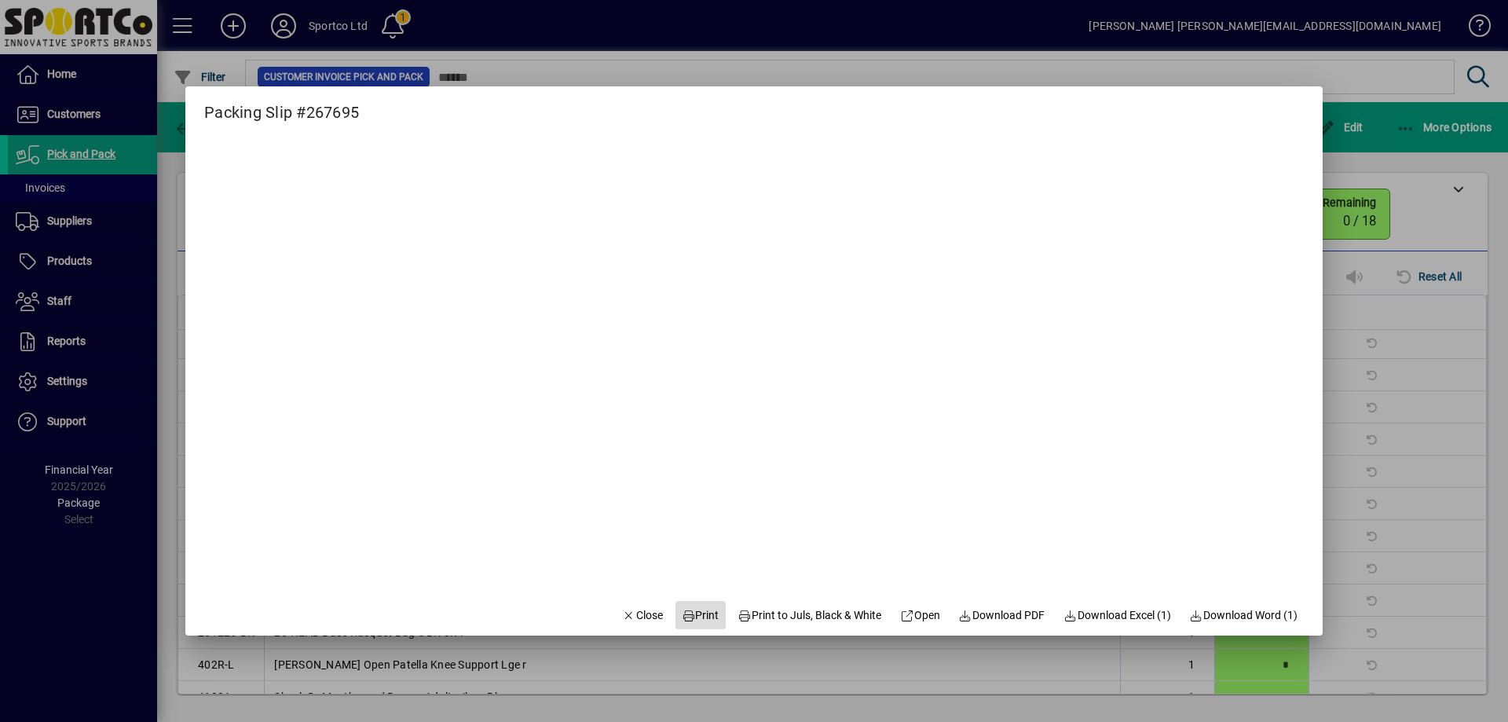
click at [693, 612] on span "Print" at bounding box center [701, 615] width 38 height 16
click at [622, 610] on span "Close" at bounding box center [642, 615] width 41 height 16
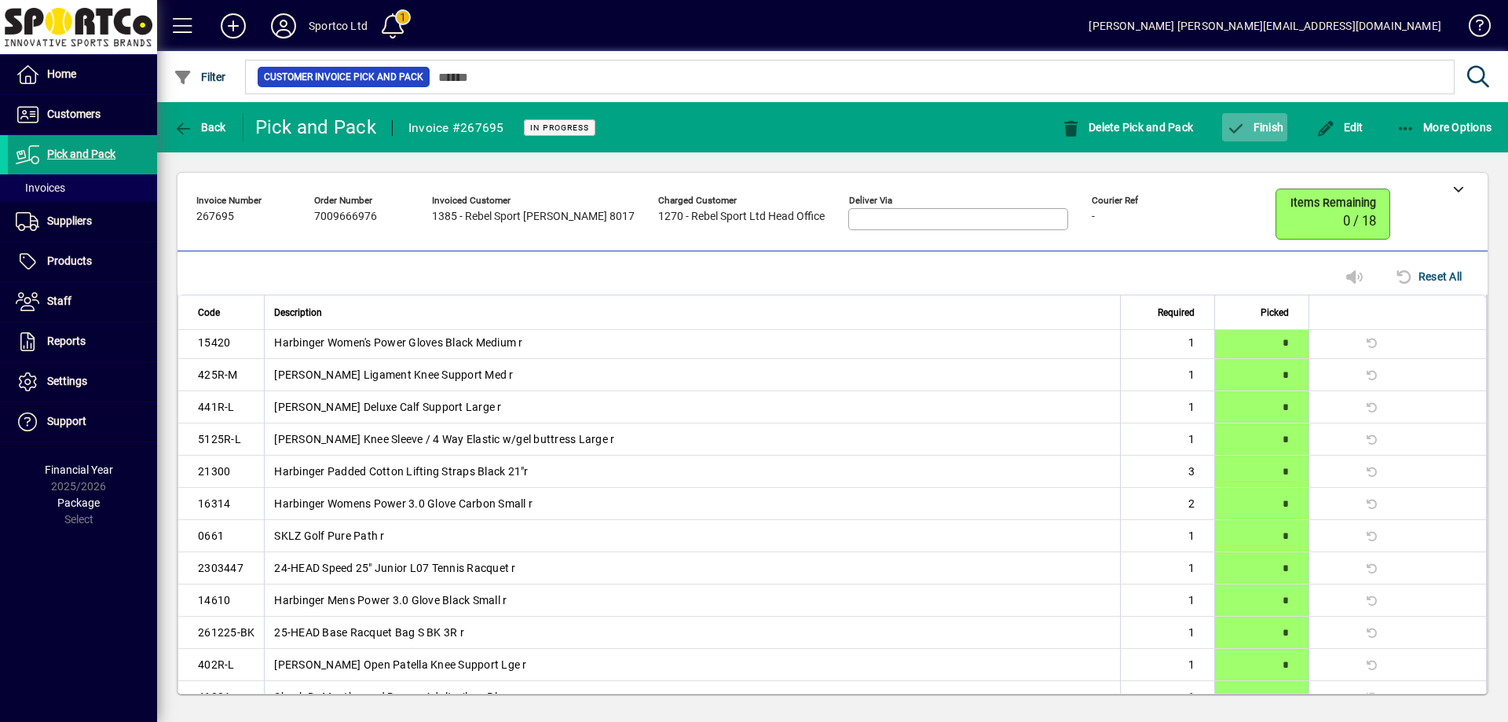
click at [1253, 128] on span "Finish" at bounding box center [1254, 127] width 57 height 13
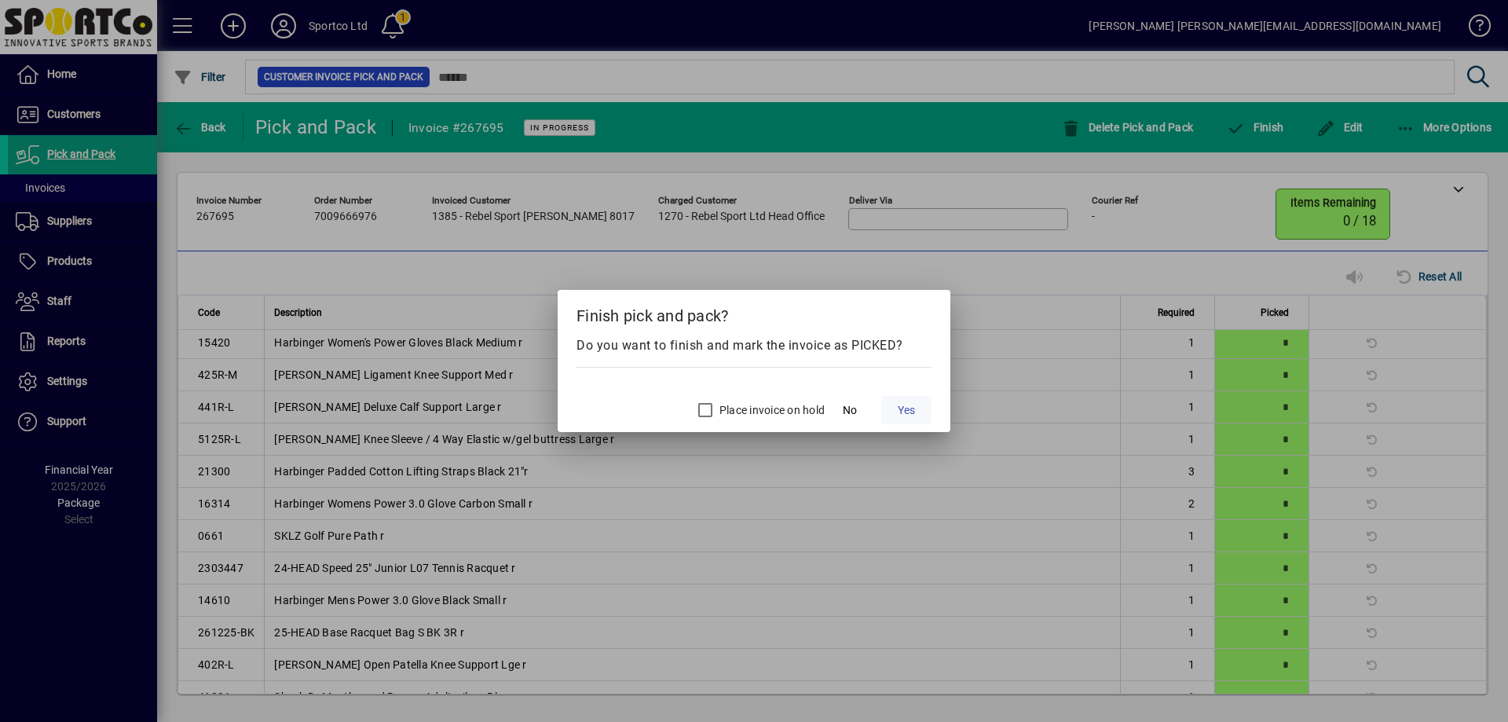
click at [906, 404] on span "Yes" at bounding box center [905, 410] width 17 height 16
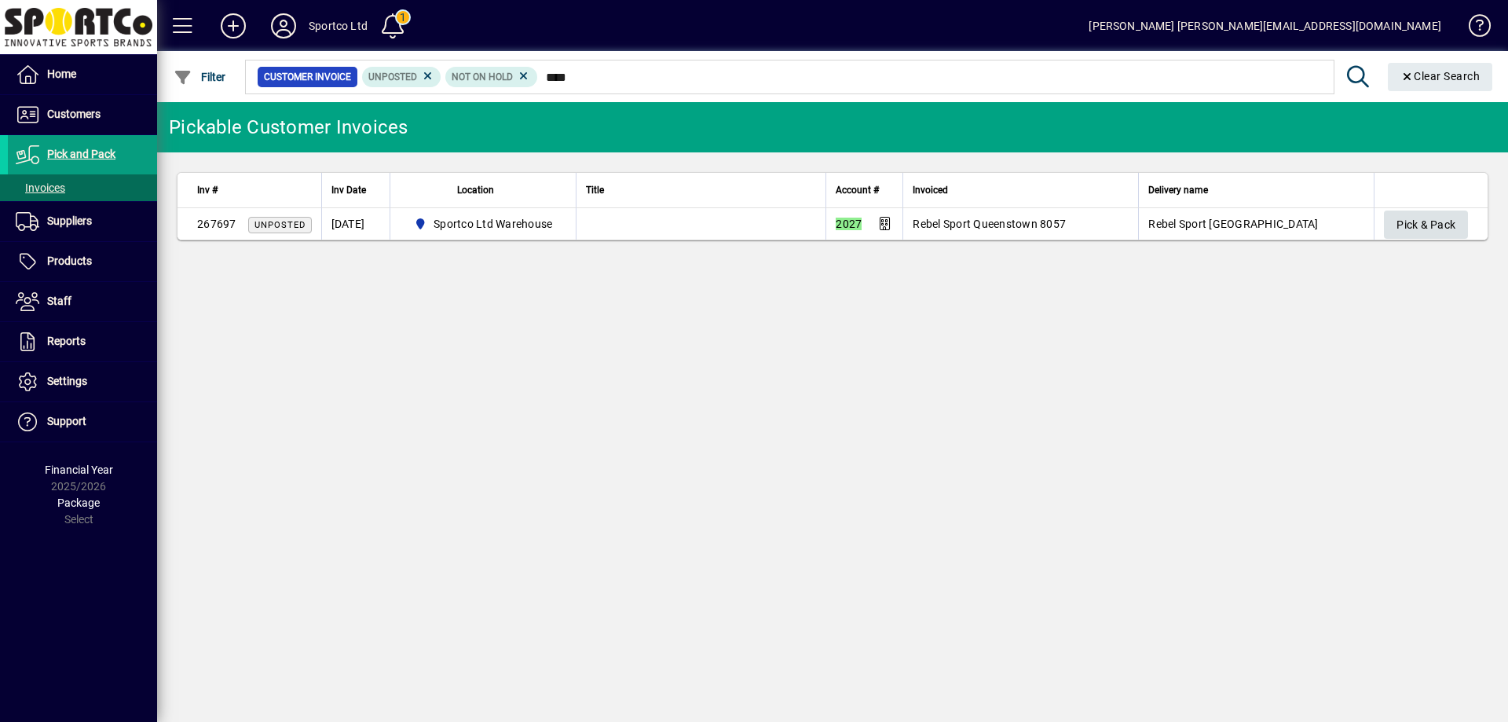
type input "****"
click at [1425, 213] on span "Pick & Pack" at bounding box center [1425, 225] width 59 height 26
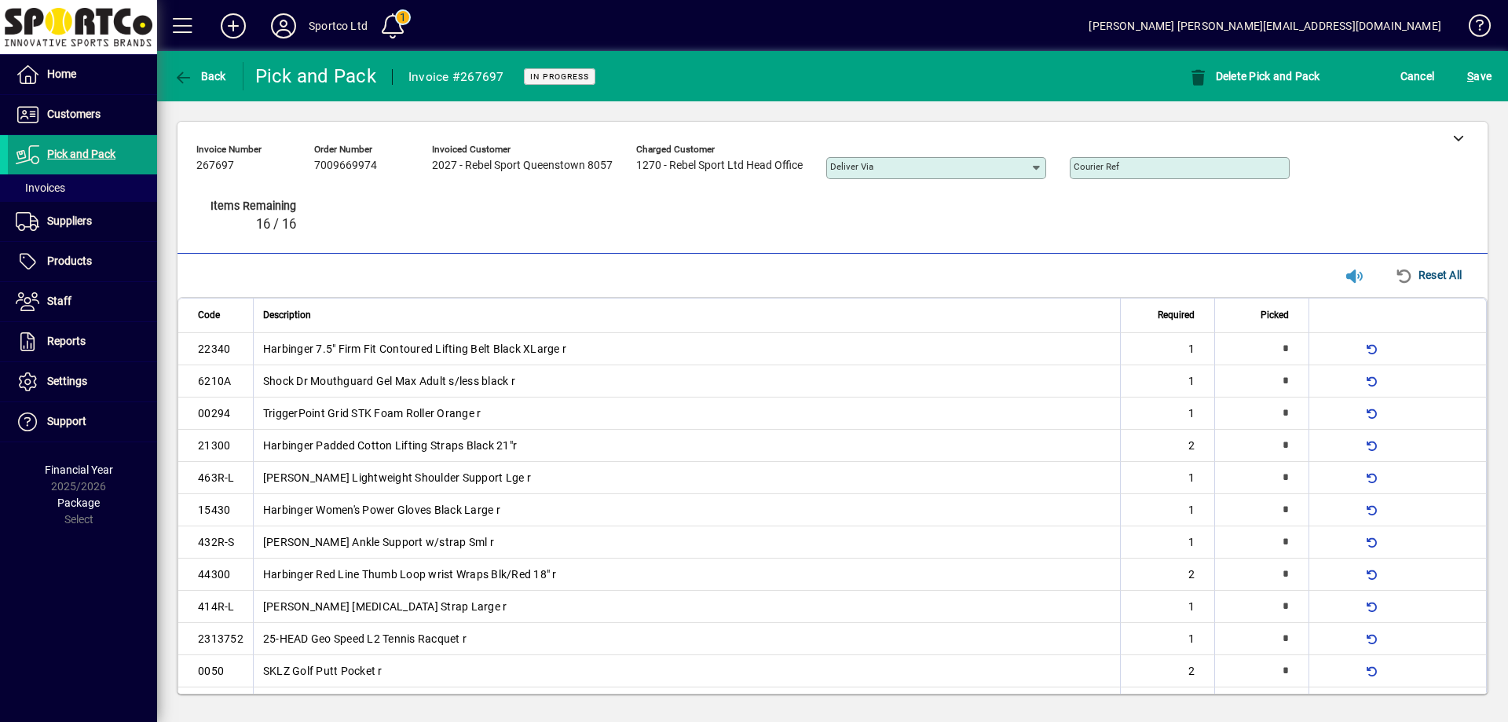
type input "*"
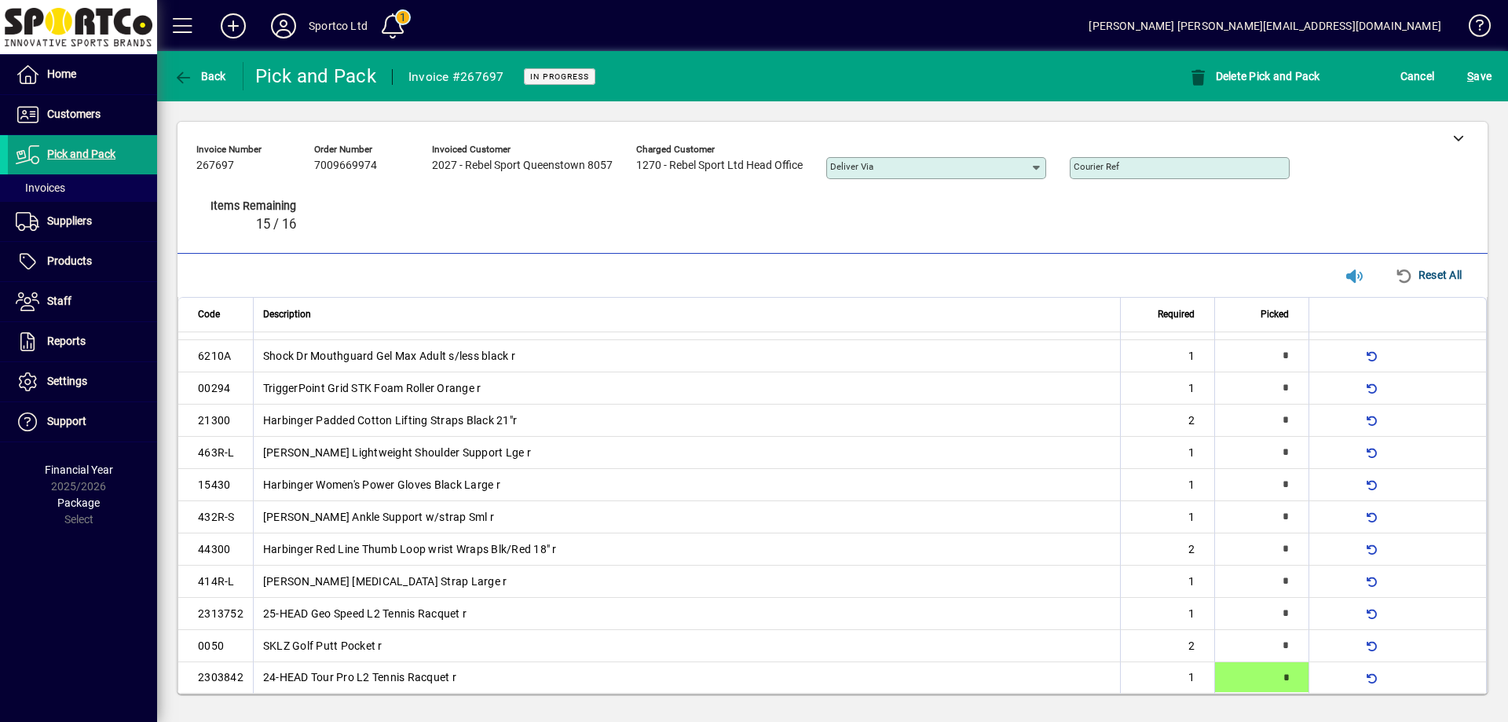
type input "*"
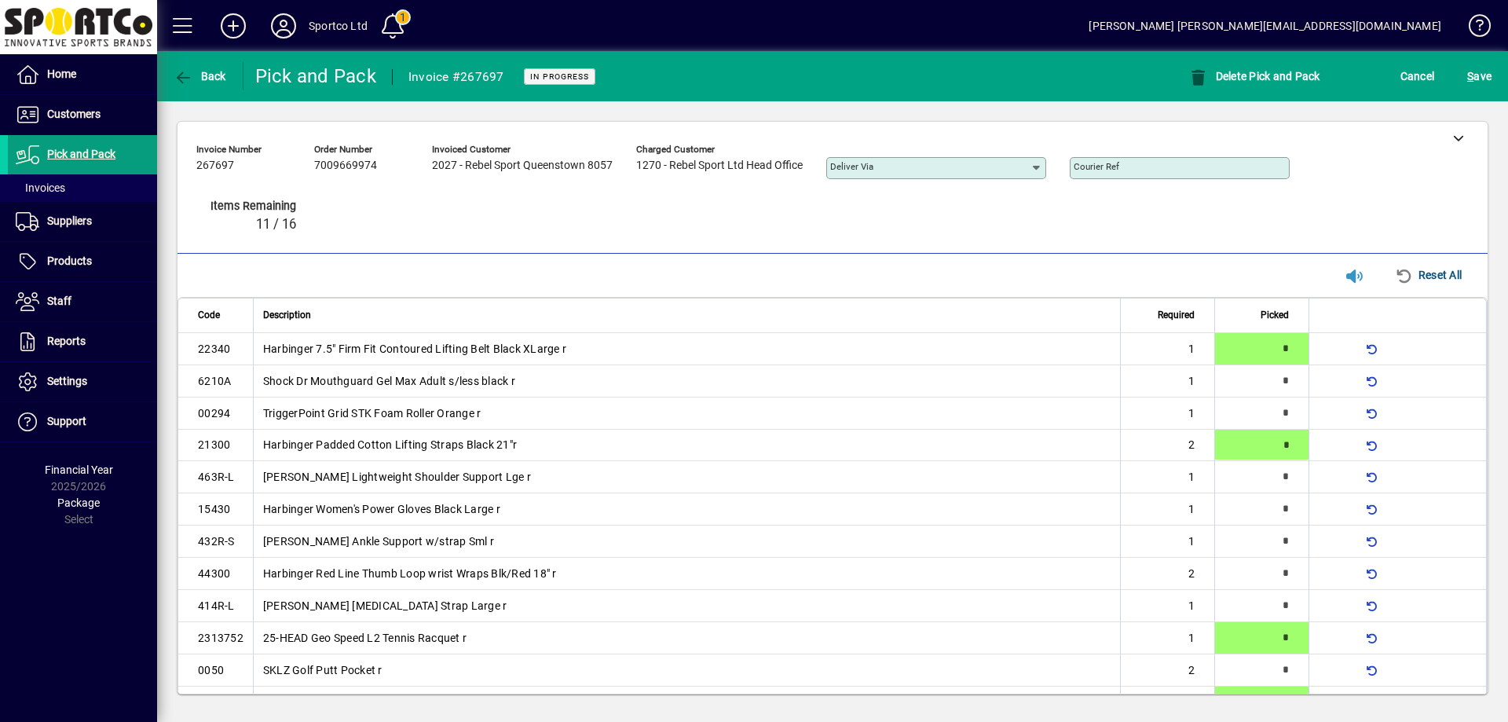
type input "*"
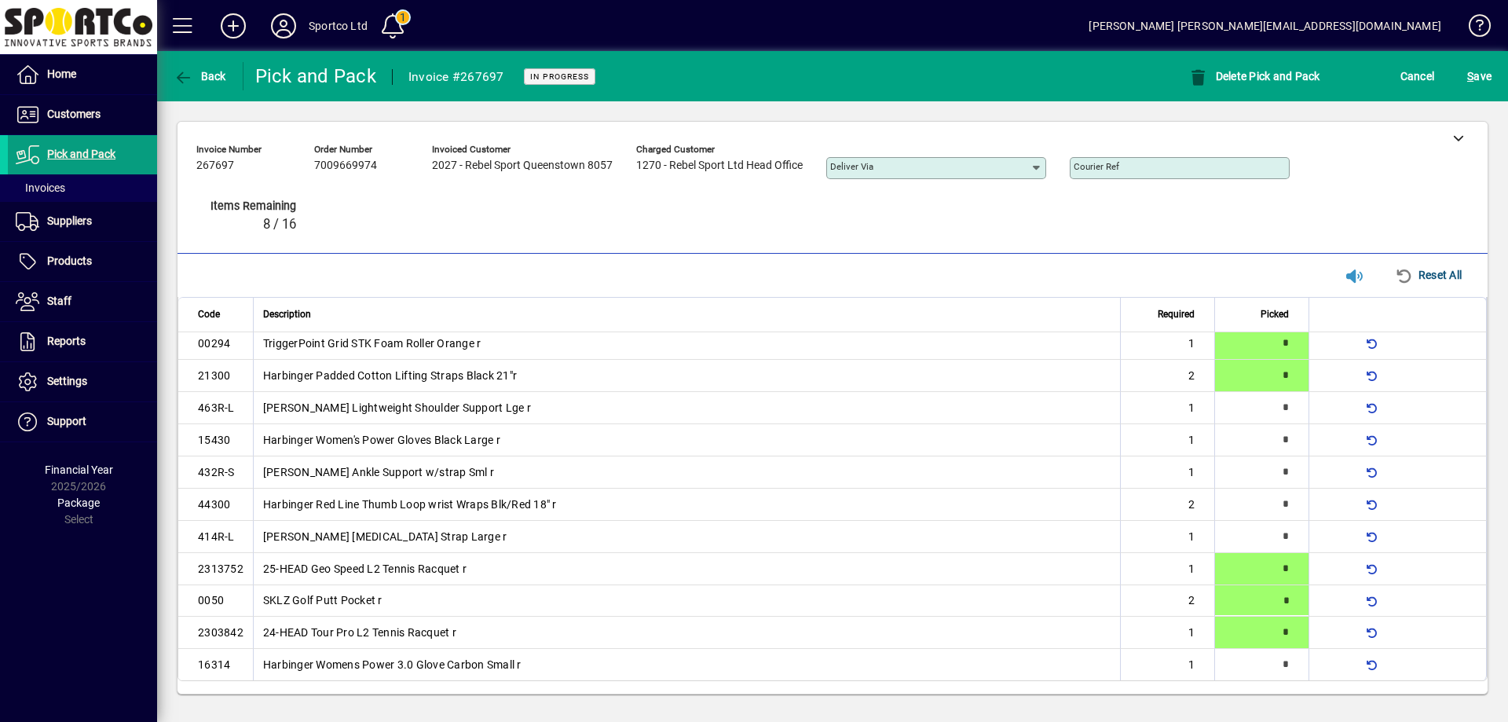
type input "*"
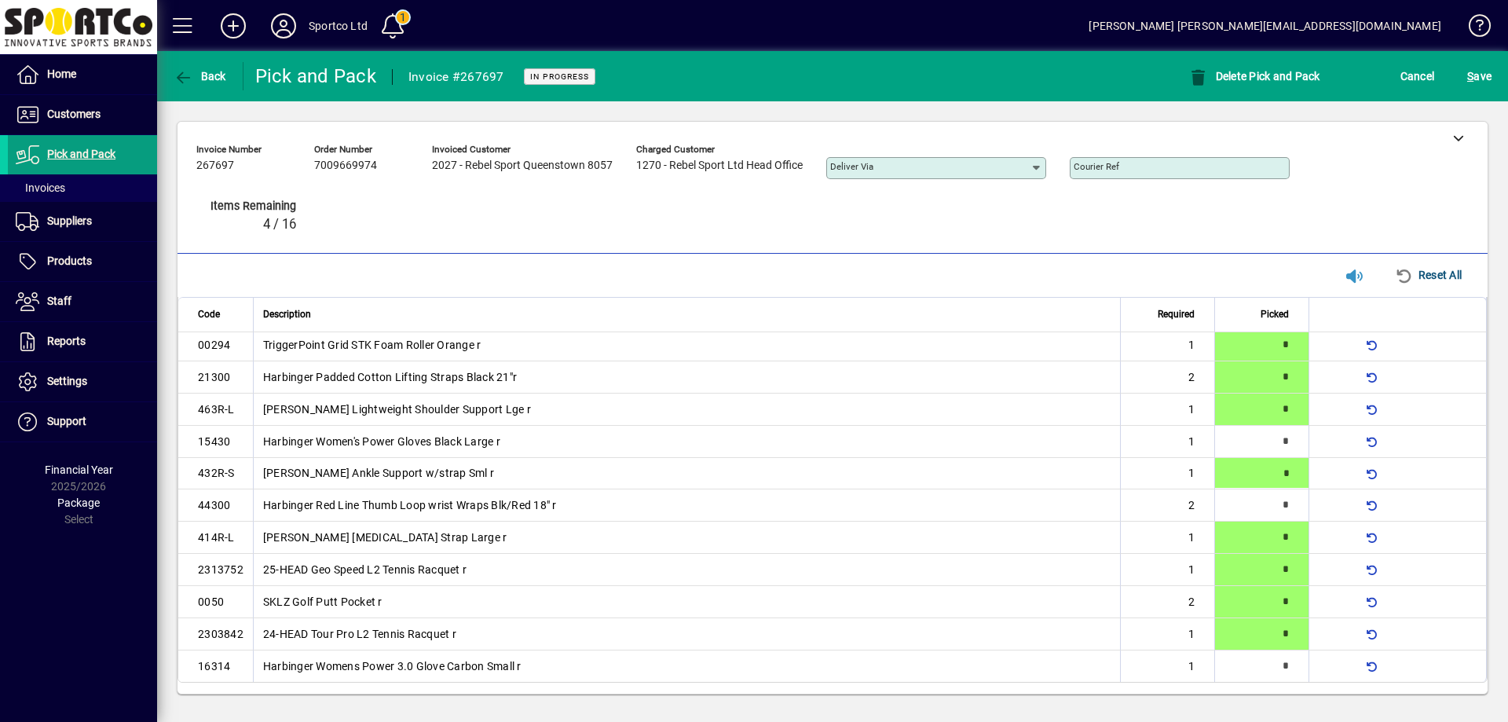
type input "*"
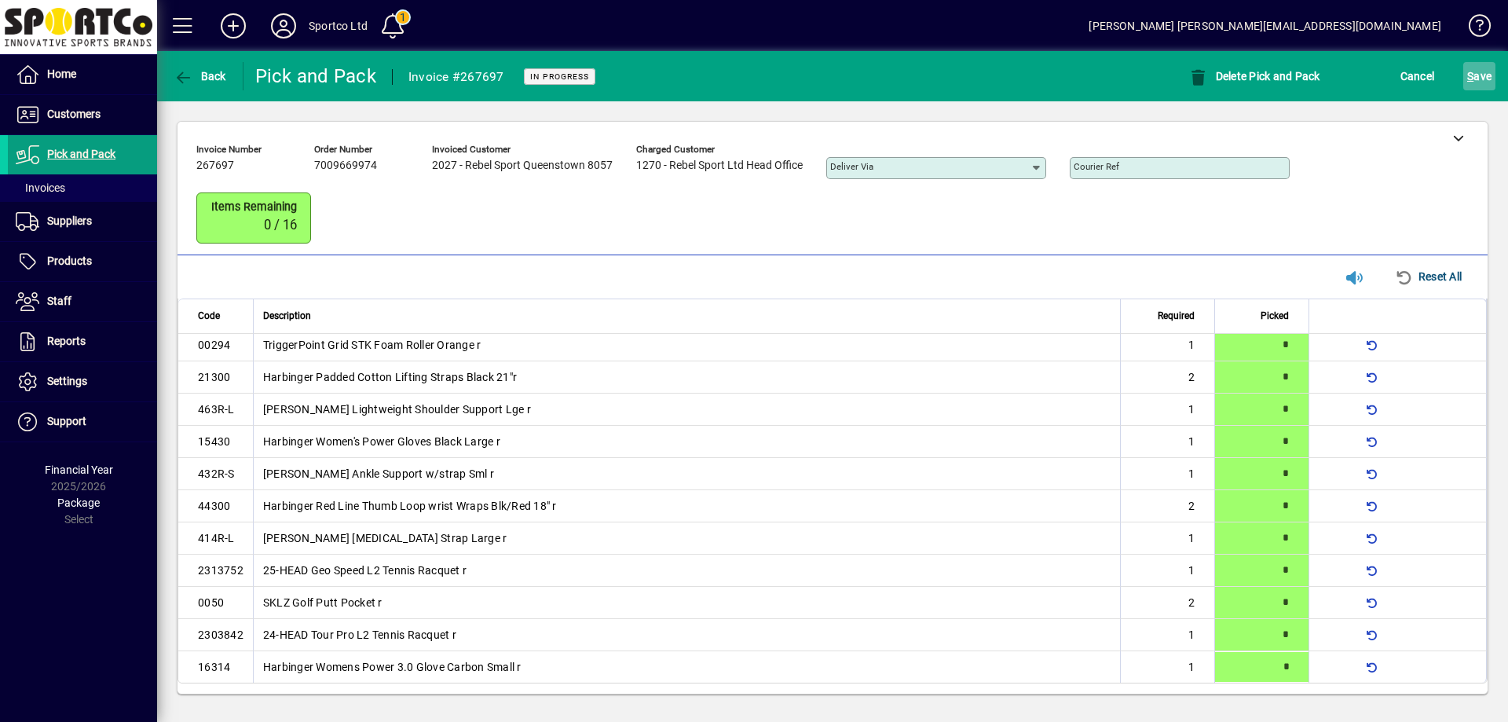
click at [1469, 75] on span "S" at bounding box center [1470, 76] width 6 height 13
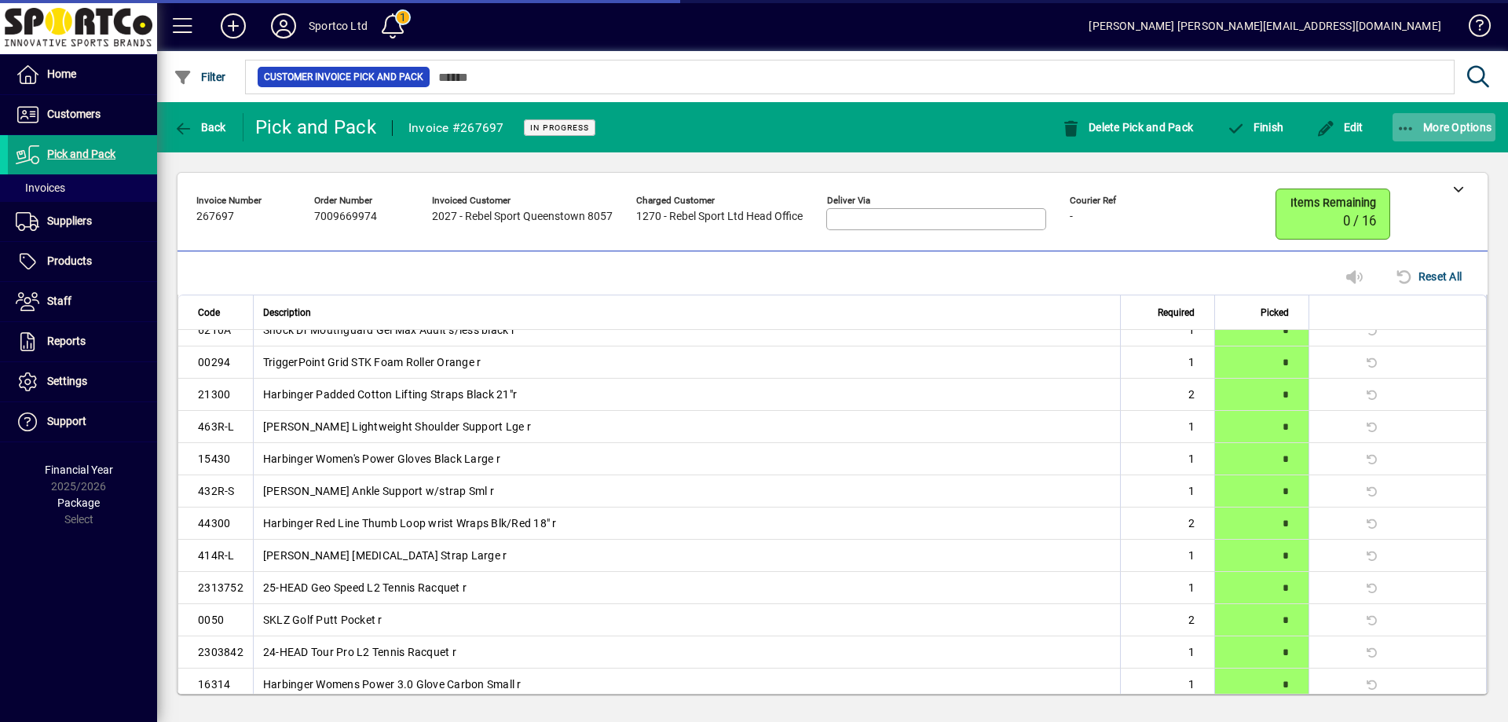
scroll to position [68, 0]
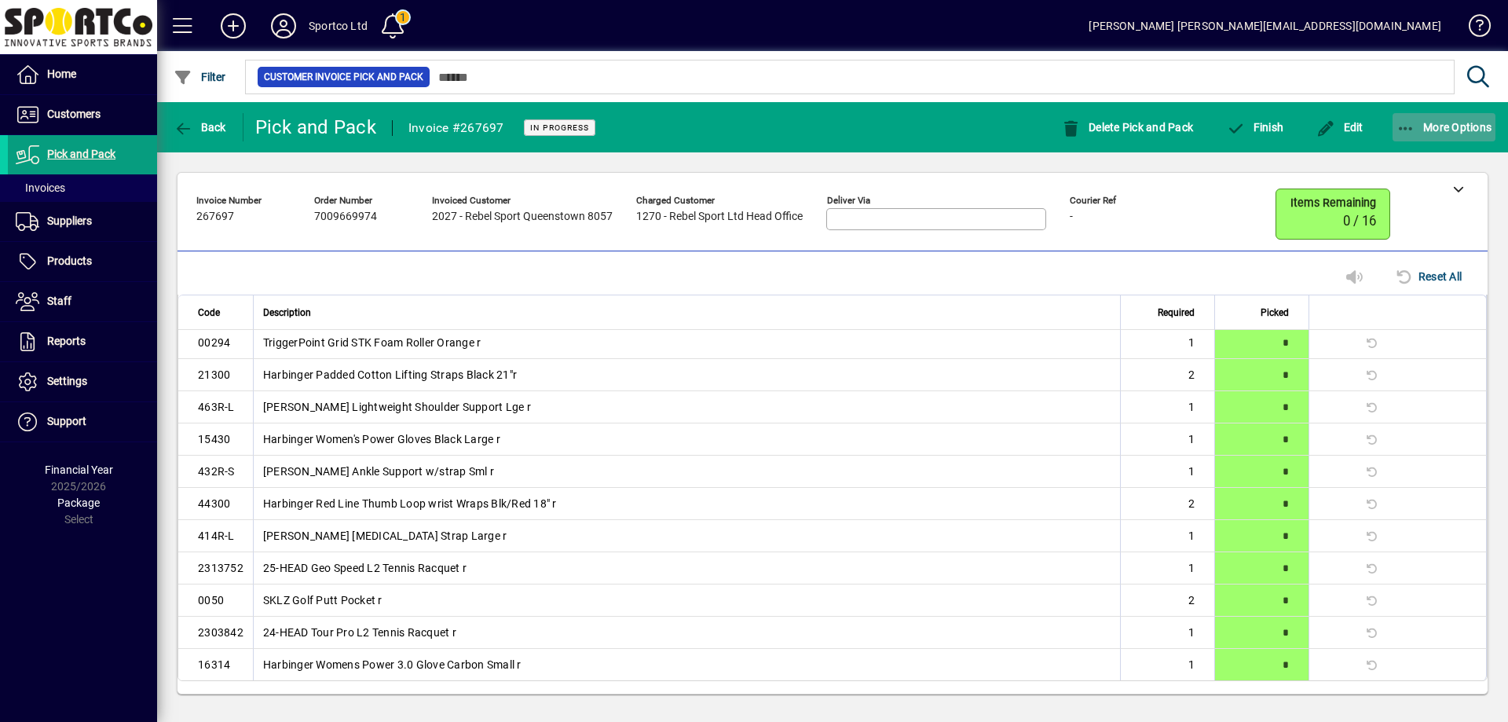
click at [1404, 121] on icon "button" at bounding box center [1406, 129] width 20 height 16
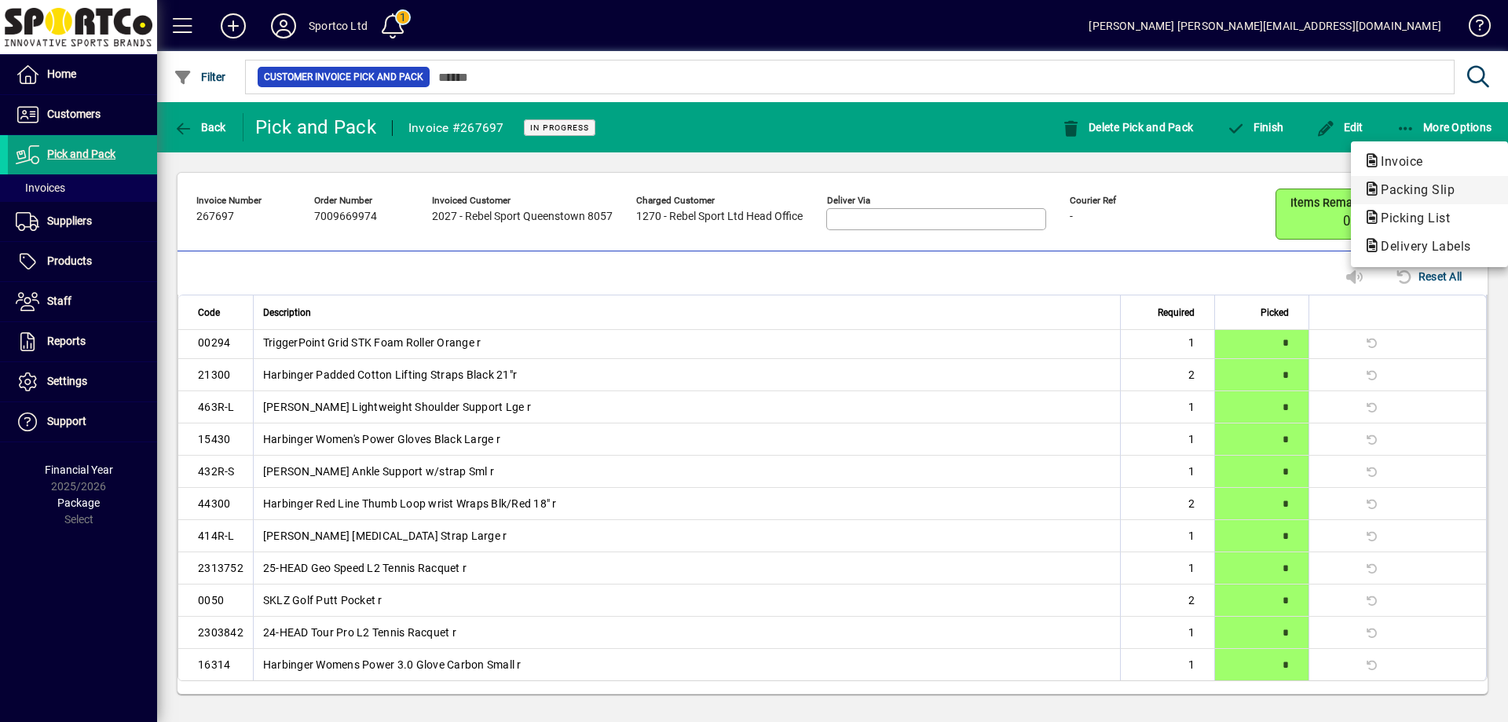
click at [1410, 188] on span "Packing Slip" at bounding box center [1412, 189] width 99 height 15
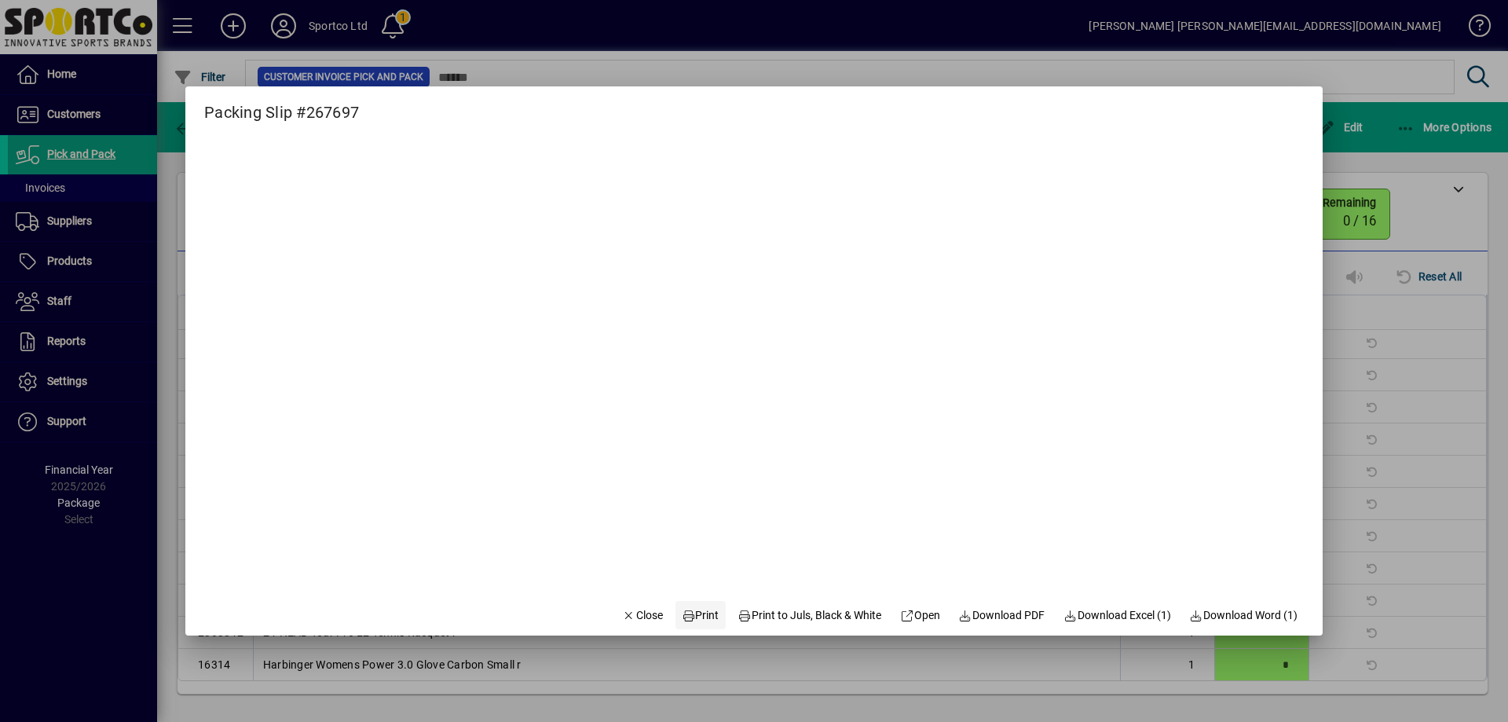
click at [694, 616] on span "Print" at bounding box center [701, 615] width 38 height 16
click at [622, 611] on span "Close" at bounding box center [642, 615] width 41 height 16
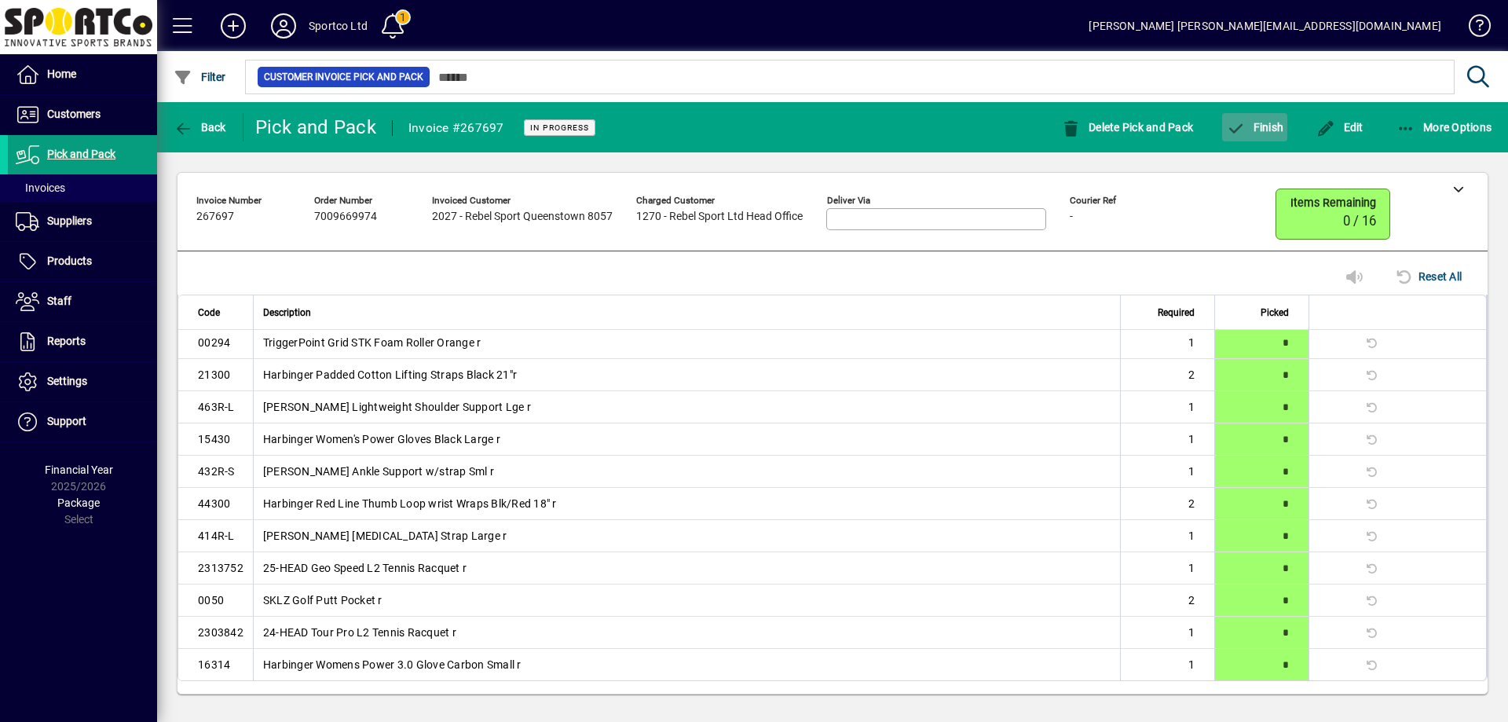
click at [1256, 126] on span "Finish" at bounding box center [1254, 127] width 57 height 13
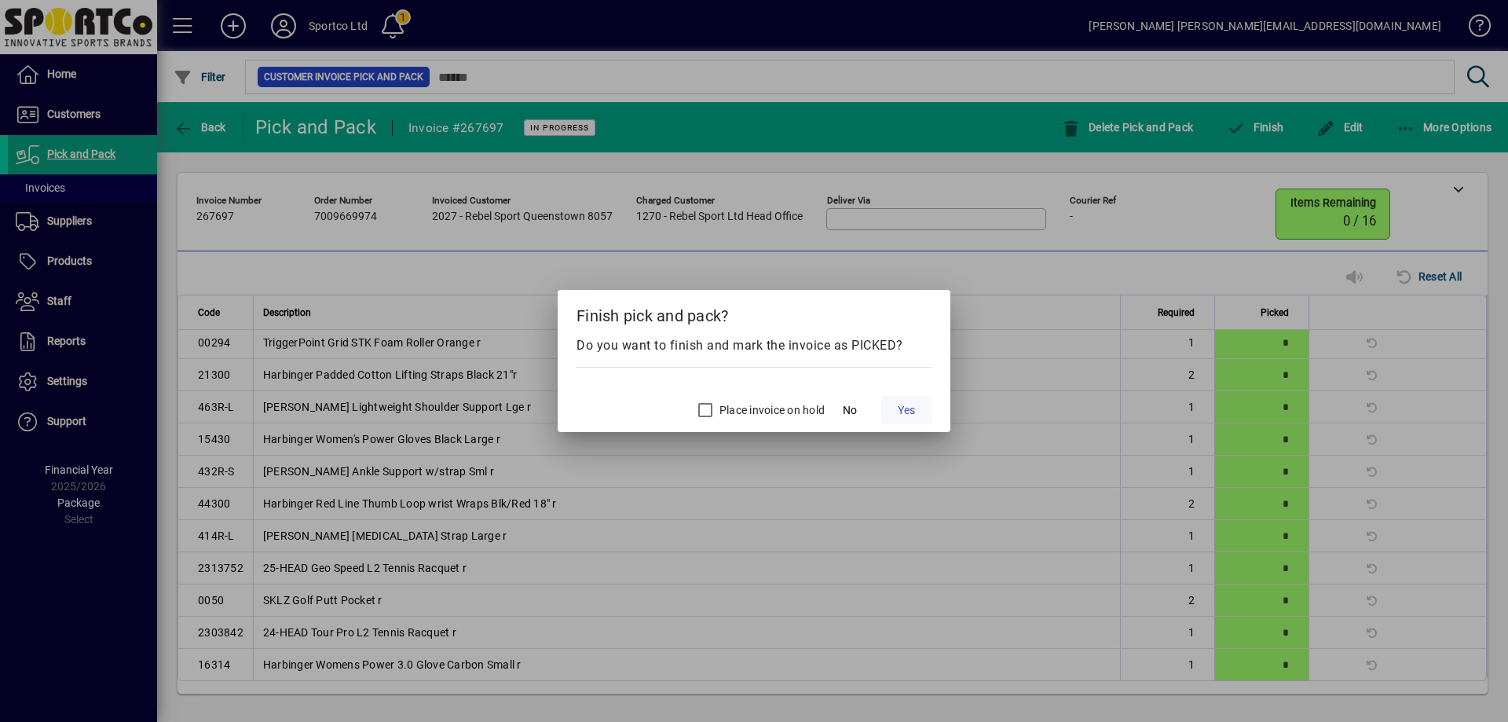
click at [912, 402] on span "Yes" at bounding box center [905, 410] width 17 height 16
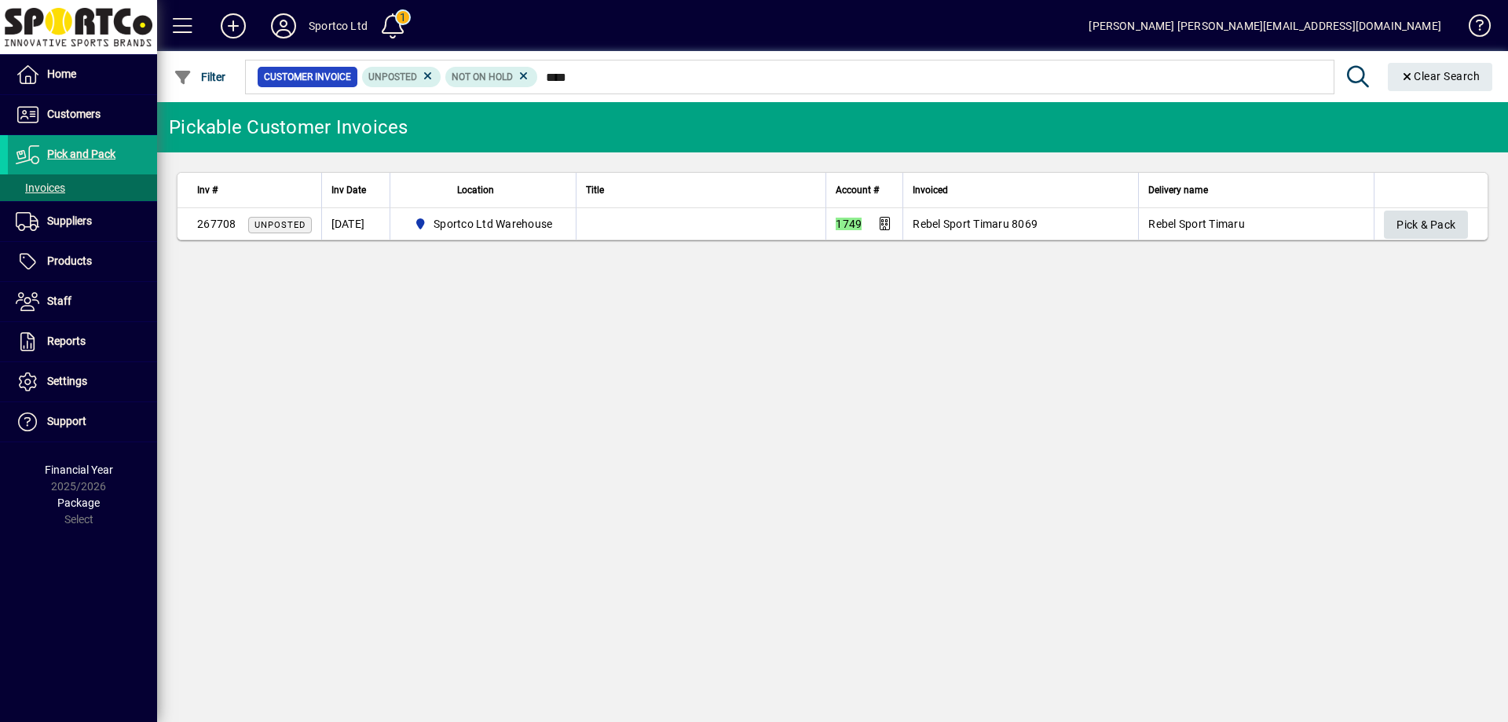
type input "****"
click at [1423, 212] on span "Pick & Pack" at bounding box center [1425, 225] width 59 height 26
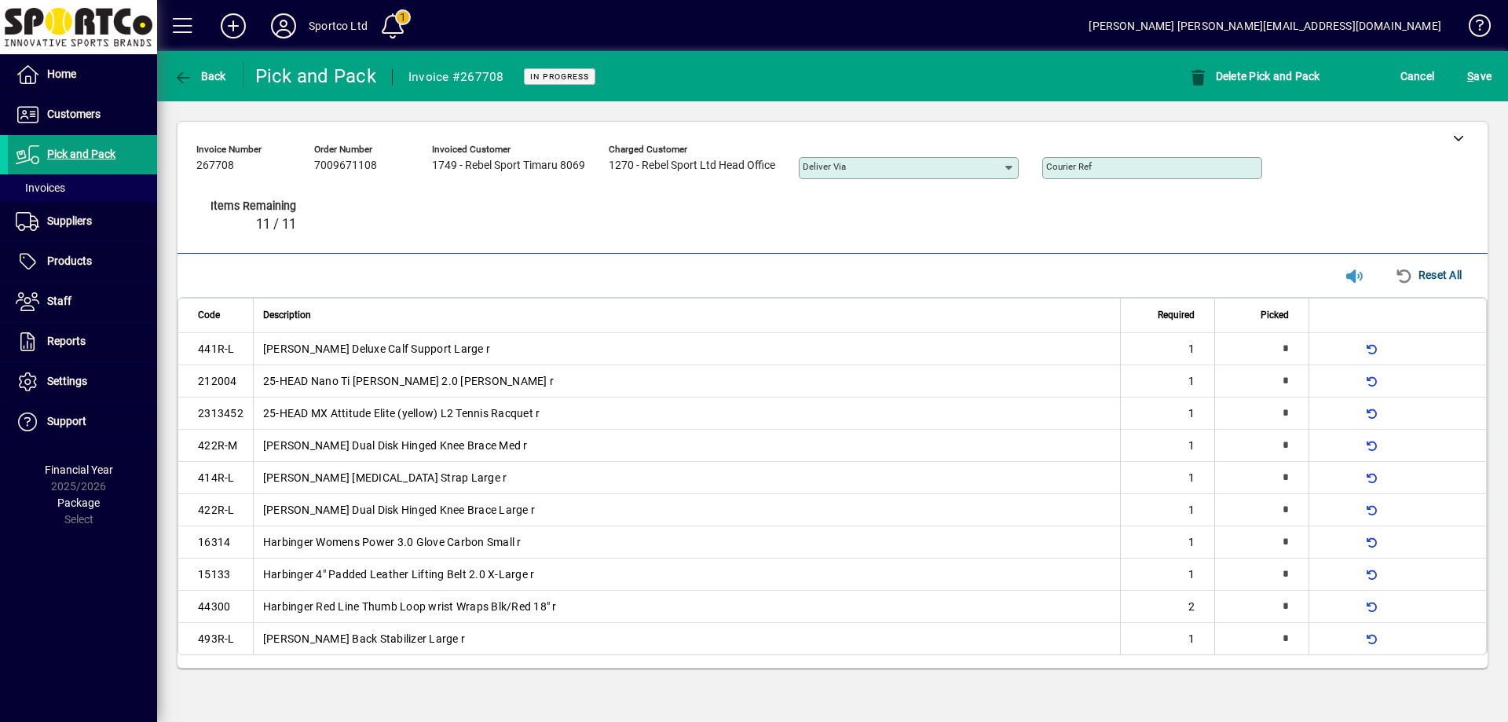
type input "*"
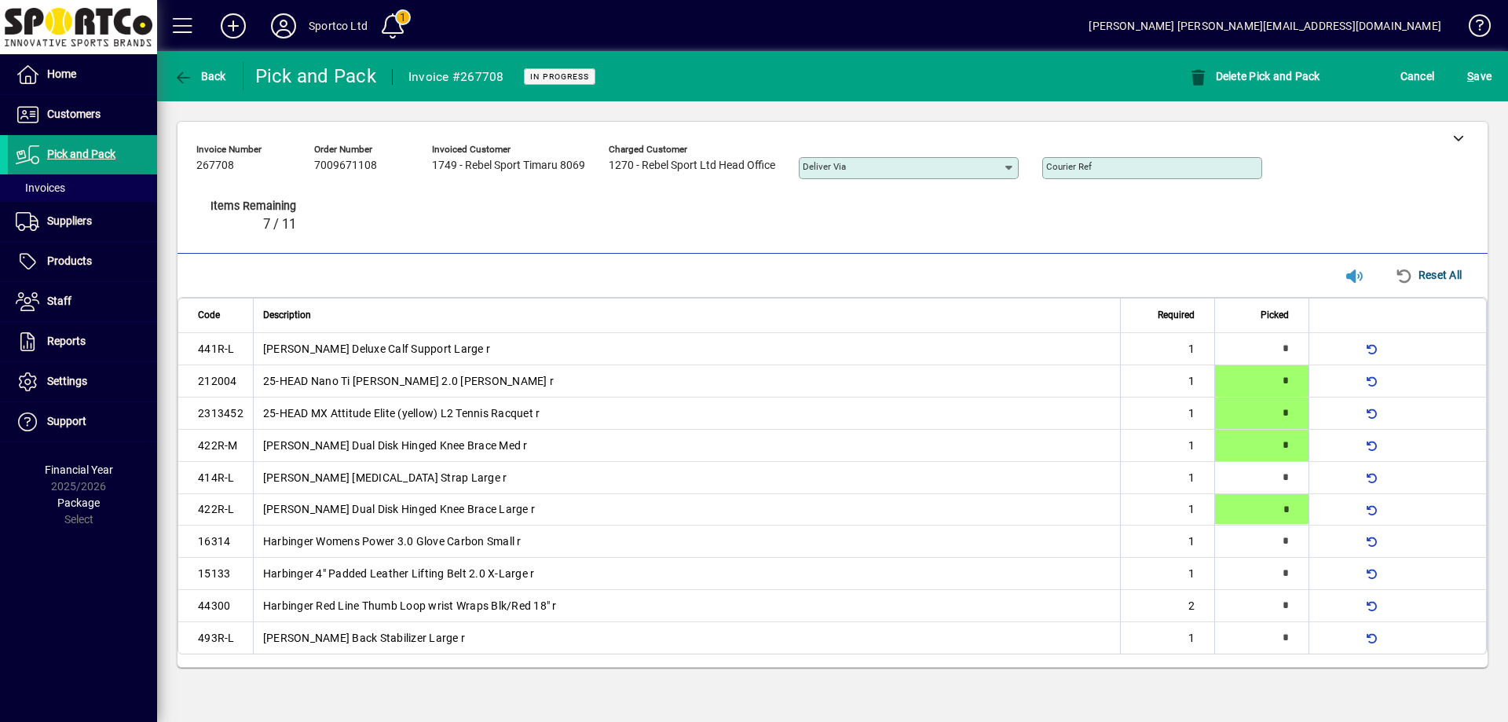
type input "*"
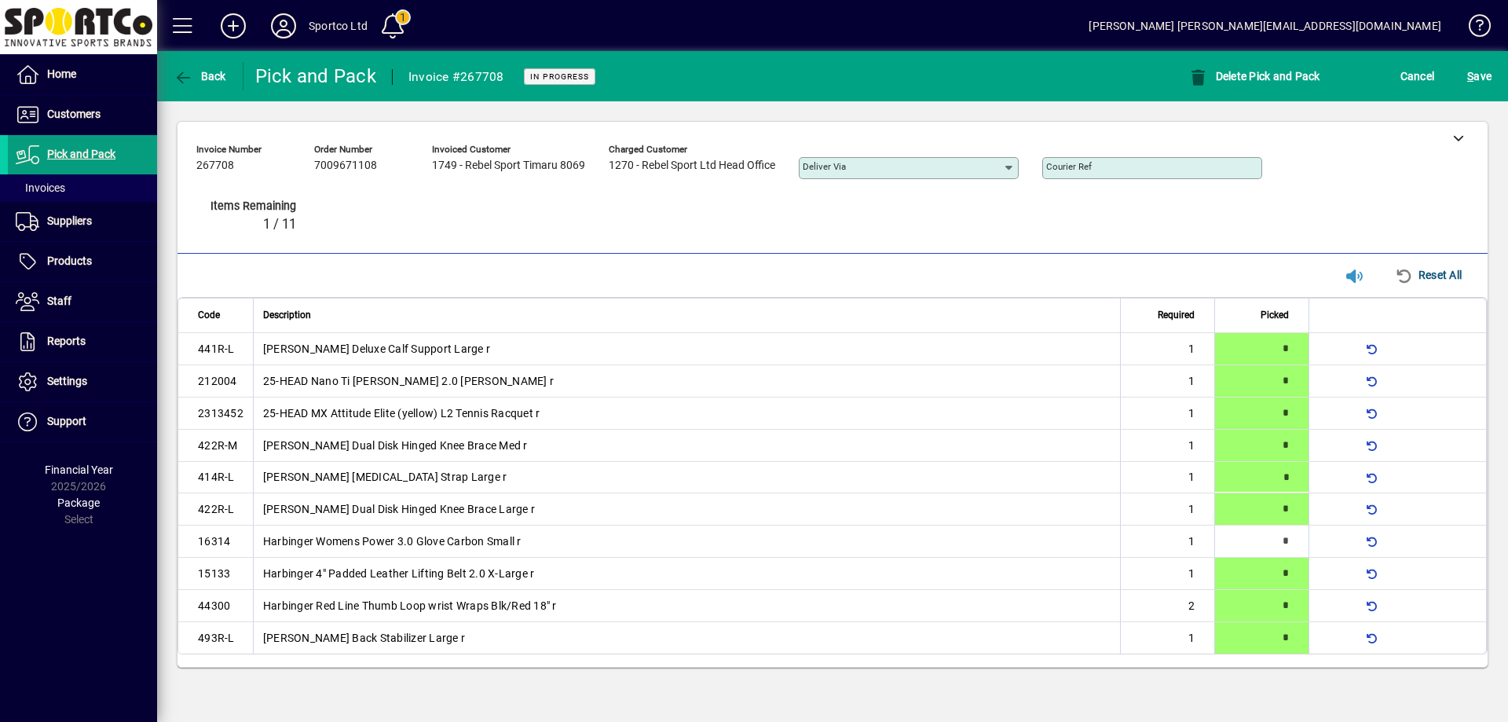
type input "*"
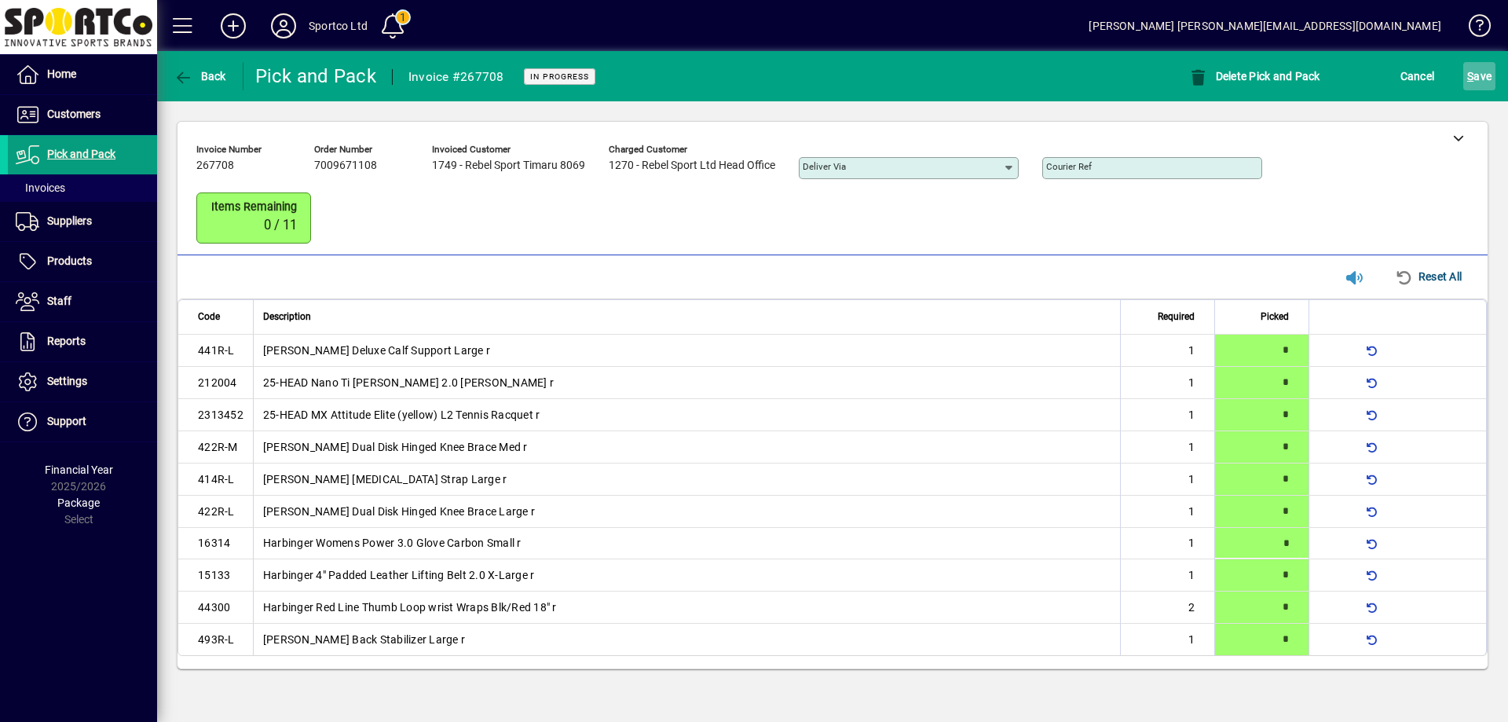
click at [1479, 71] on span "S ave" at bounding box center [1479, 76] width 24 height 25
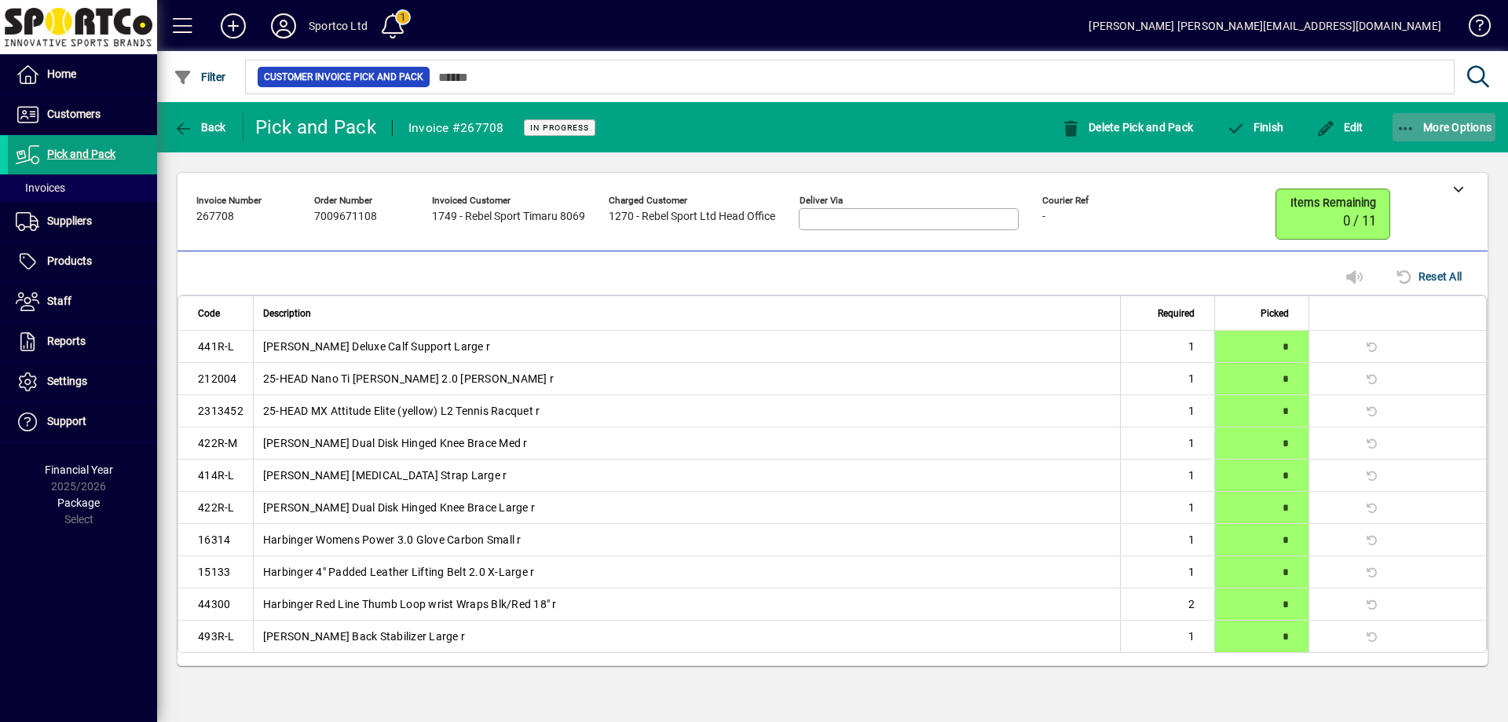
click at [1398, 126] on icon "button" at bounding box center [1406, 129] width 20 height 16
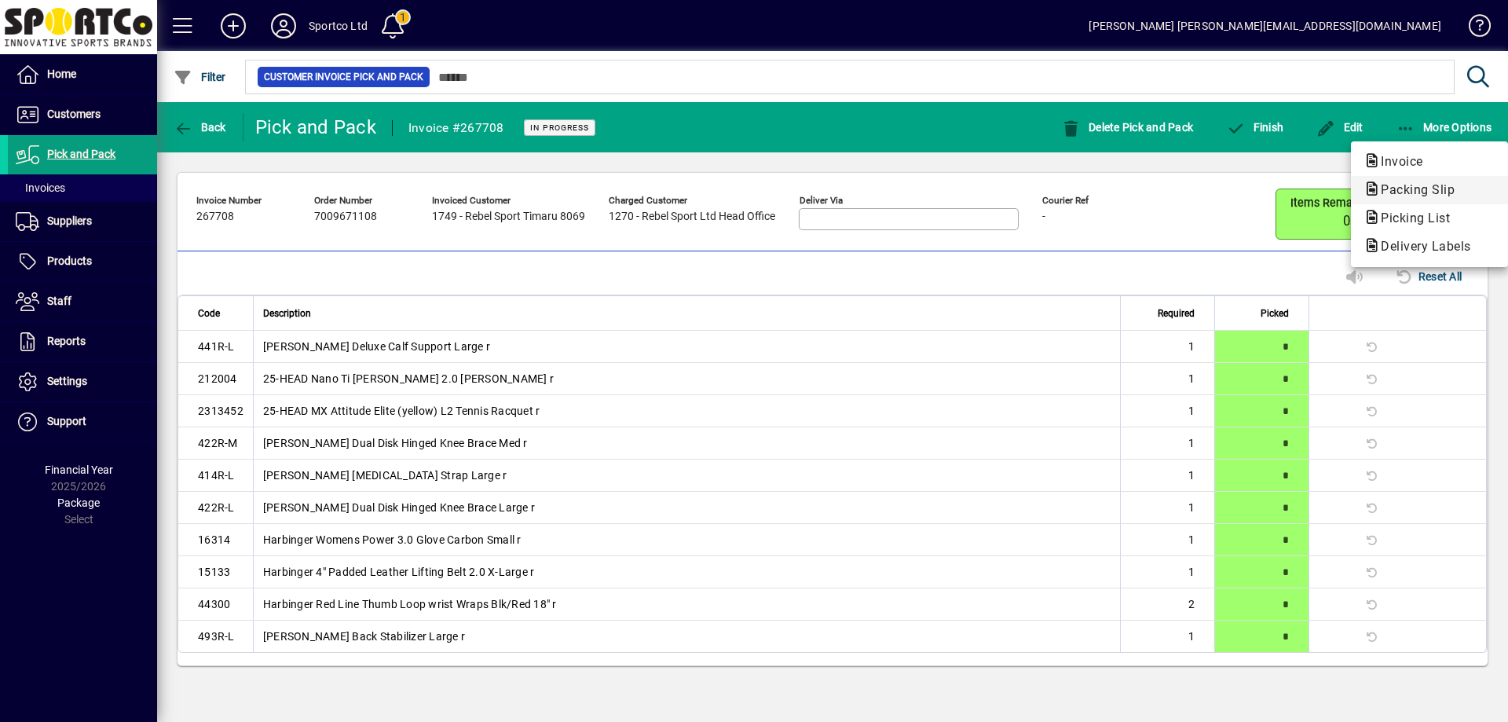
click at [1408, 192] on span "Packing Slip" at bounding box center [1412, 189] width 99 height 15
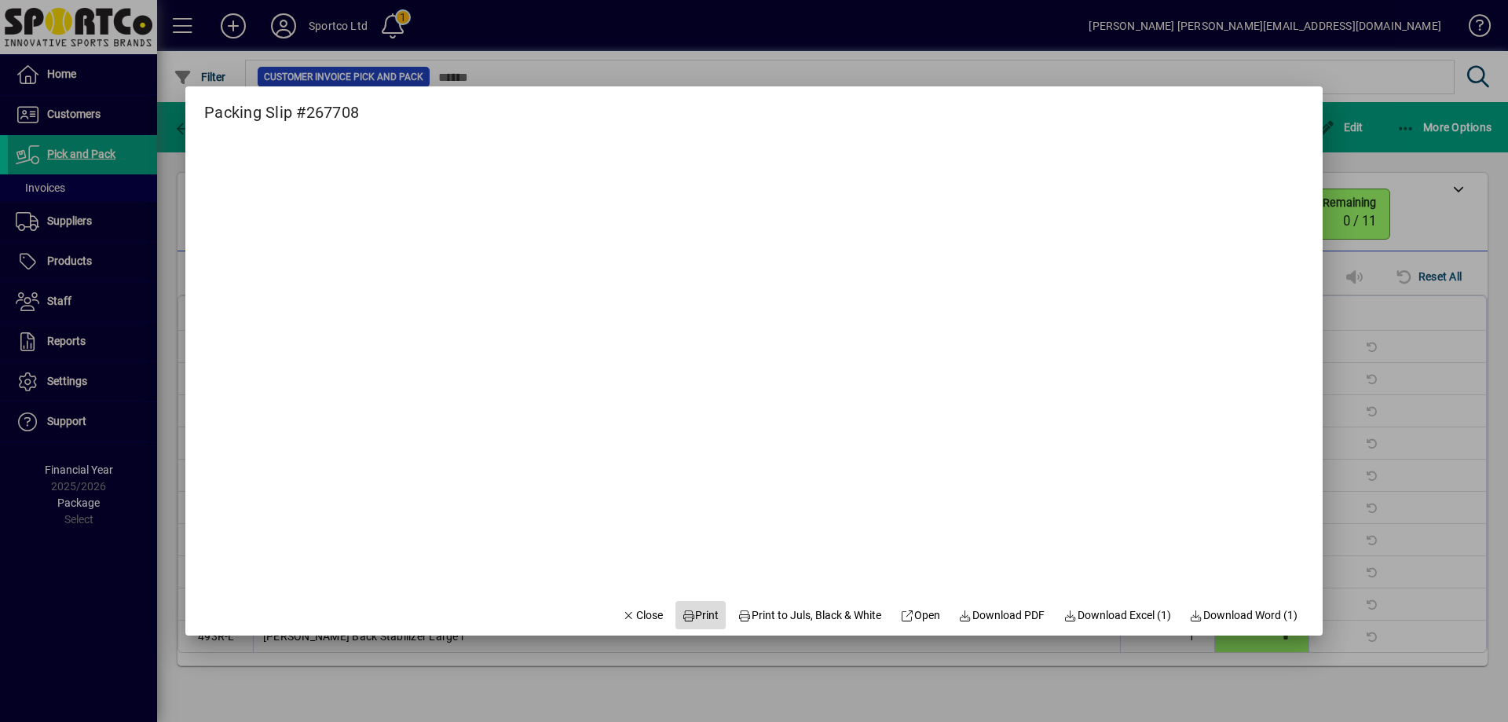
click at [689, 616] on span "Print" at bounding box center [701, 615] width 38 height 16
click at [635, 617] on span "Close" at bounding box center [642, 615] width 41 height 16
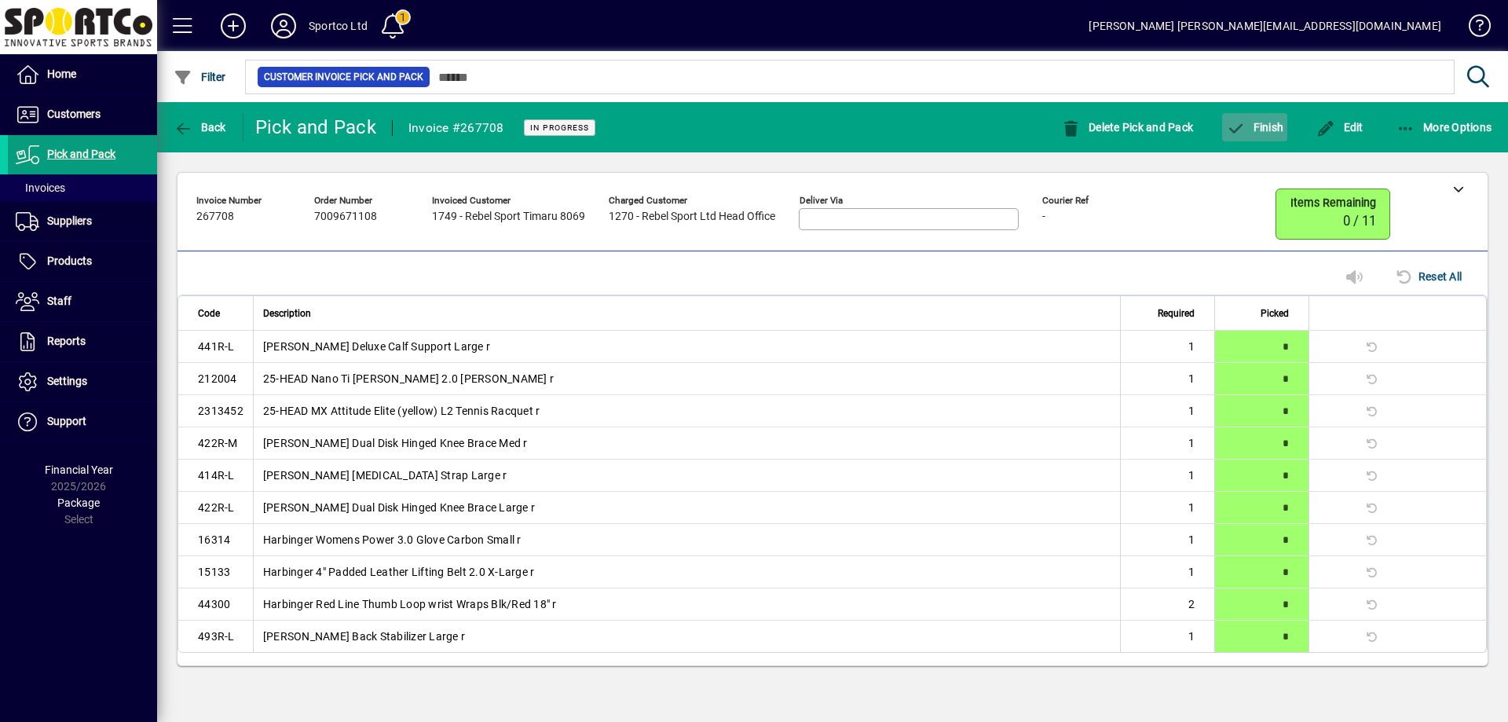
click at [1253, 126] on span "Finish" at bounding box center [1254, 127] width 57 height 13
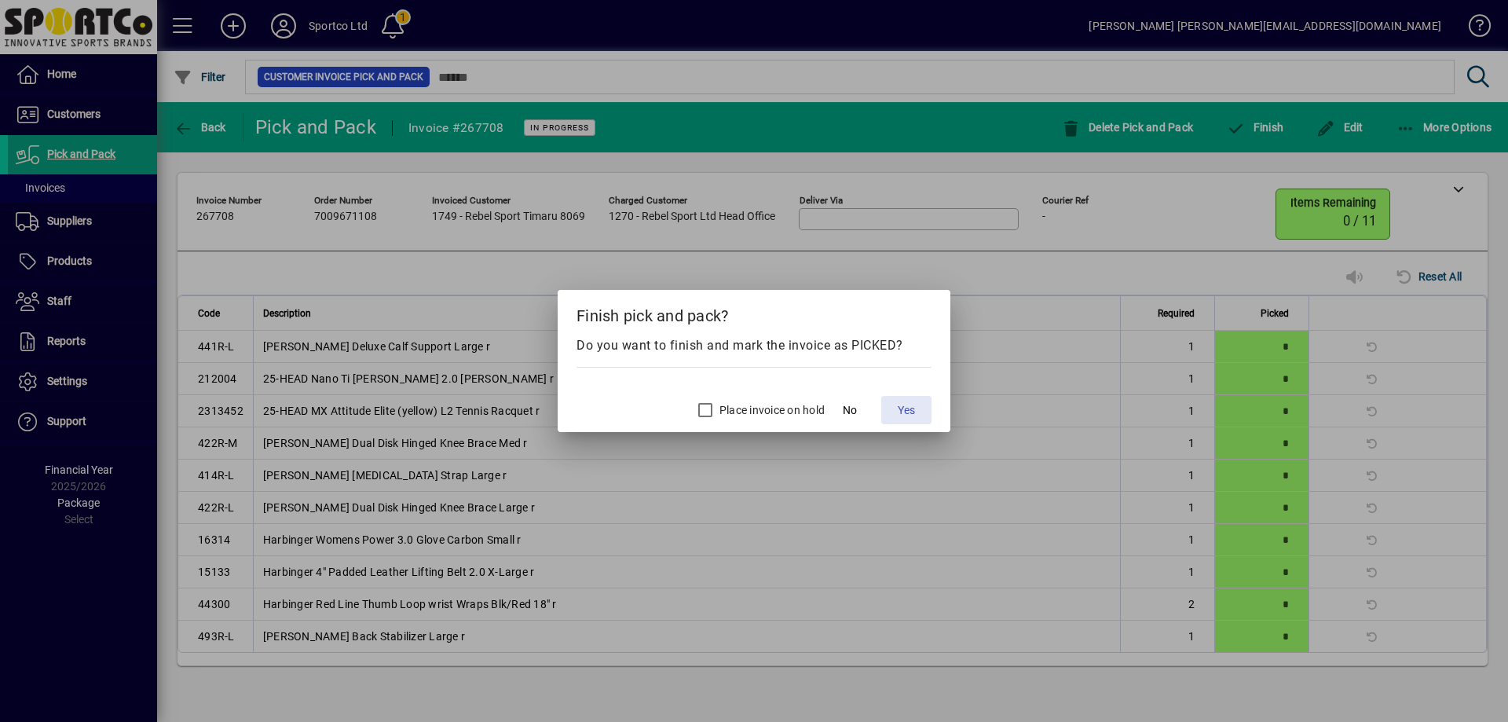
click at [907, 402] on span "Yes" at bounding box center [905, 410] width 17 height 16
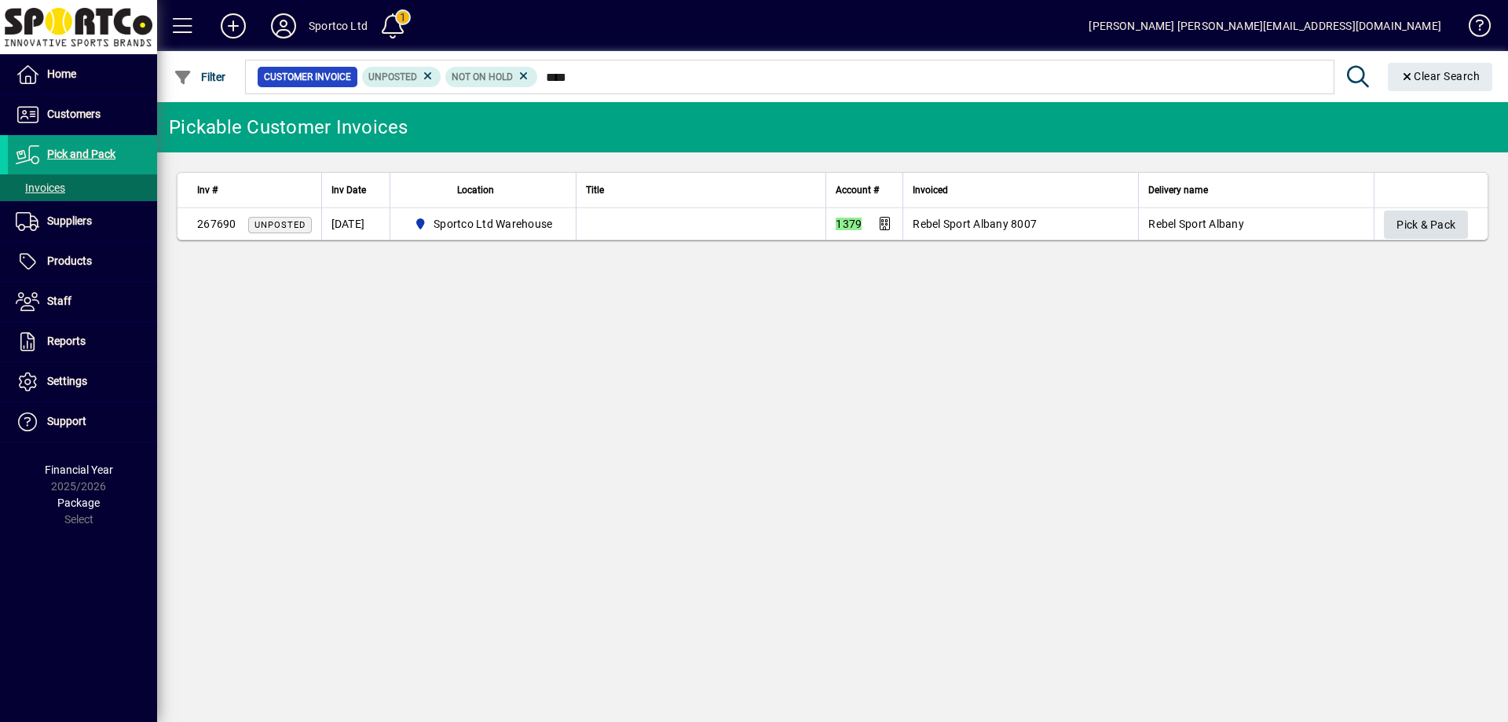
type input "****"
drag, startPoint x: 1446, startPoint y: 225, endPoint x: 1435, endPoint y: 236, distance: 15.0
click at [1446, 225] on span "Pick & Pack" at bounding box center [1425, 225] width 59 height 26
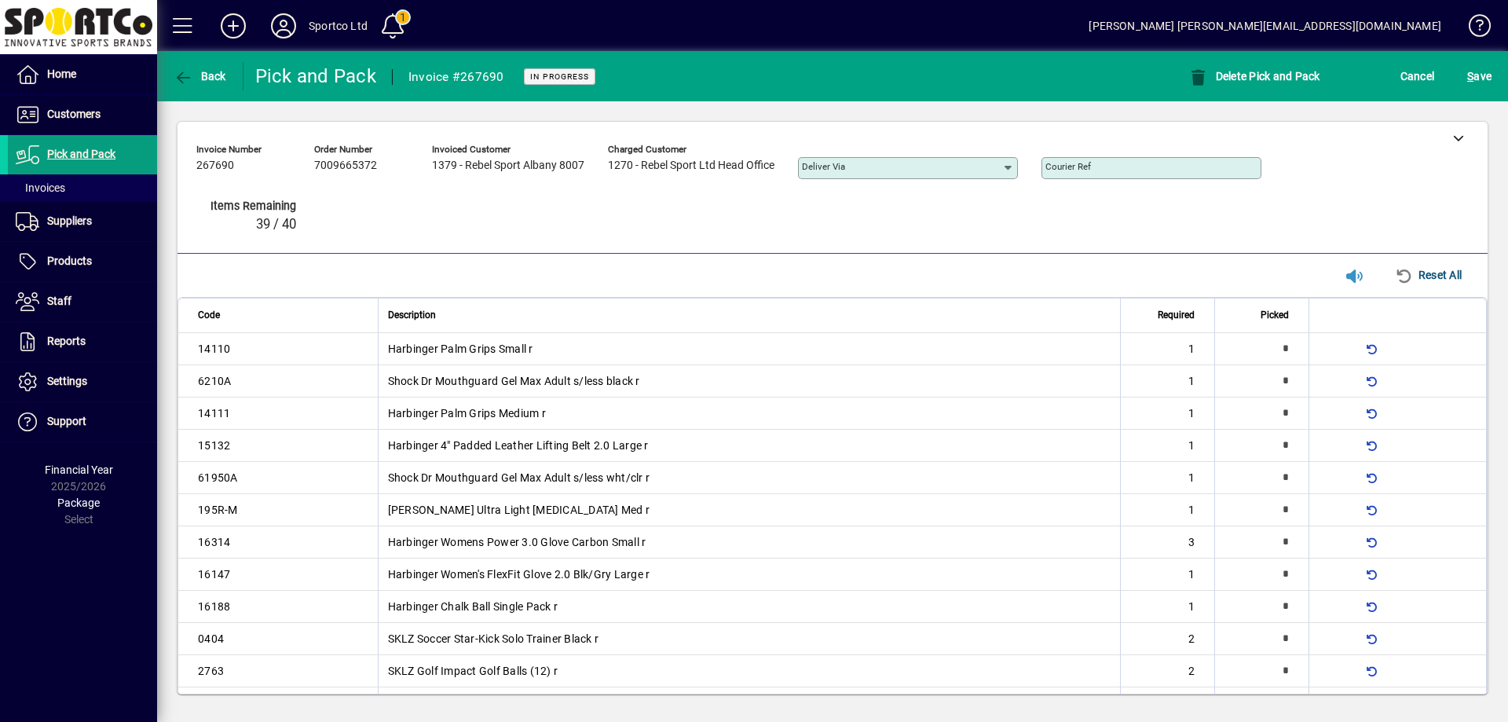
scroll to position [368, 0]
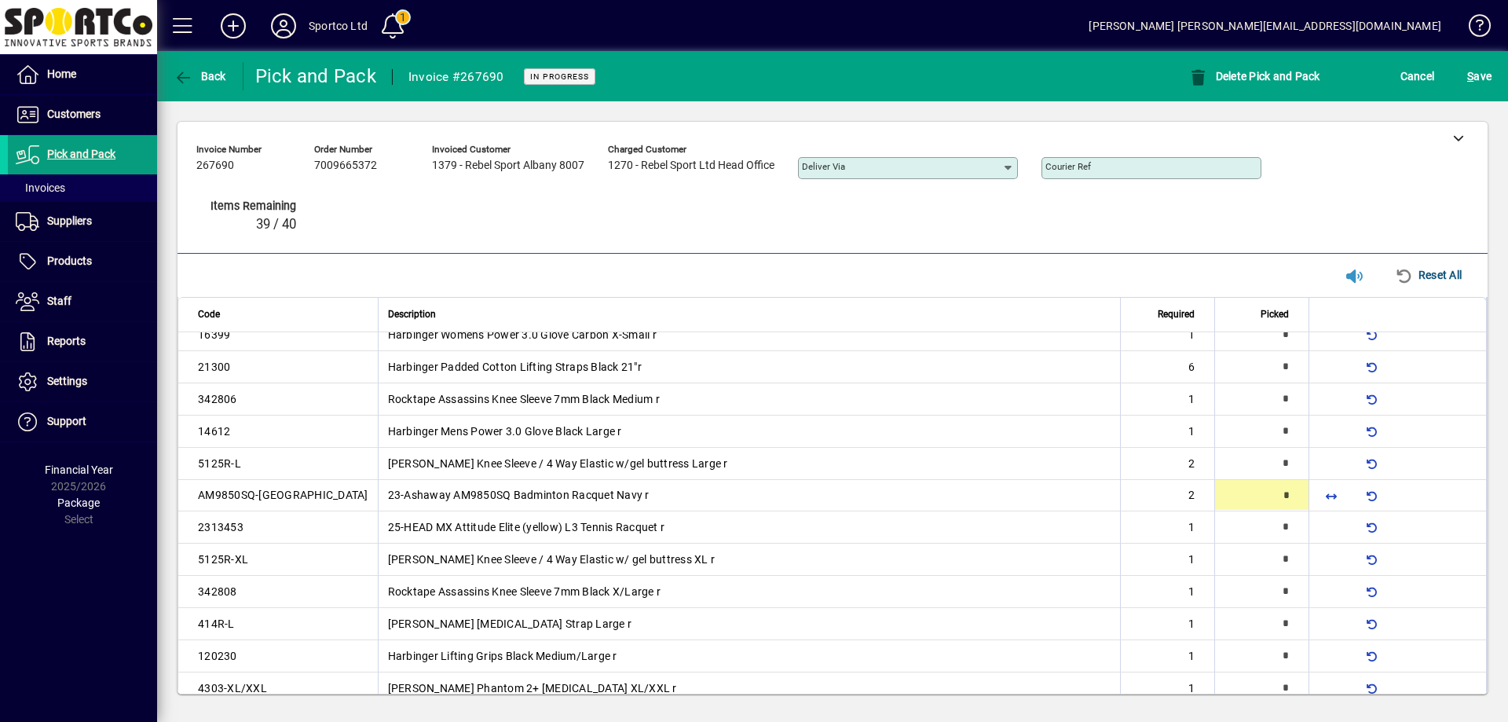
type input "*"
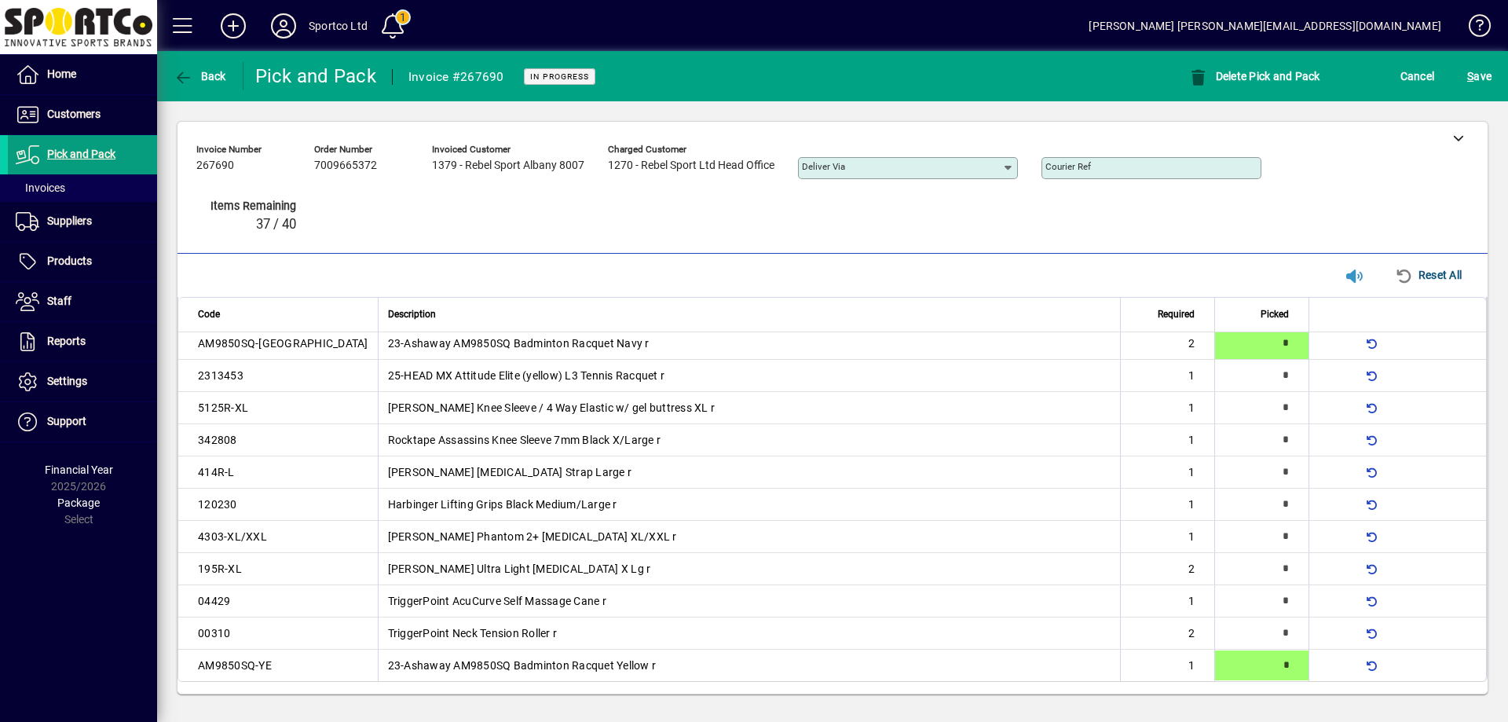
type input "*"
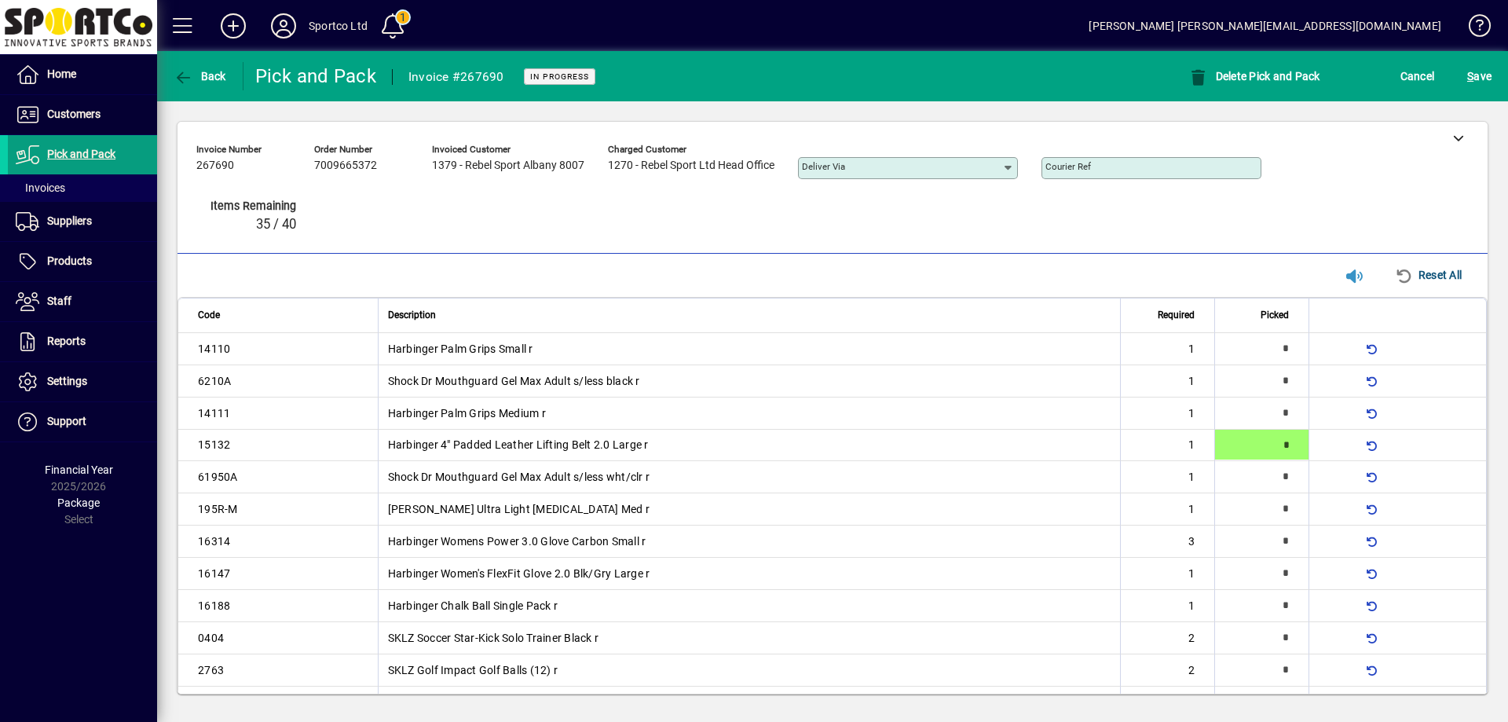
type input "*"
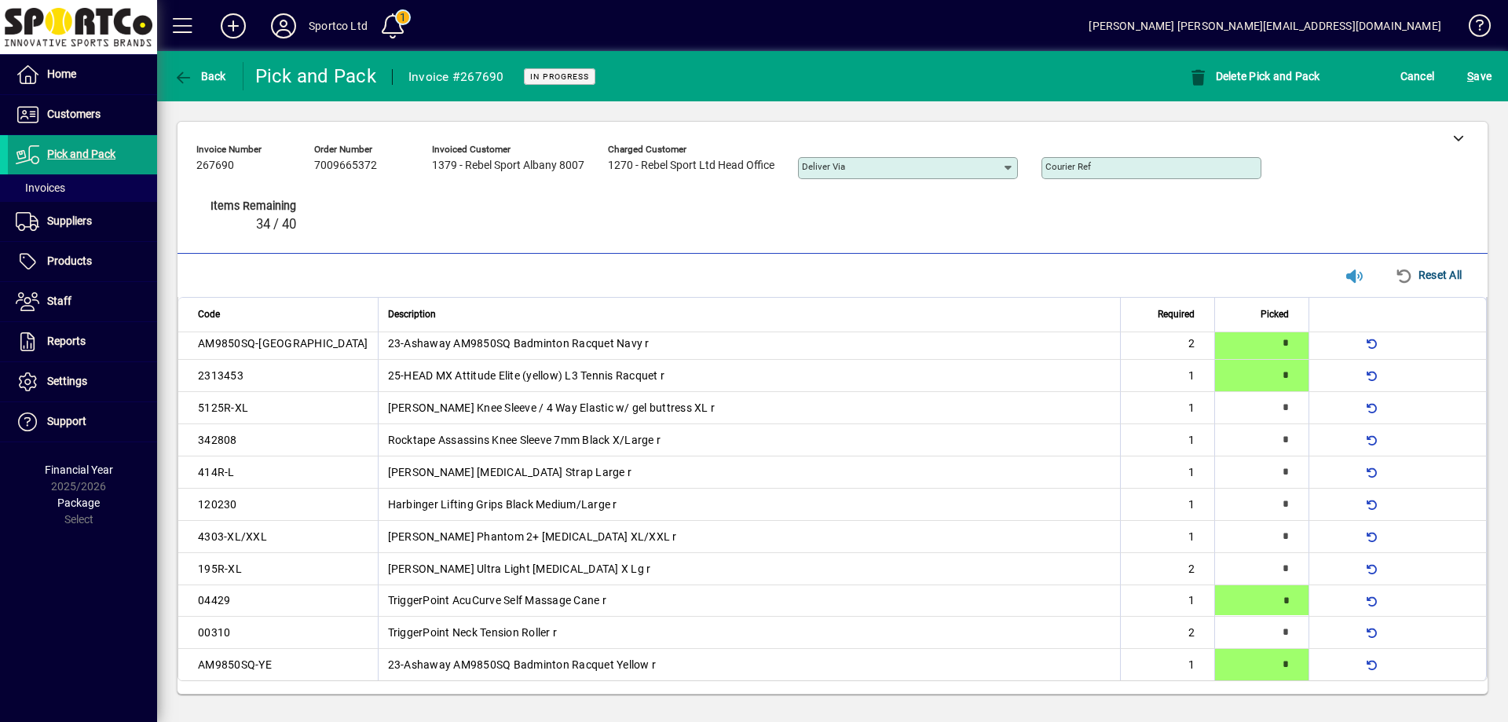
type input "*"
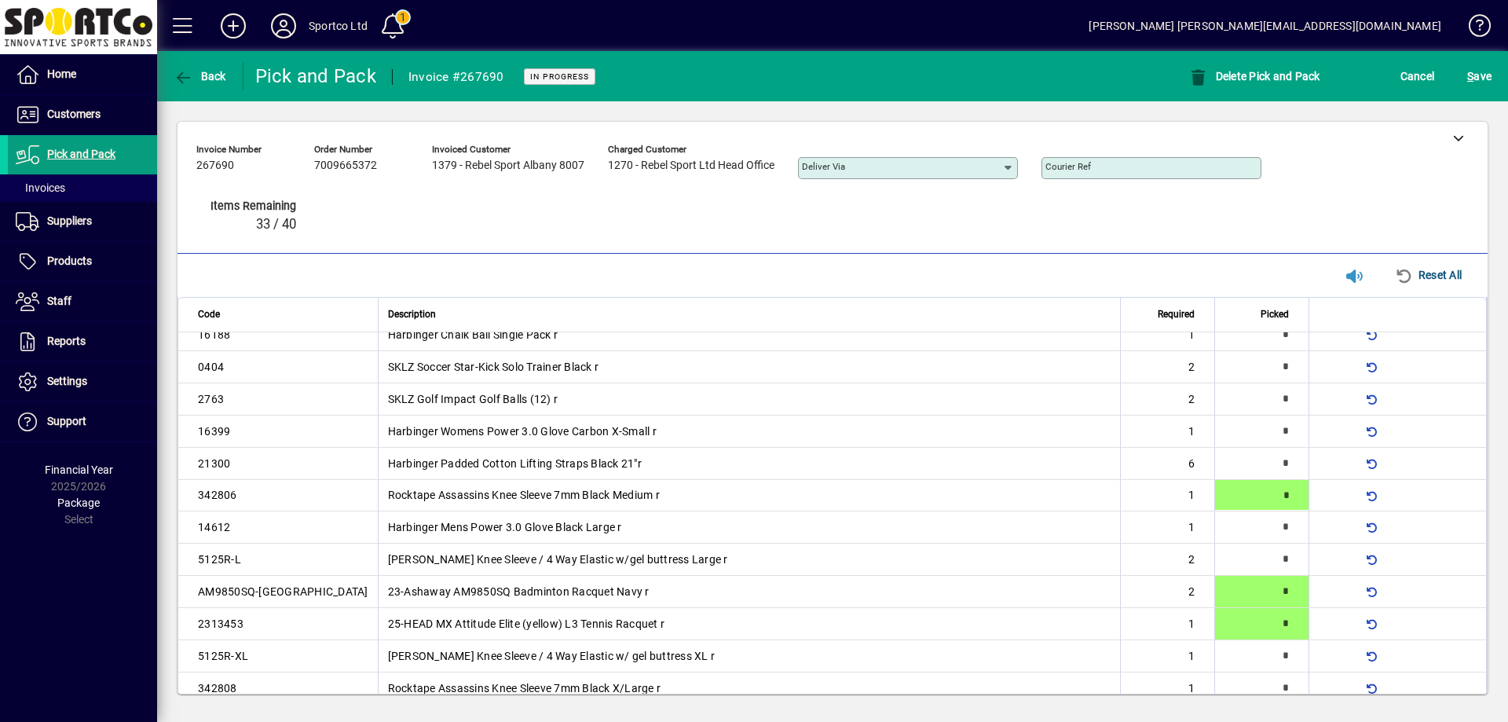
type input "*"
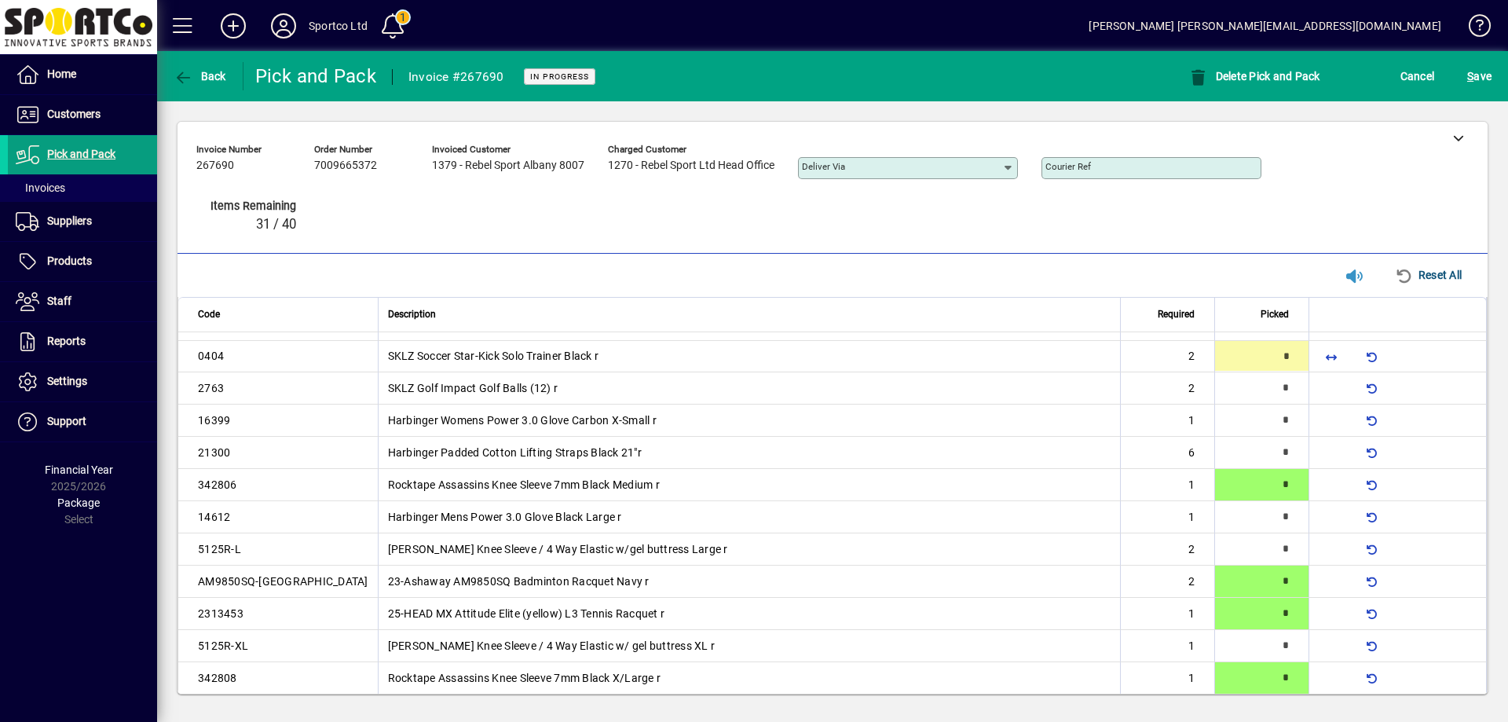
type input "*"
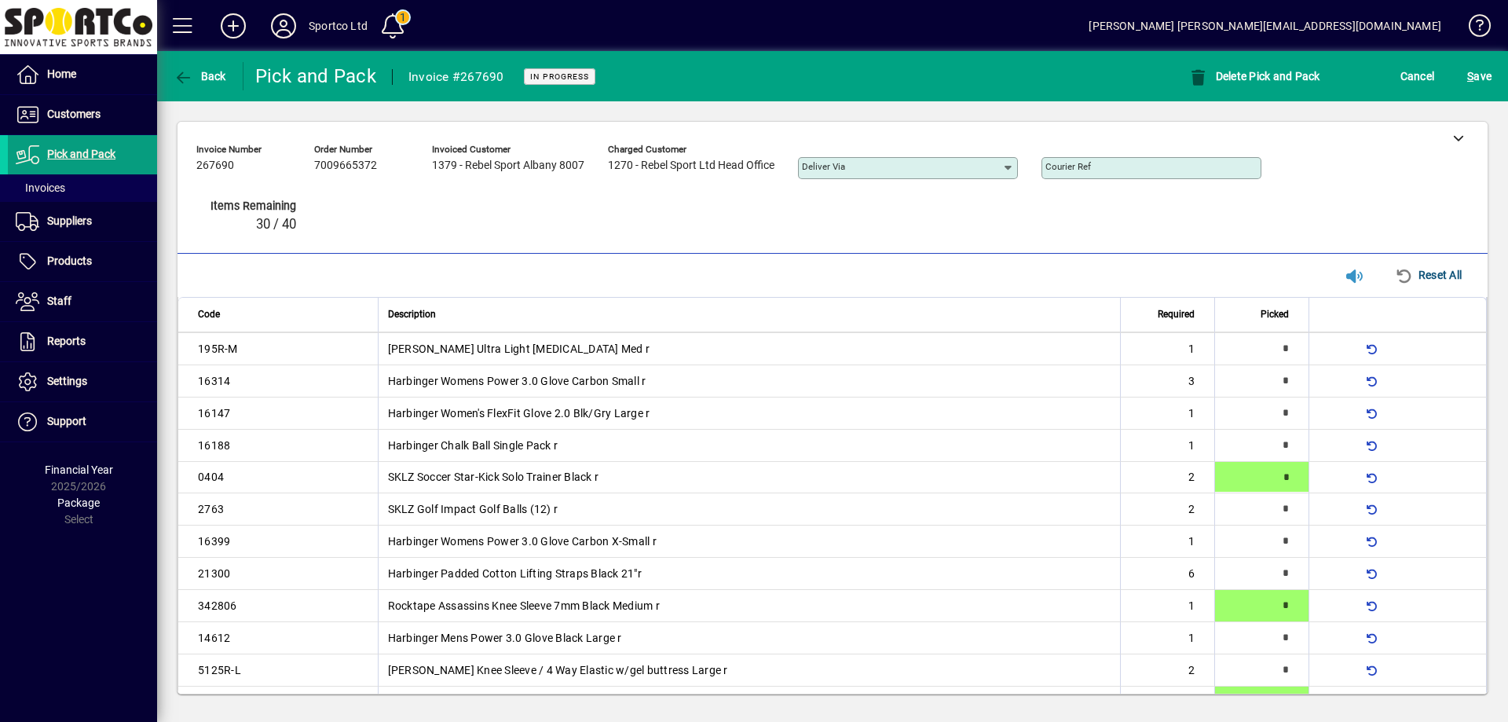
scroll to position [144, 0]
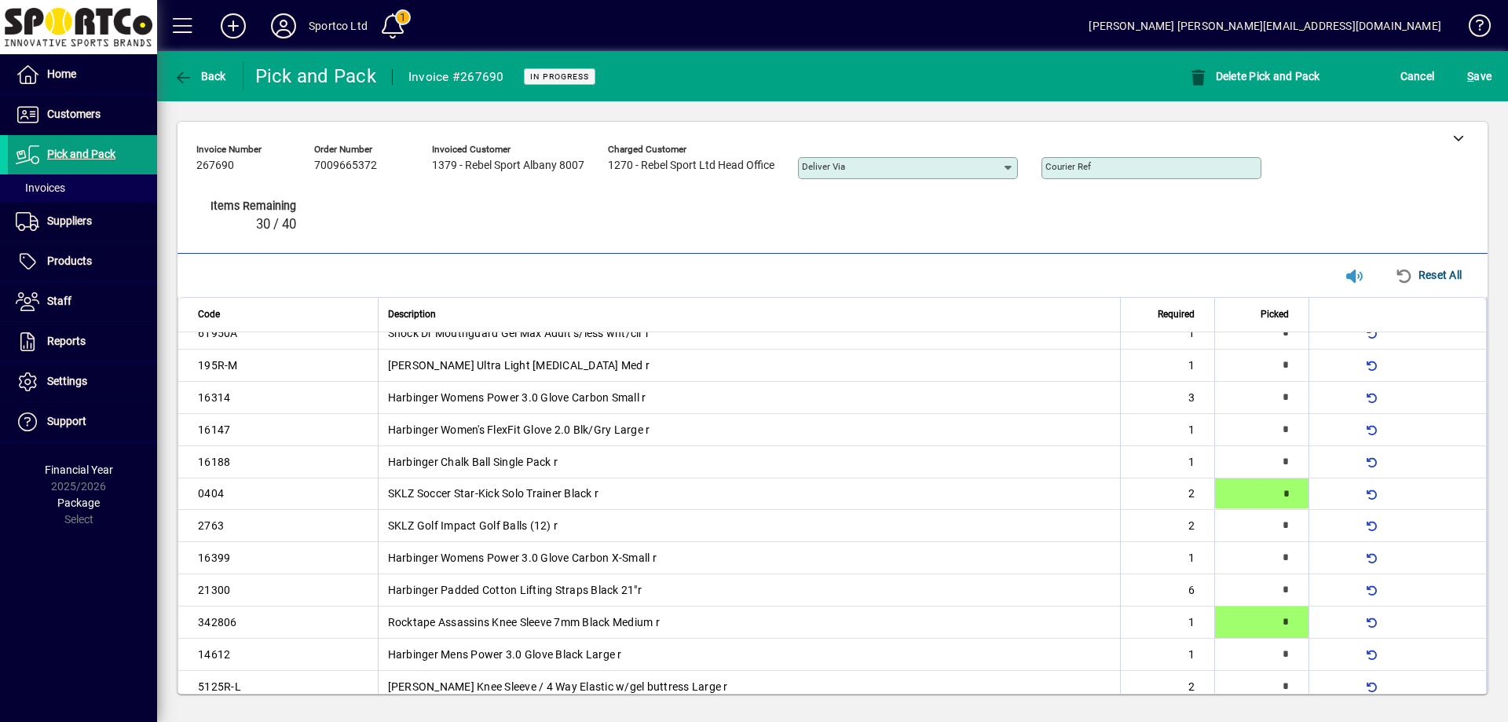
type input "*"
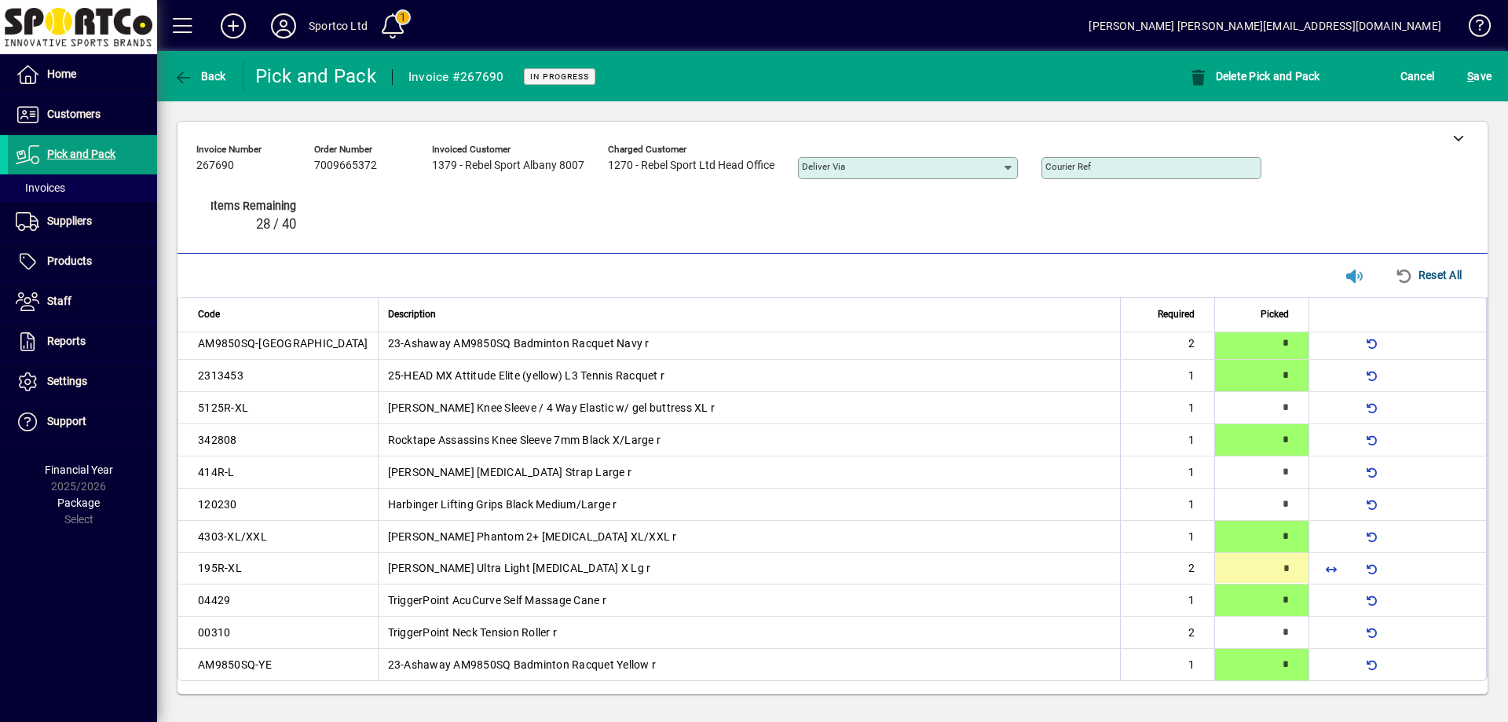
type input "*"
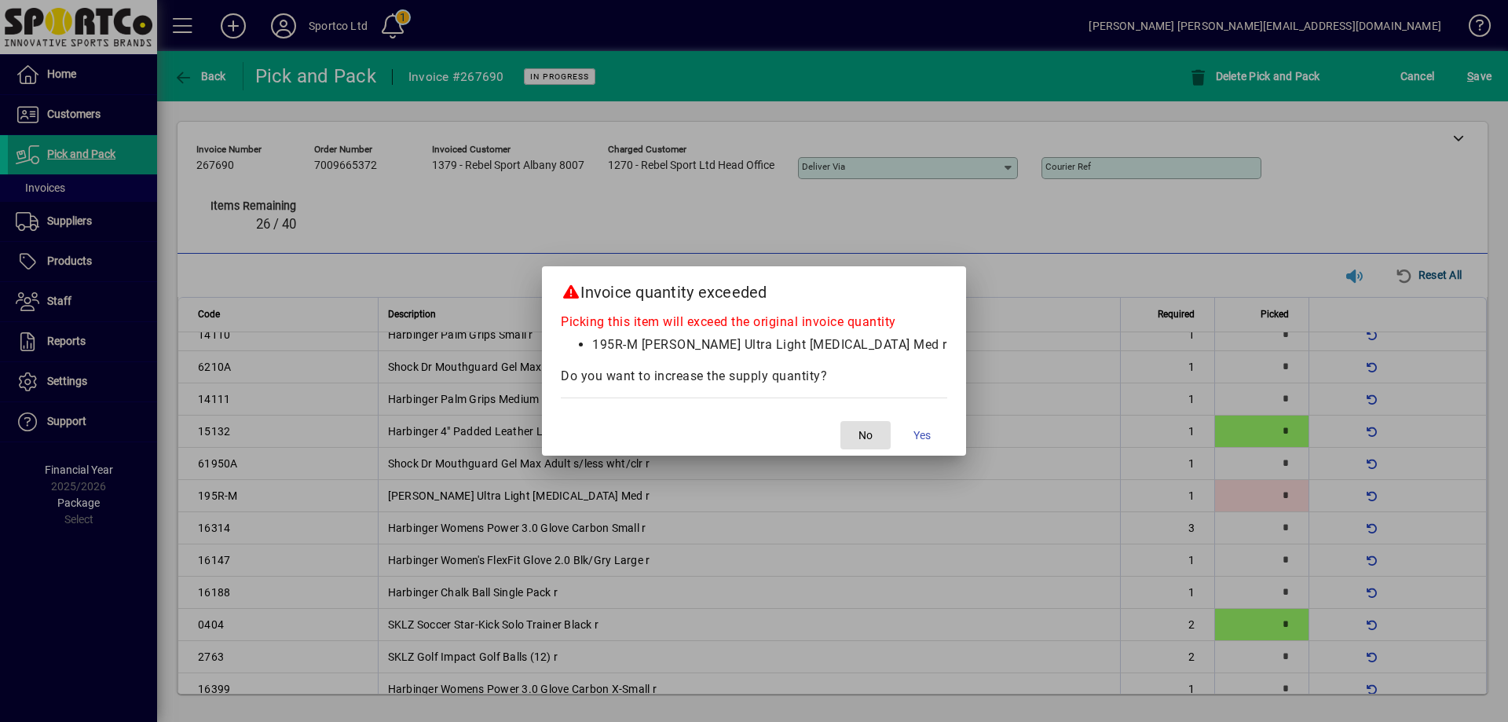
scroll to position [16, 0]
click at [854, 426] on span "button" at bounding box center [865, 435] width 50 height 38
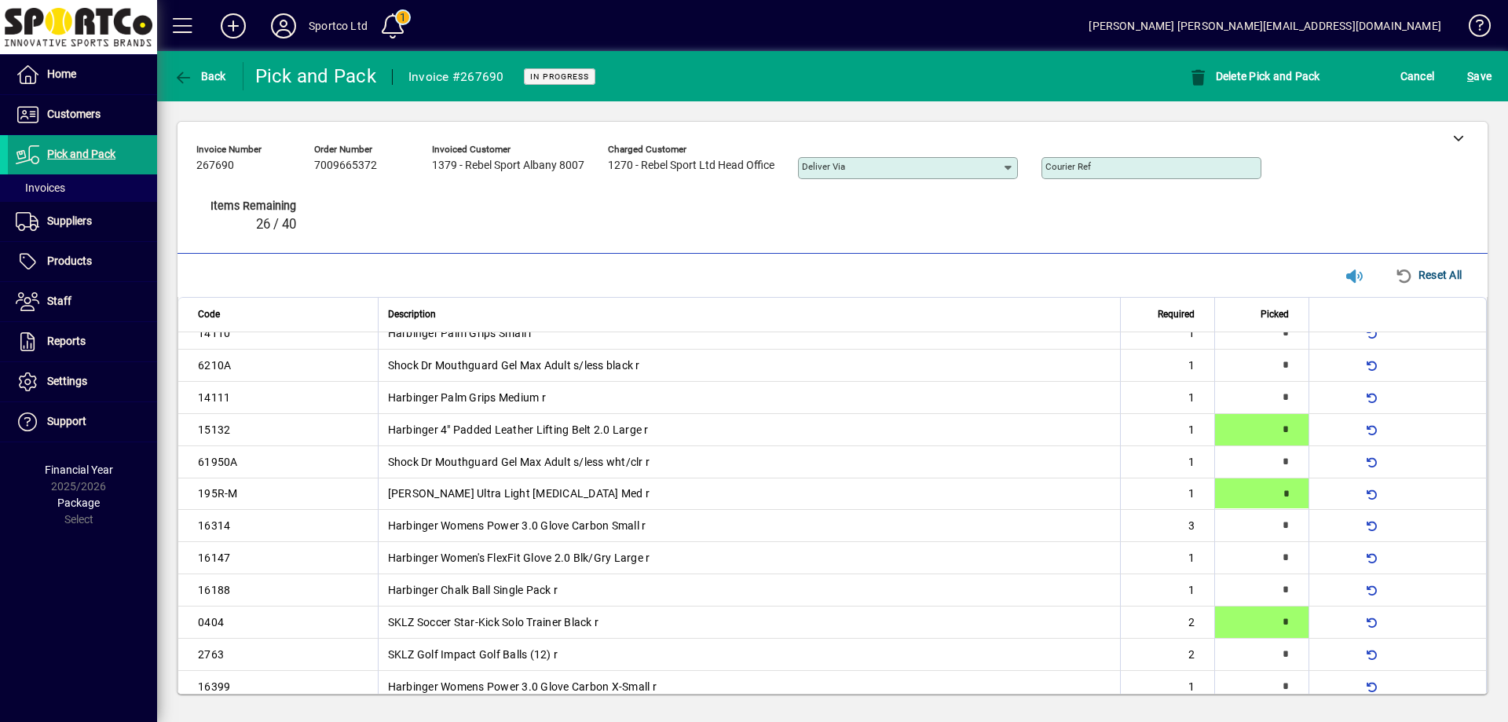
type input "*"
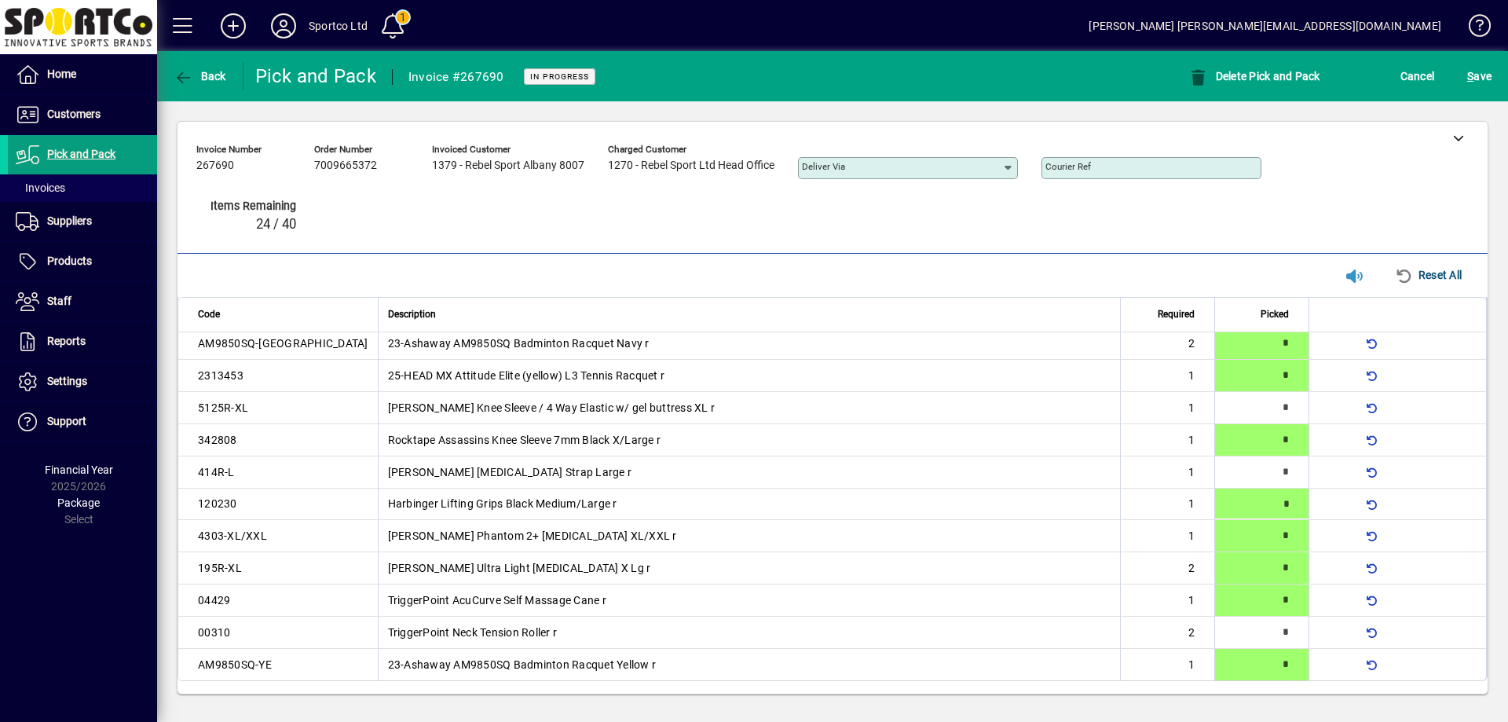
type input "*"
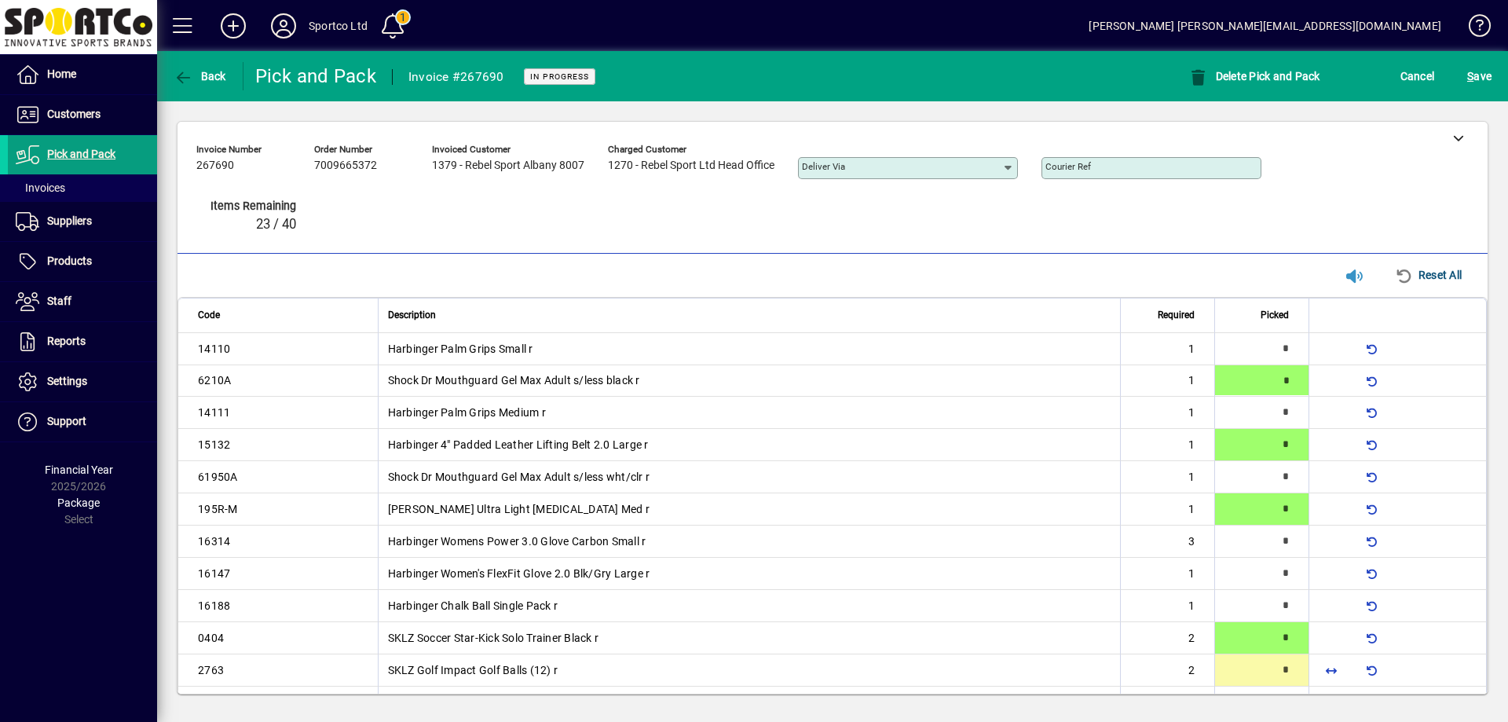
type input "*"
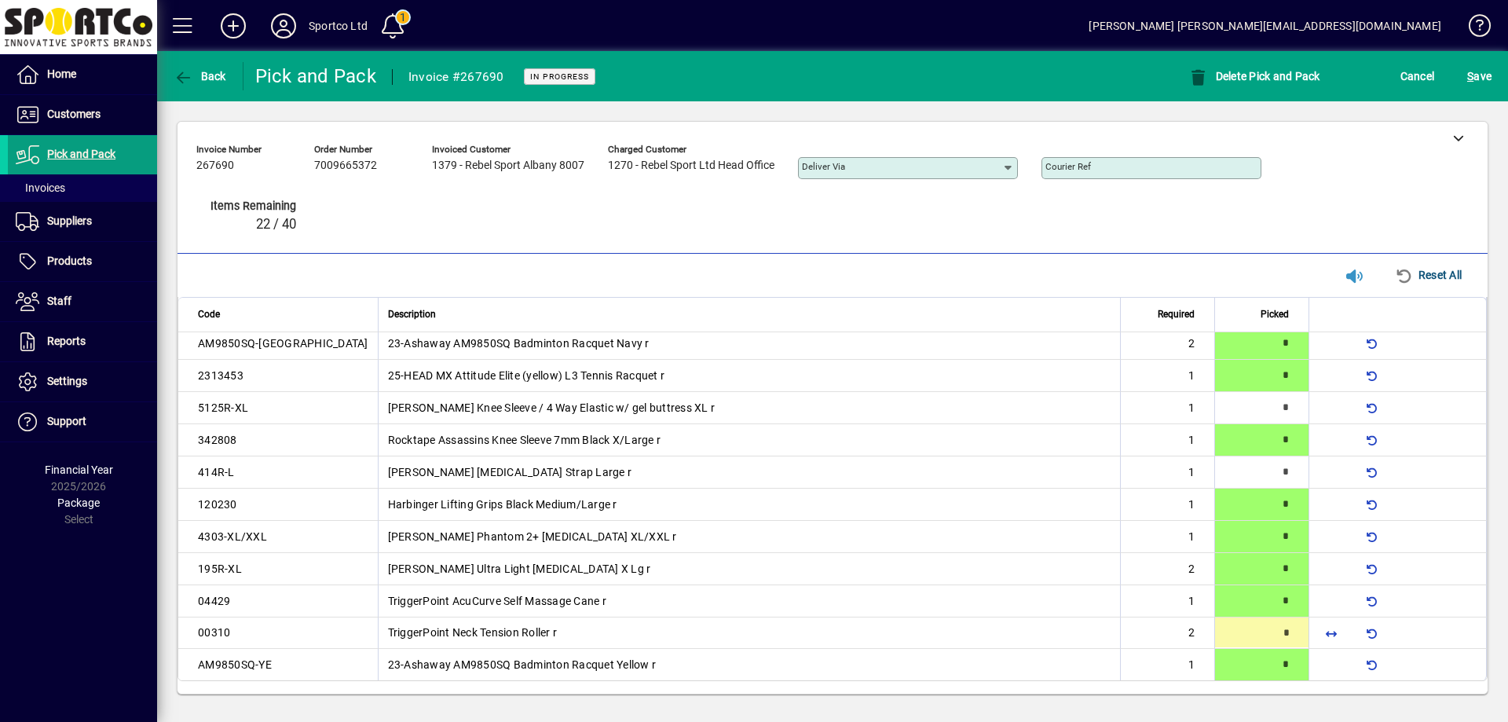
type input "*"
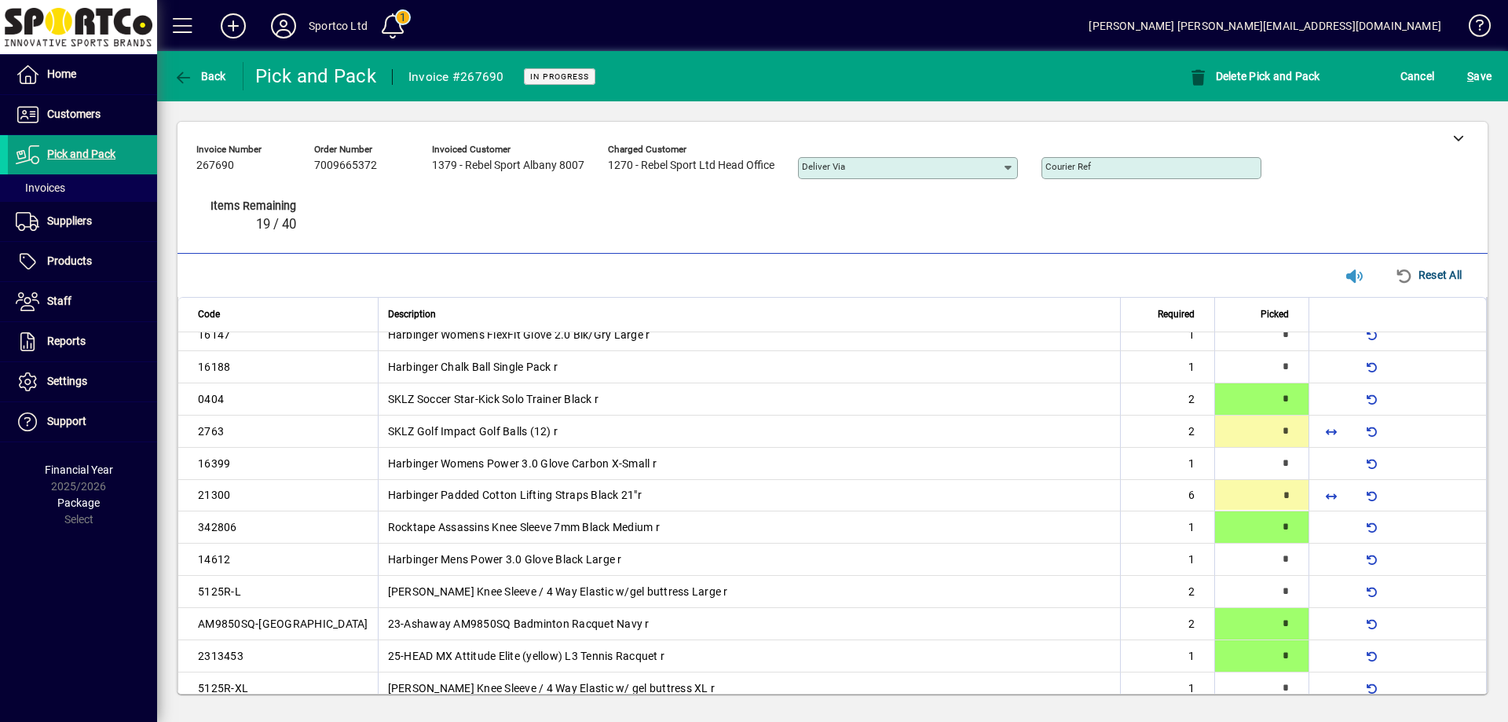
scroll to position [241, 0]
type input "*"
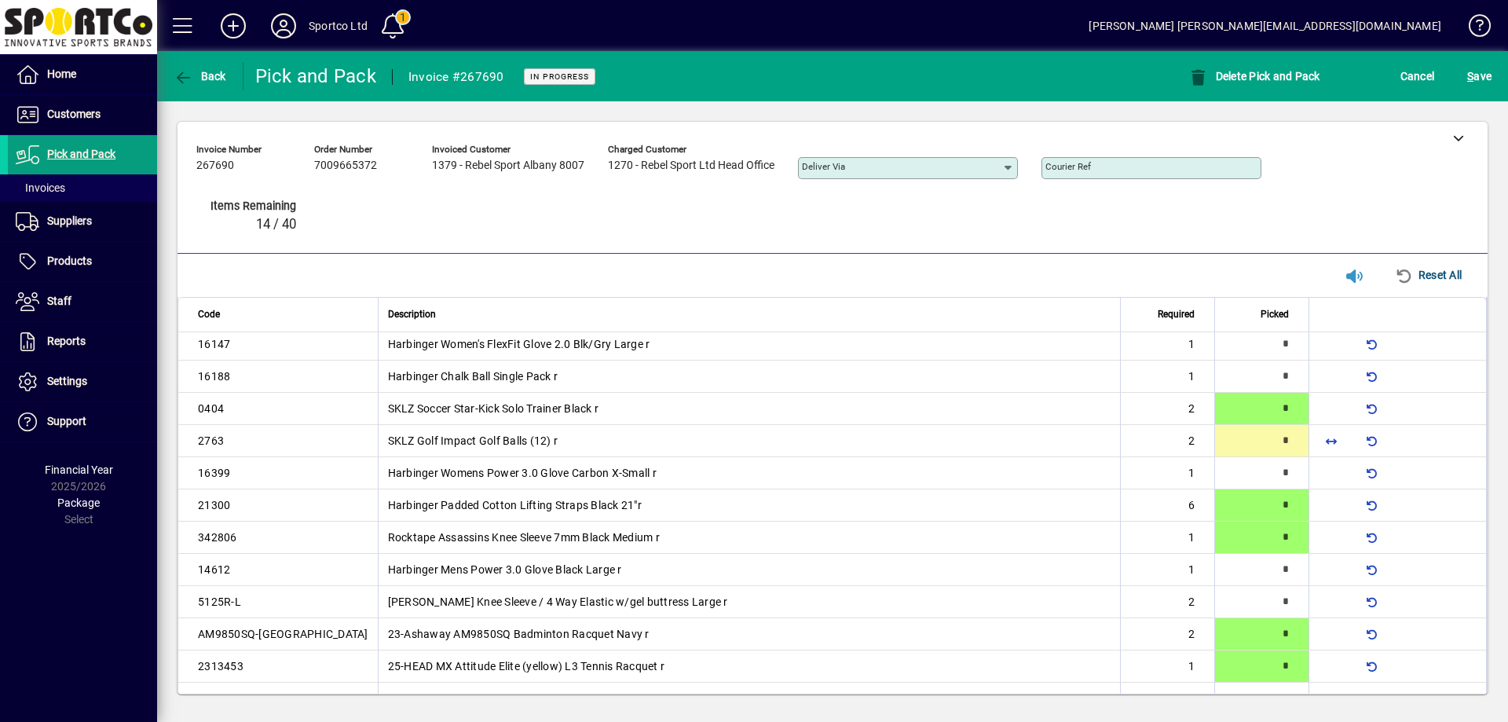
type input "*"
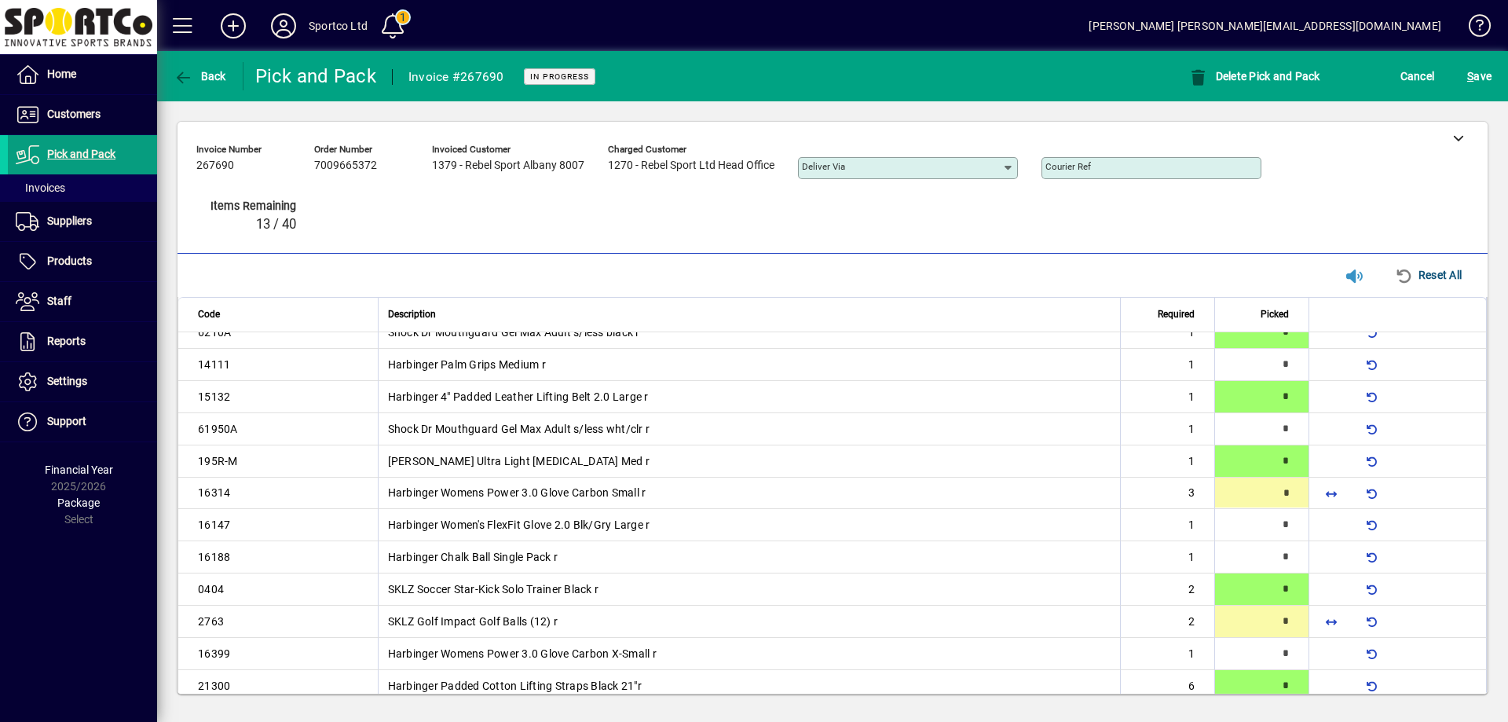
scroll to position [48, 0]
type input "*"
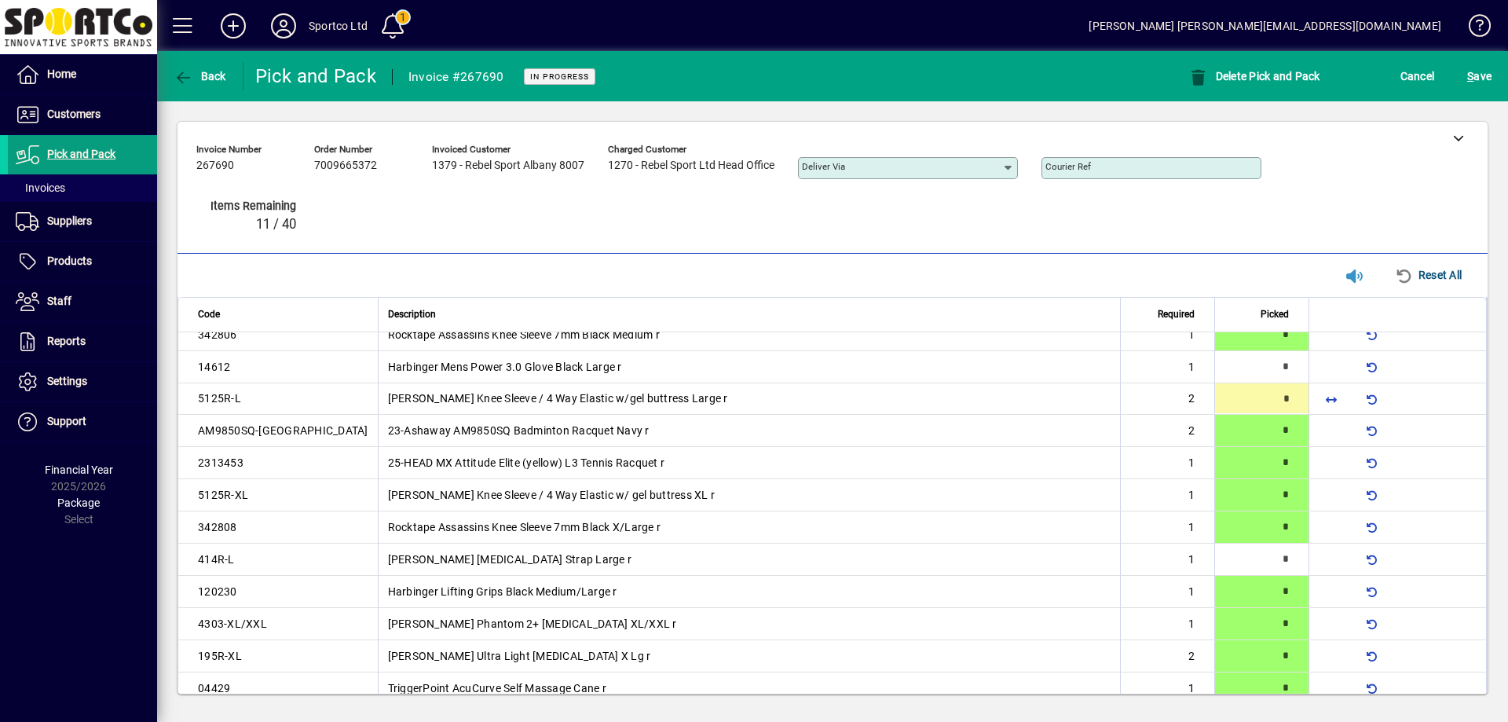
type input "*"
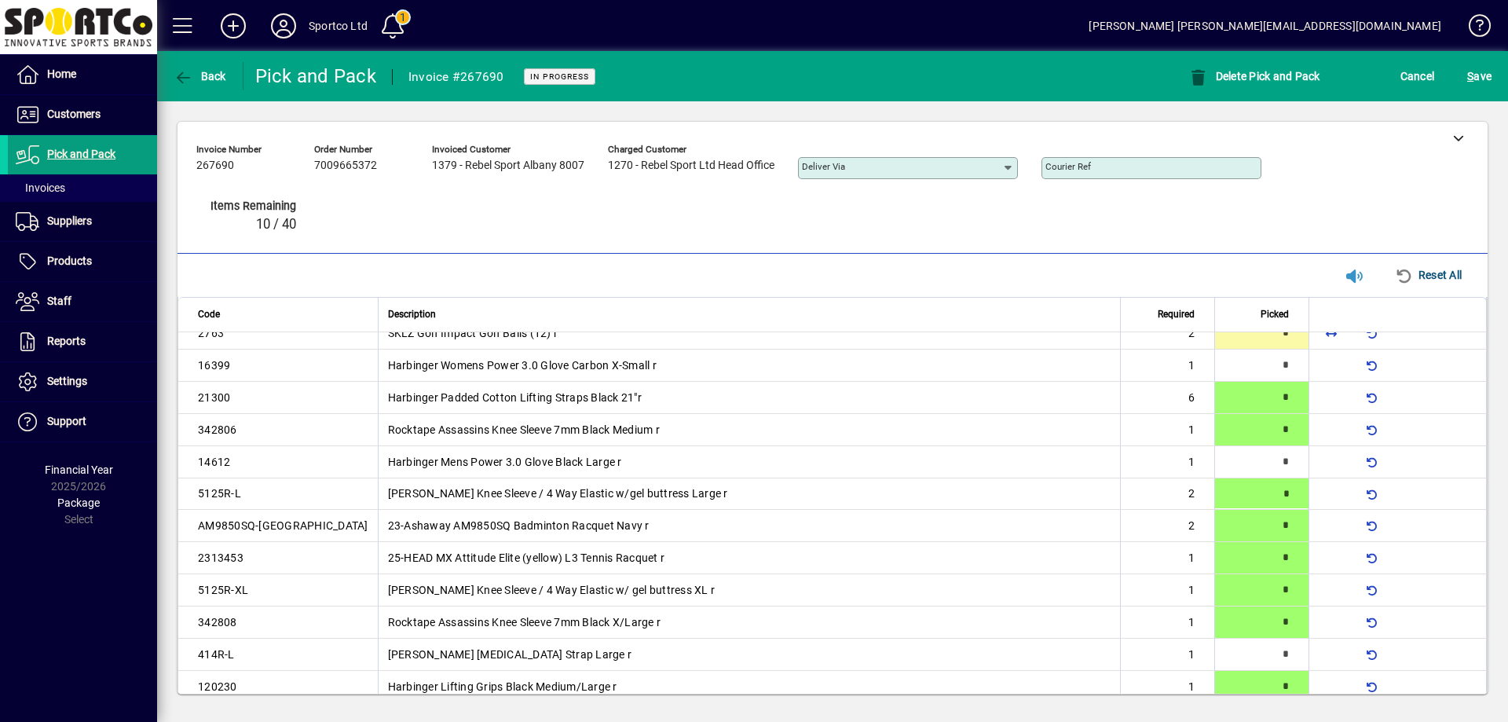
type input "*"
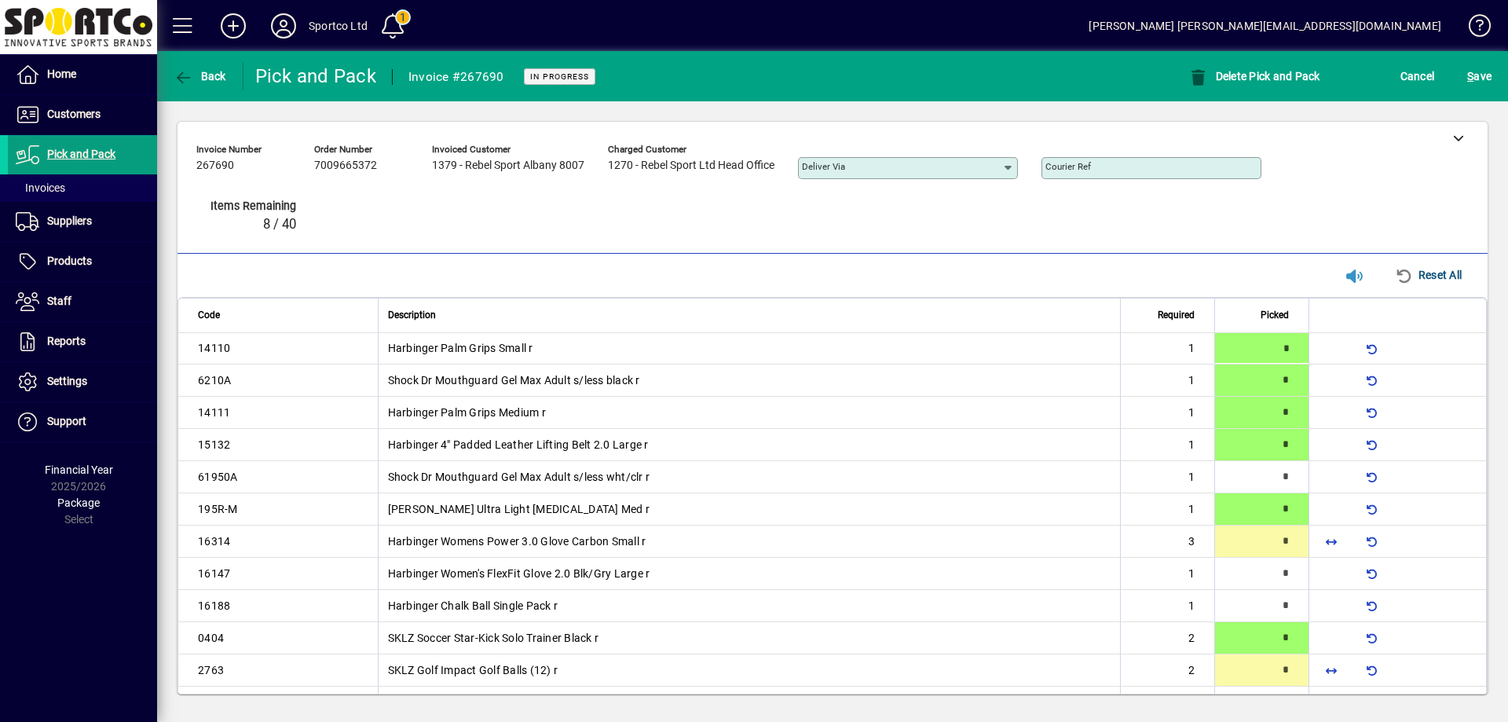
type input "*"
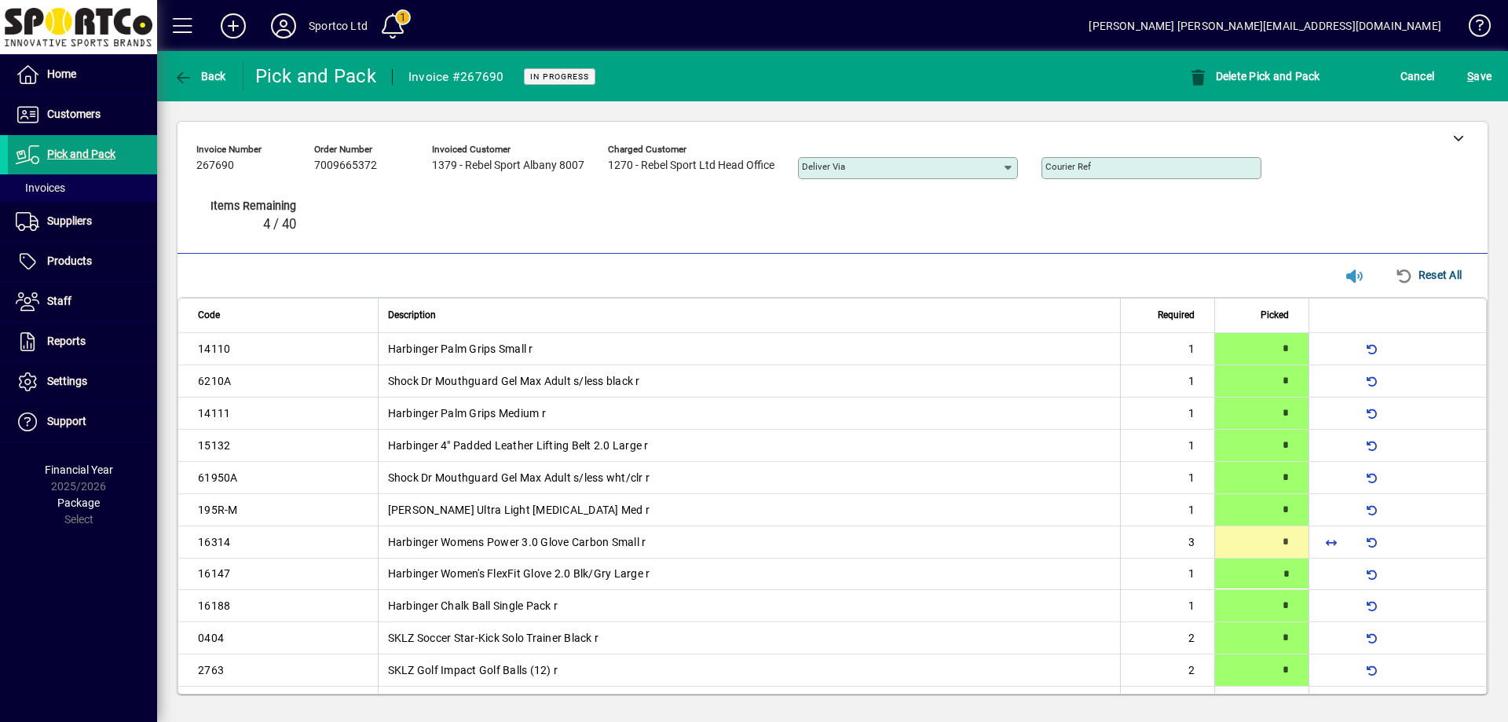
type input "*"
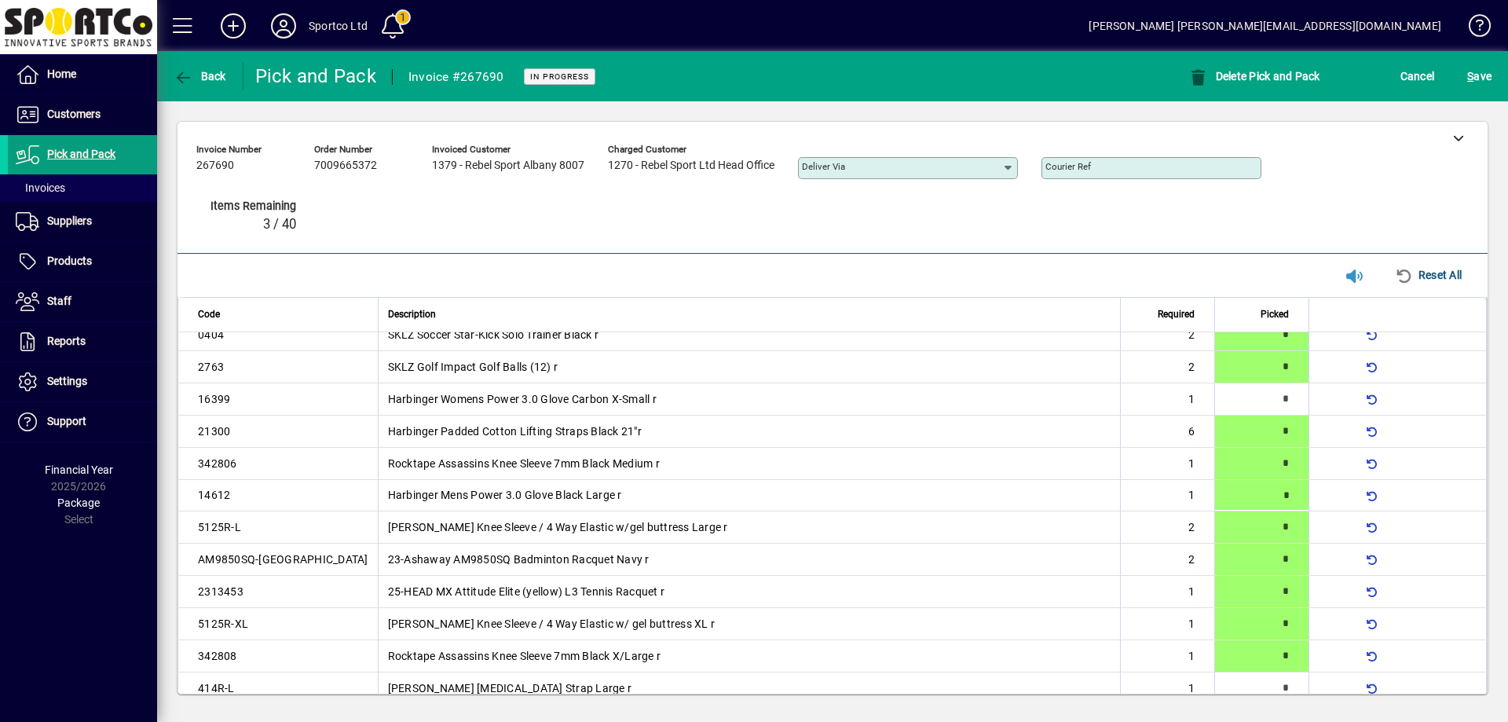
type input "*"
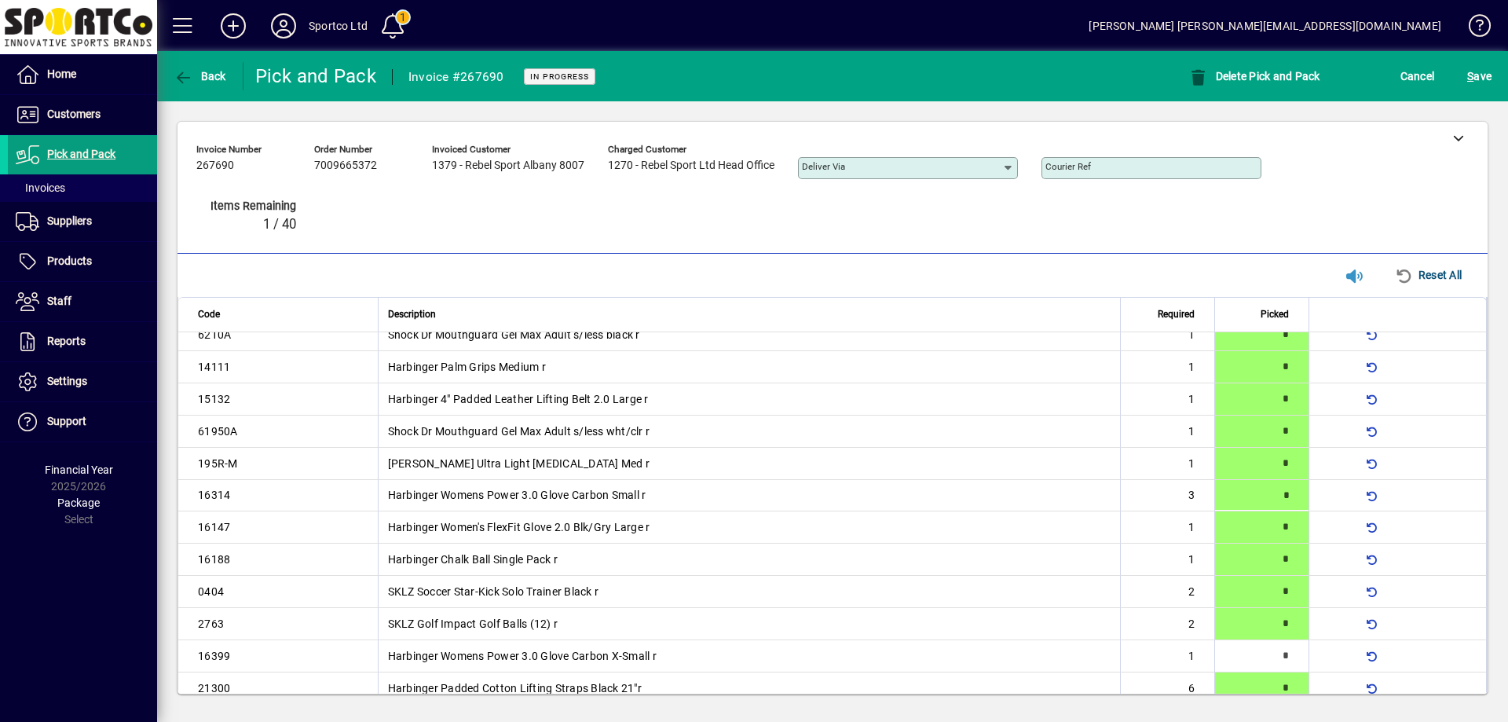
type input "*"
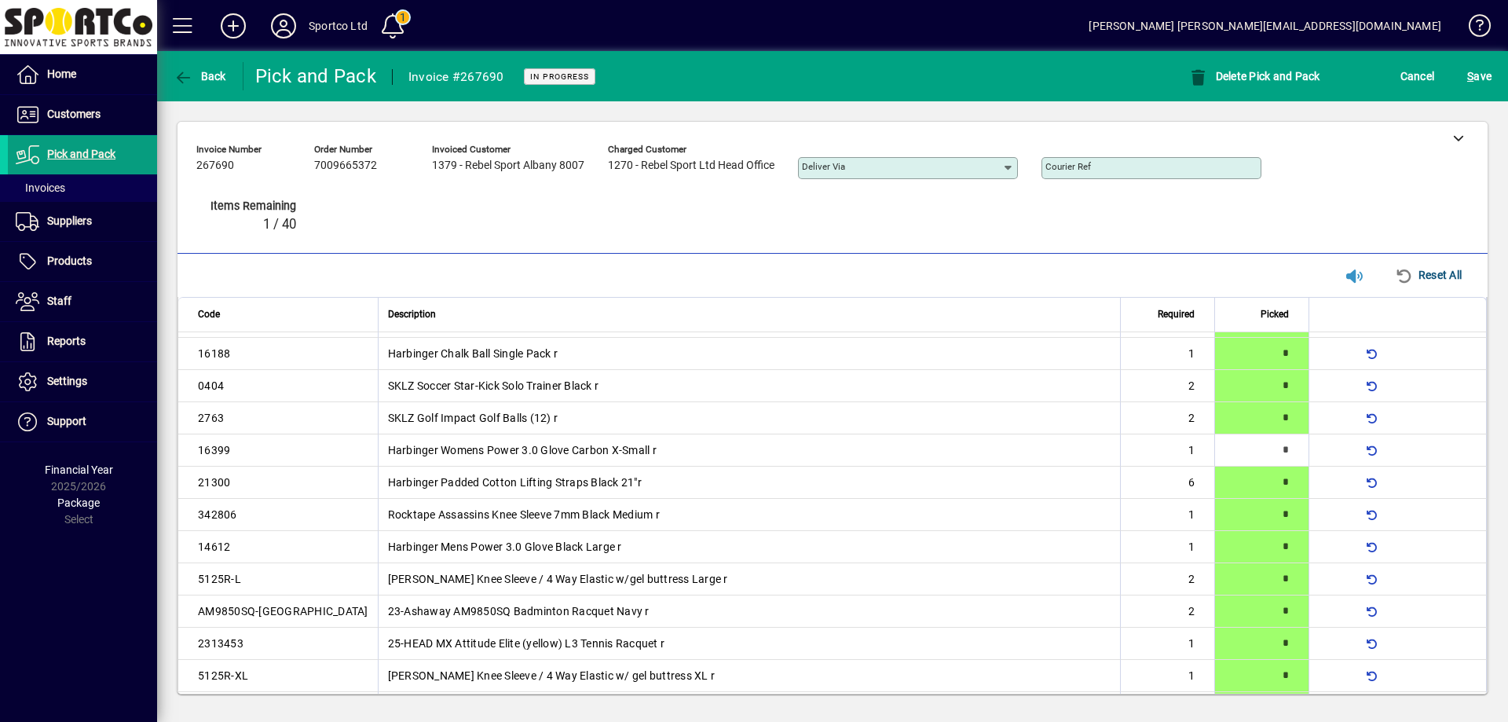
scroll to position [314, 0]
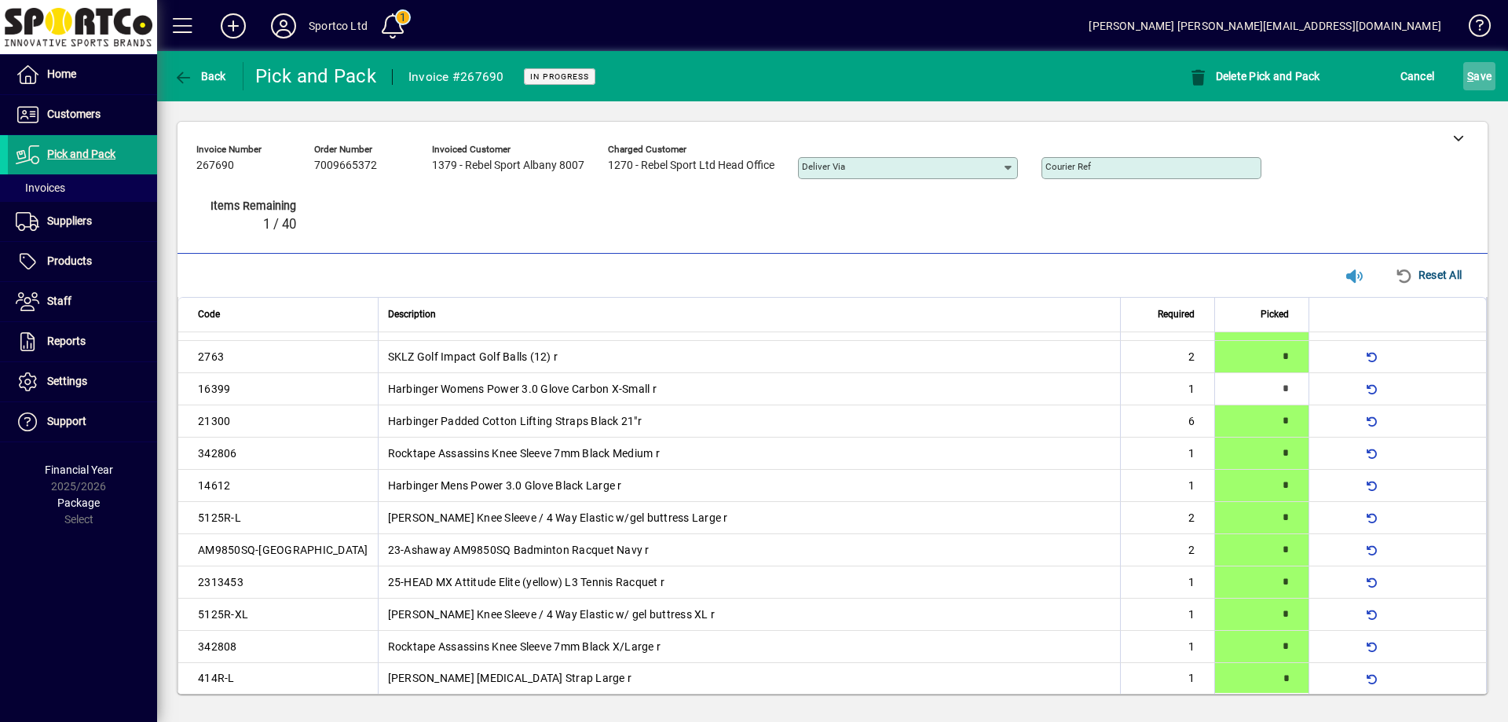
click at [1475, 74] on span "S ave" at bounding box center [1479, 76] width 24 height 25
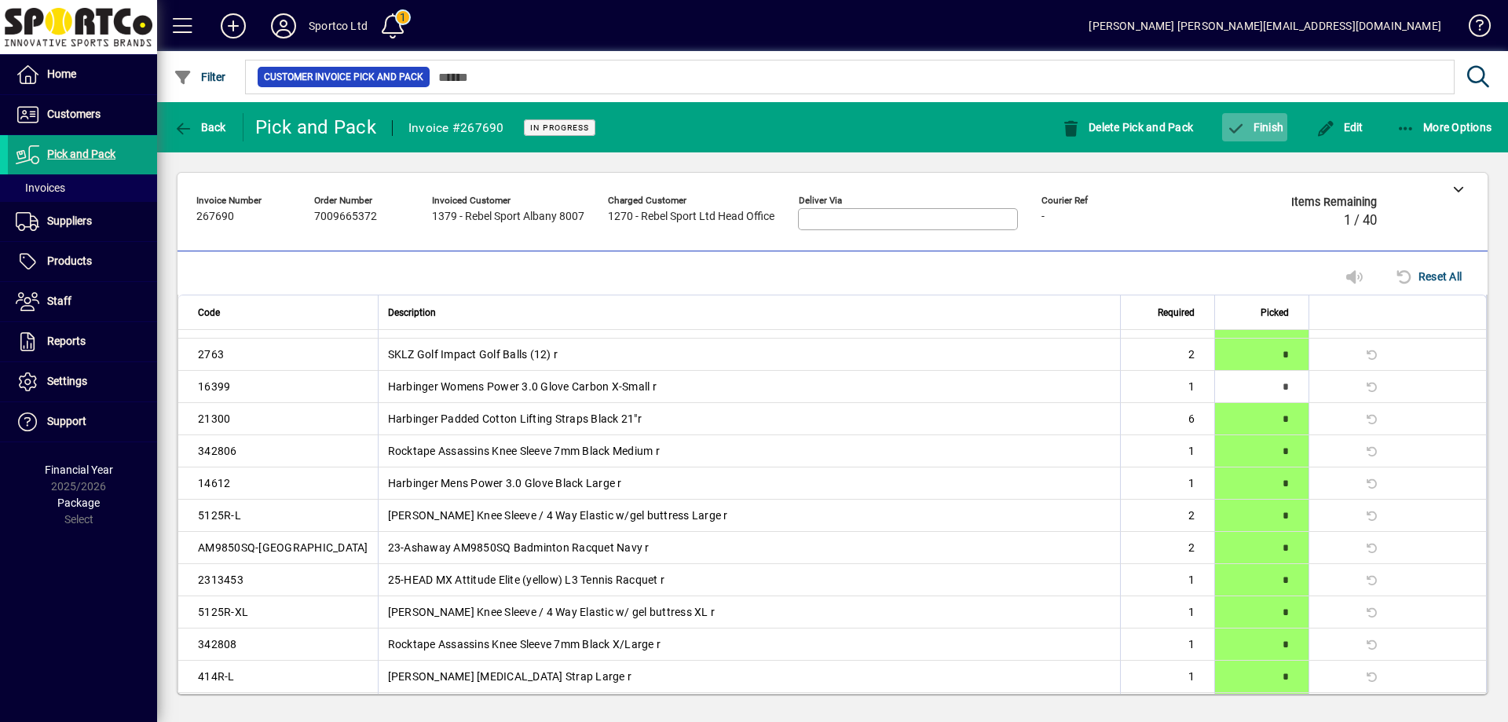
click at [1263, 121] on span "Finish" at bounding box center [1254, 127] width 57 height 13
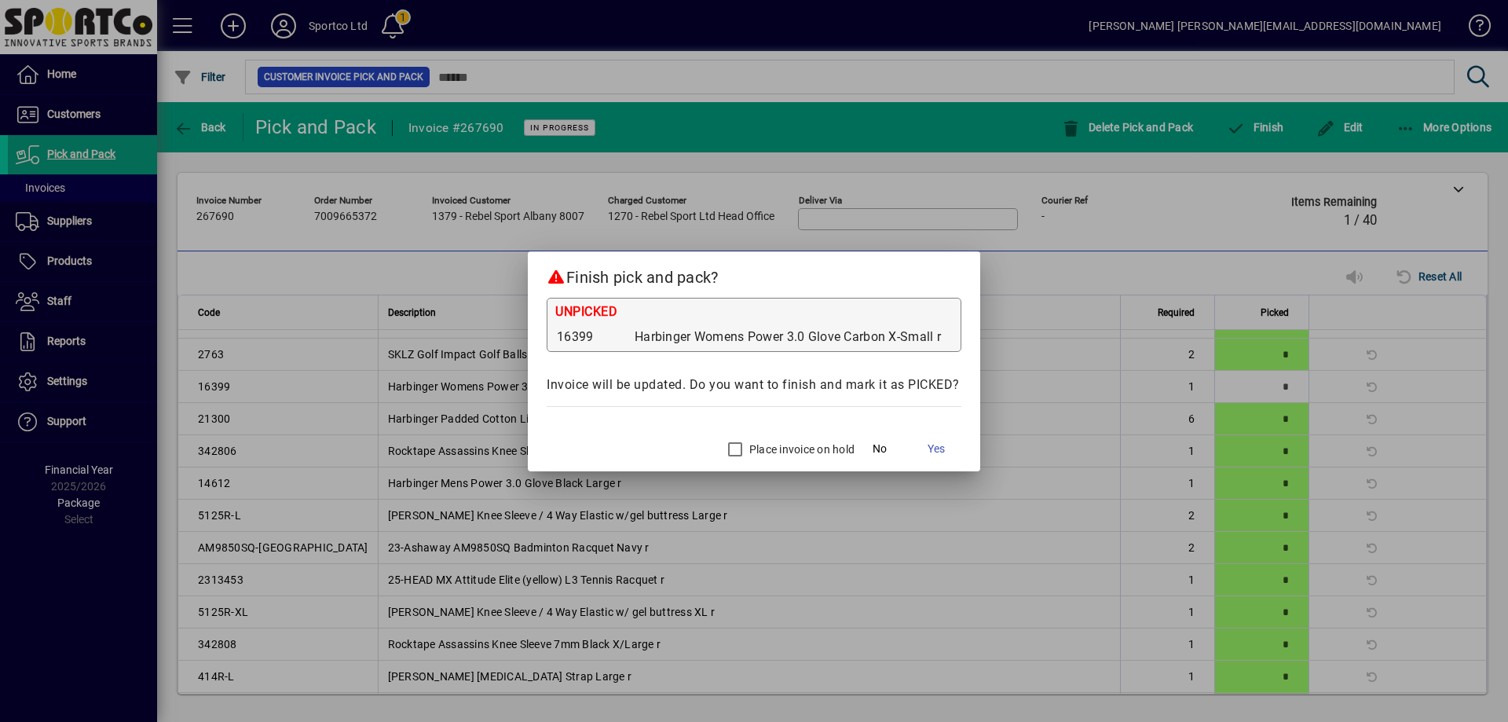
click at [780, 446] on label "Place invoice on hold" at bounding box center [800, 449] width 108 height 16
click at [942, 451] on span "Yes" at bounding box center [935, 448] width 17 height 16
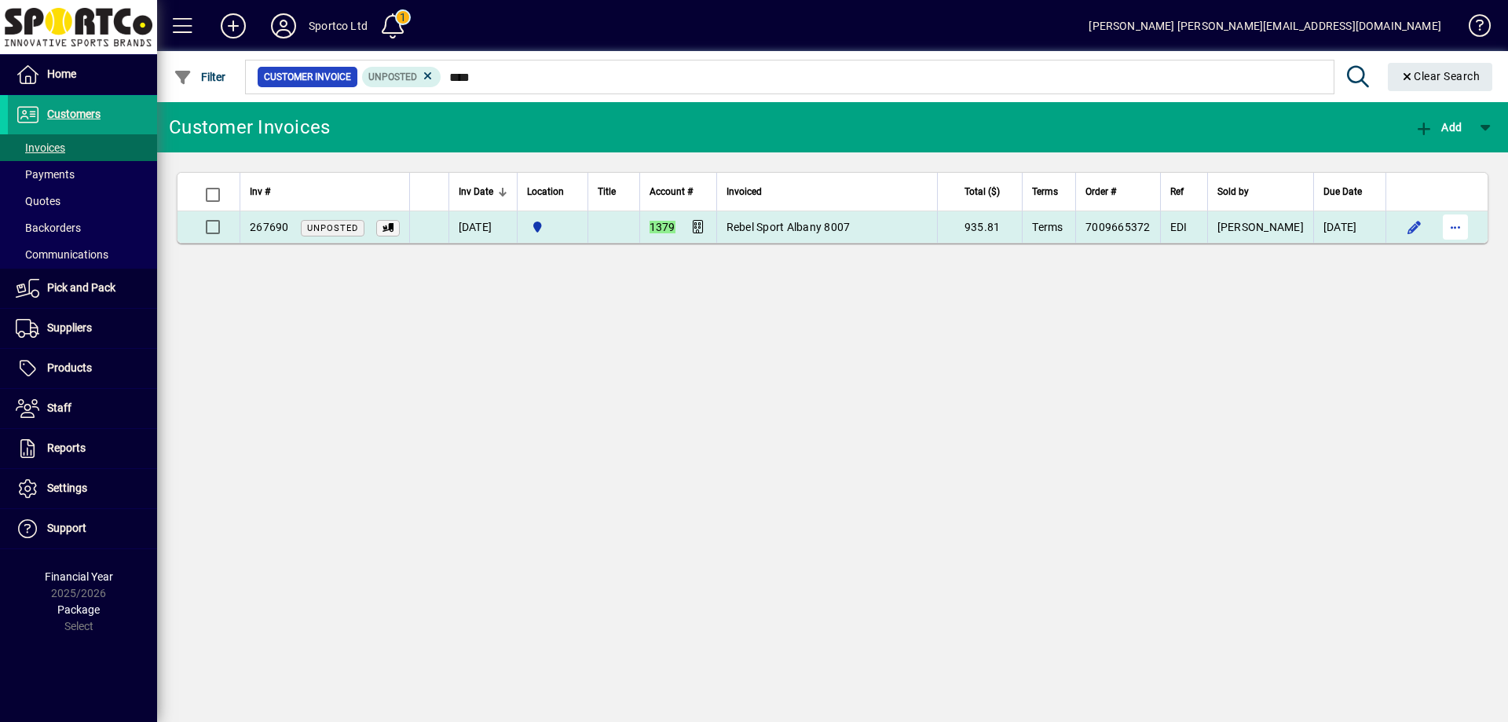
type input "****"
click at [1457, 226] on span "button" at bounding box center [1455, 227] width 38 height 38
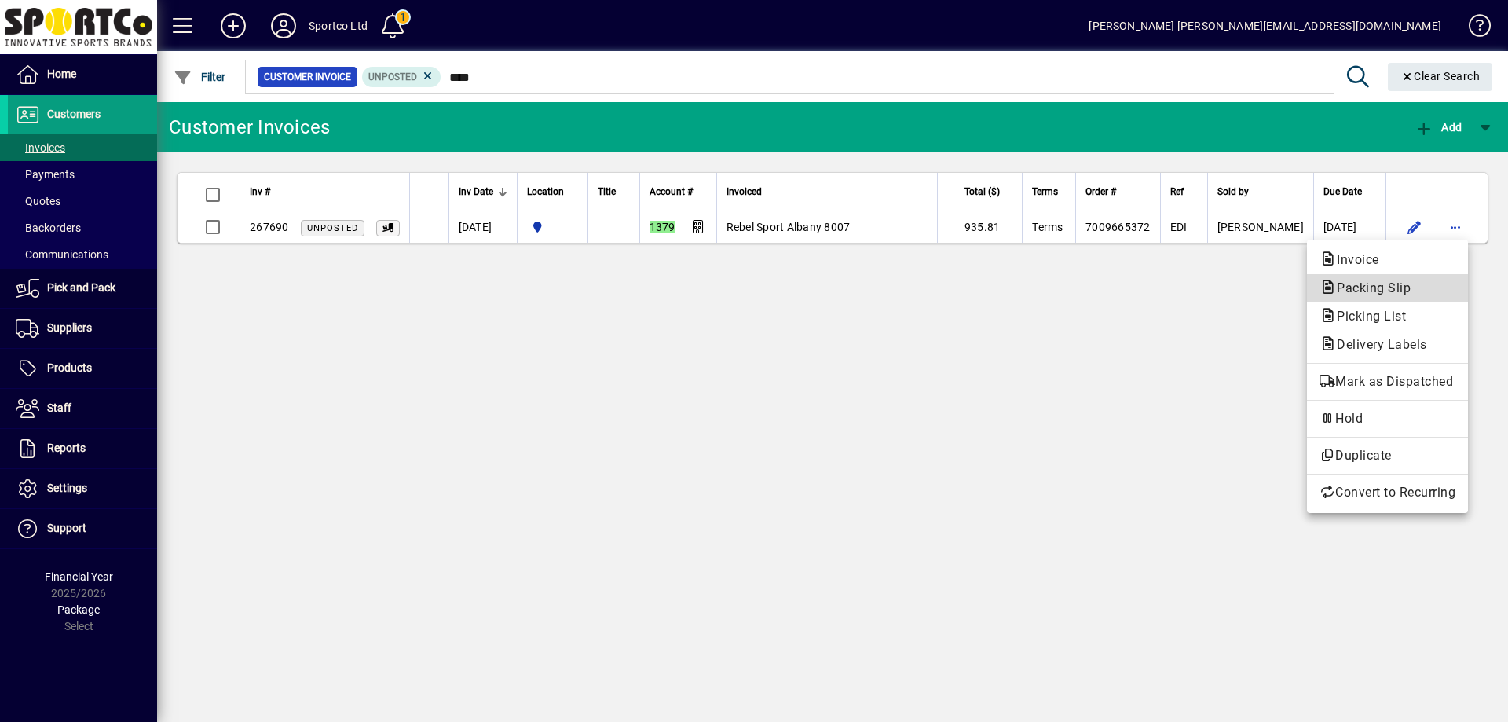
click at [1433, 283] on span "Packing Slip" at bounding box center [1387, 288] width 136 height 19
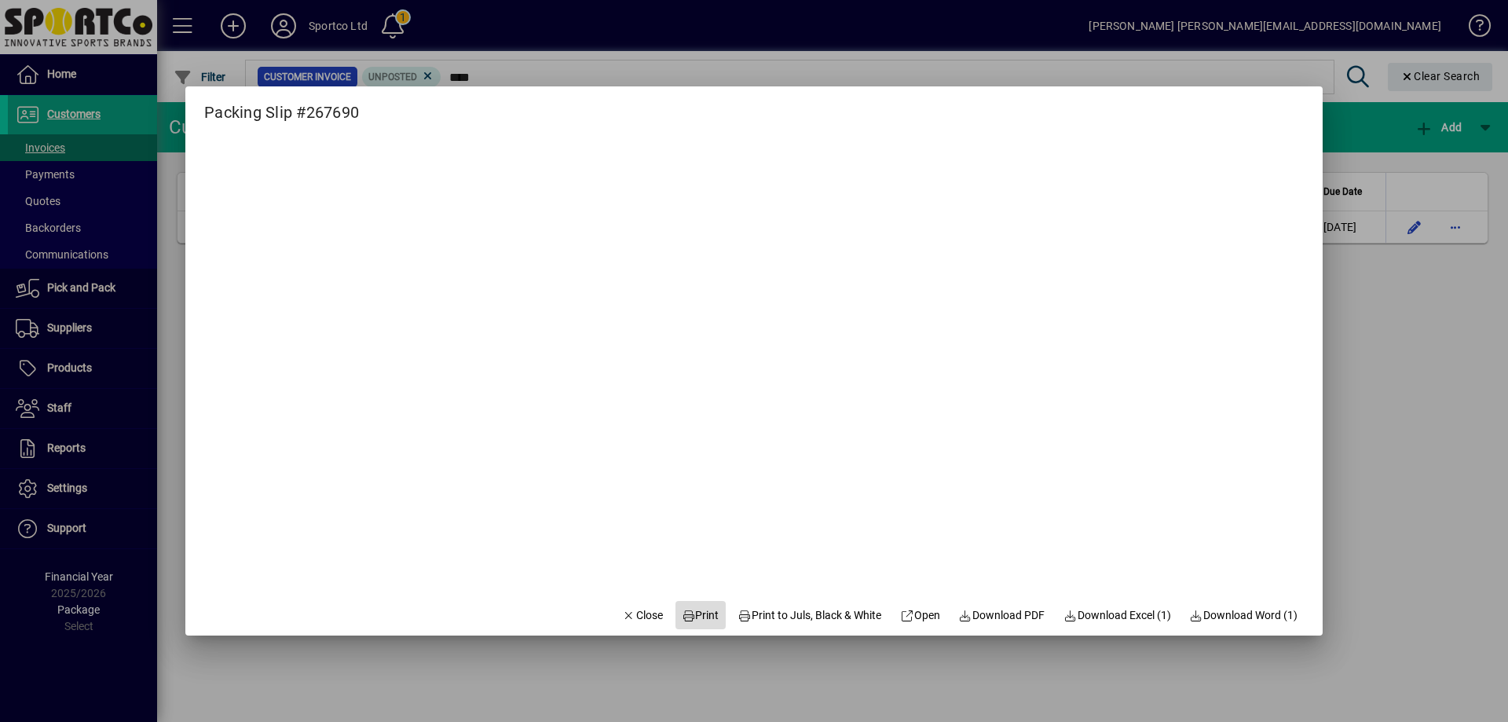
click at [695, 617] on span "Print" at bounding box center [701, 615] width 38 height 16
click at [642, 614] on span "Close" at bounding box center [642, 615] width 41 height 16
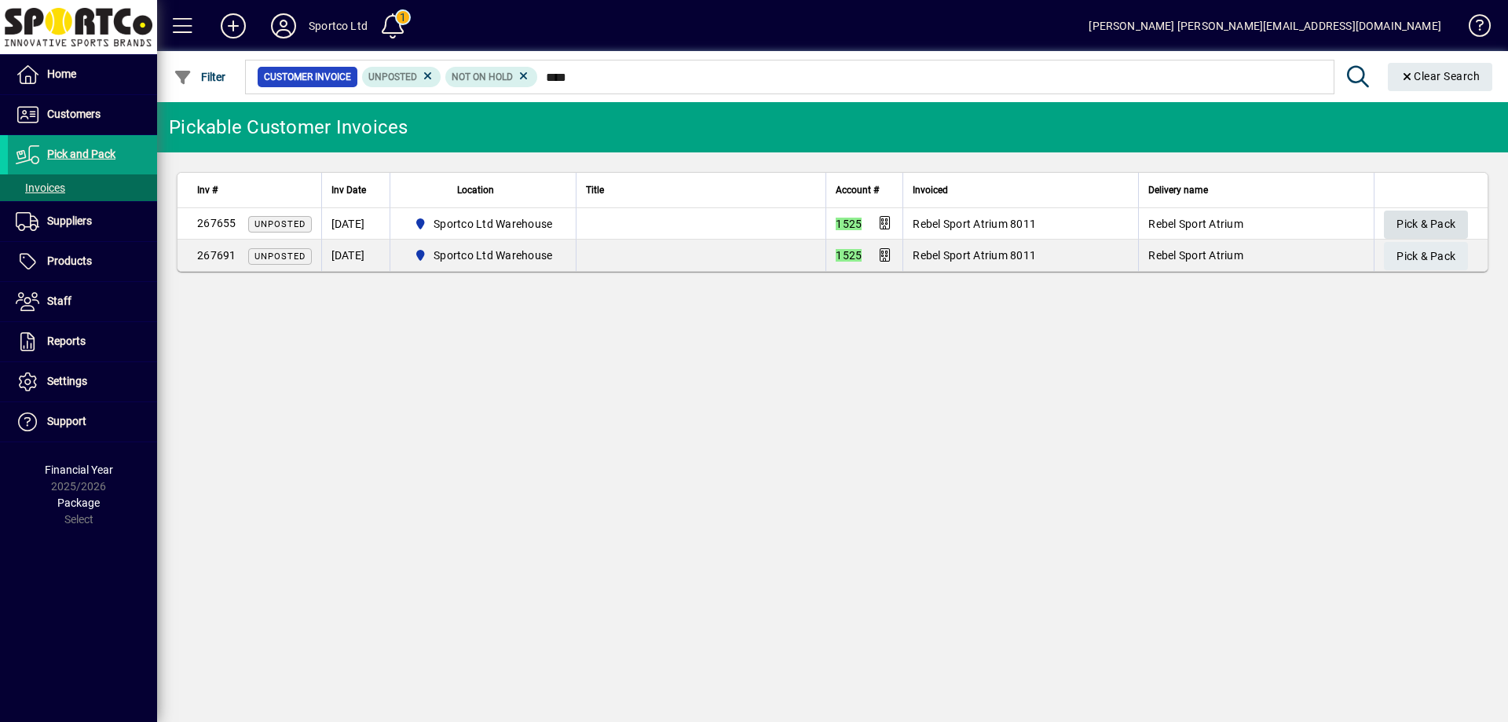
type input "****"
click at [1449, 222] on span "Pick & Pack" at bounding box center [1425, 224] width 59 height 26
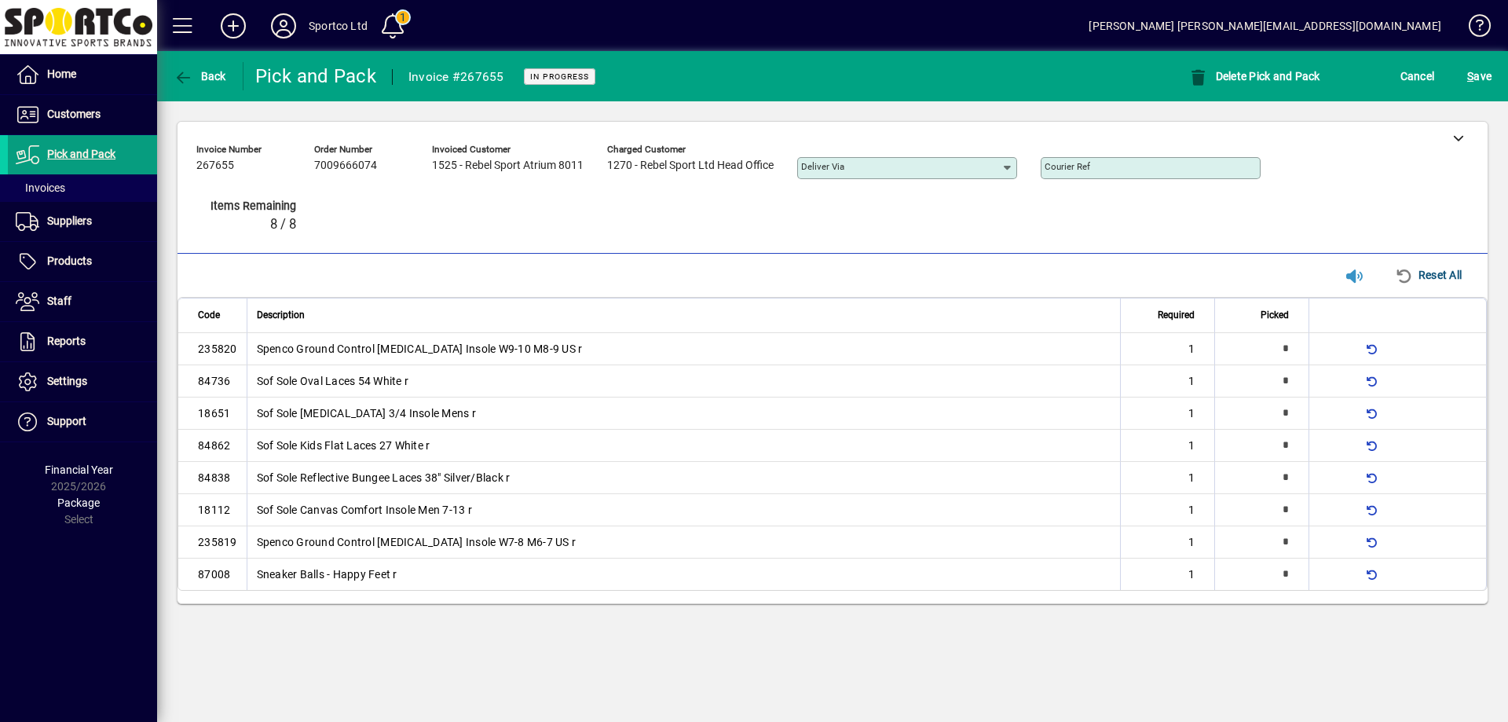
type input "*"
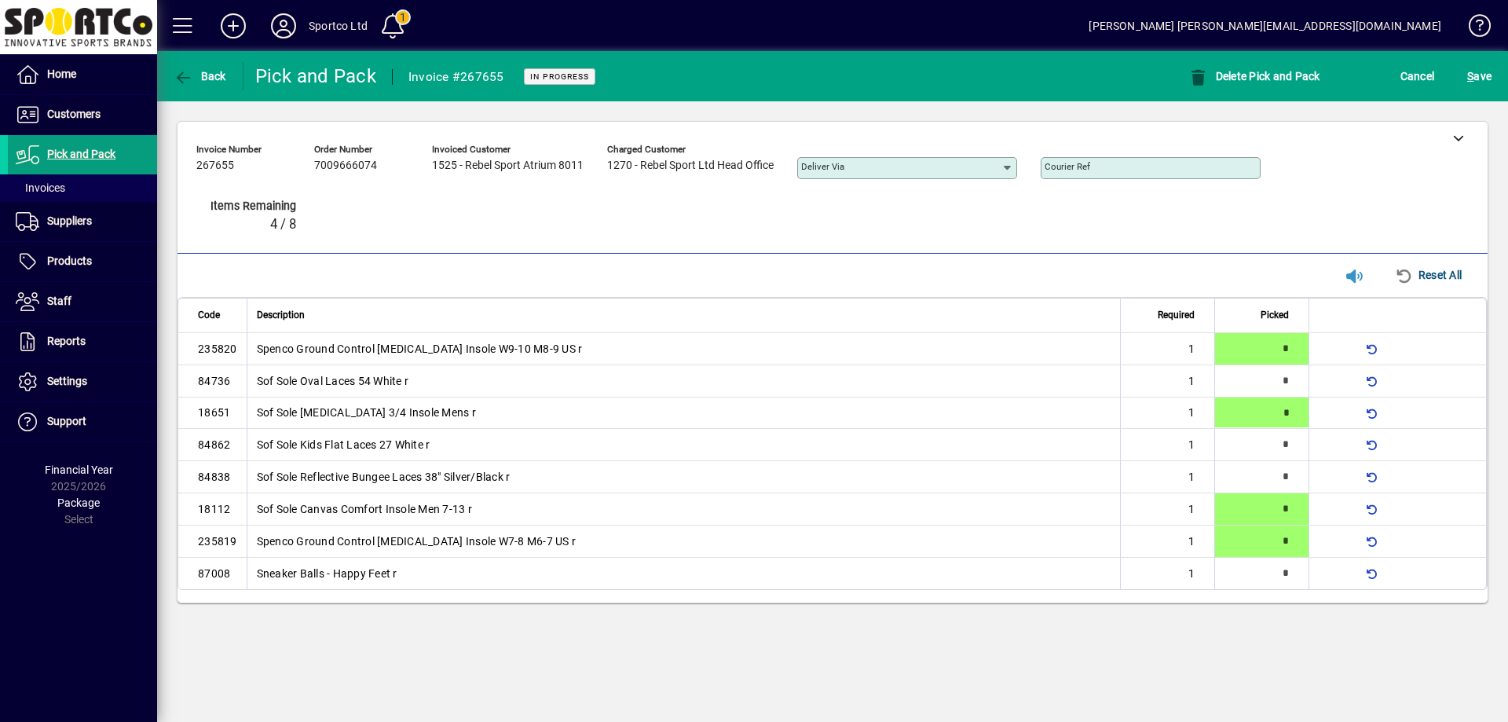
type input "*"
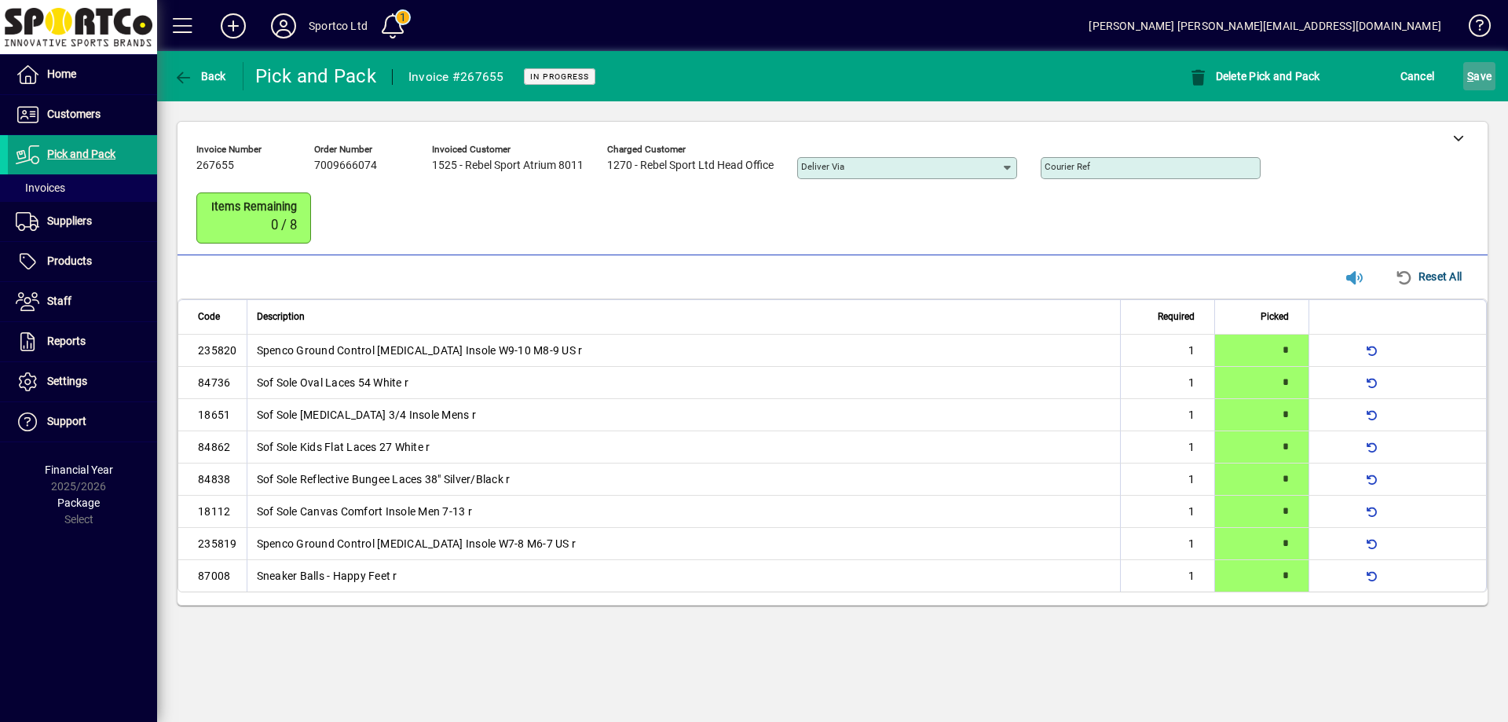
click at [1479, 71] on span "S ave" at bounding box center [1479, 76] width 24 height 25
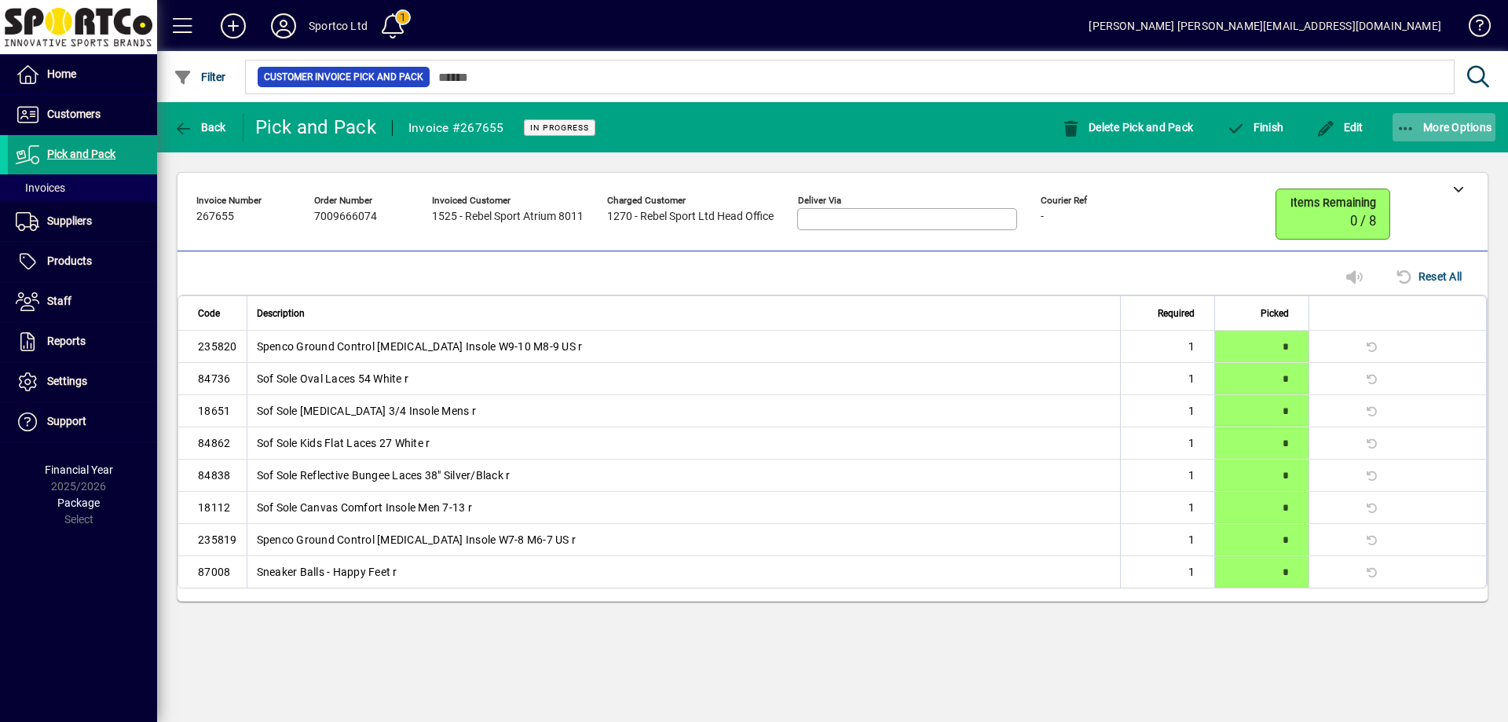
click at [1405, 113] on span "button" at bounding box center [1444, 127] width 104 height 38
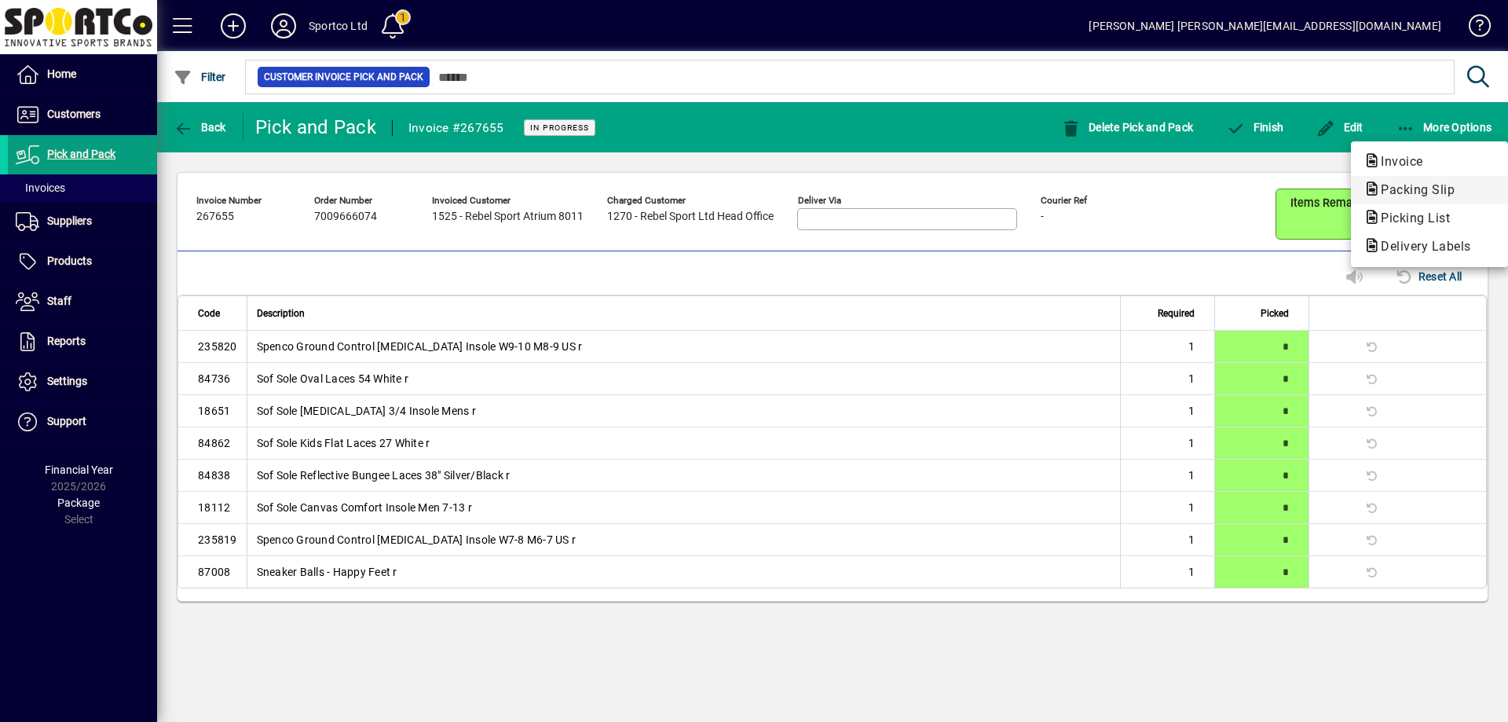
click at [1420, 184] on span "Packing Slip" at bounding box center [1412, 189] width 99 height 15
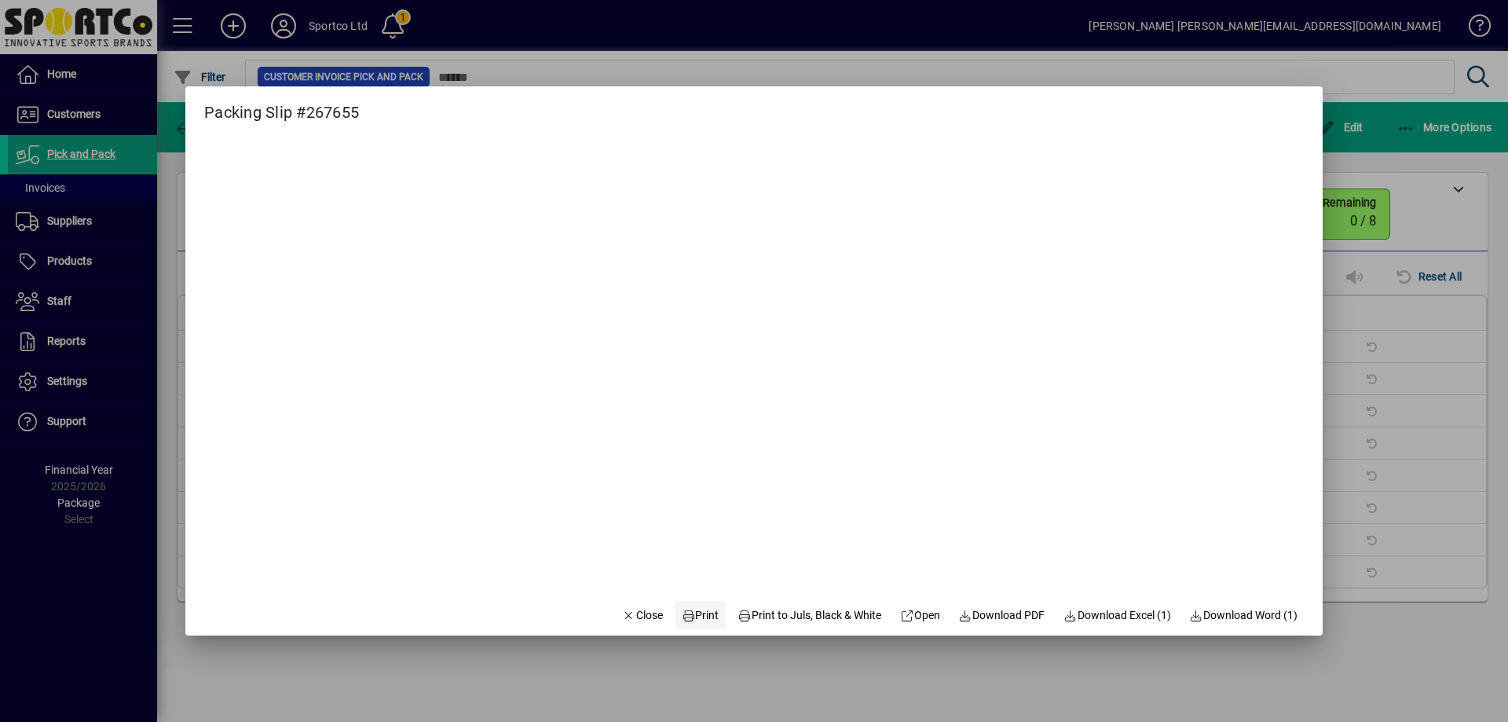
click at [703, 609] on span "Print" at bounding box center [701, 615] width 38 height 16
click at [649, 608] on span "button" at bounding box center [642, 615] width 53 height 38
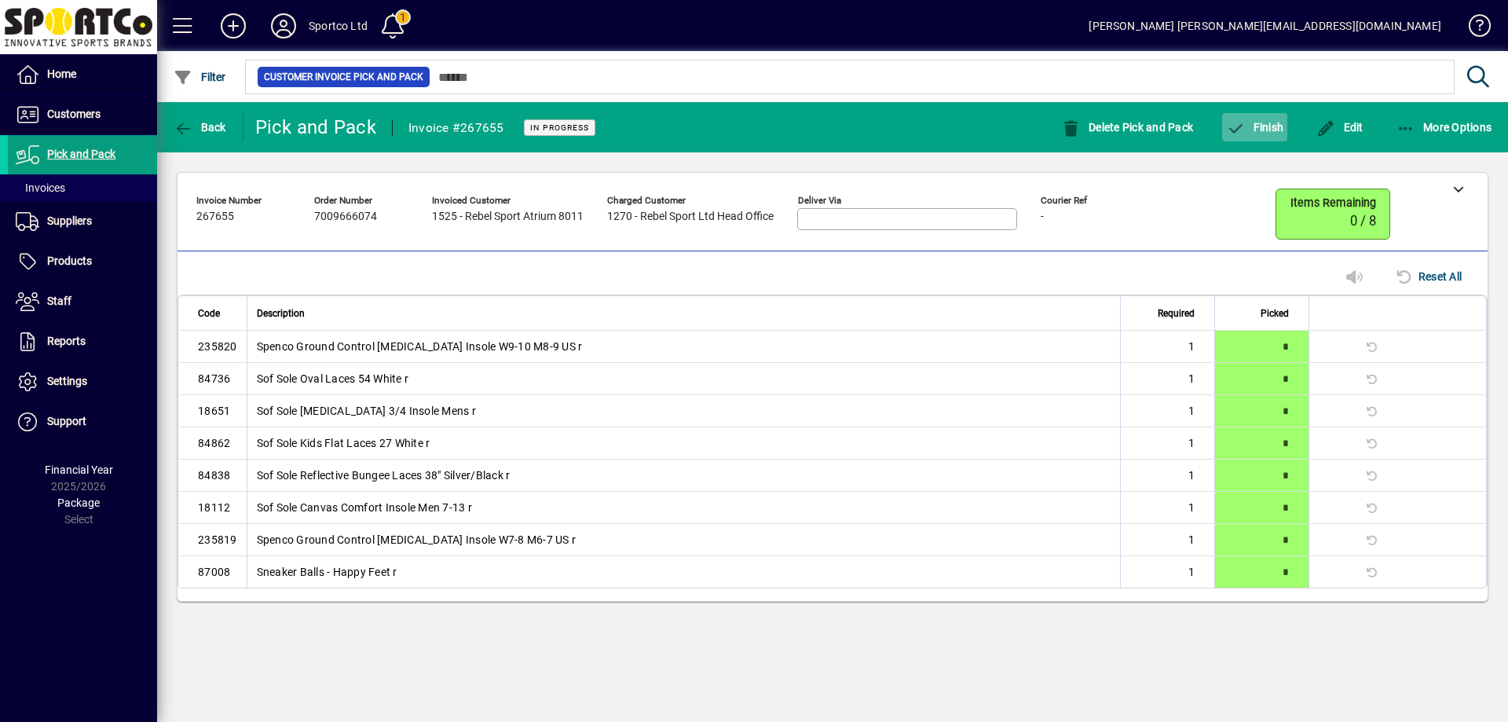
click at [1263, 121] on span "Finish" at bounding box center [1254, 127] width 57 height 13
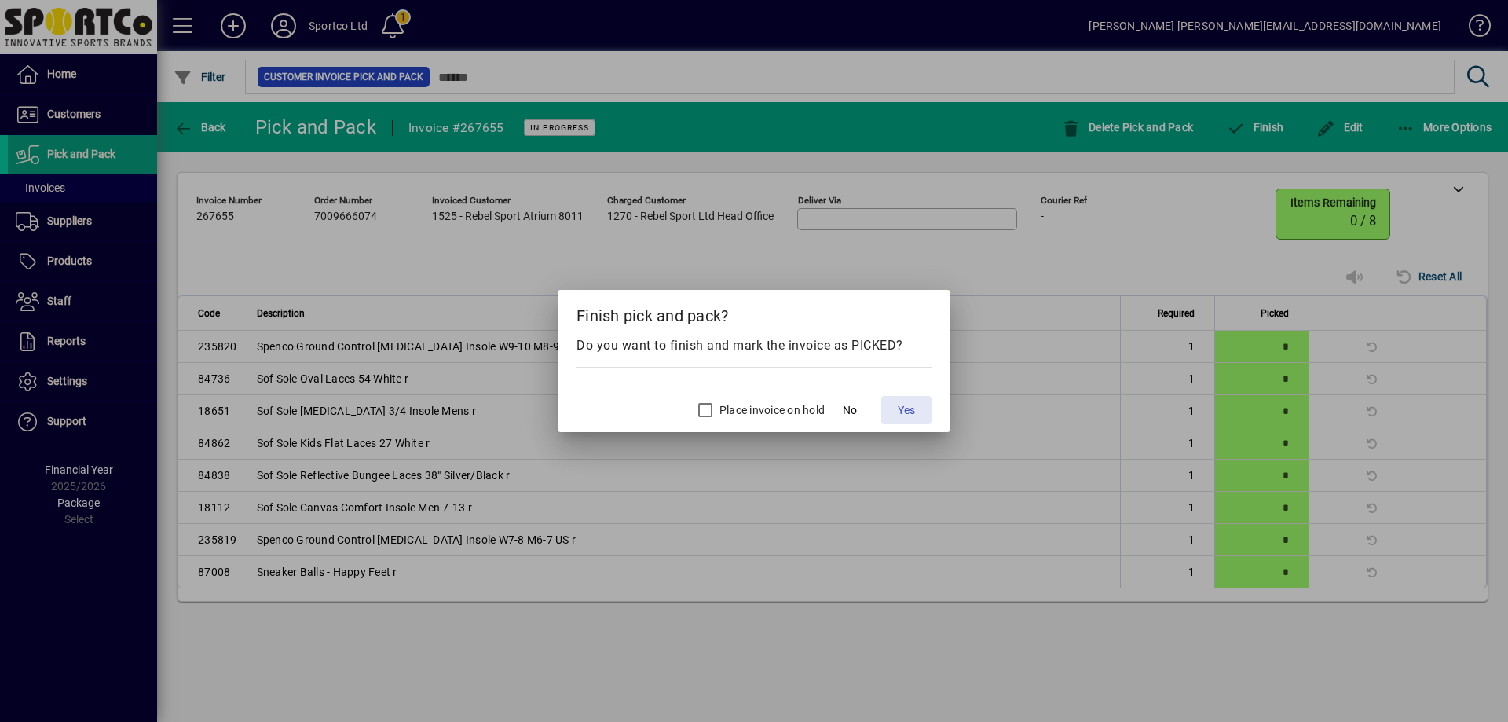
click at [911, 410] on span "Yes" at bounding box center [905, 410] width 17 height 16
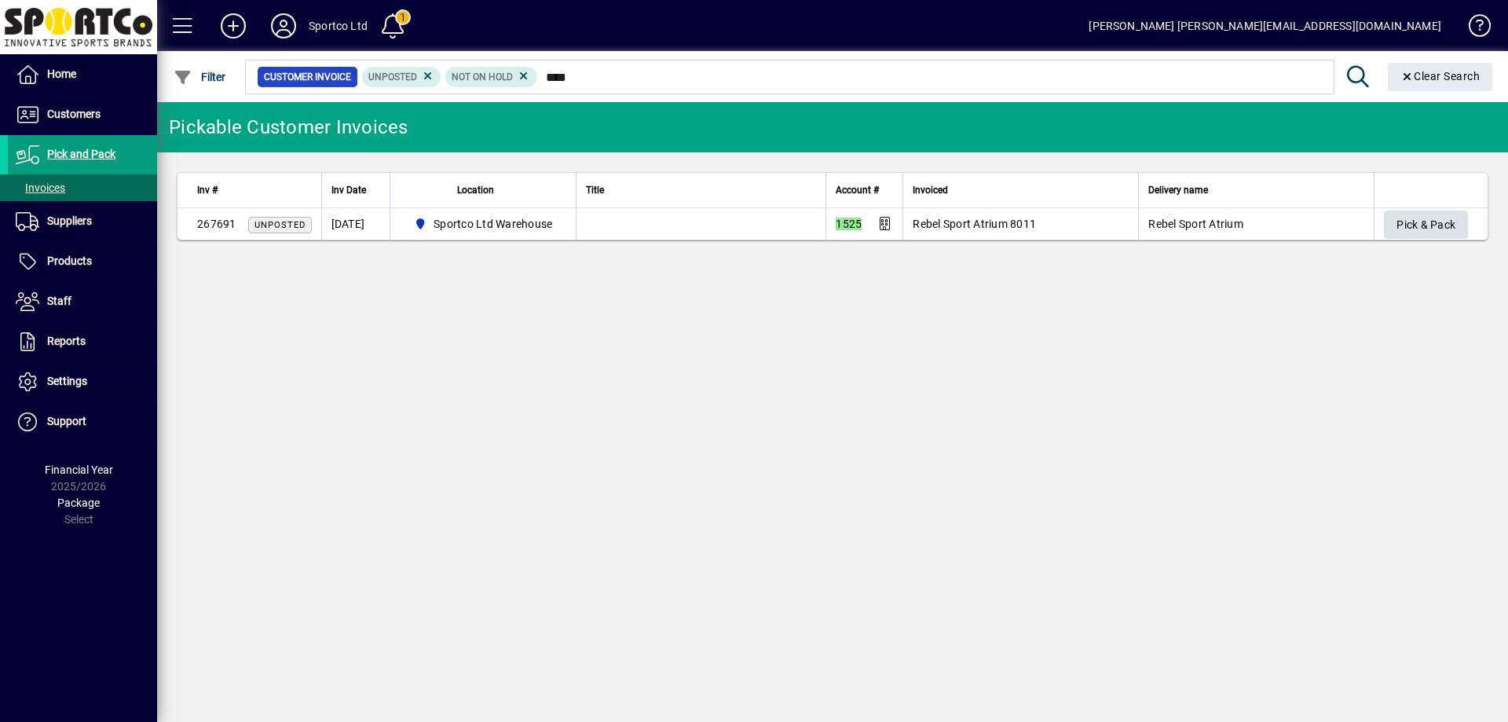
type input "****"
click at [1455, 214] on button "Pick & Pack" at bounding box center [1426, 224] width 84 height 28
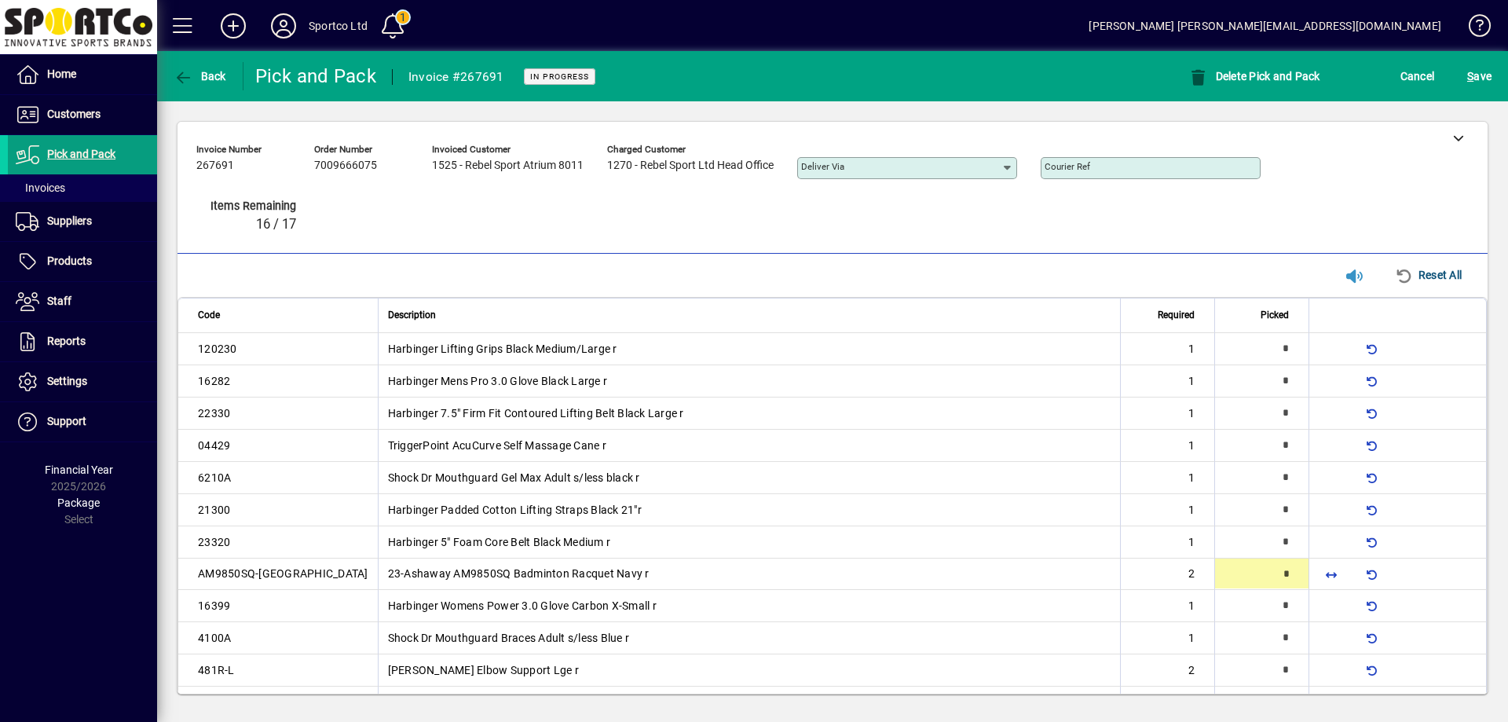
type input "*"
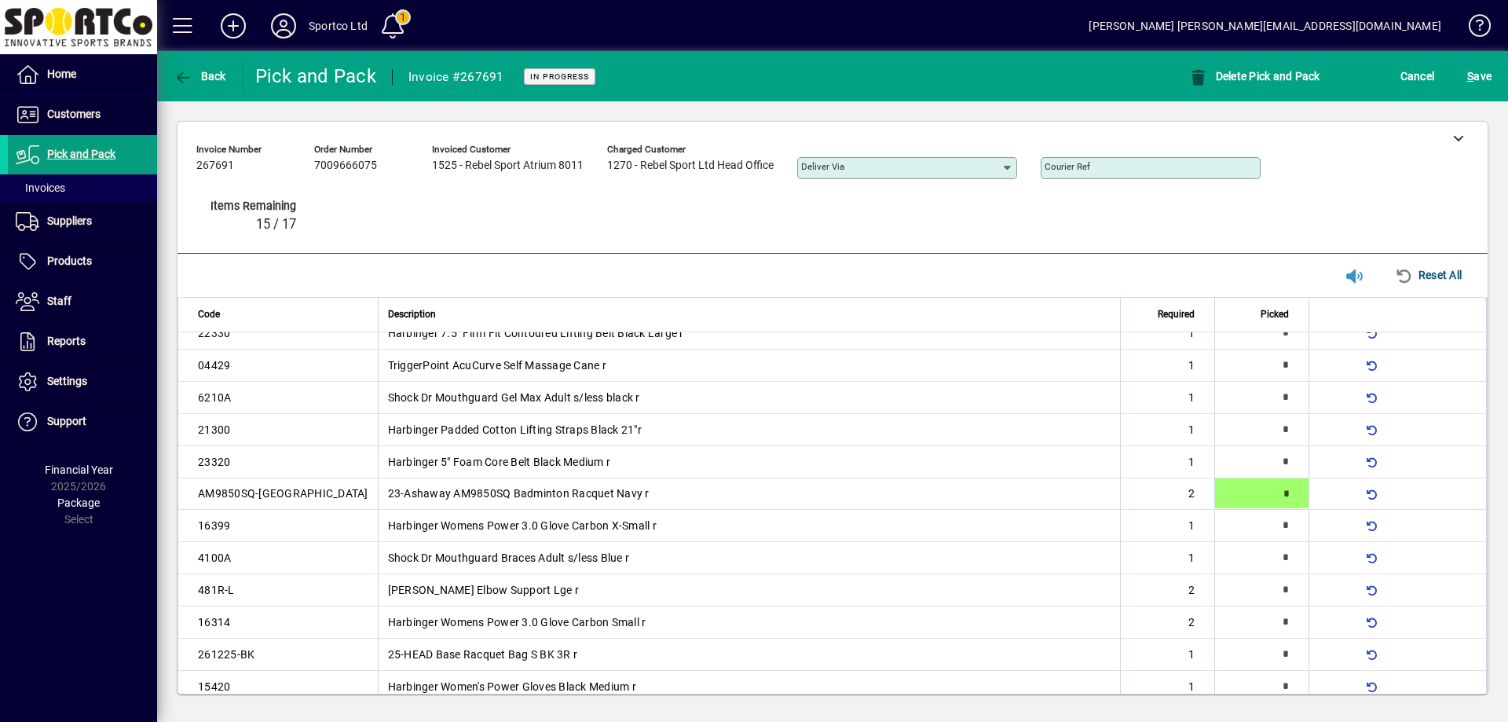
type input "*"
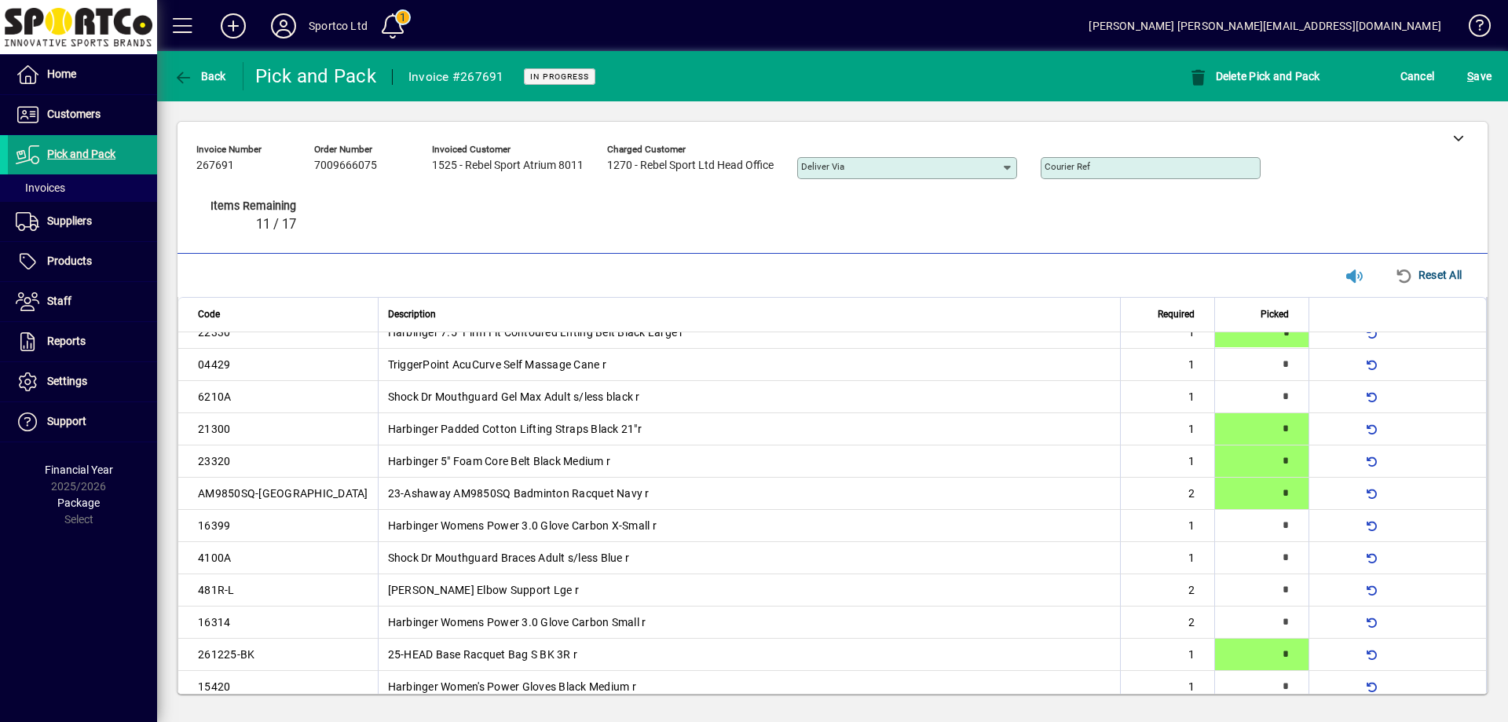
type input "*"
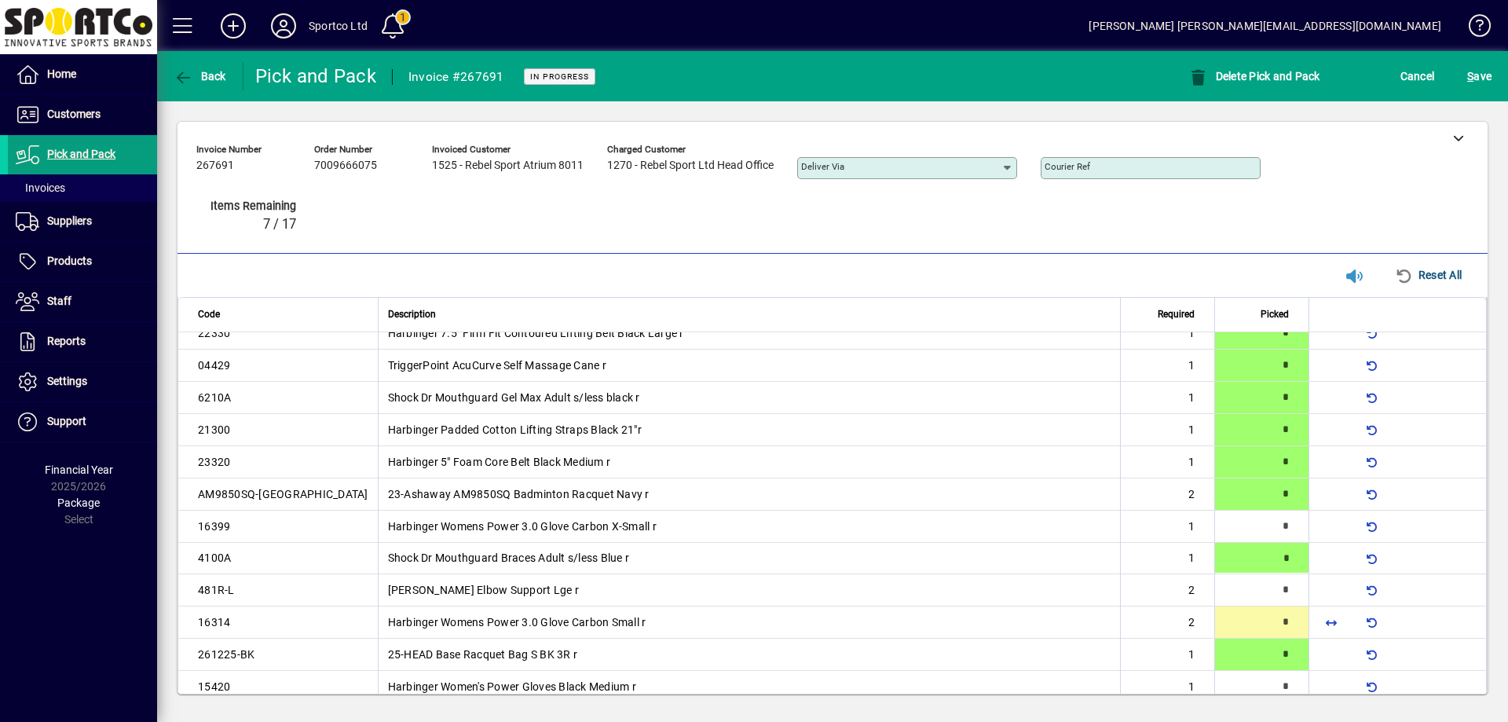
type input "*"
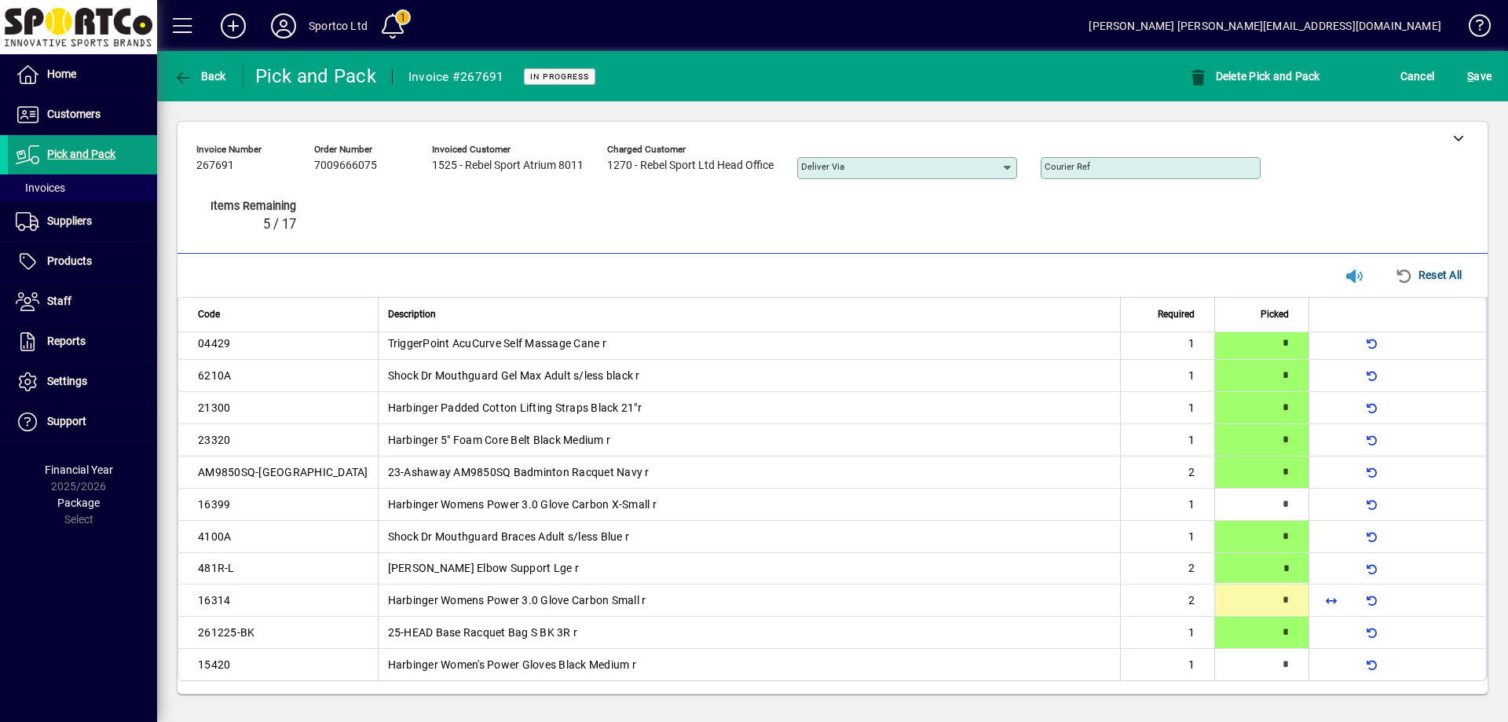
type input "*"
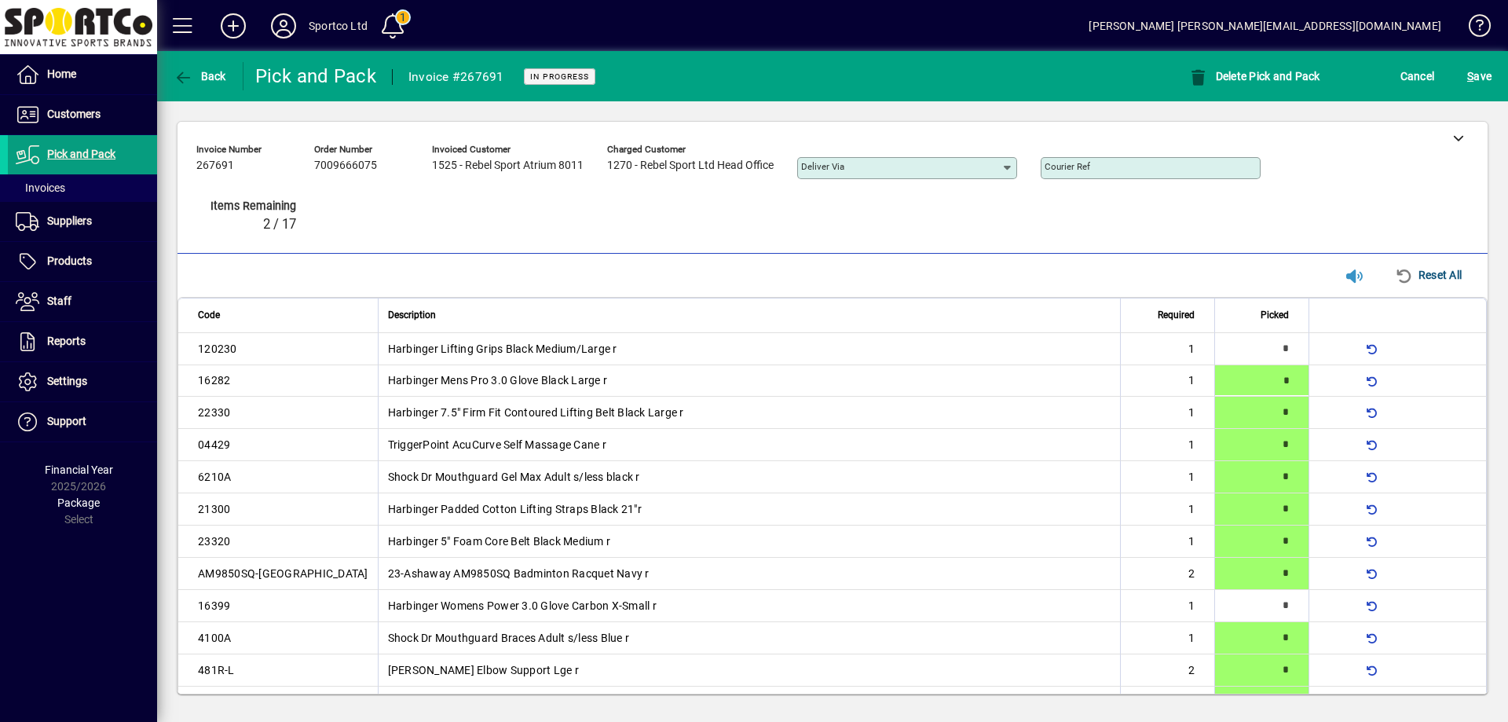
type input "*"
click at [1474, 72] on span "S ave" at bounding box center [1479, 76] width 24 height 25
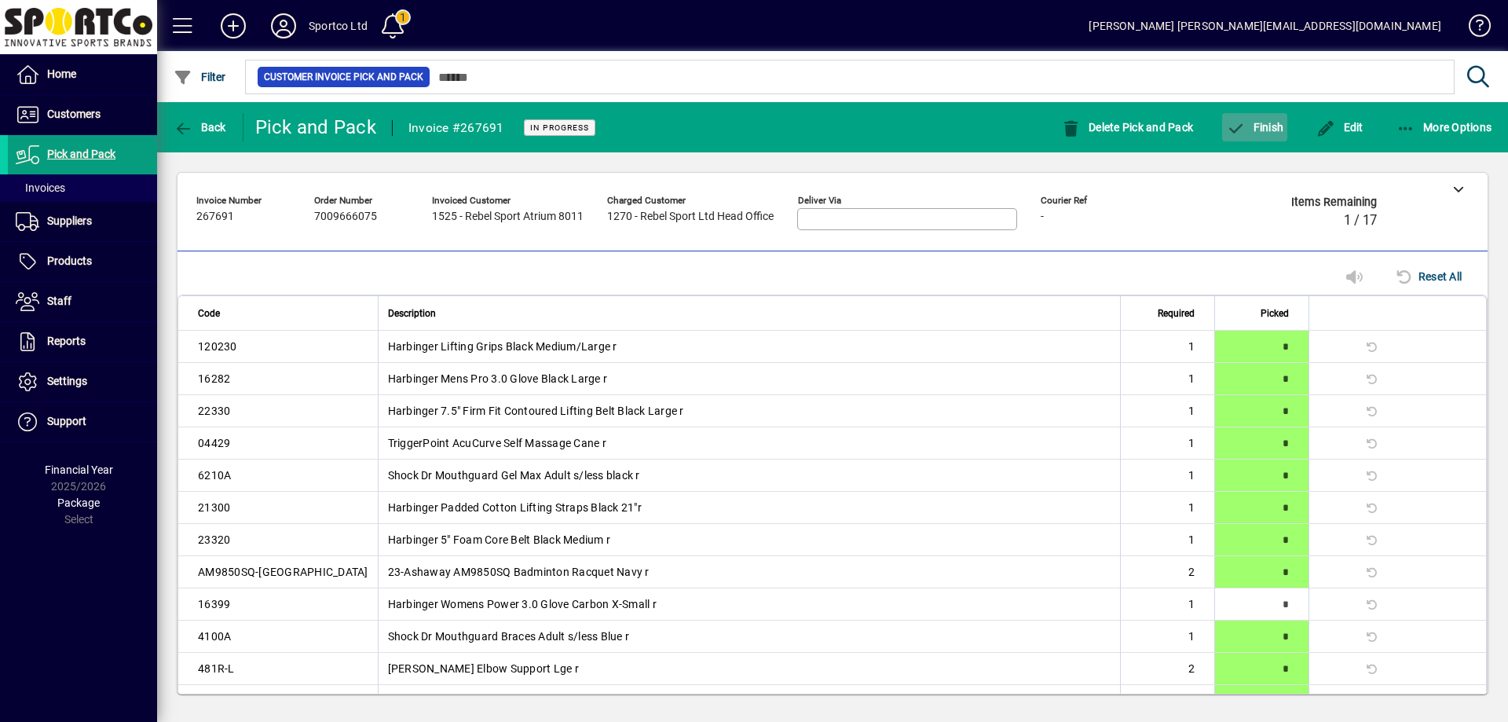
click at [1271, 136] on span "button" at bounding box center [1254, 127] width 65 height 38
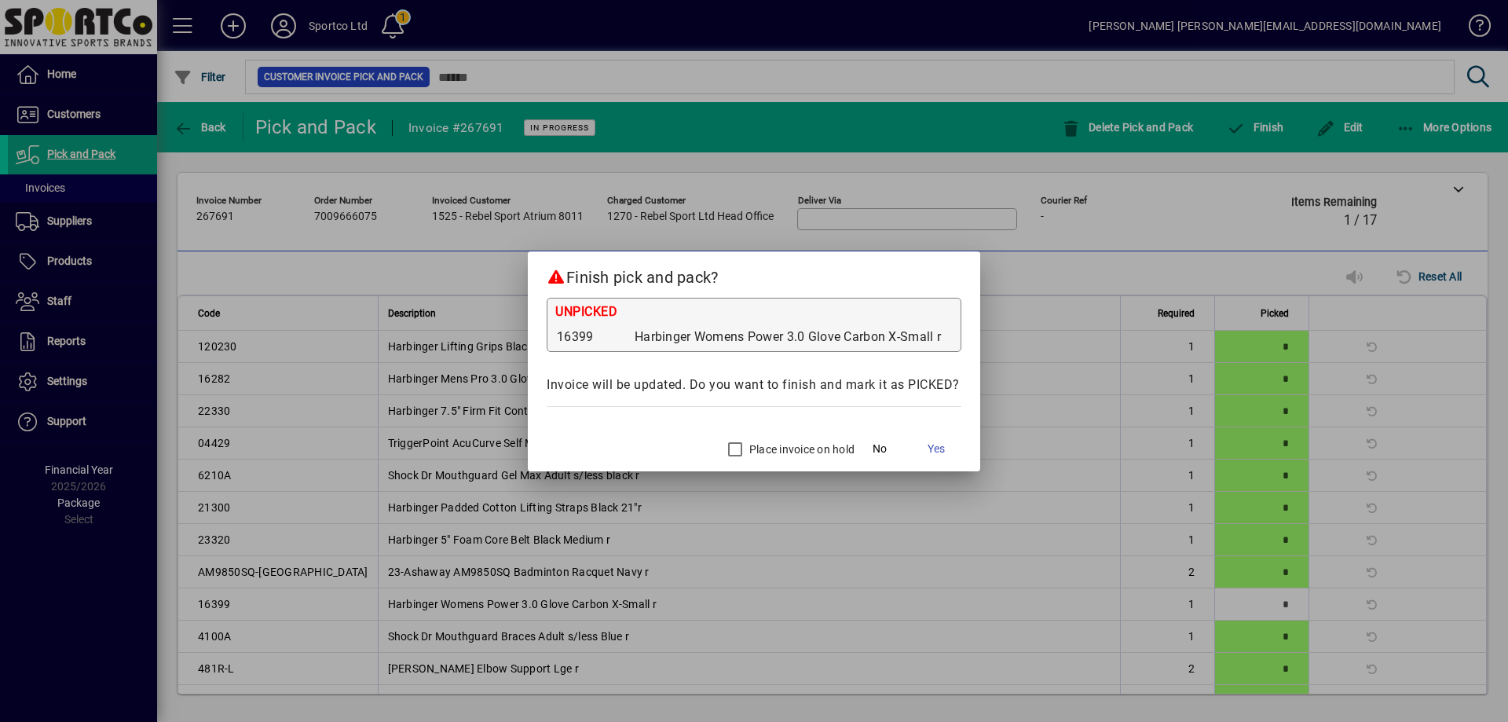
click at [759, 448] on label "Place invoice on hold" at bounding box center [800, 449] width 108 height 16
click at [930, 448] on span "Yes" at bounding box center [935, 448] width 17 height 16
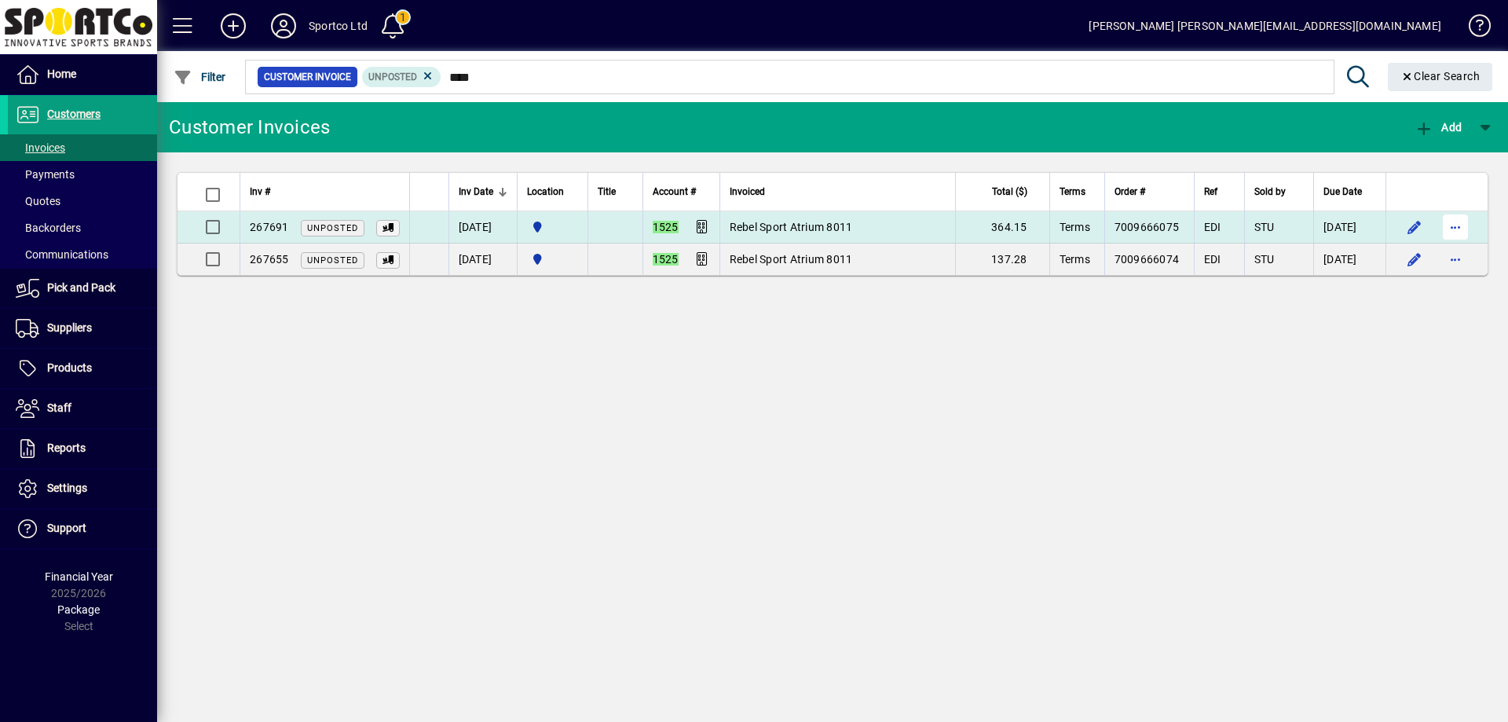
type input "****"
click at [1462, 227] on span "button" at bounding box center [1455, 227] width 38 height 38
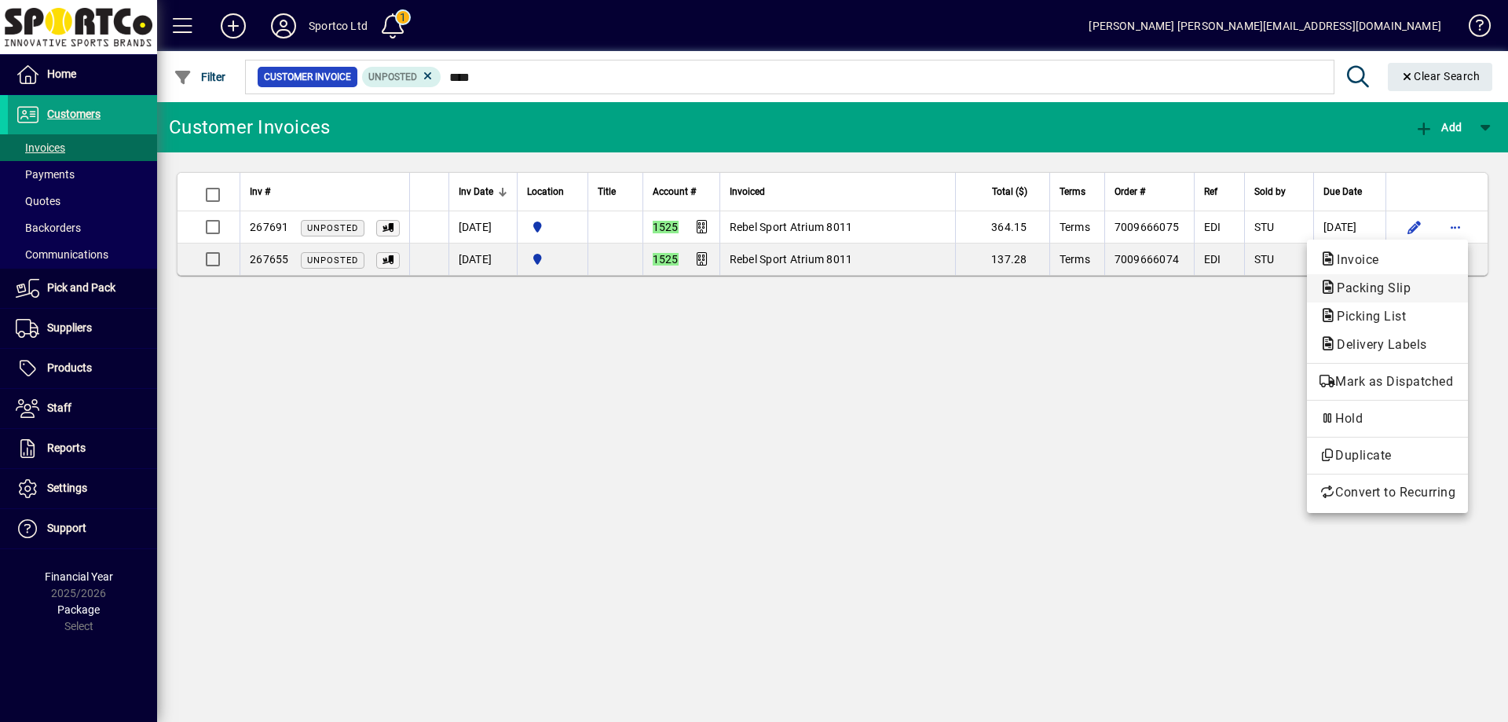
click at [1406, 291] on span "Packing Slip" at bounding box center [1368, 287] width 99 height 15
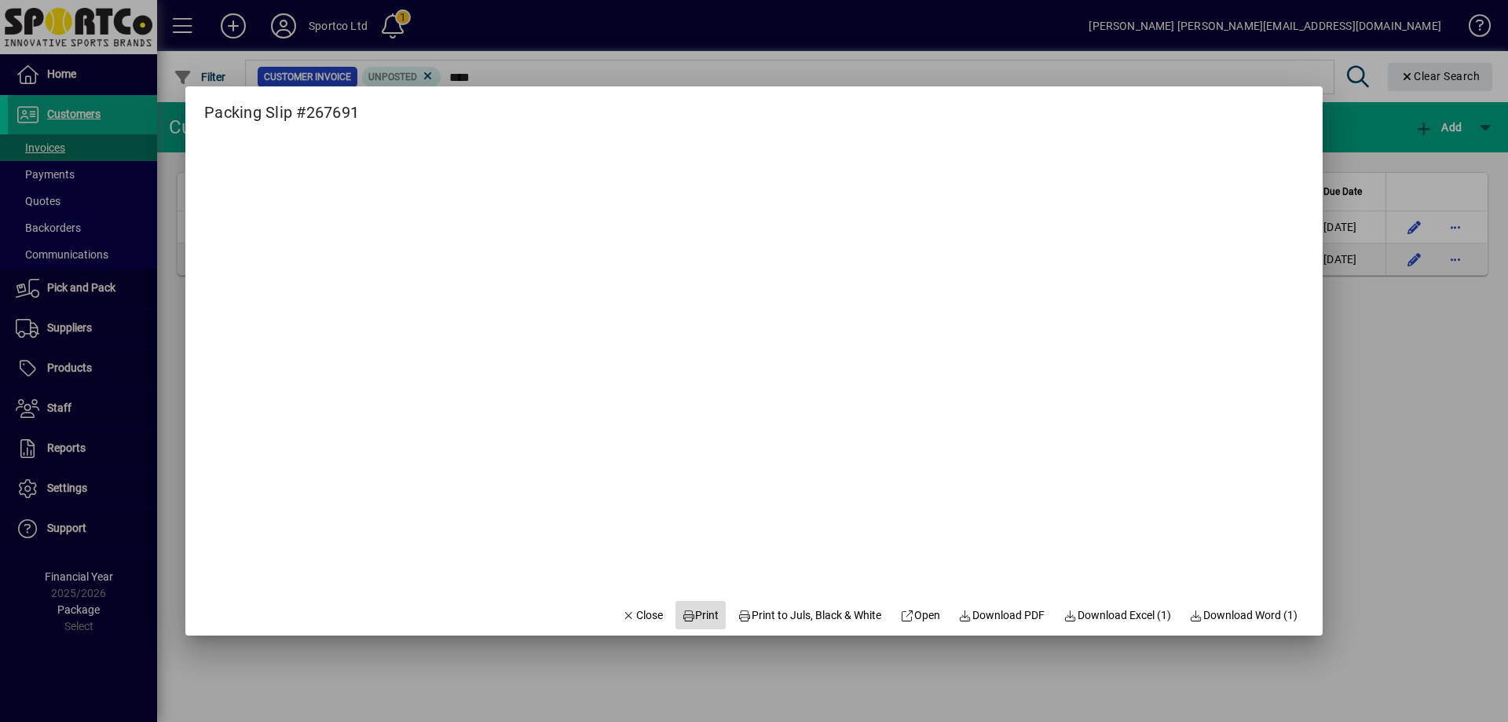
click at [693, 612] on span "Print" at bounding box center [701, 615] width 38 height 16
click at [622, 609] on span "Close" at bounding box center [642, 615] width 41 height 16
